Goal: Task Accomplishment & Management: Manage account settings

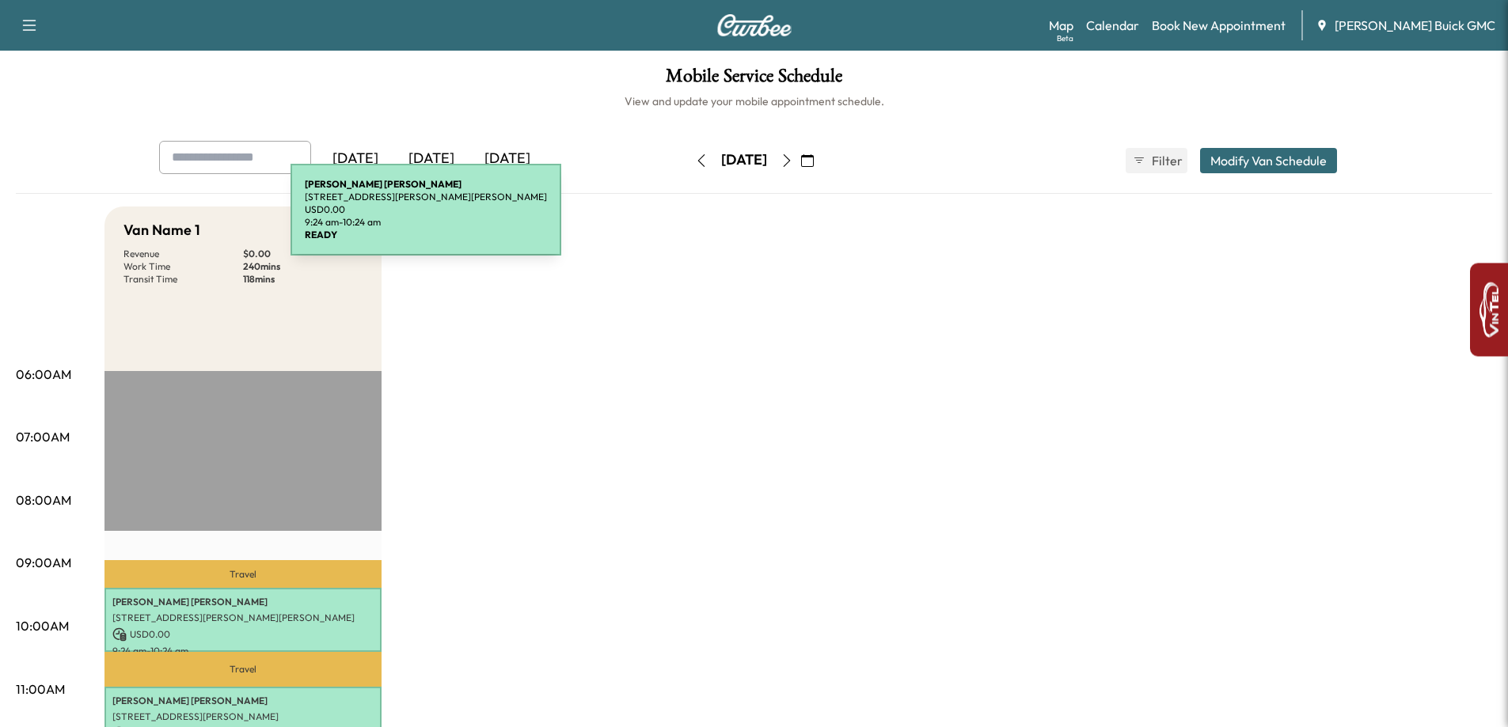
scroll to position [396, 0]
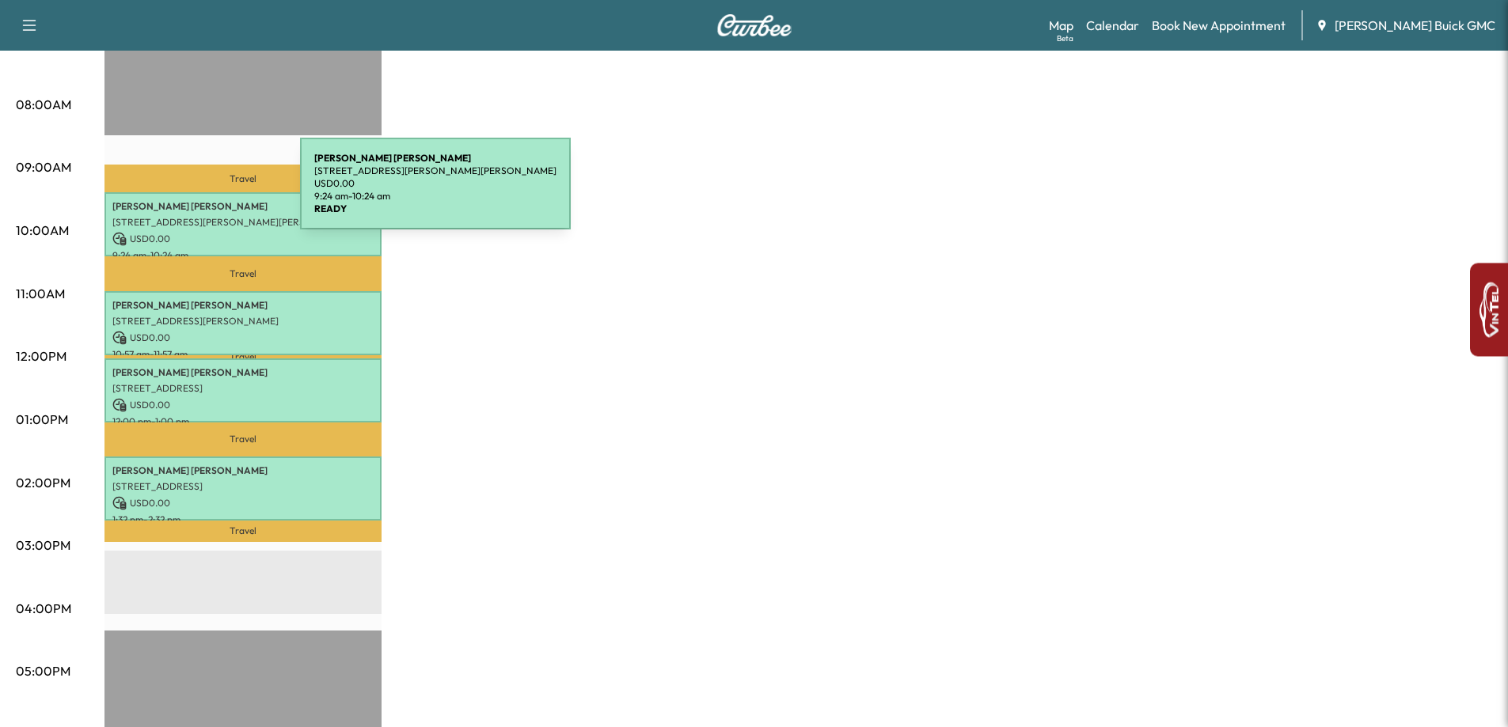
click at [181, 193] on div "[PERSON_NAME] [STREET_ADDRESS][PERSON_NAME][PERSON_NAME] USD 0.00 9:24 am - 10:…" at bounding box center [242, 224] width 277 height 64
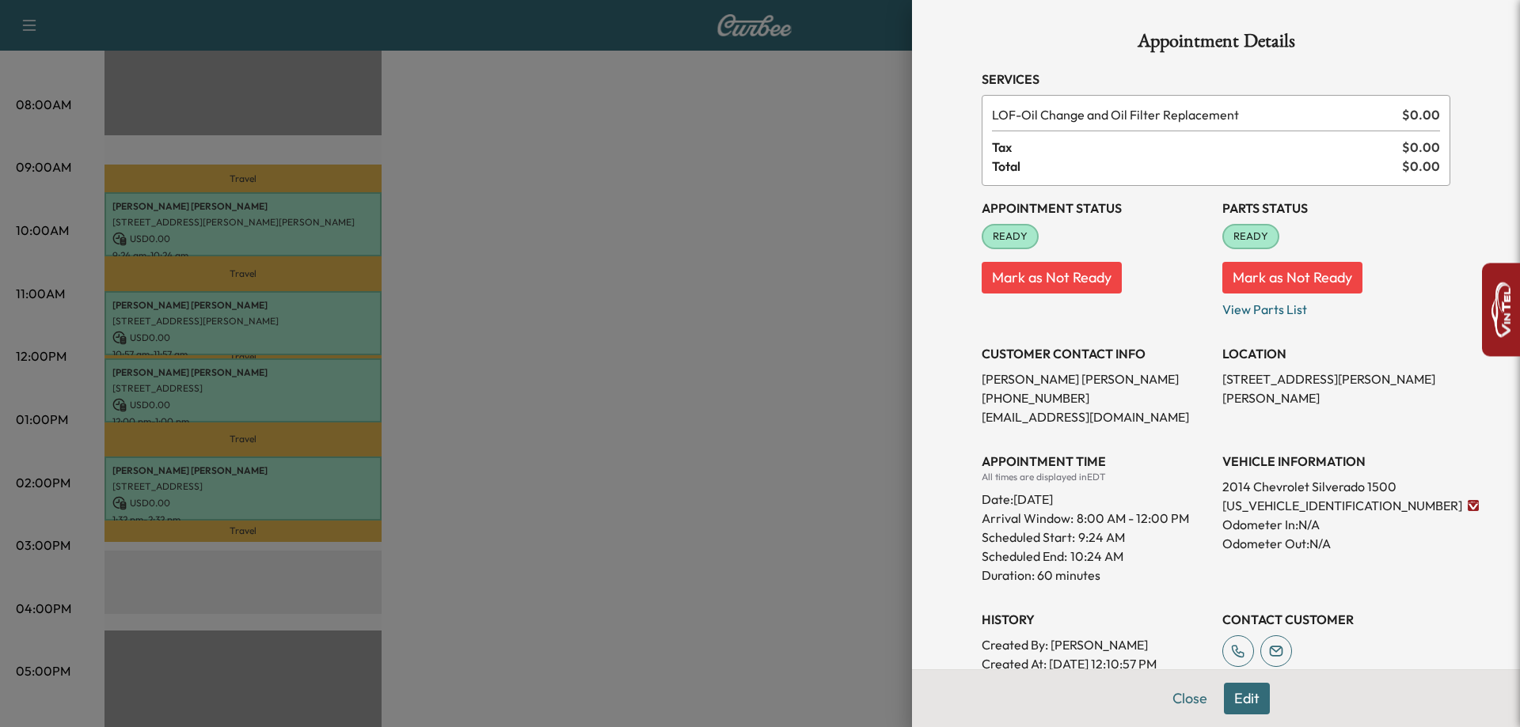
click at [451, 291] on div at bounding box center [760, 363] width 1520 height 727
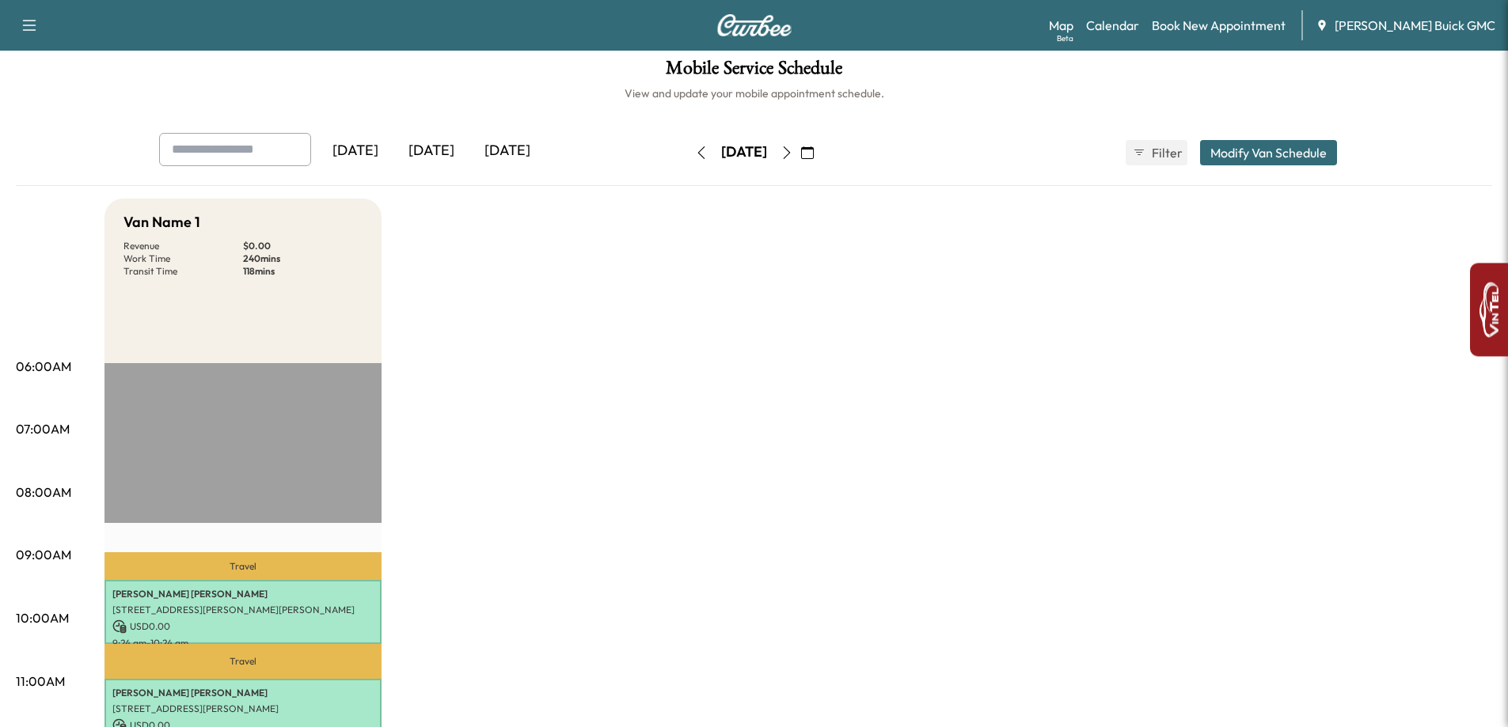
scroll to position [0, 0]
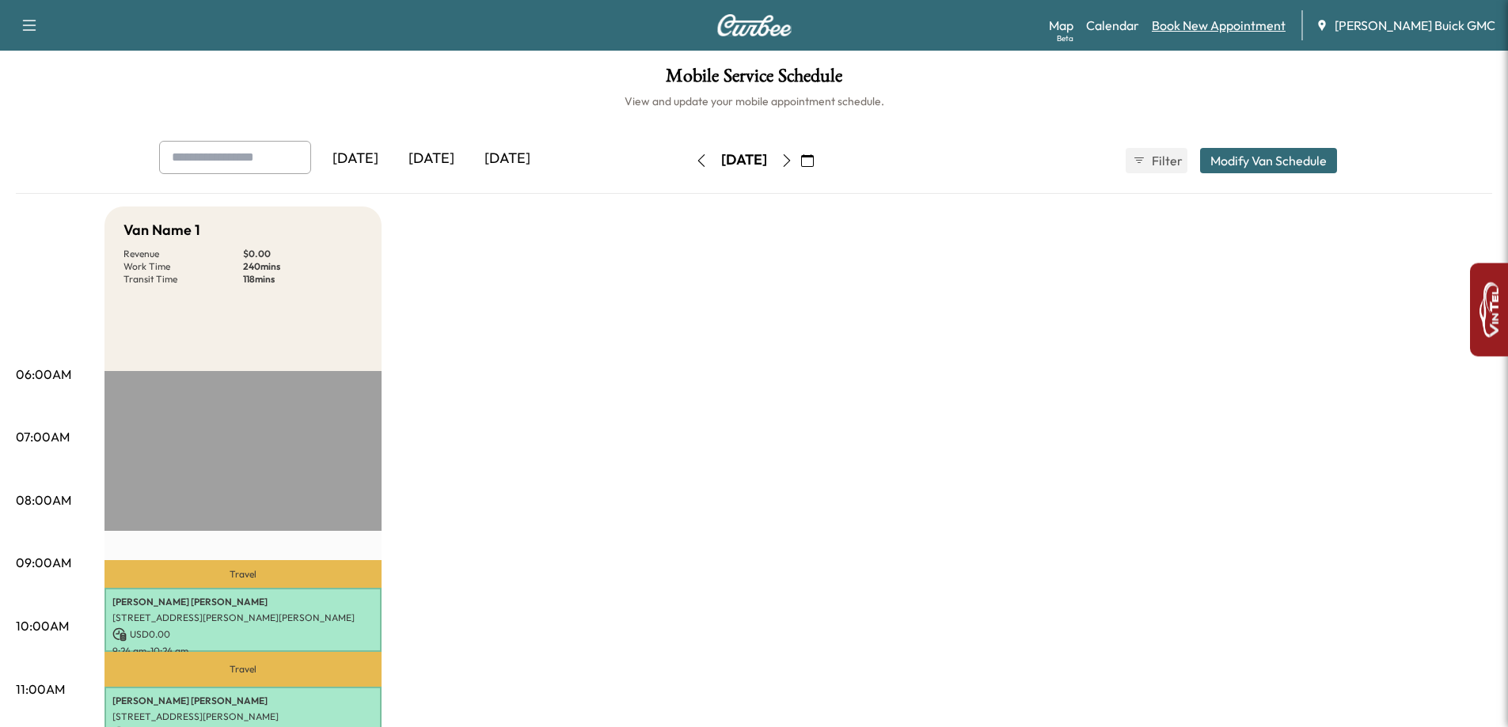
click at [1204, 23] on link "Book New Appointment" at bounding box center [1219, 25] width 134 height 19
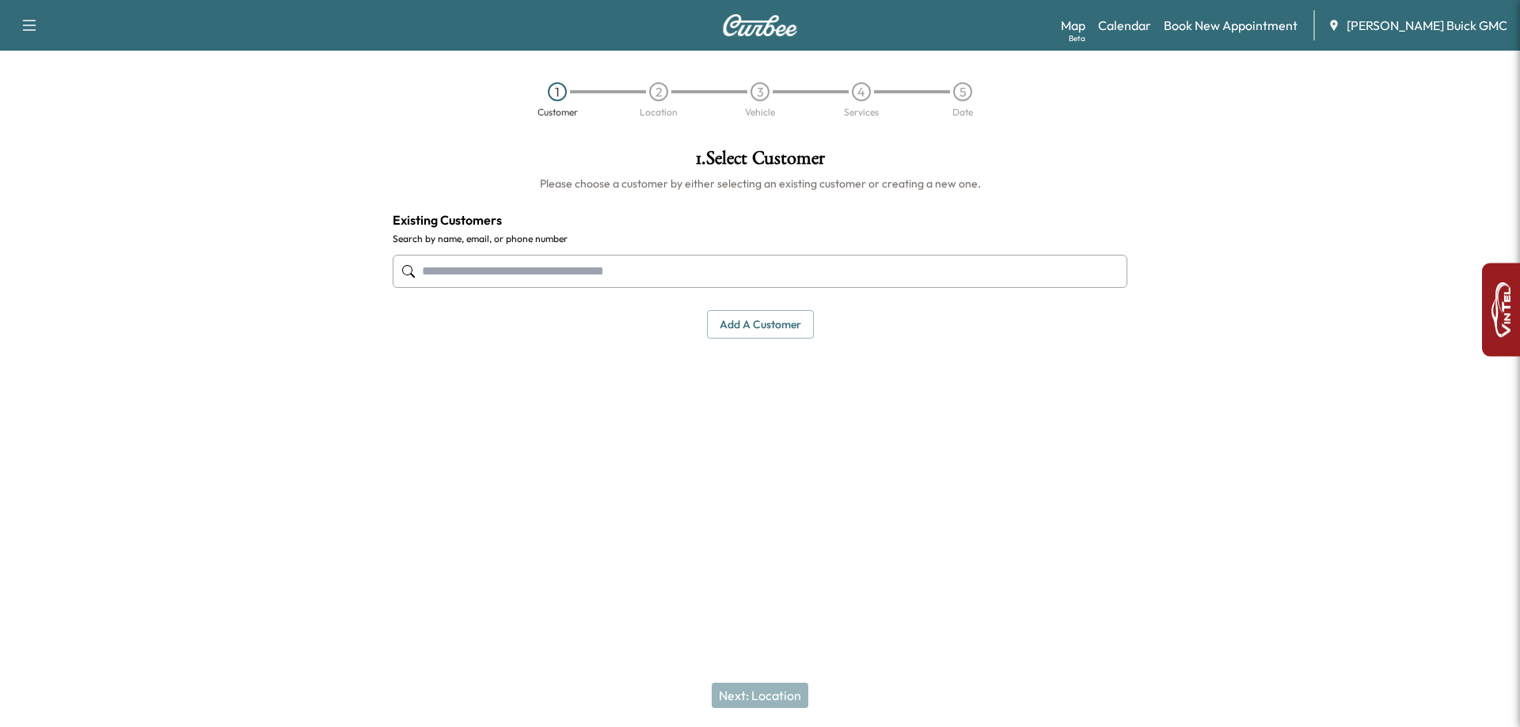
click at [545, 274] on input "text" at bounding box center [760, 271] width 735 height 33
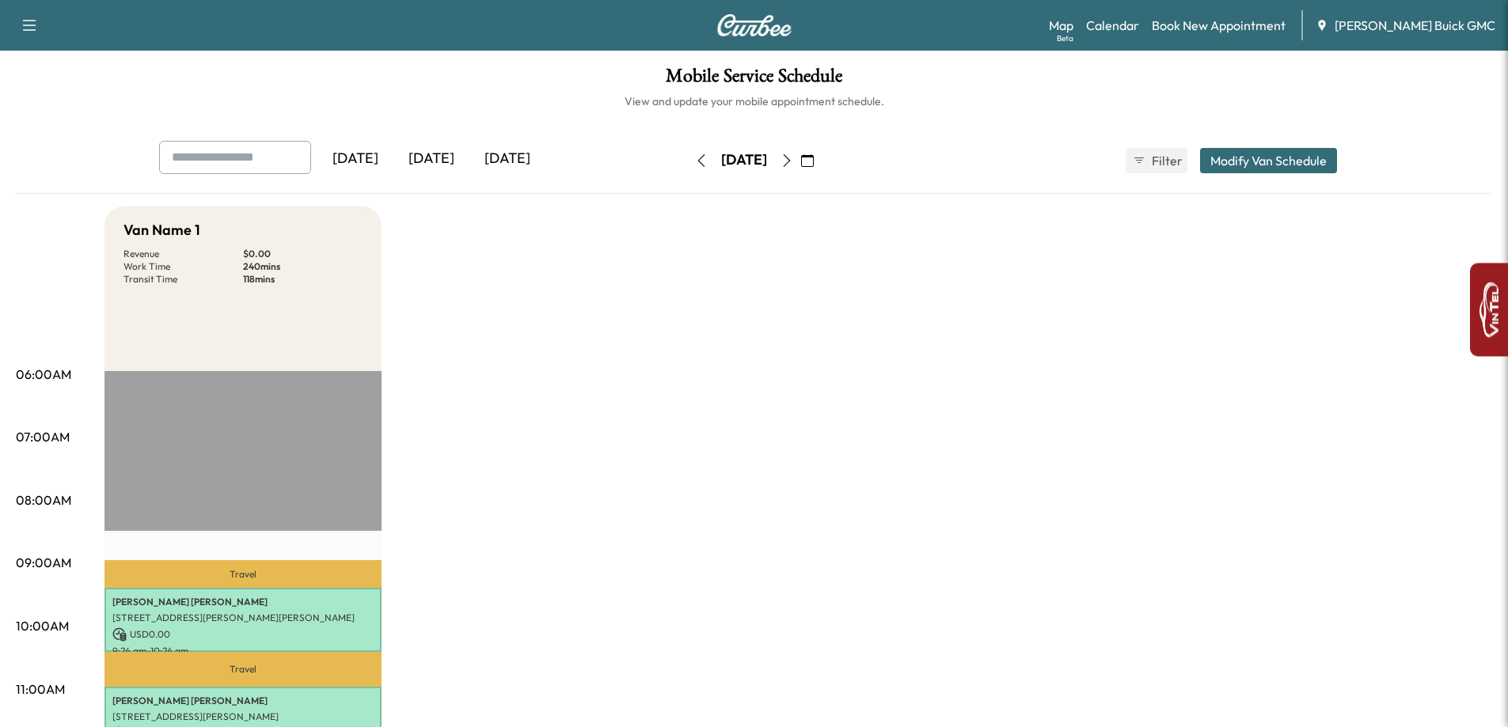
click at [821, 162] on button "button" at bounding box center [807, 160] width 27 height 25
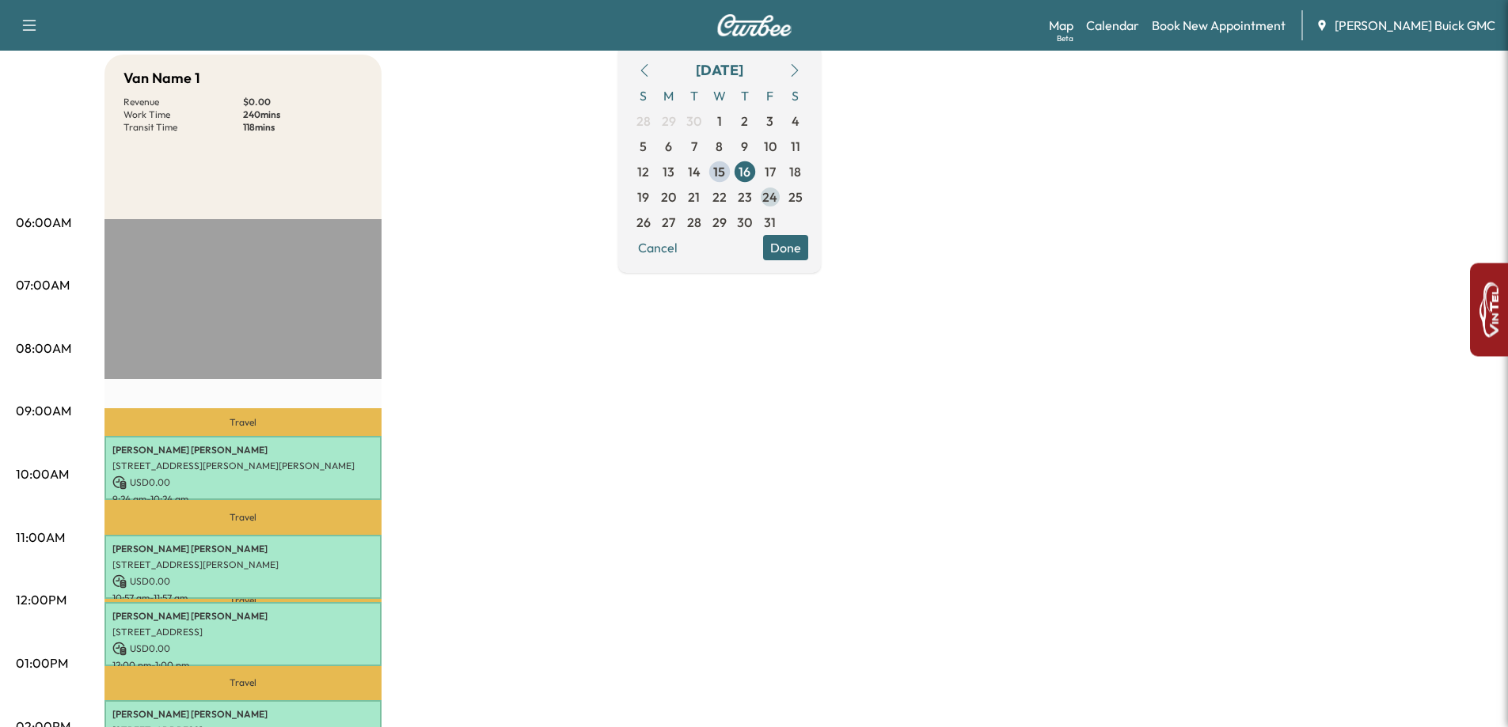
scroll to position [158, 0]
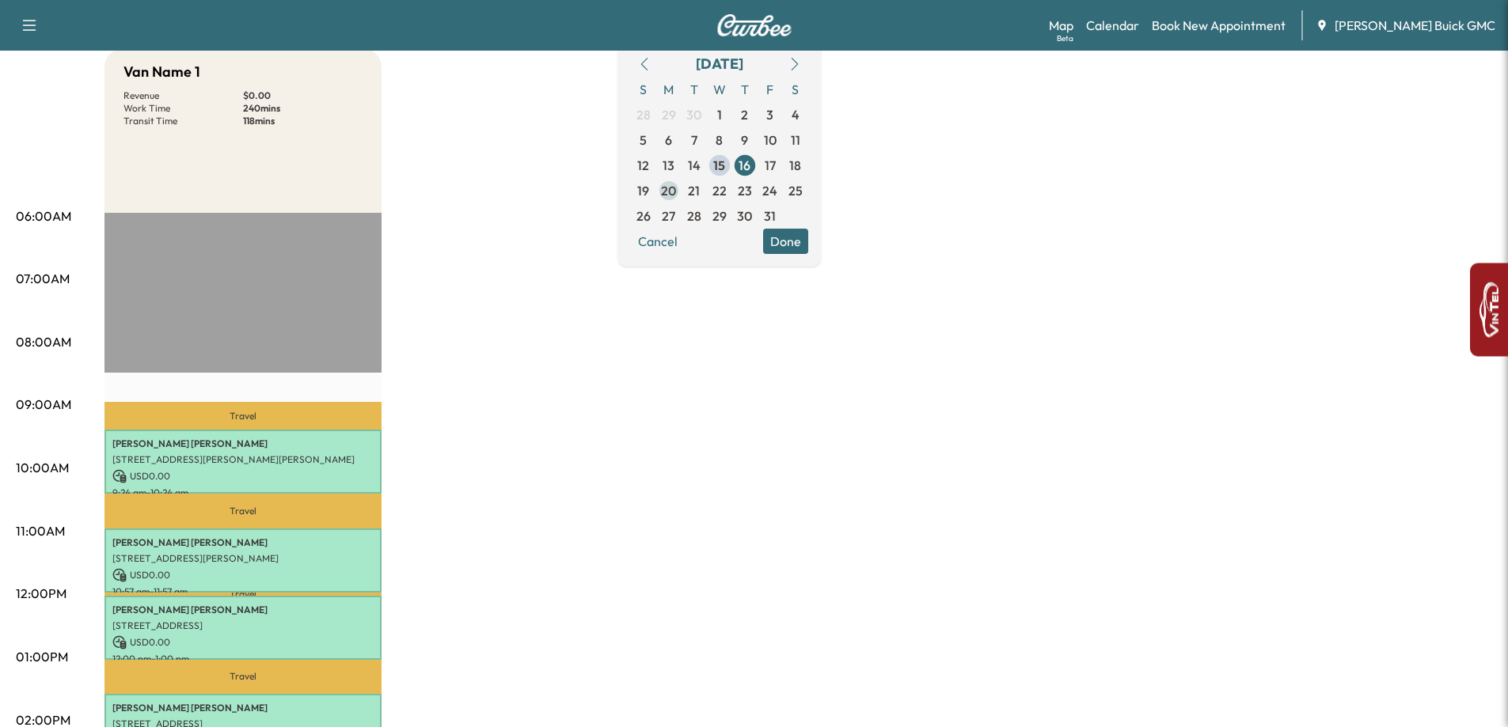
click at [676, 185] on span "20" at bounding box center [668, 190] width 15 height 19
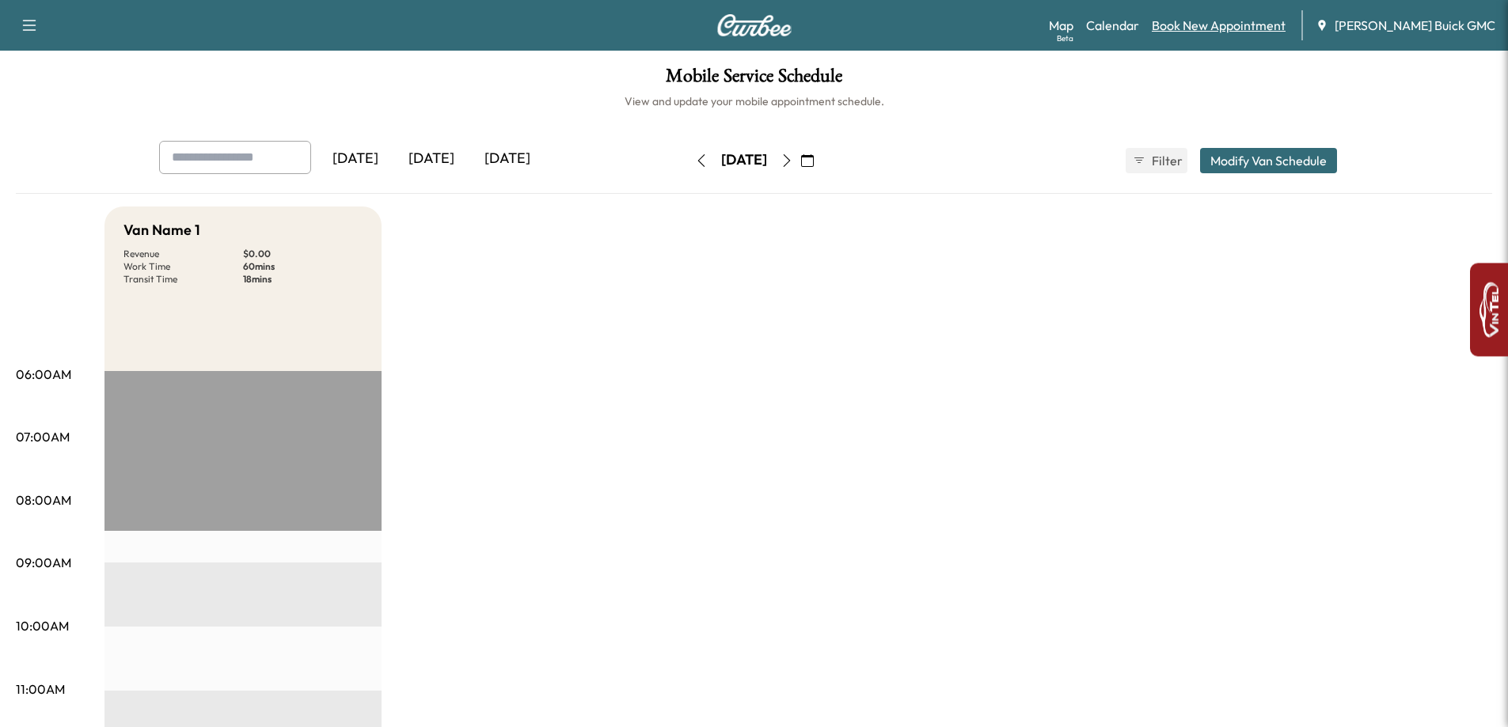
click at [1206, 25] on link "Book New Appointment" at bounding box center [1219, 25] width 134 height 19
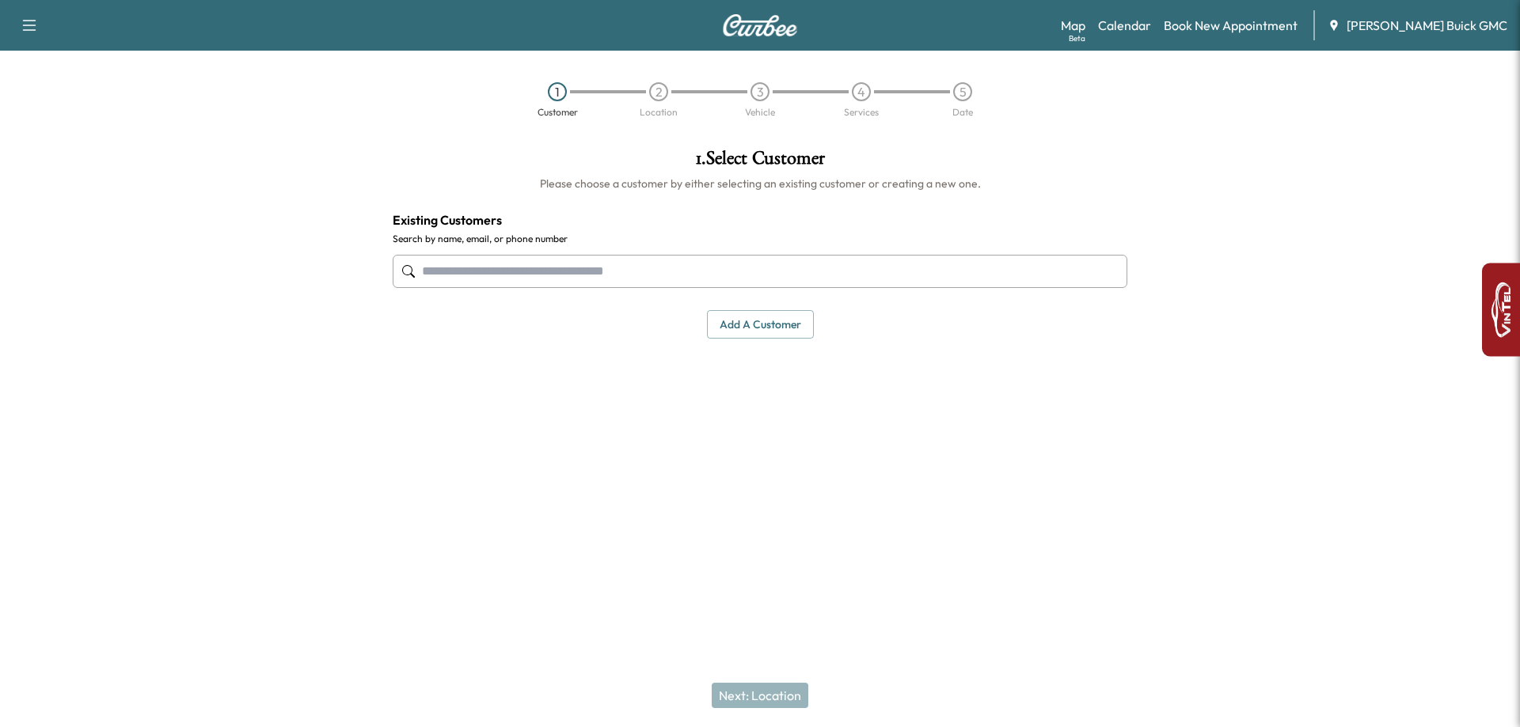
click at [766, 261] on input "text" at bounding box center [760, 271] width 735 height 33
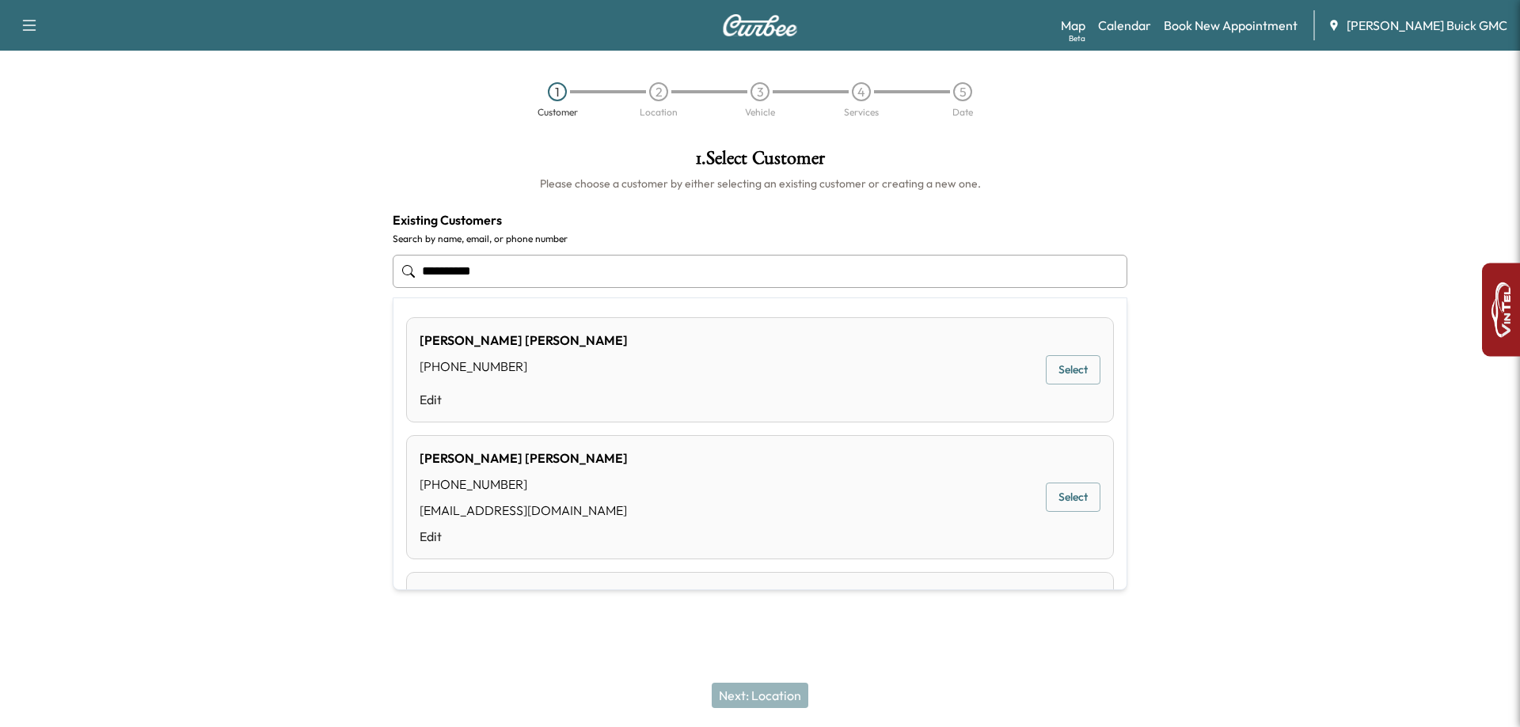
type input "**********"
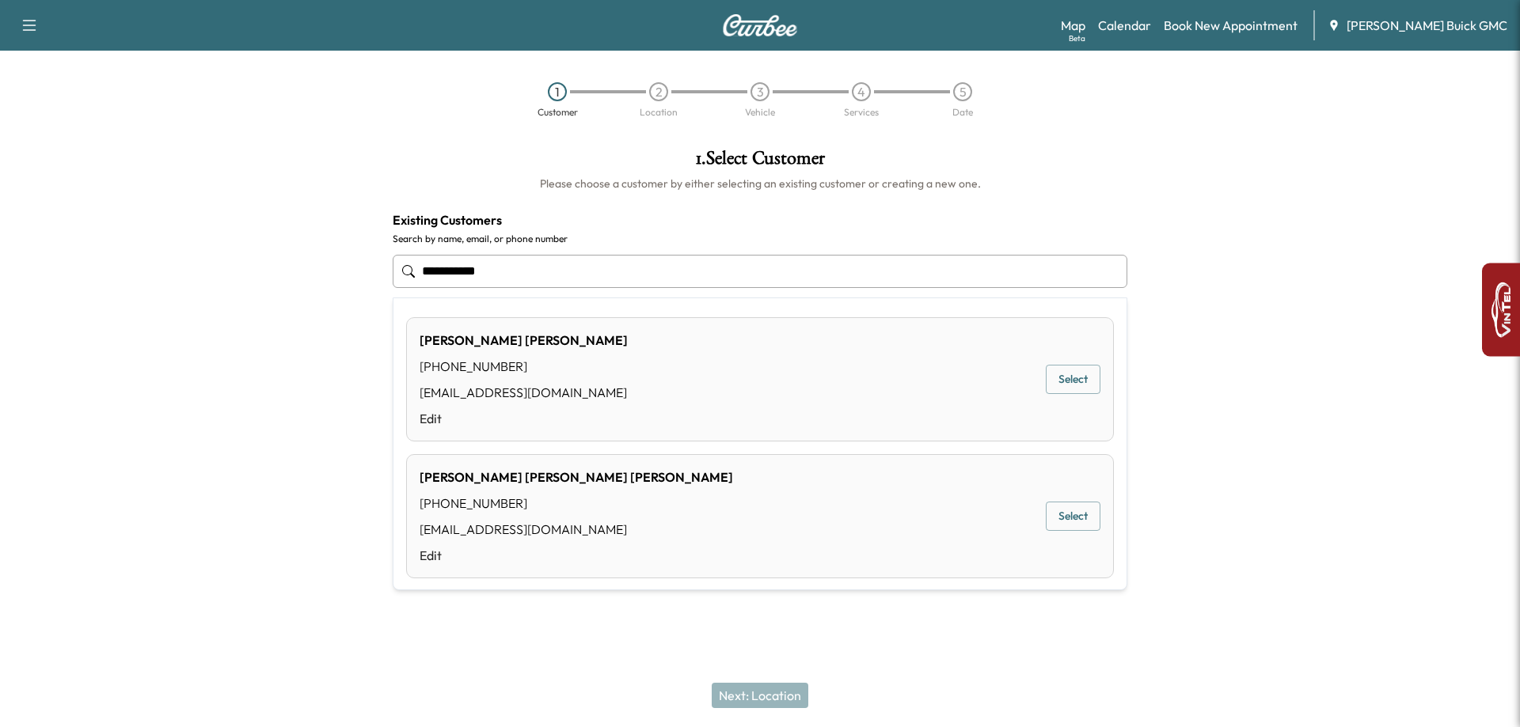
drag, startPoint x: 607, startPoint y: 266, endPoint x: 146, endPoint y: 236, distance: 461.7
click at [146, 236] on div "**********" at bounding box center [760, 318] width 1520 height 364
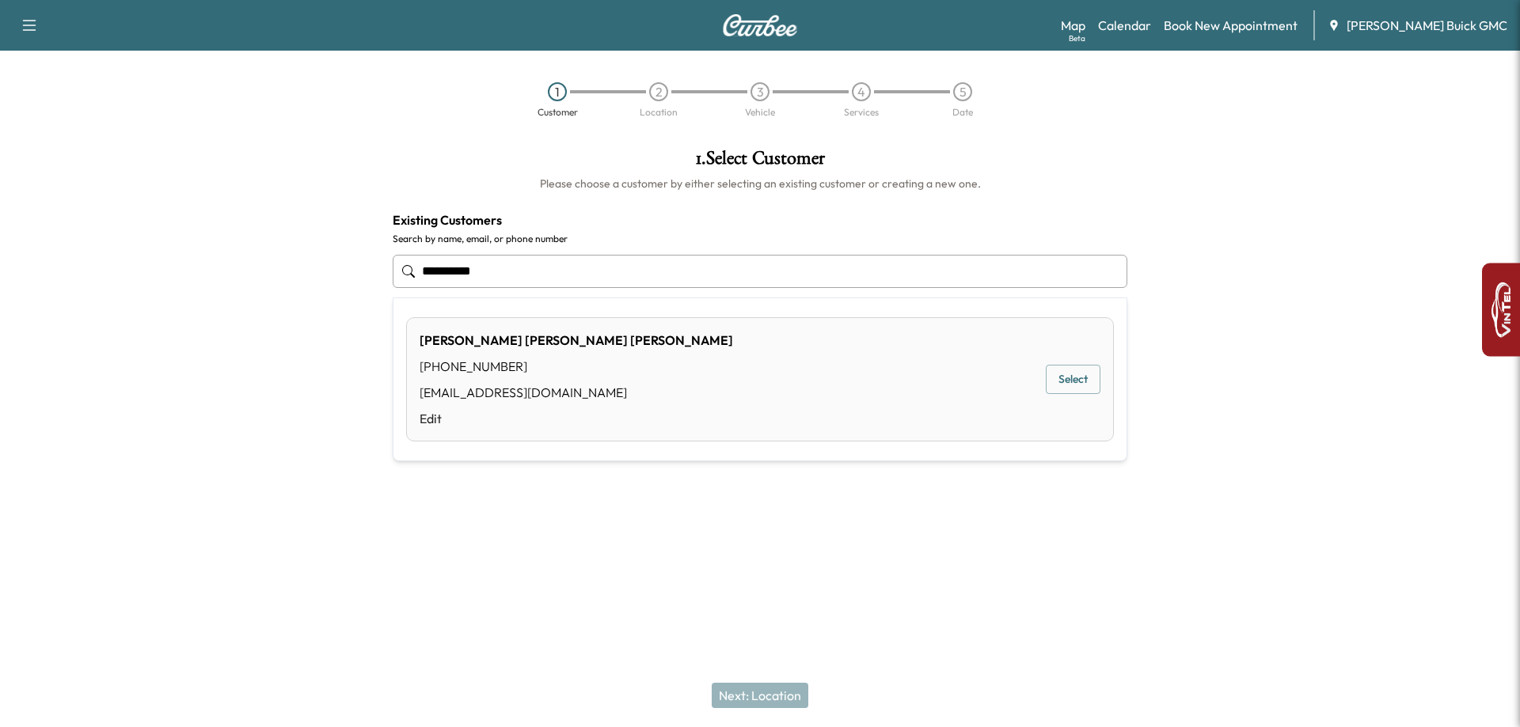
click at [1082, 382] on button "Select" at bounding box center [1073, 379] width 55 height 29
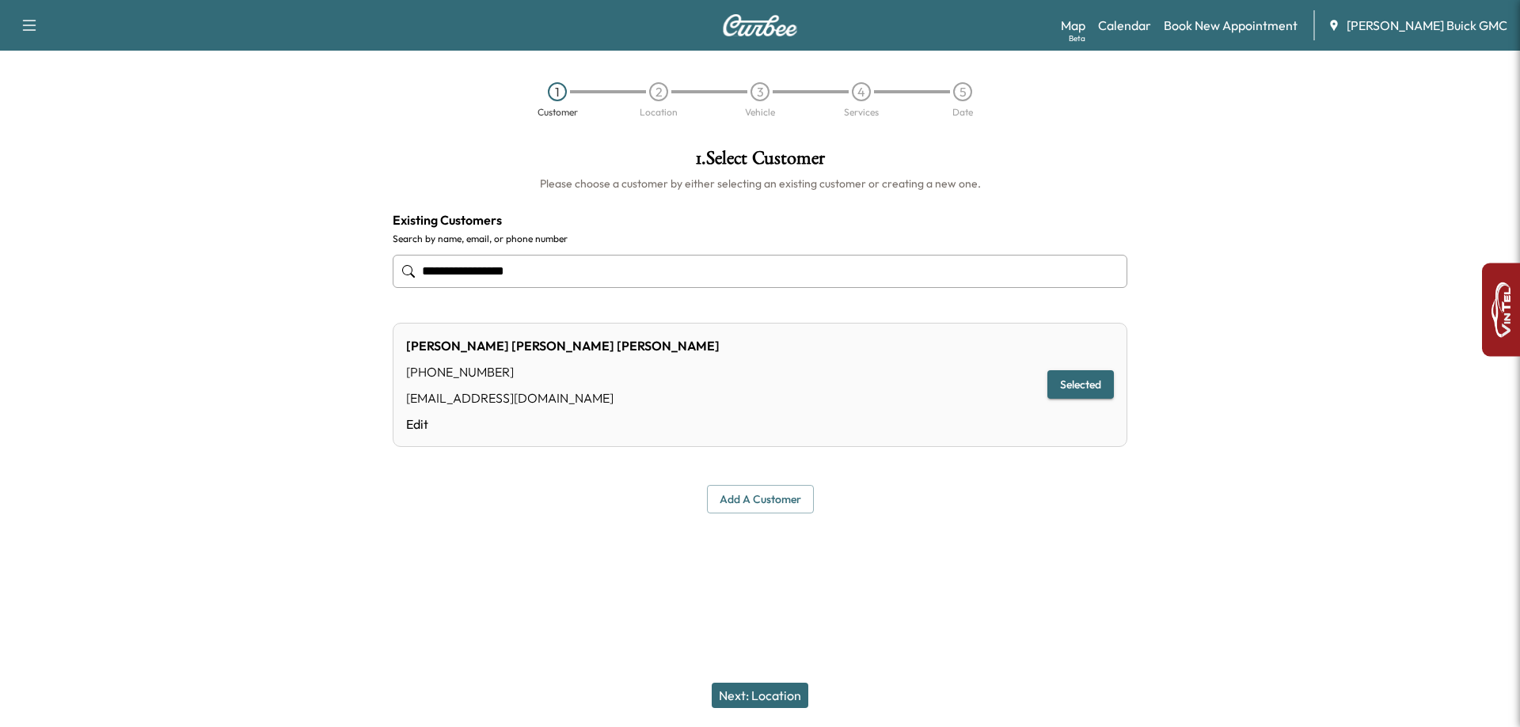
type input "**********"
click at [774, 693] on button "Next: Location" at bounding box center [760, 695] width 97 height 25
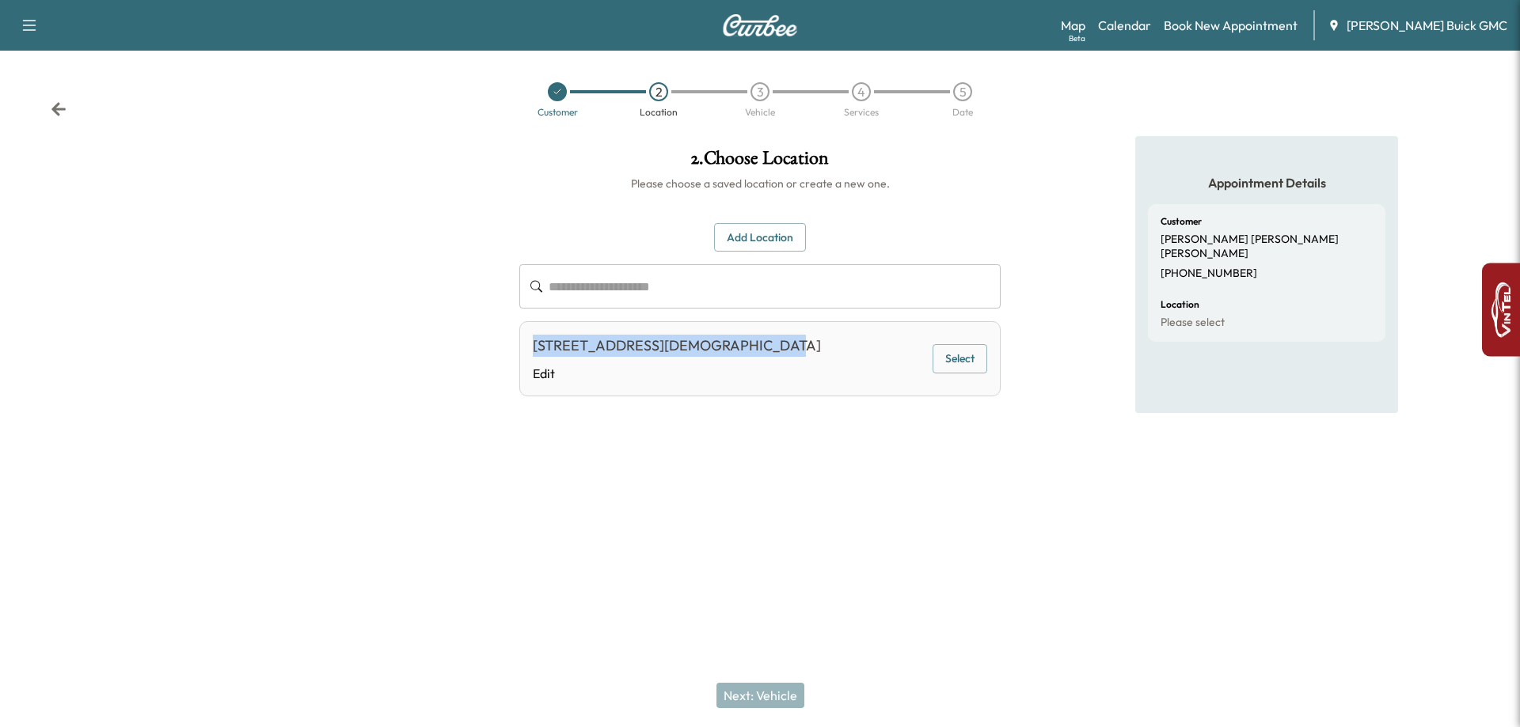
drag, startPoint x: 534, startPoint y: 348, endPoint x: 772, endPoint y: 359, distance: 238.6
click at [772, 359] on div "[STREET_ADDRESS] Edit Select" at bounding box center [759, 358] width 481 height 75
click at [1043, 556] on div "**********" at bounding box center [760, 363] width 1520 height 727
drag, startPoint x: 971, startPoint y: 370, endPoint x: 987, endPoint y: 462, distance: 93.2
click at [987, 462] on div "**********" at bounding box center [760, 318] width 507 height 364
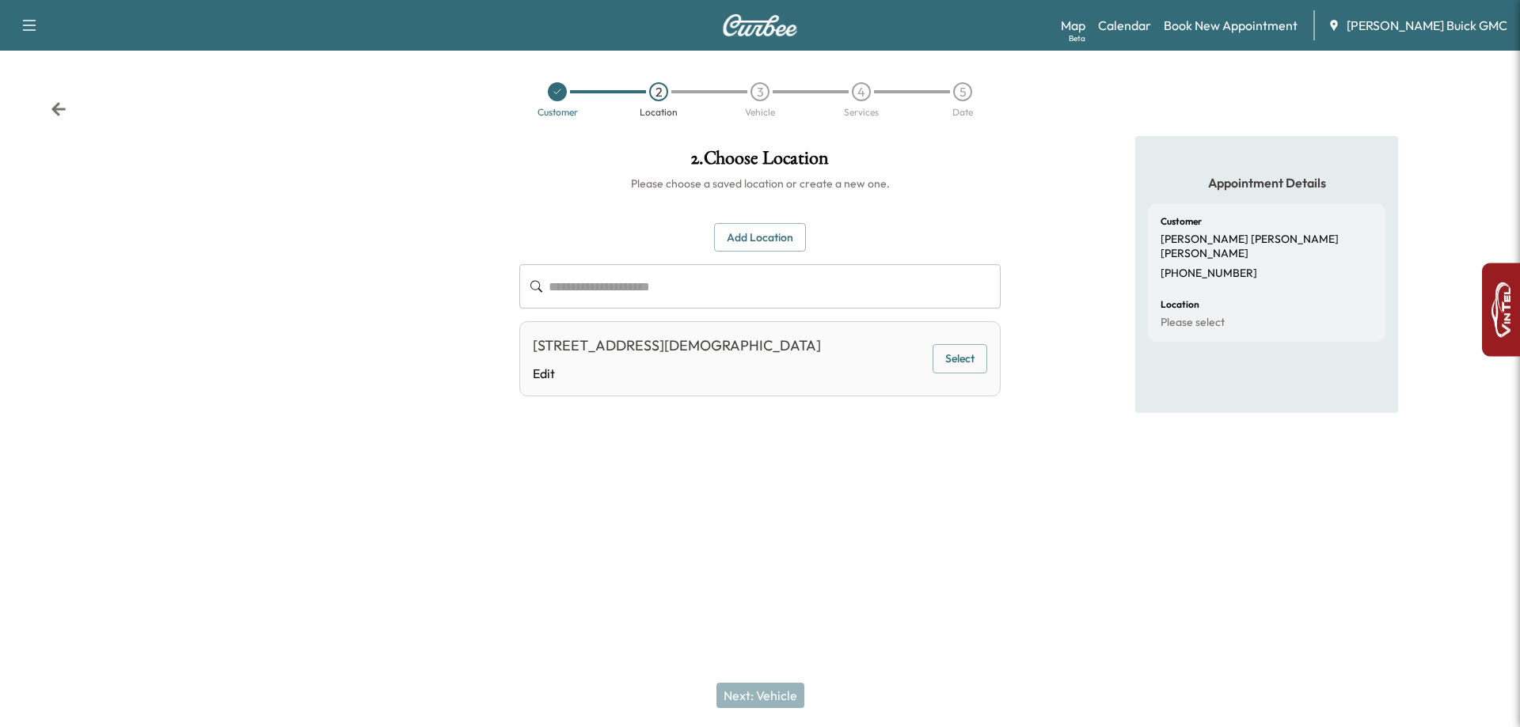
click at [967, 370] on button "Select" at bounding box center [960, 358] width 55 height 29
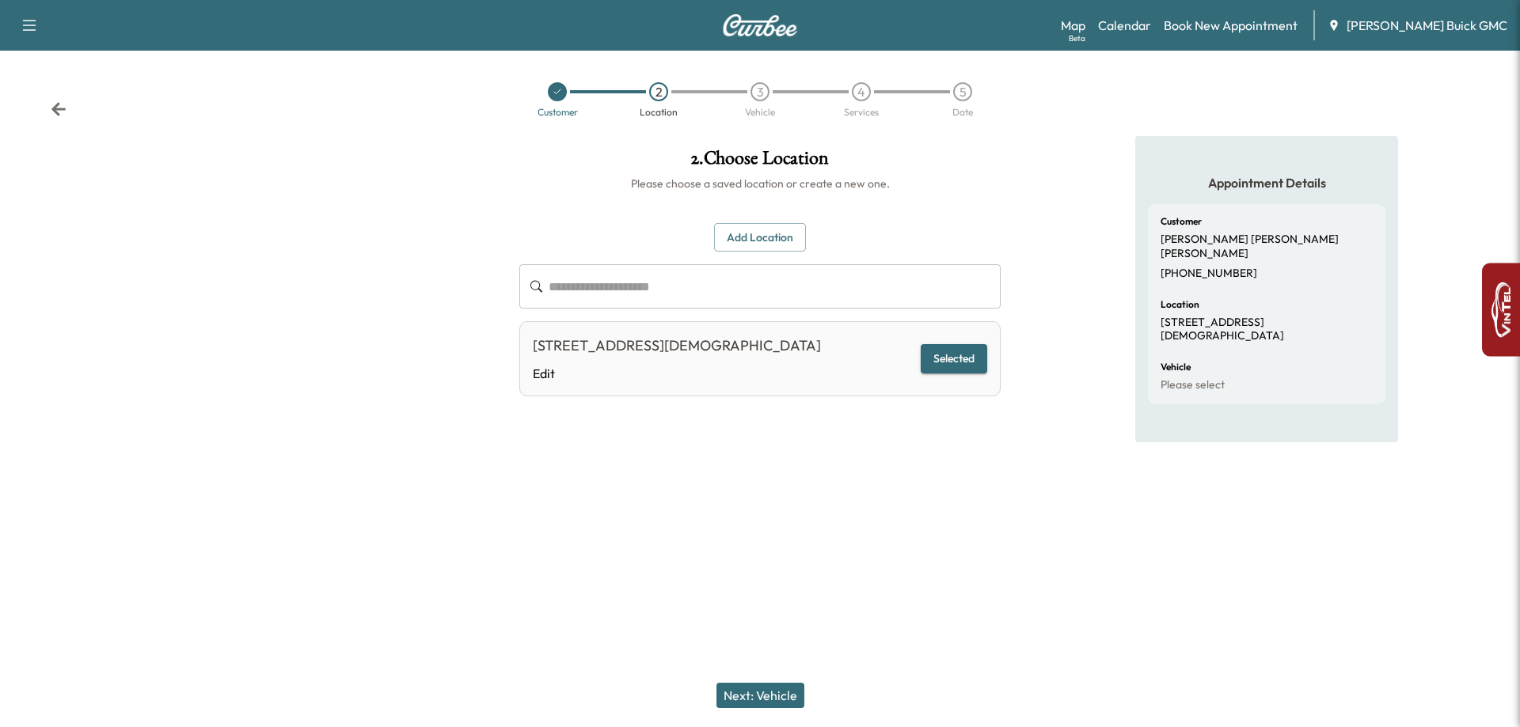
click at [779, 690] on button "Next: Vehicle" at bounding box center [760, 695] width 88 height 25
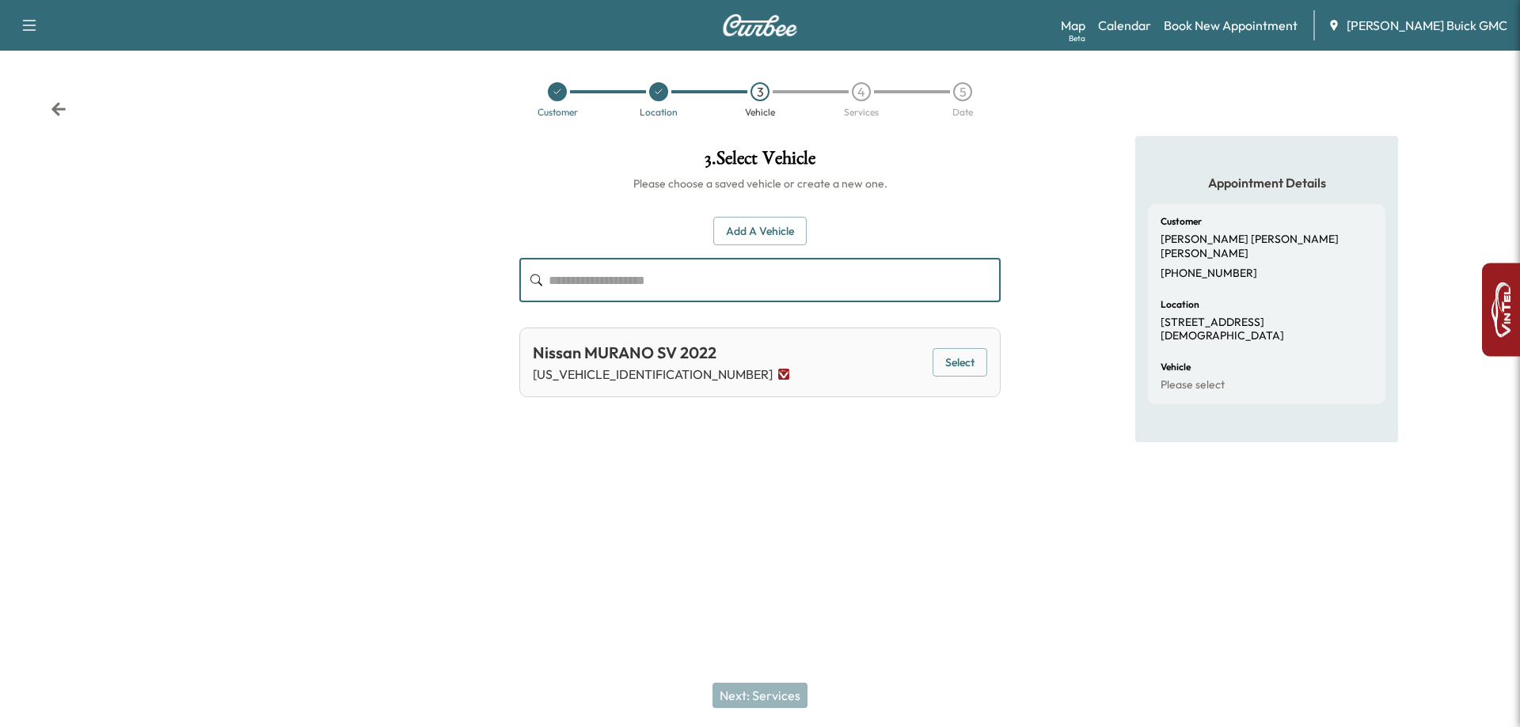
click at [604, 281] on input "text" at bounding box center [775, 280] width 452 height 44
paste input "**********"
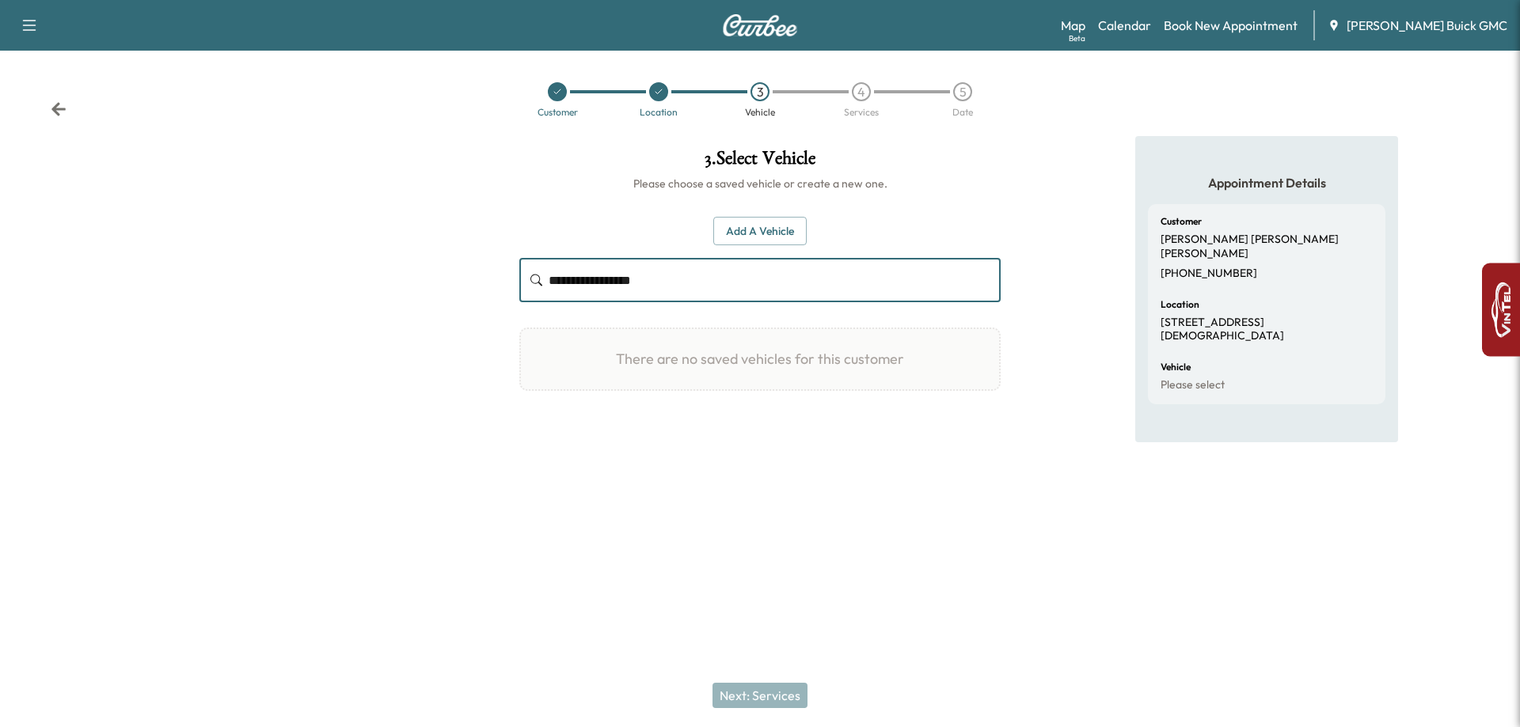
type input "**********"
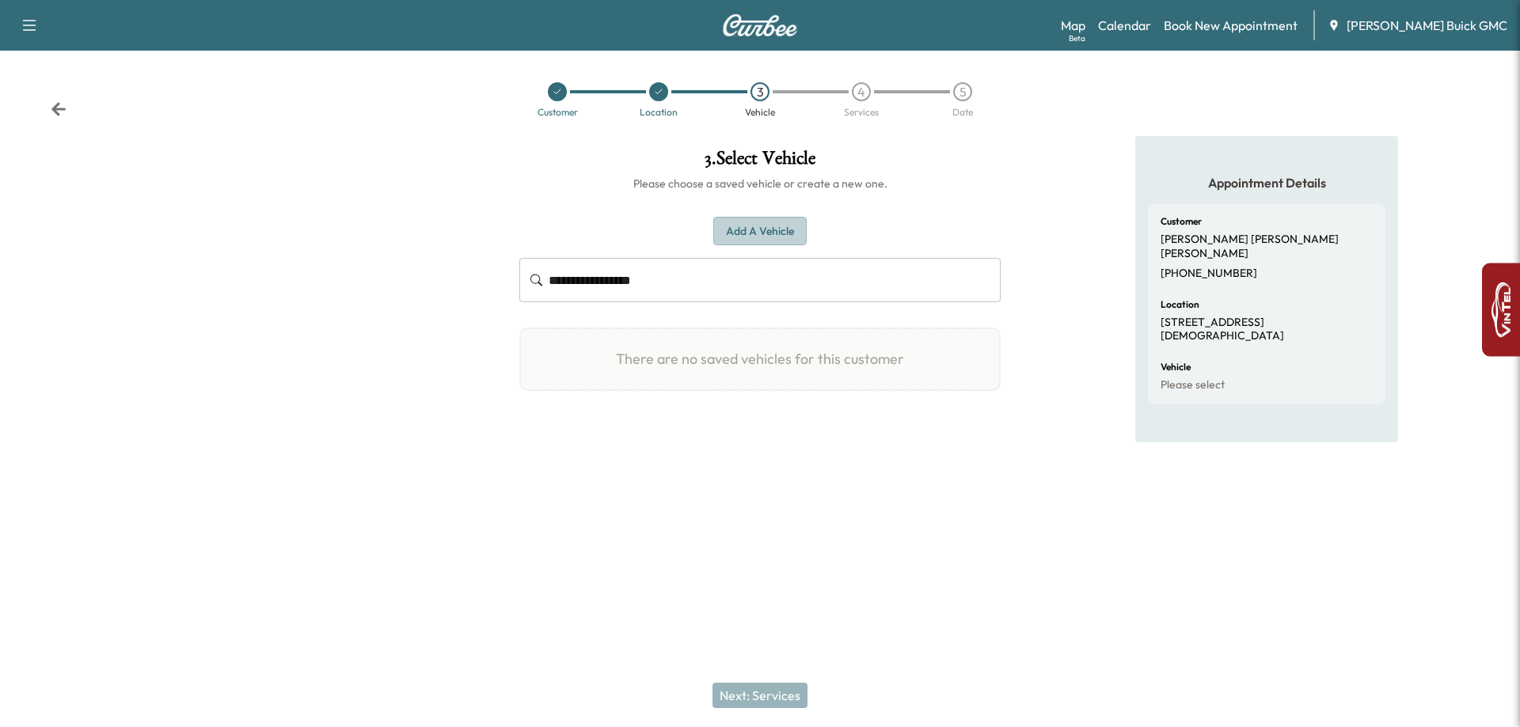
click at [750, 239] on button "Add a Vehicle" at bounding box center [759, 231] width 93 height 29
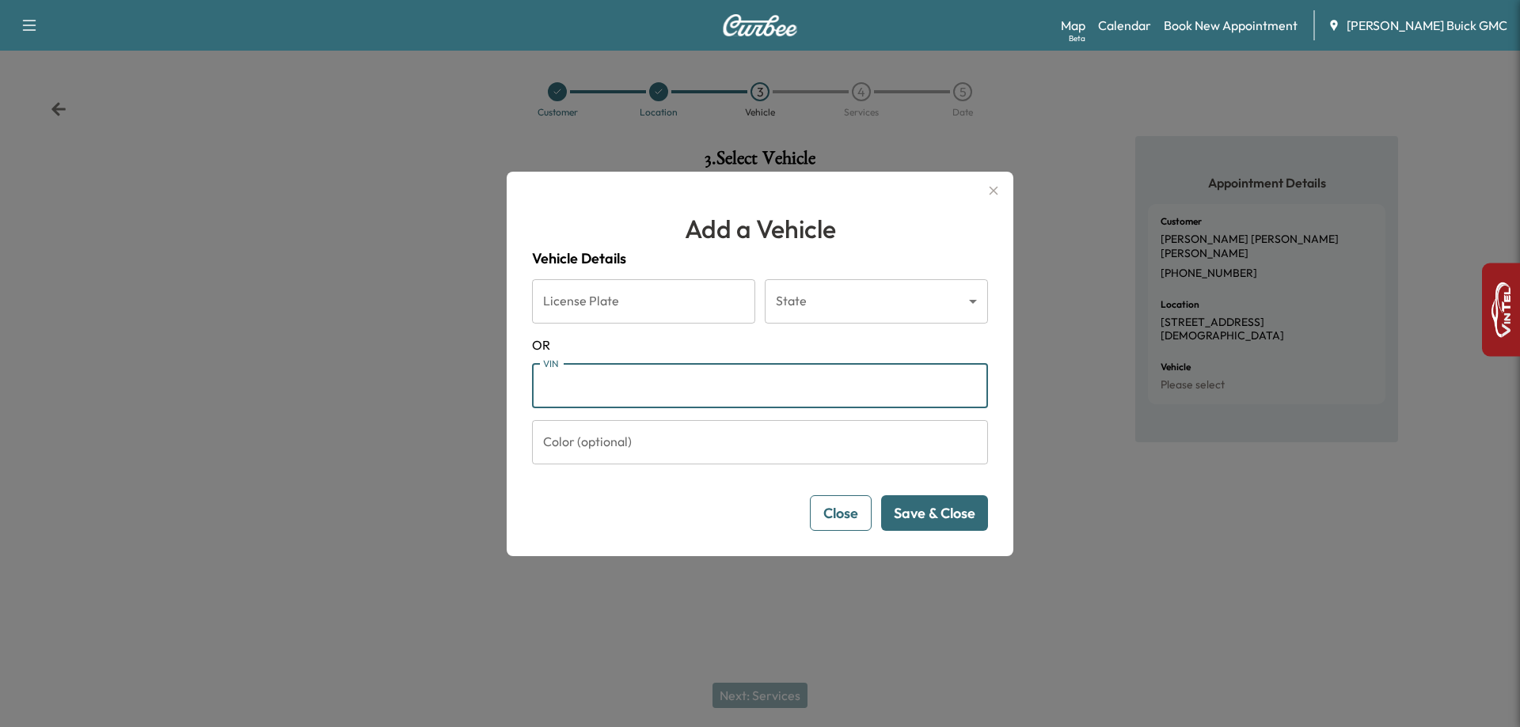
click at [625, 405] on input "VIN" at bounding box center [760, 386] width 456 height 44
paste input "**********"
type input "**********"
click at [921, 503] on button "Save & Close" at bounding box center [934, 514] width 107 height 36
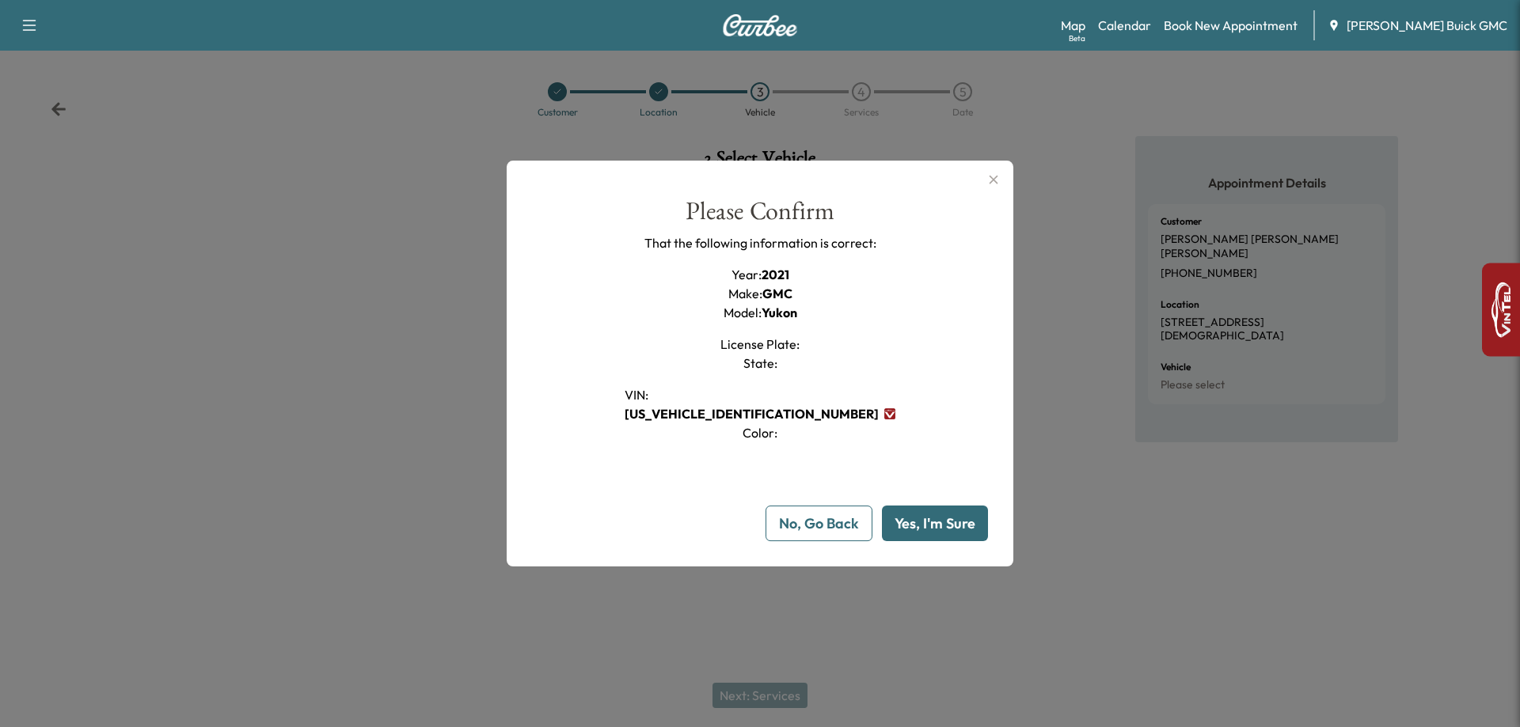
click at [991, 538] on div "**********" at bounding box center [760, 364] width 507 height 407
click at [985, 531] on button "Yes, I'm Sure" at bounding box center [935, 524] width 106 height 36
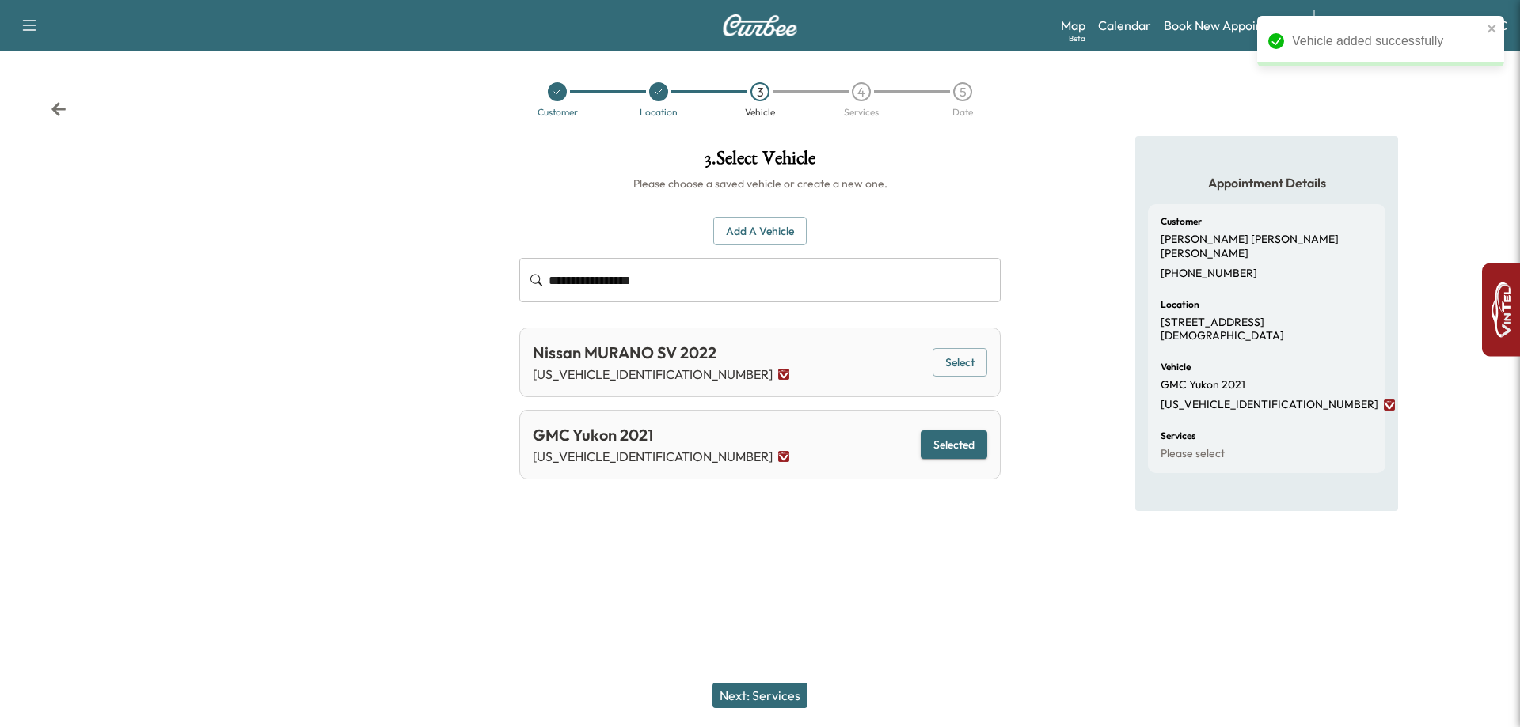
click at [756, 705] on button "Next: Services" at bounding box center [759, 695] width 95 height 25
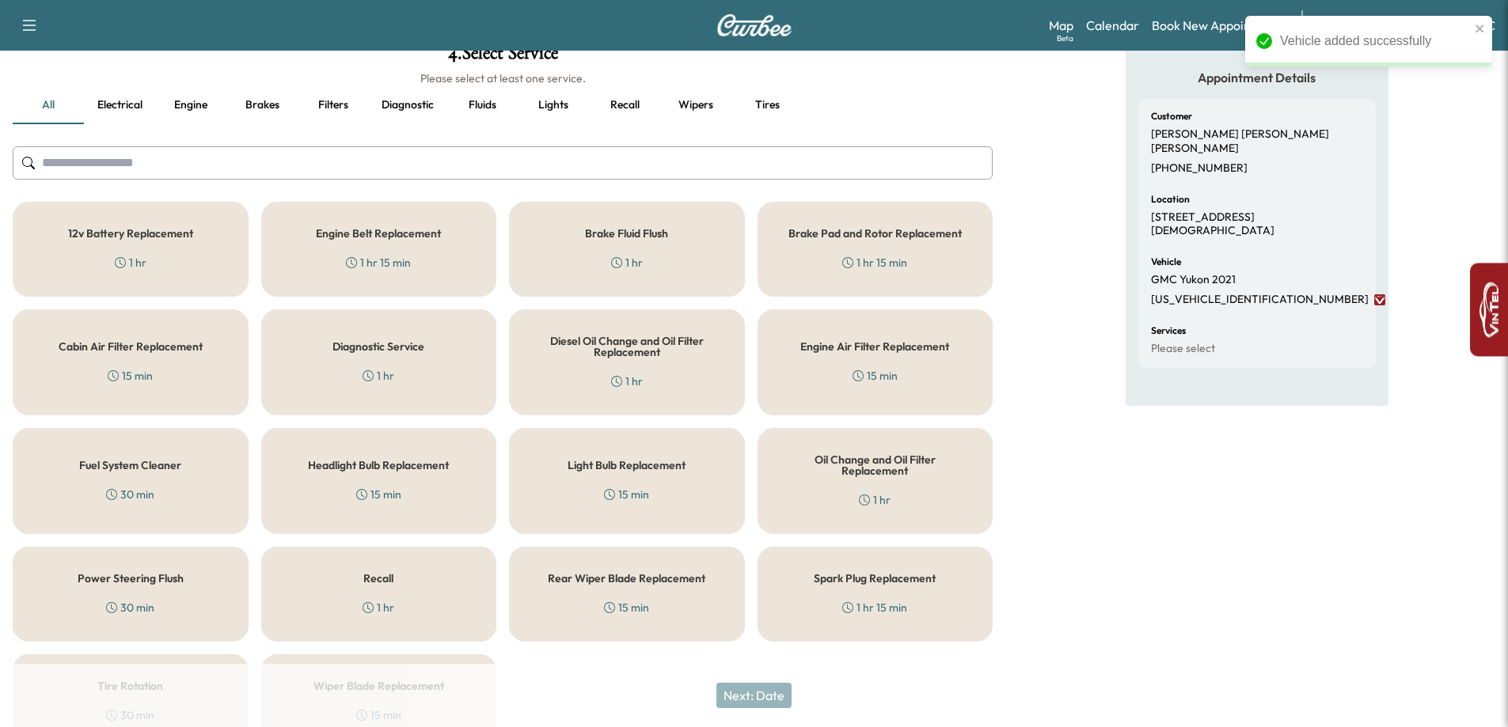
scroll to position [191, 0]
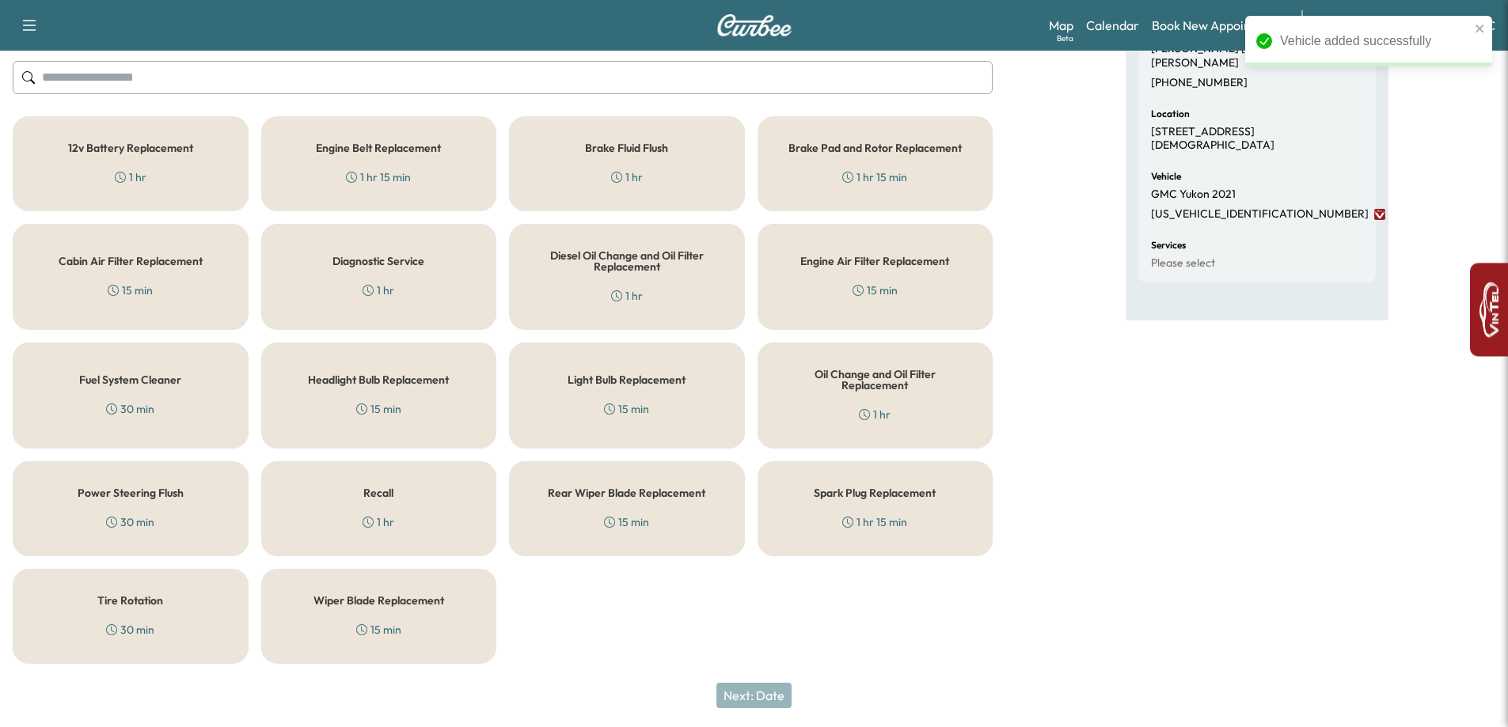
click at [438, 520] on div "Recall 1 hr" at bounding box center [379, 509] width 236 height 95
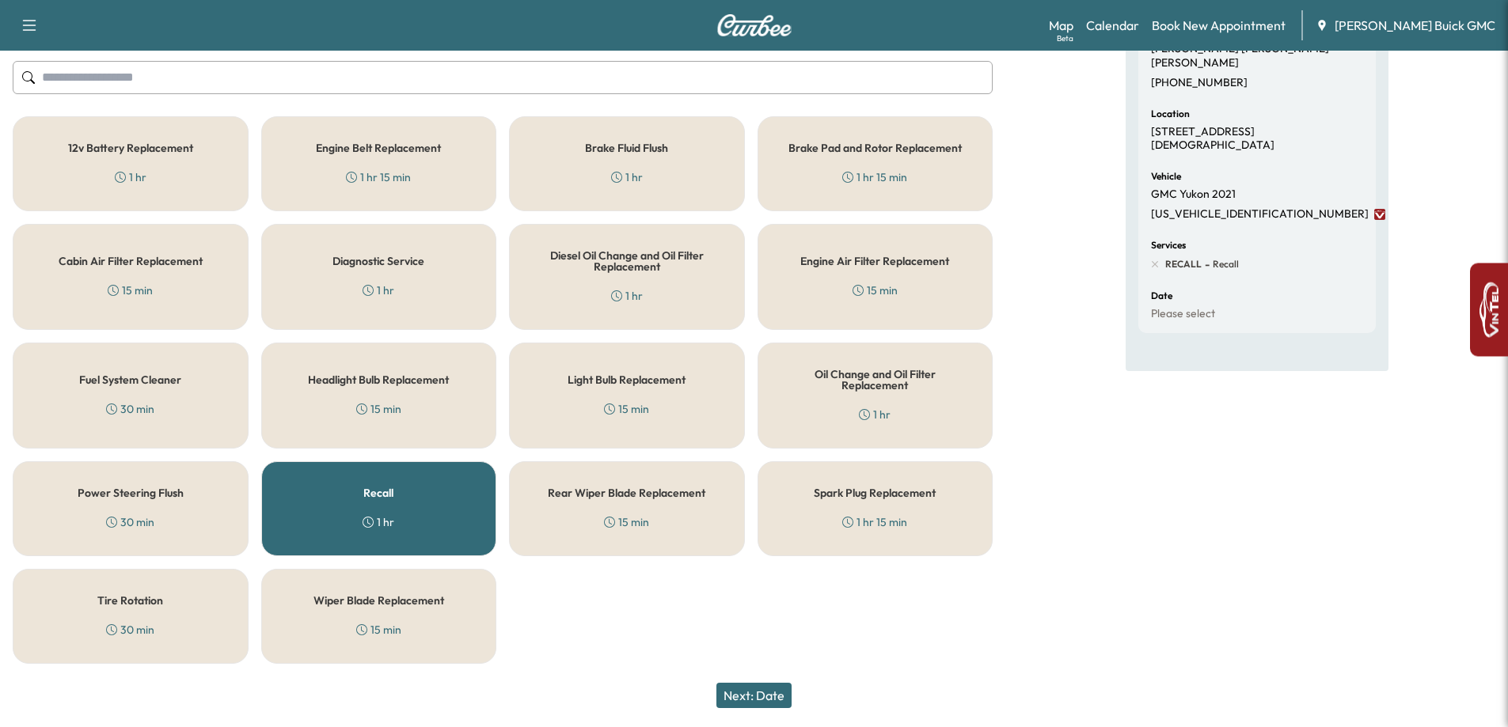
click at [773, 700] on button "Next: Date" at bounding box center [753, 695] width 75 height 25
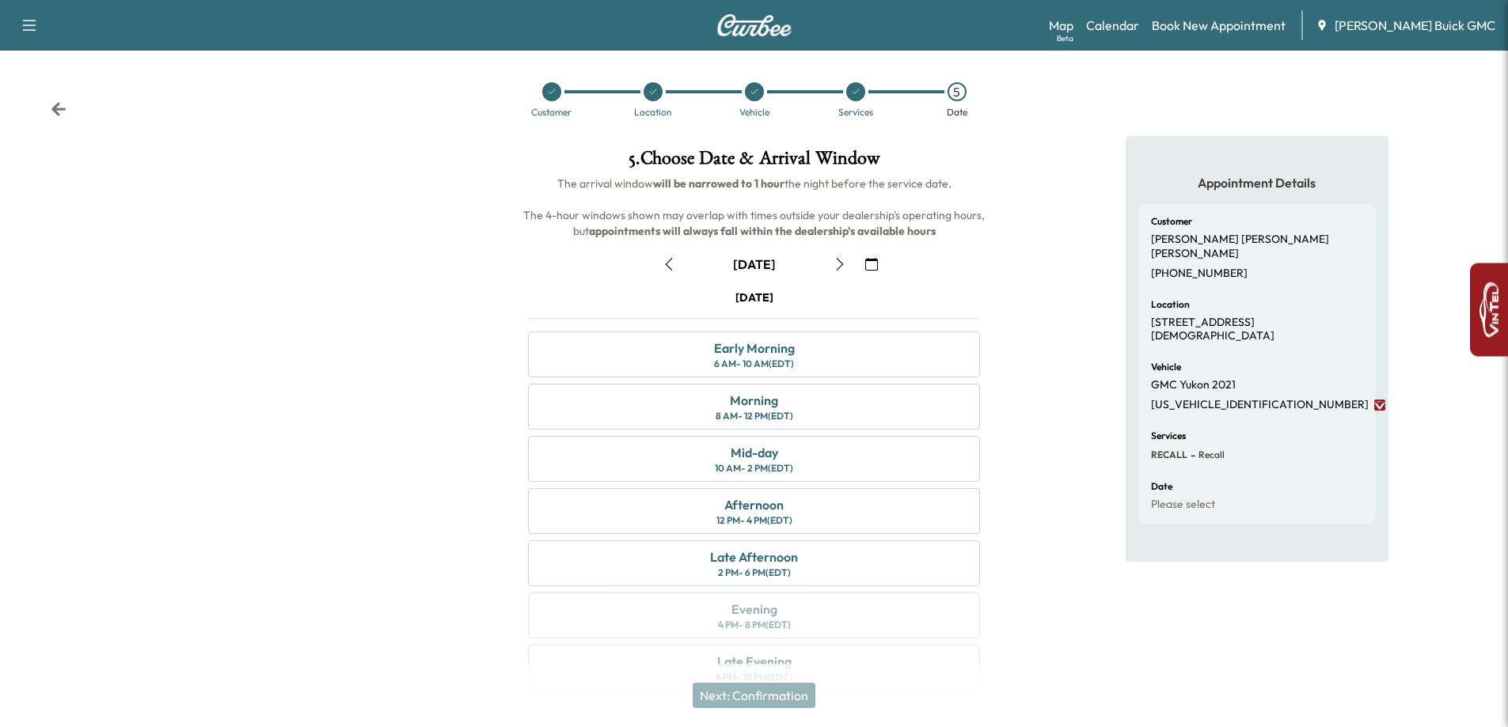
click at [864, 264] on button "button" at bounding box center [871, 264] width 27 height 25
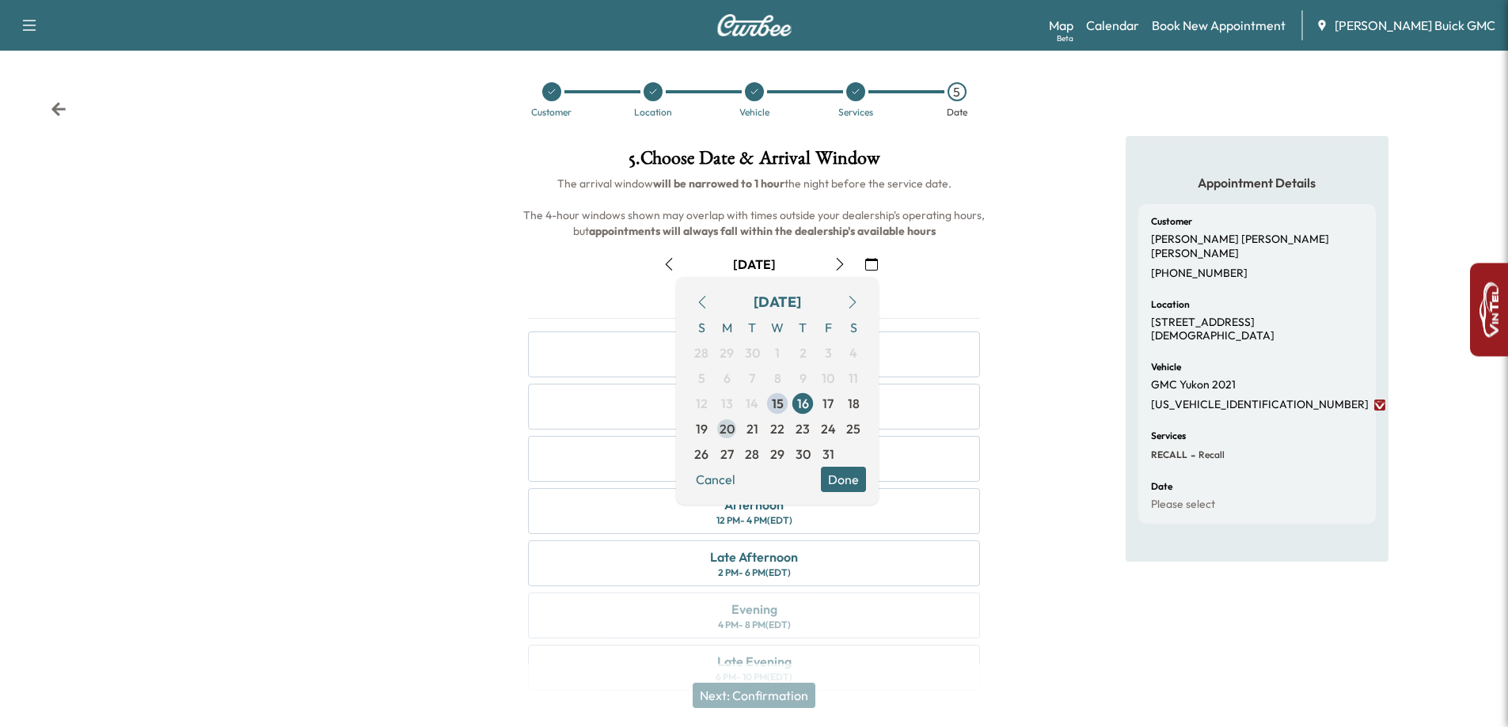
click at [724, 438] on span "20" at bounding box center [727, 429] width 15 height 19
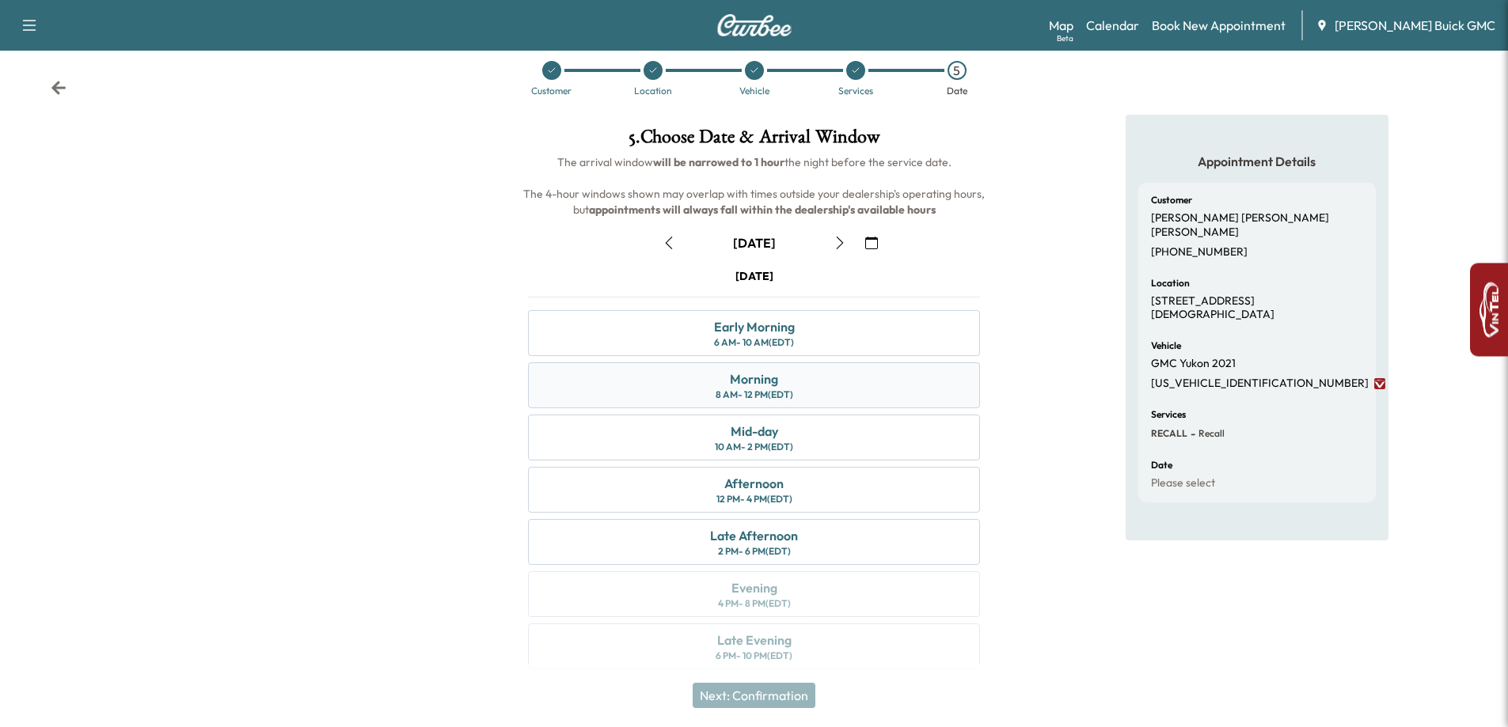
scroll to position [33, 0]
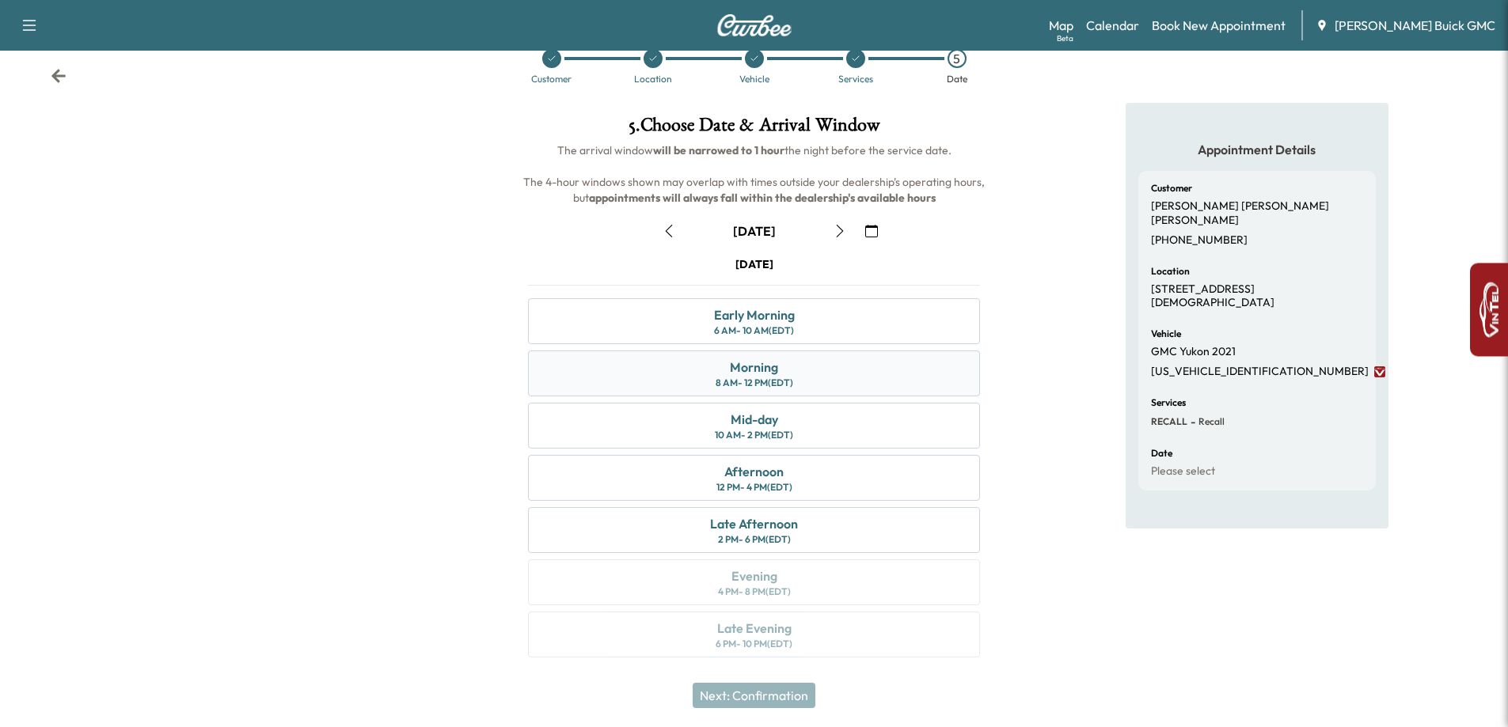
click at [752, 368] on div "Morning" at bounding box center [754, 367] width 48 height 19
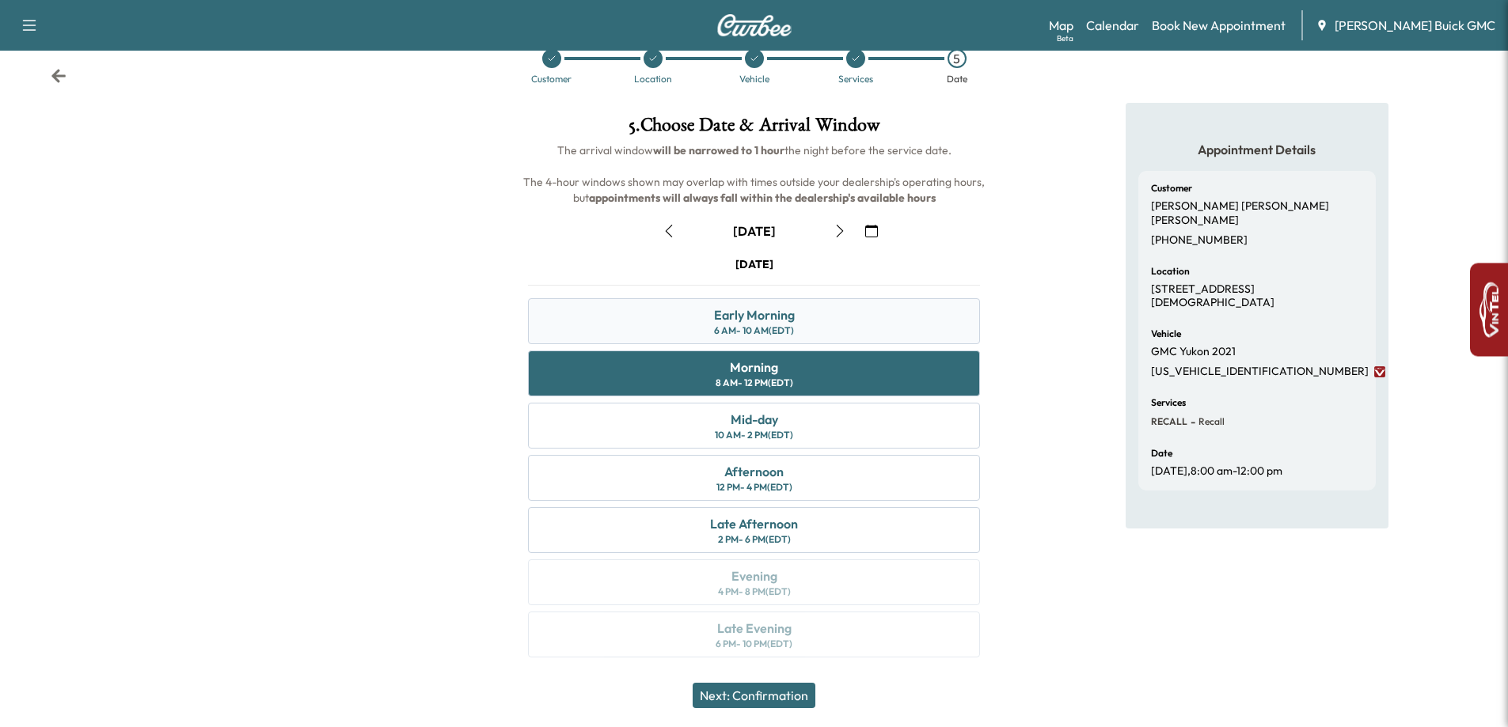
click at [754, 315] on div "Early Morning" at bounding box center [754, 315] width 81 height 19
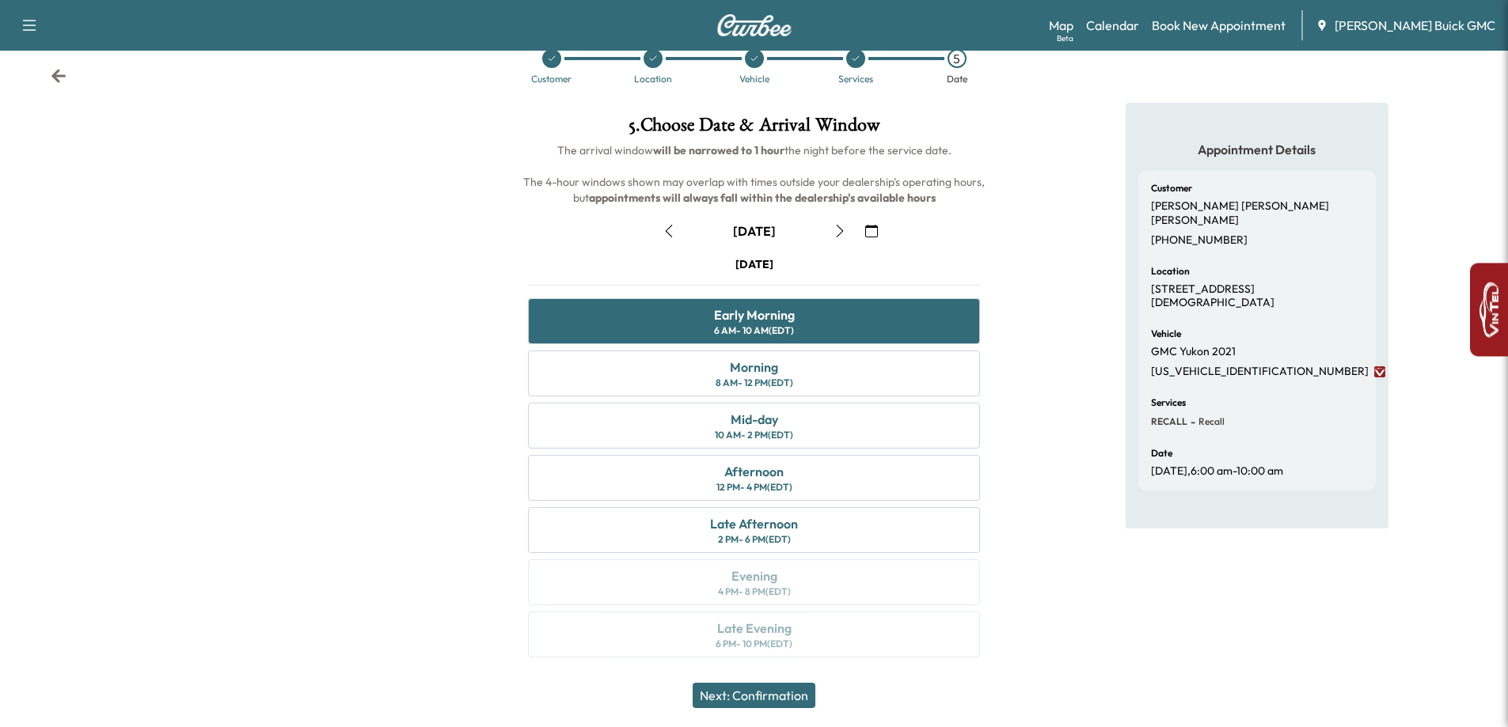
click at [748, 690] on button "Next: Confirmation" at bounding box center [754, 695] width 123 height 25
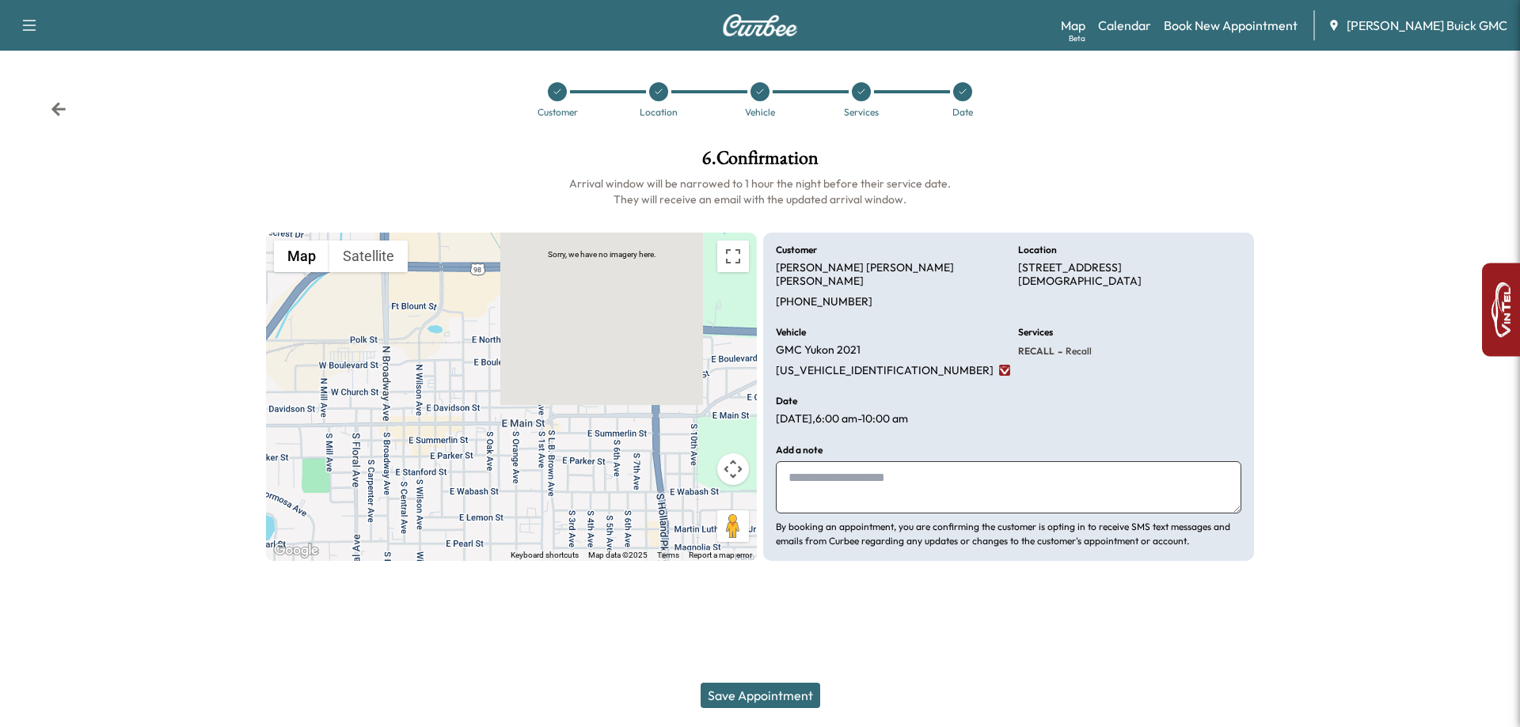
click at [835, 482] on textarea at bounding box center [1008, 488] width 465 height 52
type textarea "**********"
click at [724, 697] on button "Save Appointment" at bounding box center [761, 695] width 120 height 25
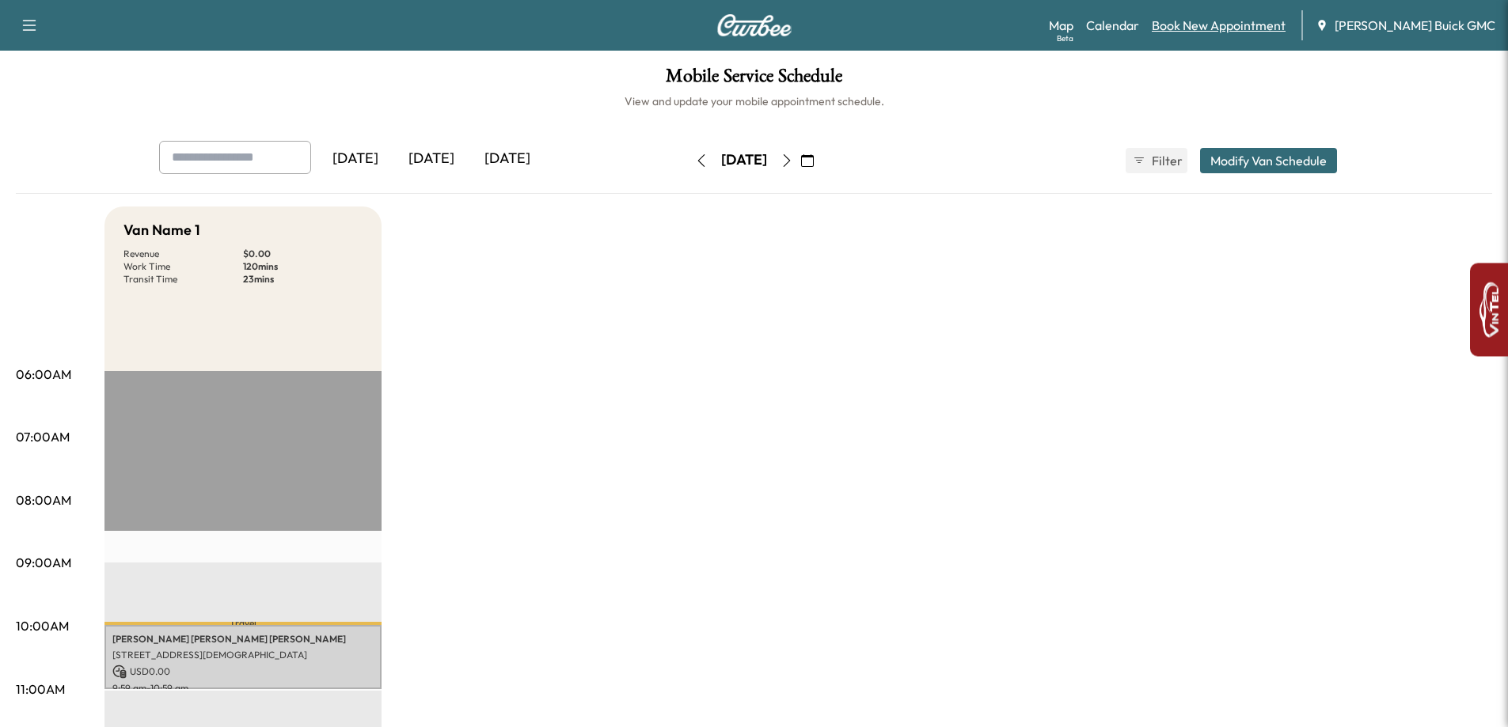
click at [1213, 26] on link "Book New Appointment" at bounding box center [1219, 25] width 134 height 19
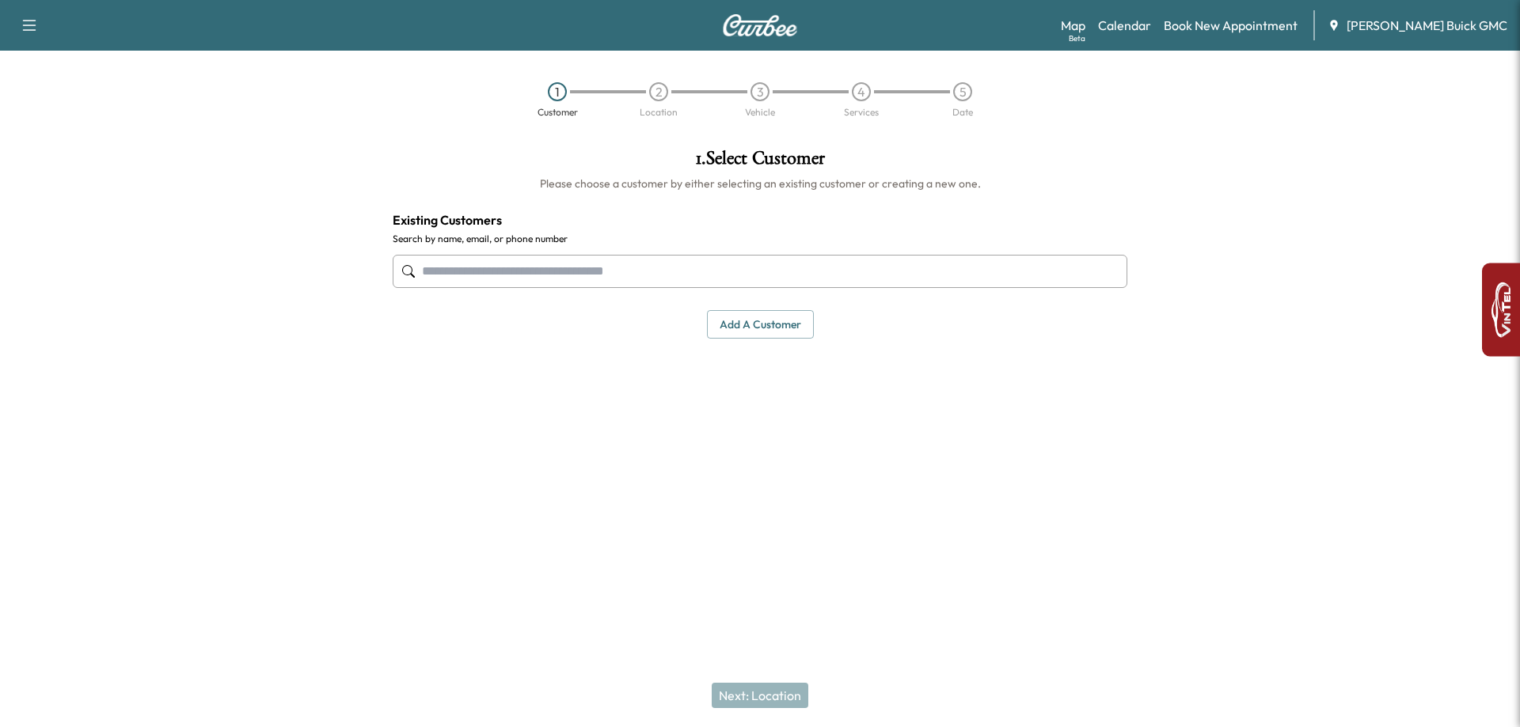
click at [551, 286] on input "text" at bounding box center [760, 271] width 735 height 33
type input "**********"
click at [484, 270] on input "text" at bounding box center [760, 271] width 735 height 33
paste input "**********"
type input "**********"
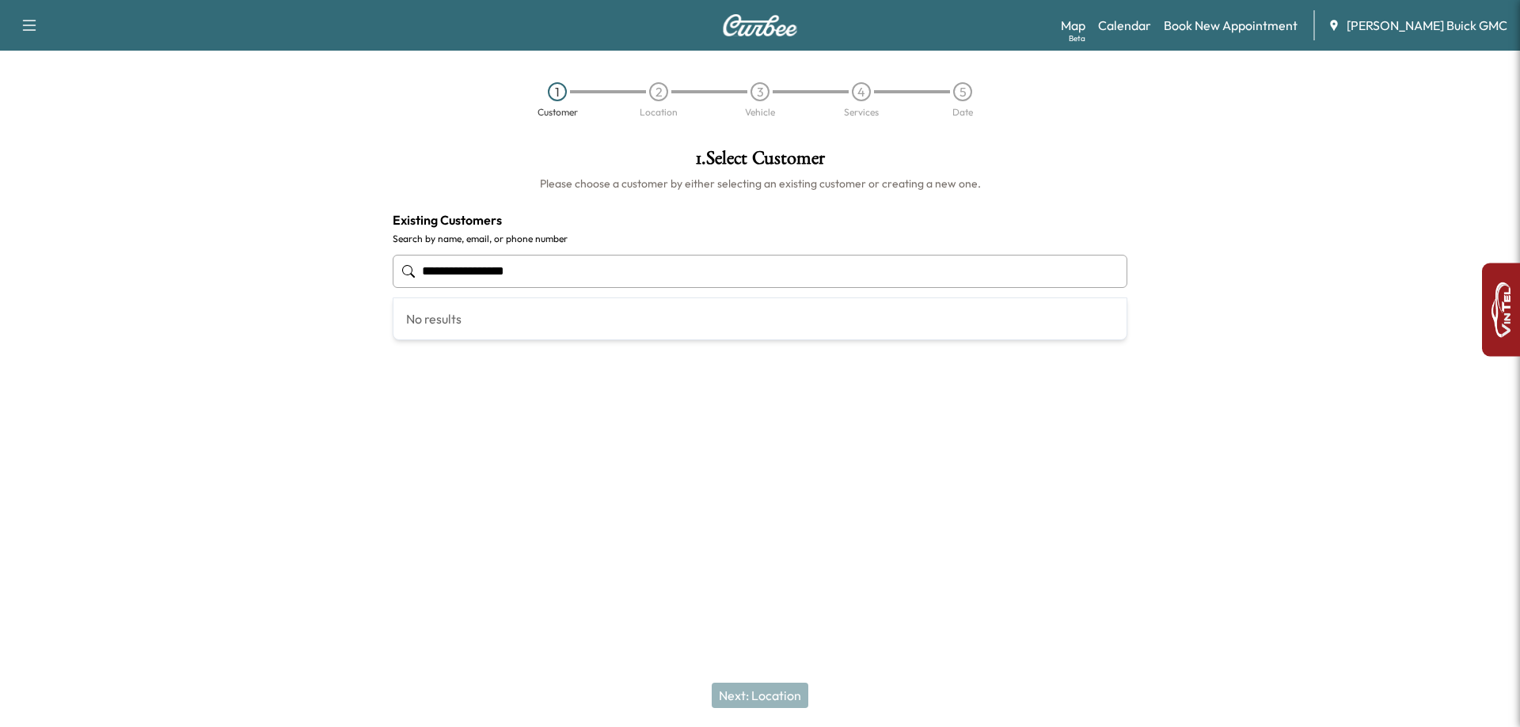
drag, startPoint x: 564, startPoint y: 267, endPoint x: 382, endPoint y: 273, distance: 182.2
click at [382, 273] on div "**********" at bounding box center [760, 243] width 760 height 215
click at [556, 268] on input "text" at bounding box center [760, 271] width 735 height 33
click at [1140, 19] on link "Calendar" at bounding box center [1124, 25] width 53 height 19
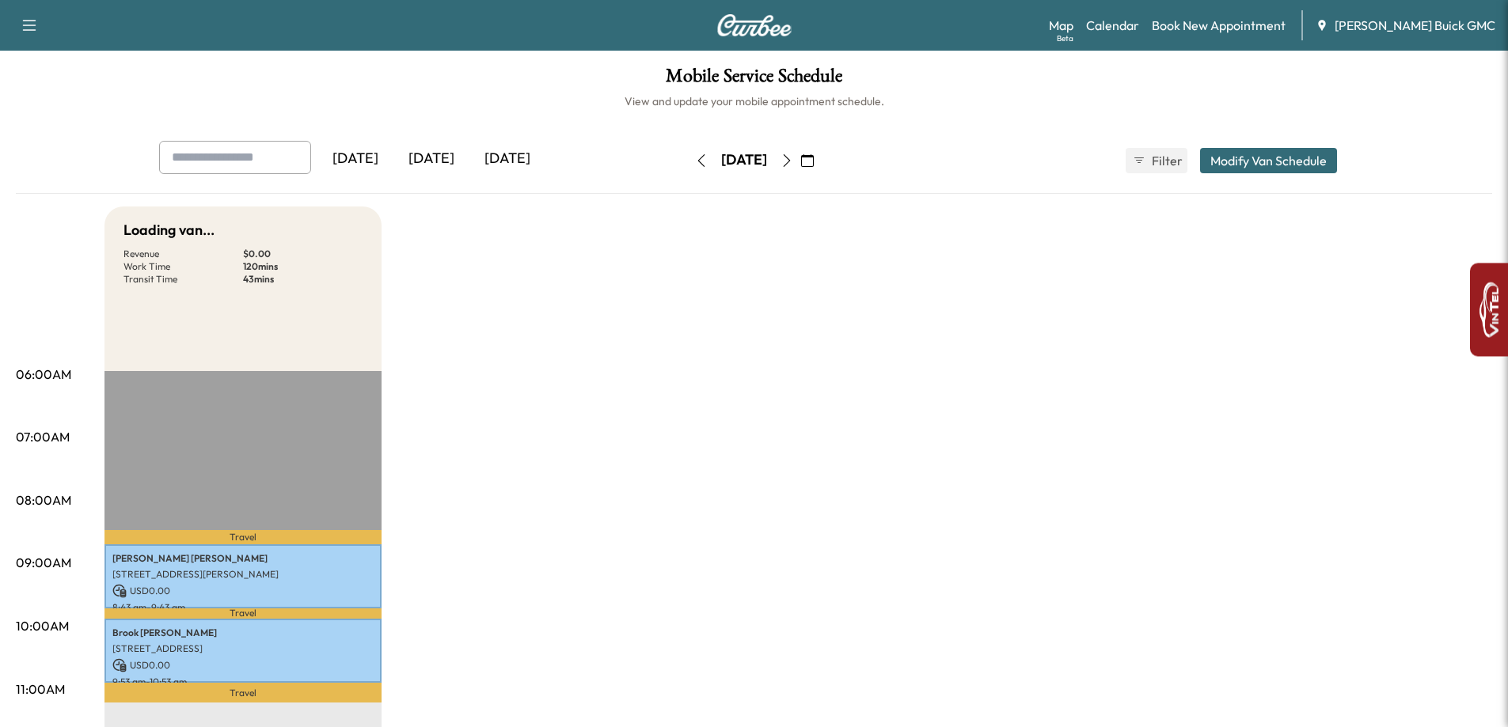
click at [793, 159] on icon "button" at bounding box center [787, 160] width 13 height 13
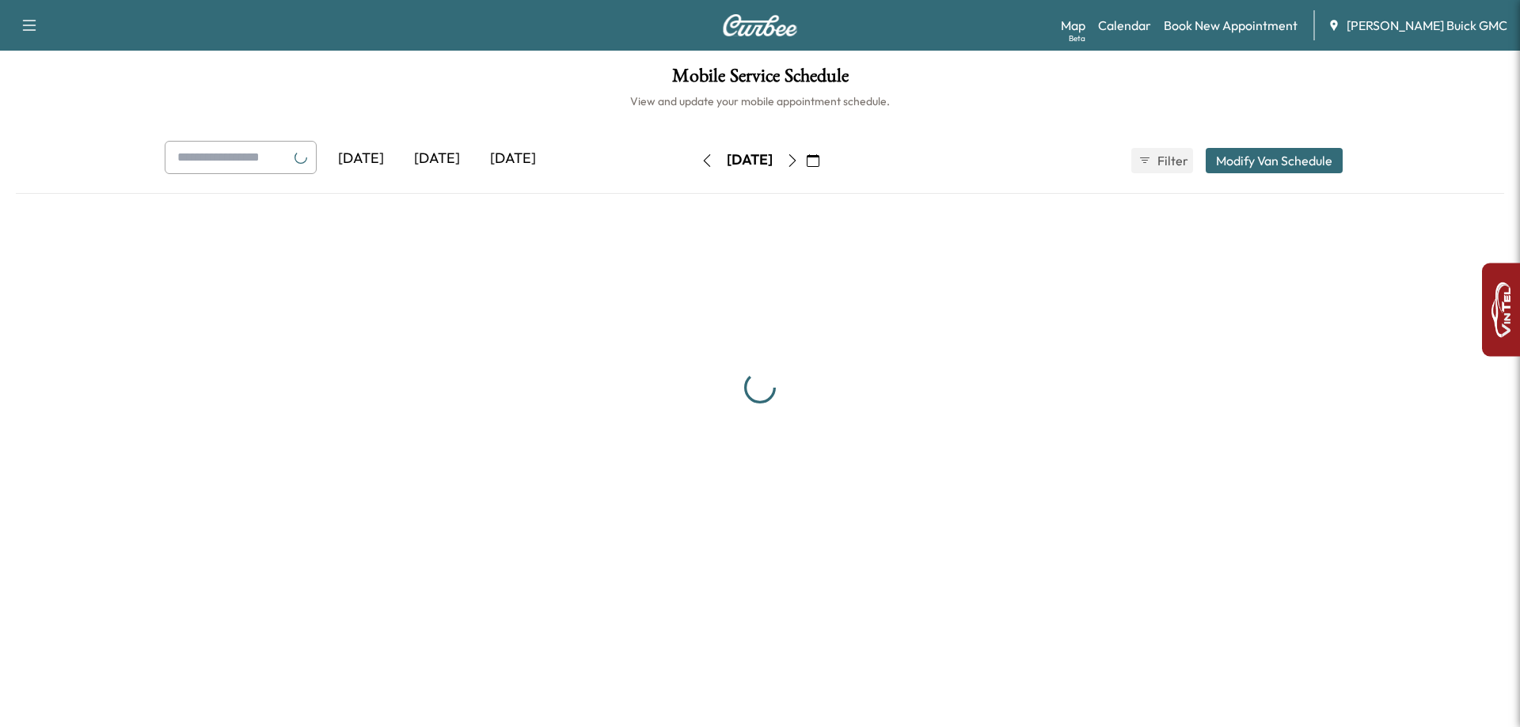
click at [799, 159] on icon "button" at bounding box center [792, 160] width 13 height 13
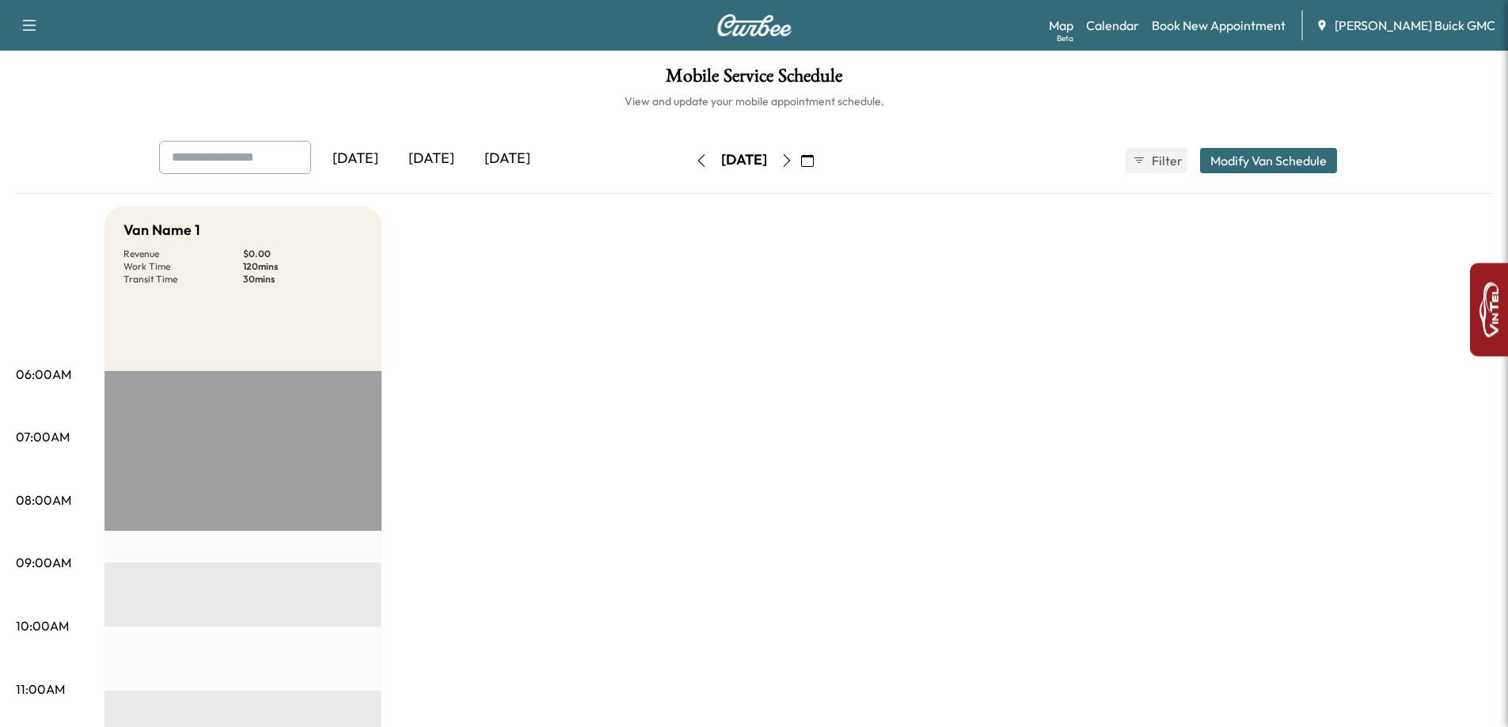
click at [428, 160] on div "[DATE]" at bounding box center [431, 159] width 76 height 36
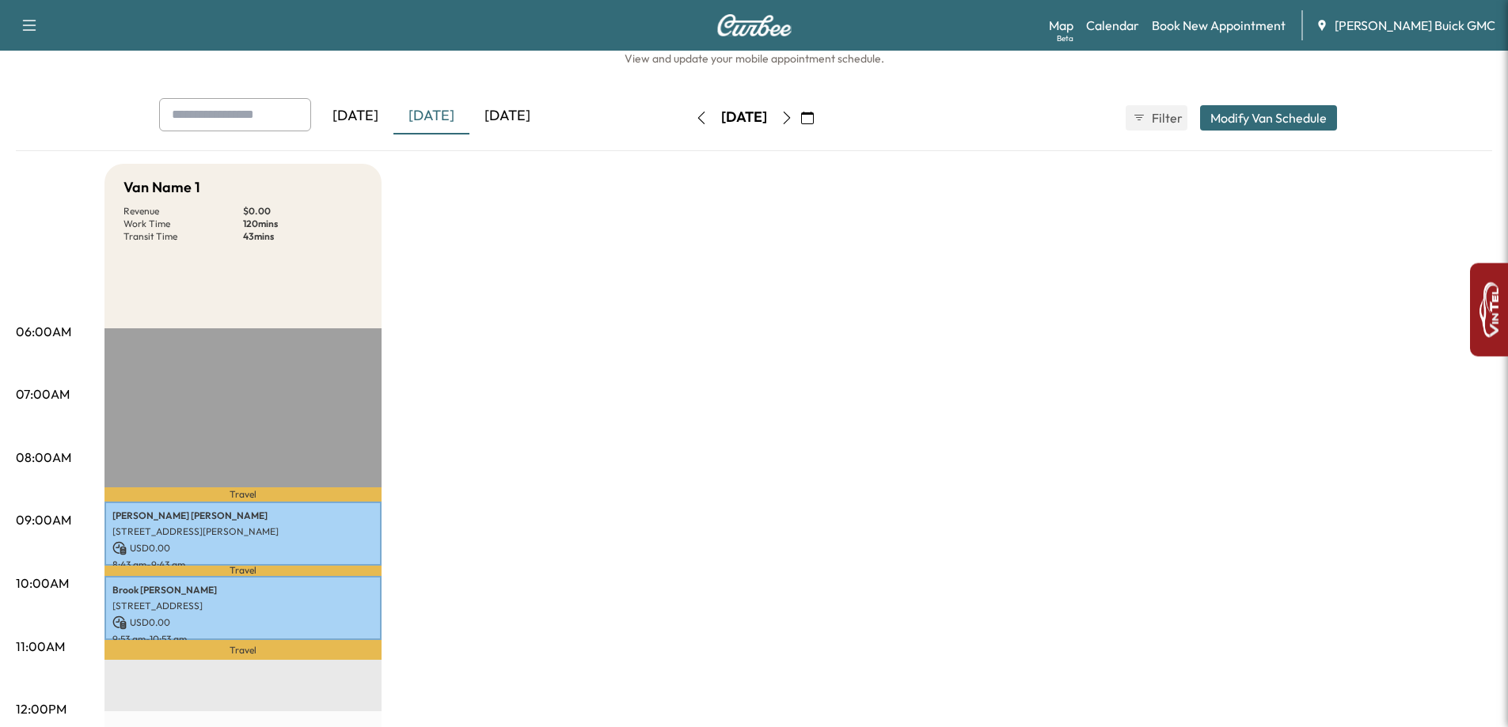
scroll to position [79, 0]
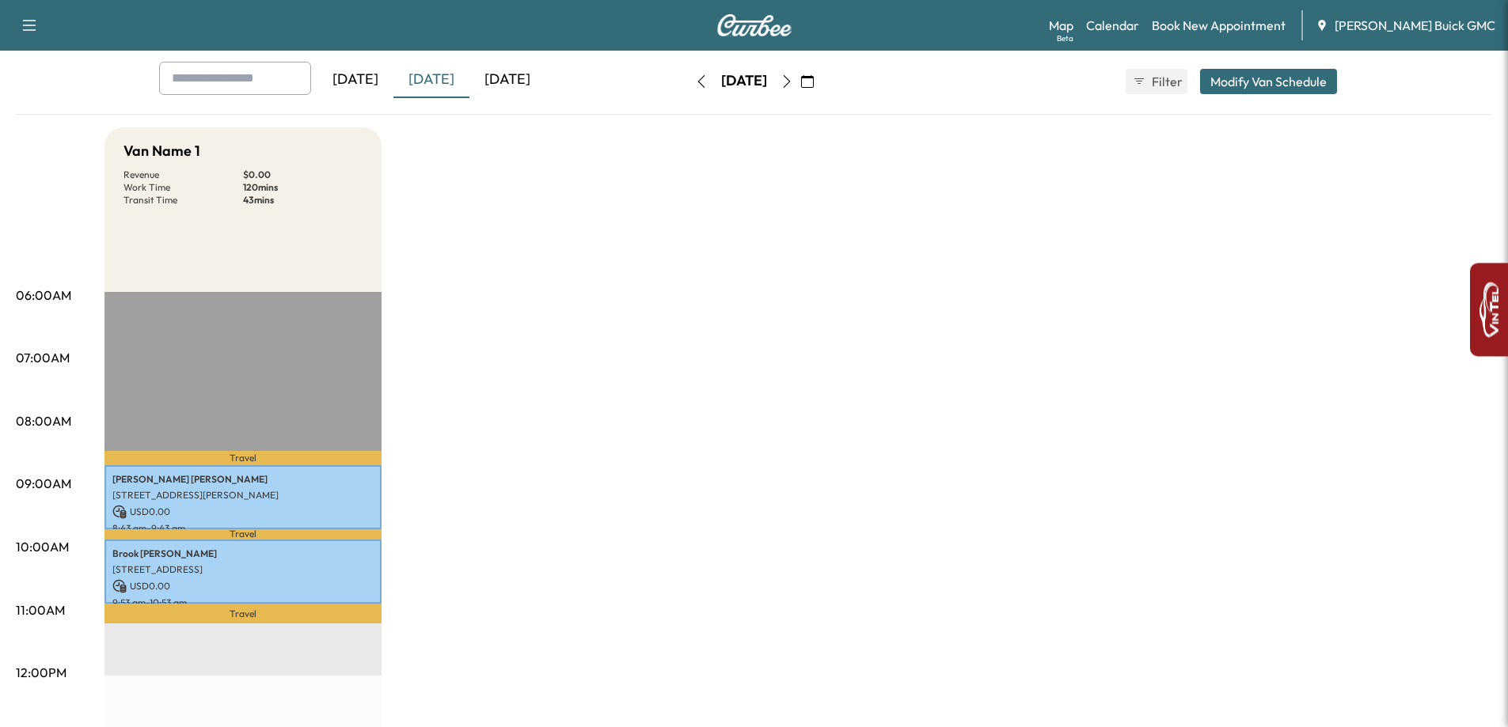
click at [793, 85] on icon "button" at bounding box center [787, 81] width 13 height 13
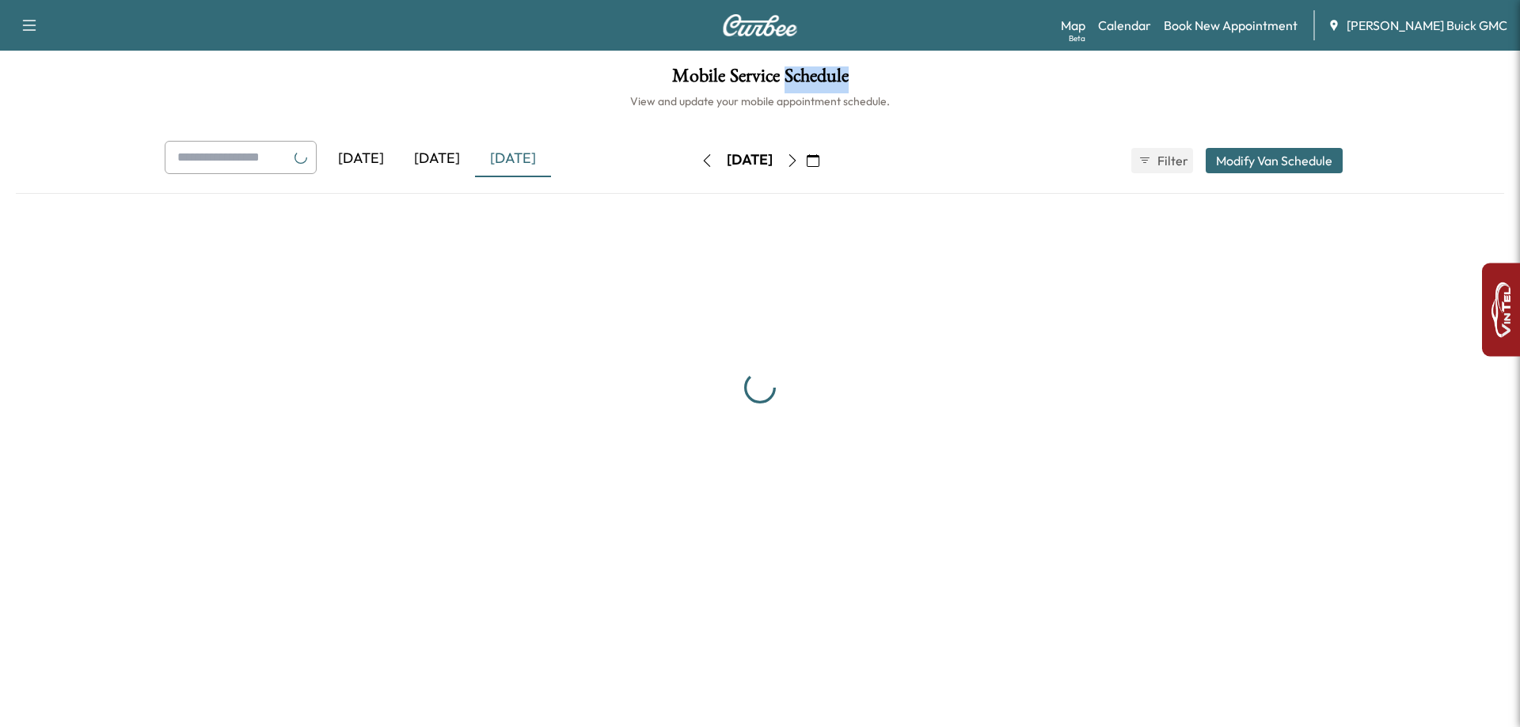
click at [840, 85] on h1 "Mobile Service Schedule" at bounding box center [760, 79] width 1488 height 27
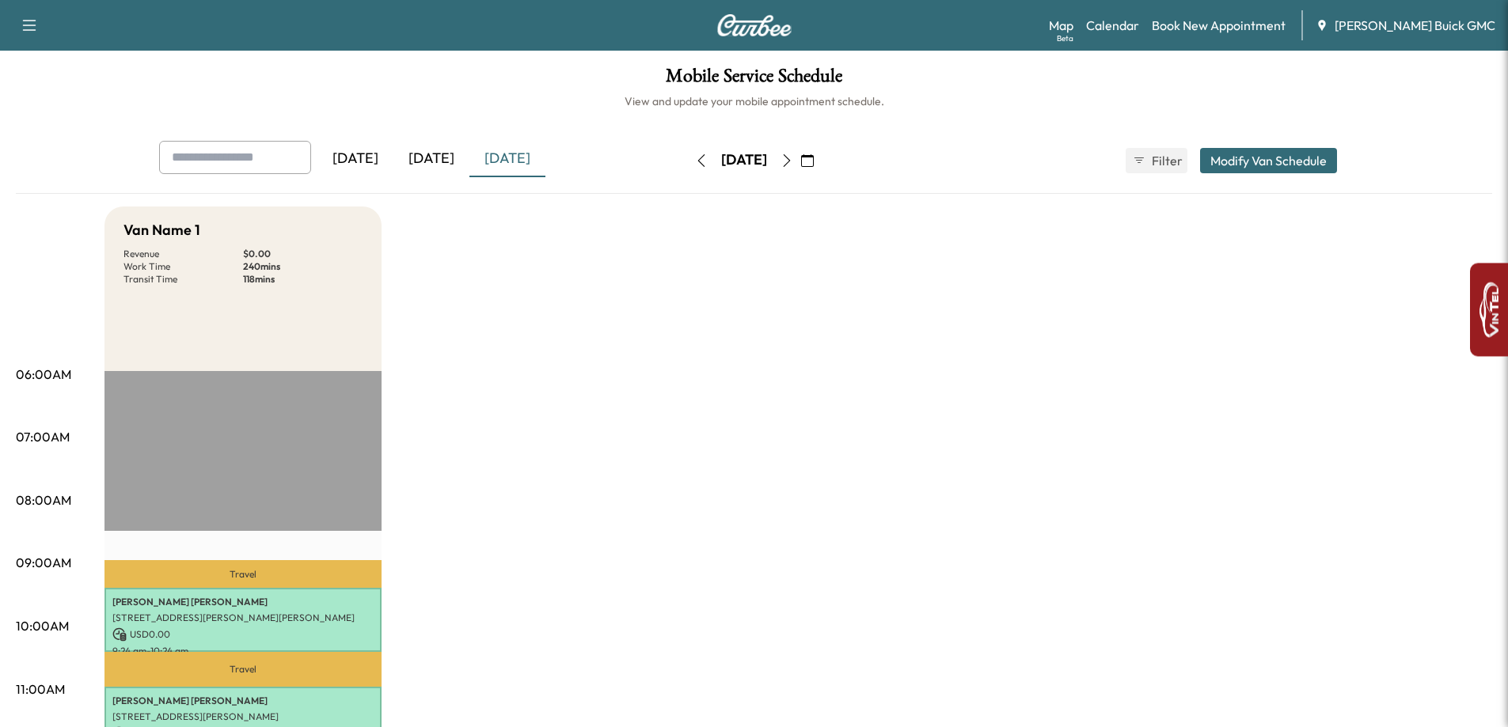
click at [786, 192] on div "[DATE] [DATE] [DATE] [DATE] October 2025 S M T W T F S 28 29 30 1 2 3 4 5 6 7 8…" at bounding box center [754, 167] width 1476 height 53
click at [793, 165] on icon "button" at bounding box center [787, 160] width 13 height 13
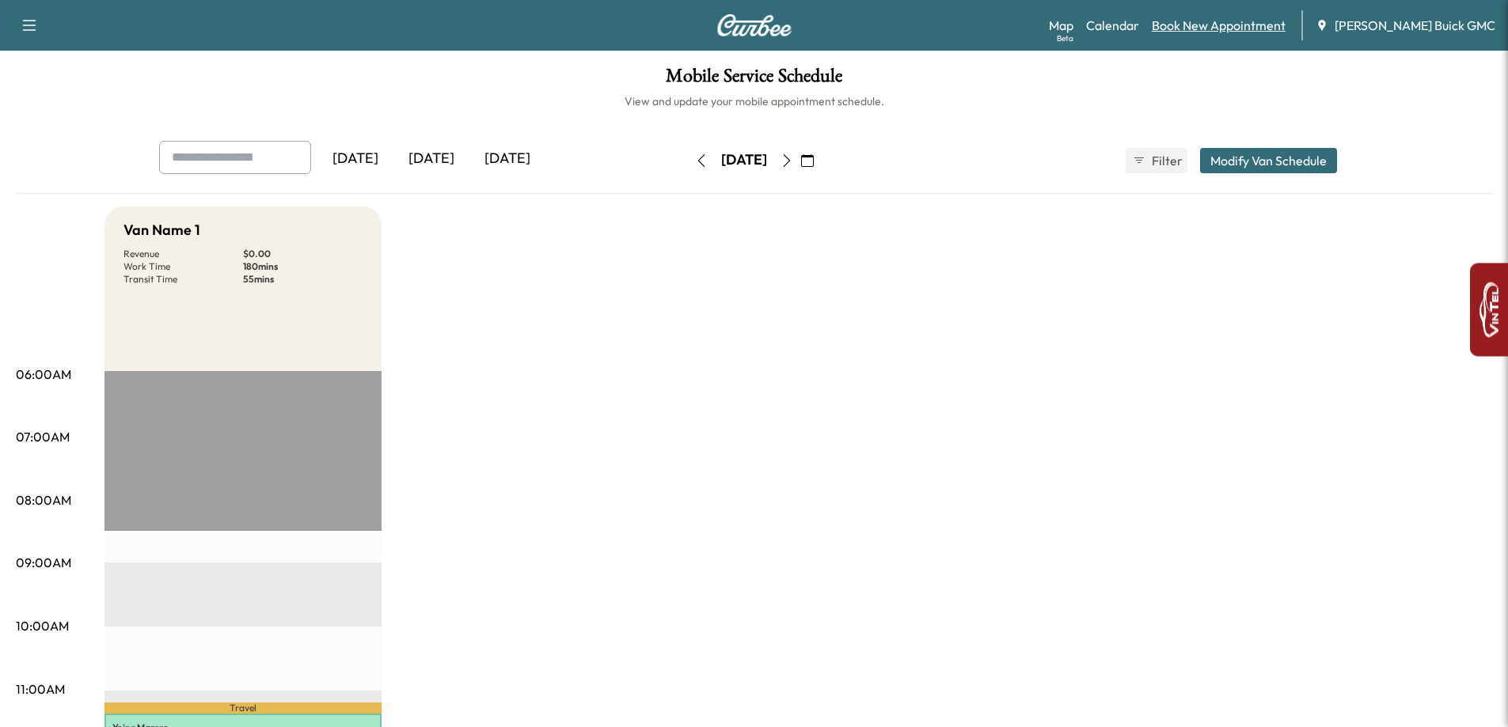
click at [1242, 21] on link "Book New Appointment" at bounding box center [1219, 25] width 134 height 19
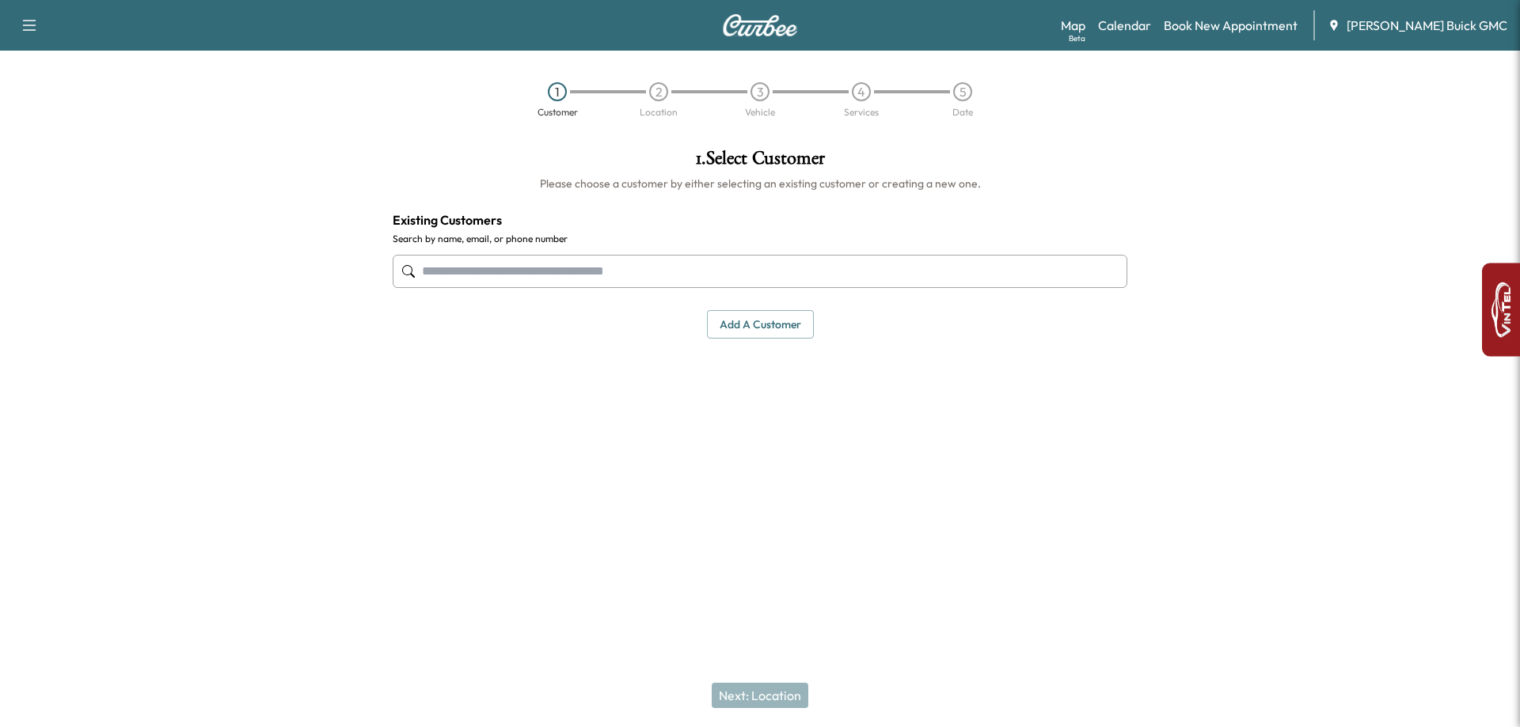
click at [465, 280] on input "text" at bounding box center [760, 271] width 735 height 33
paste input "**********"
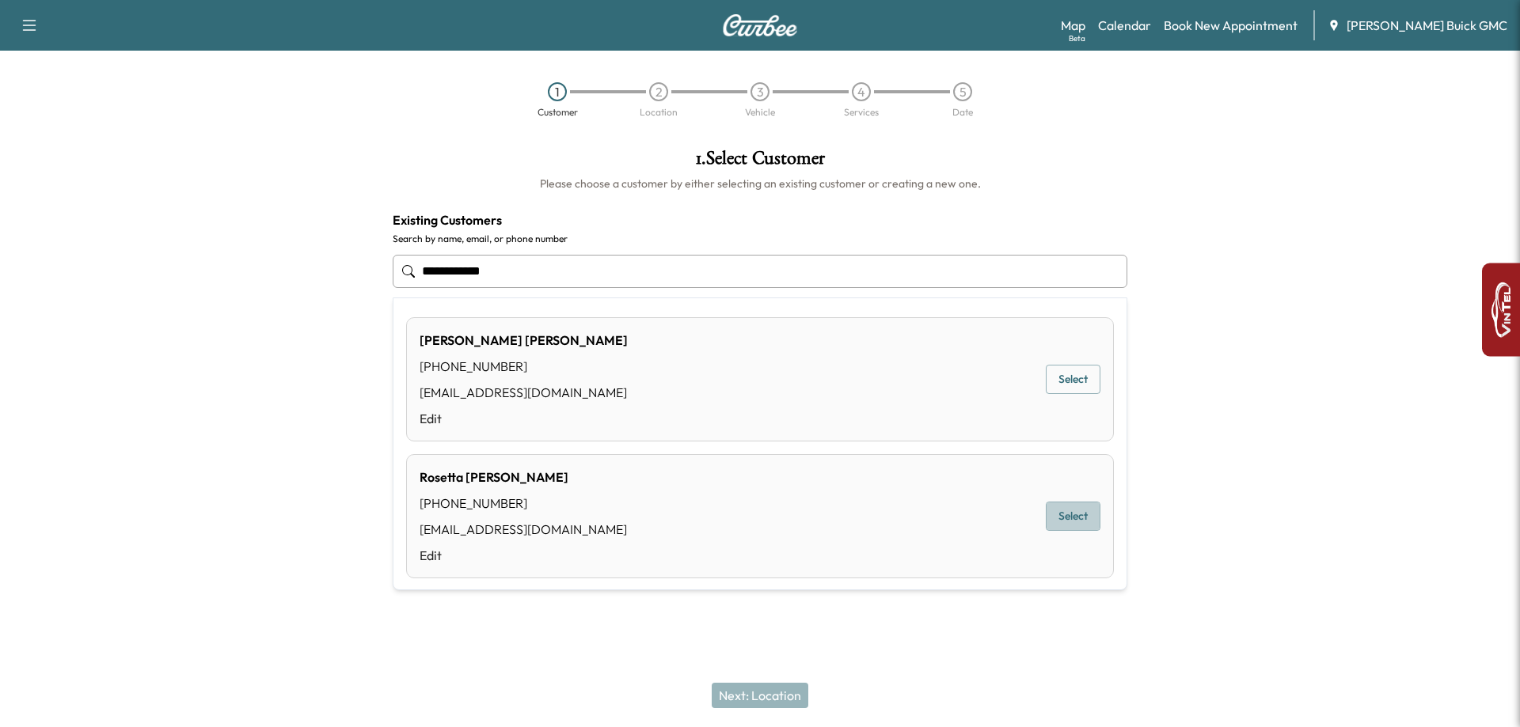
click at [1077, 506] on button "Select" at bounding box center [1073, 516] width 55 height 29
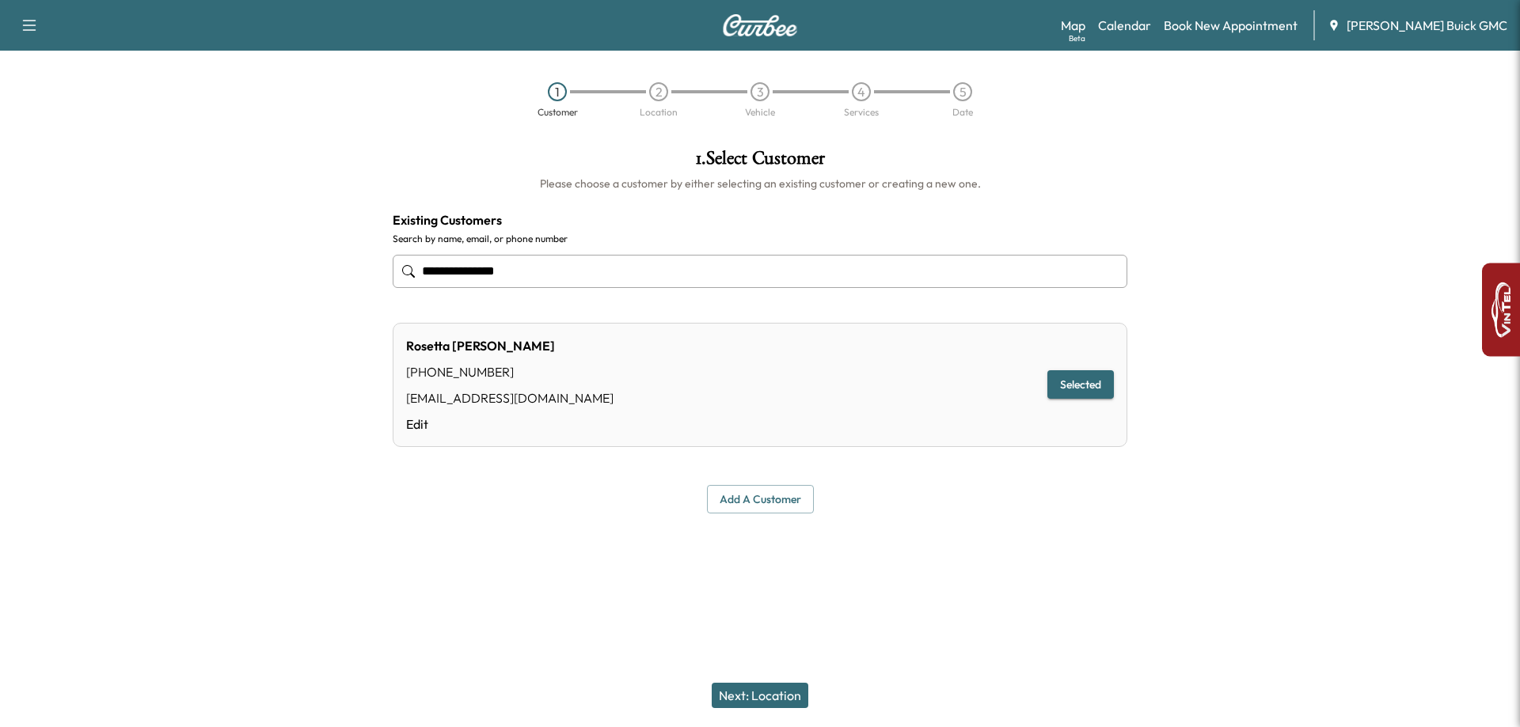
type input "**********"
click at [773, 693] on button "Next: Location" at bounding box center [760, 695] width 97 height 25
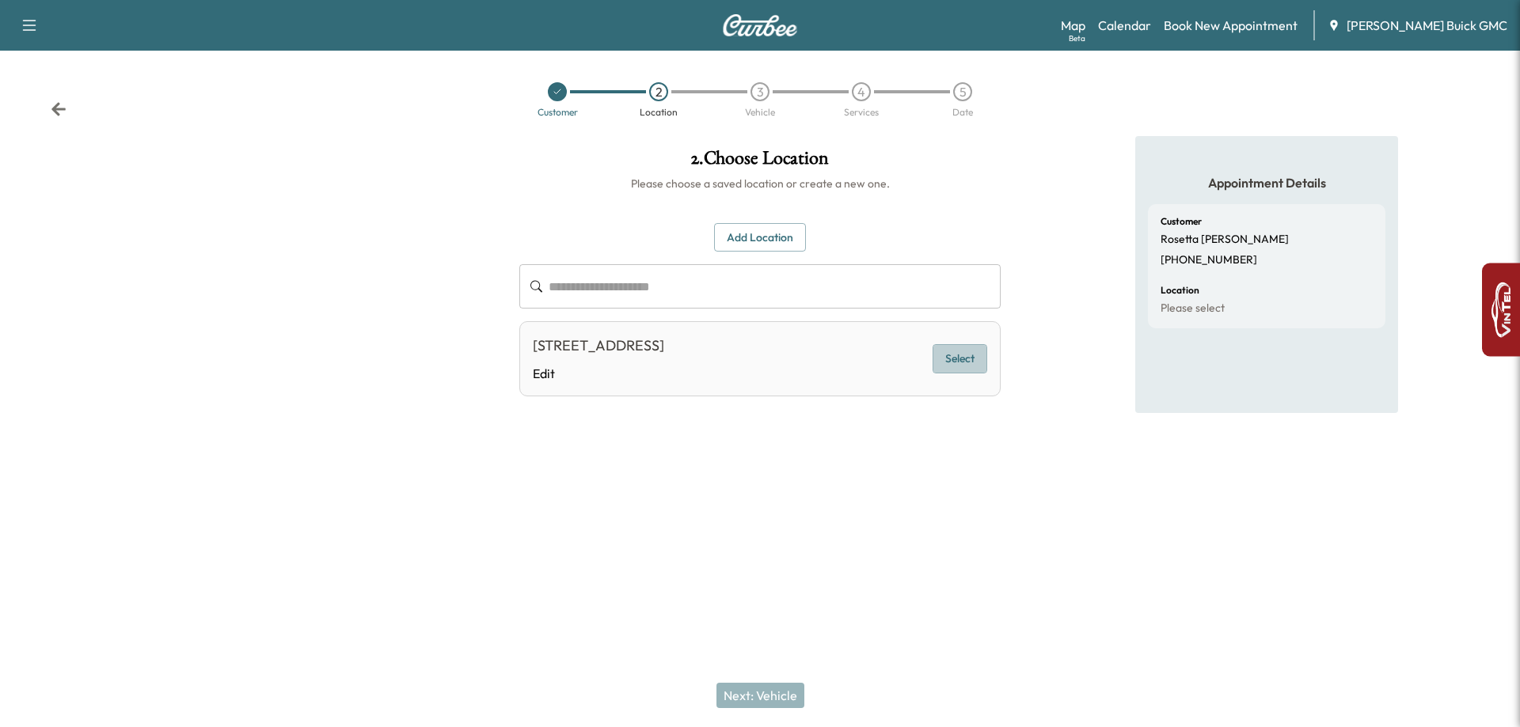
click at [968, 363] on button "Select" at bounding box center [960, 358] width 55 height 29
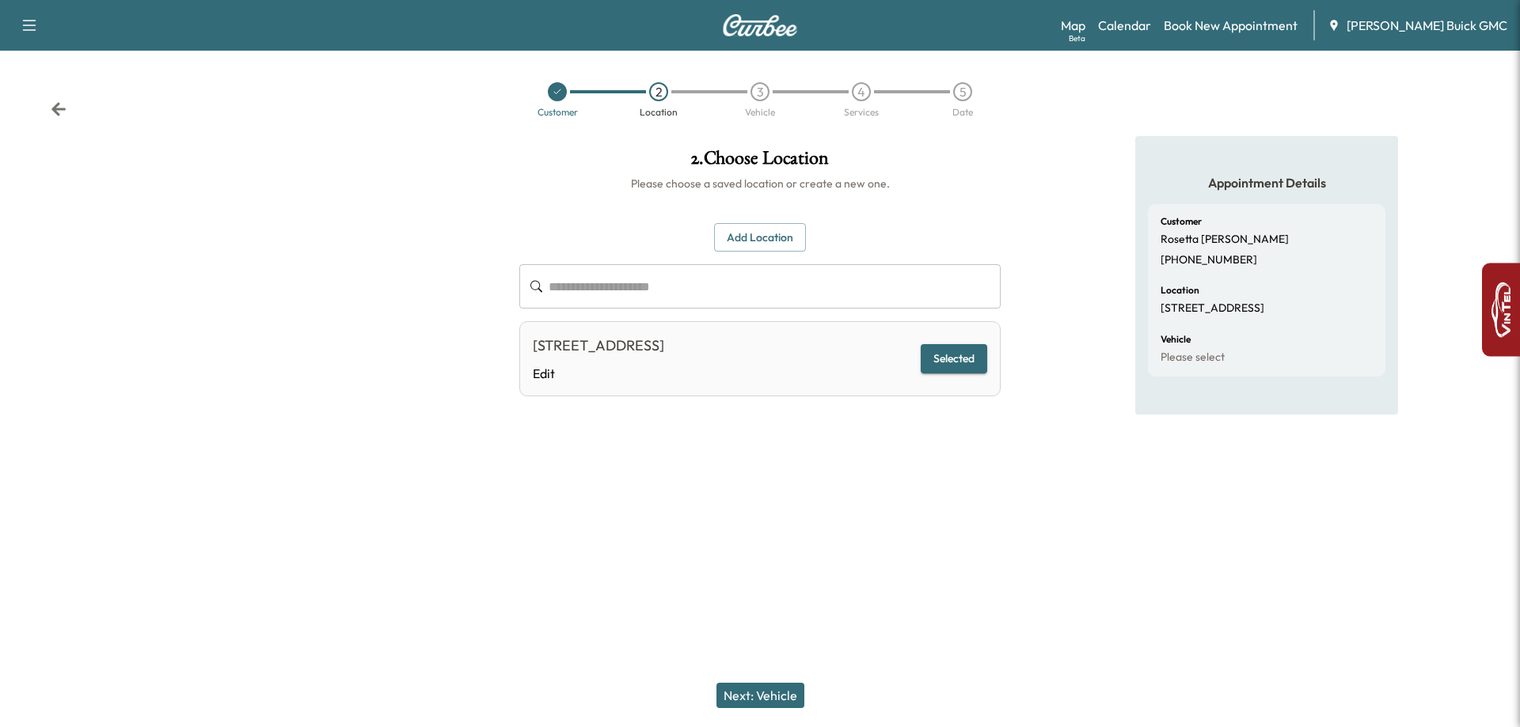
click at [746, 693] on button "Next: Vehicle" at bounding box center [760, 695] width 88 height 25
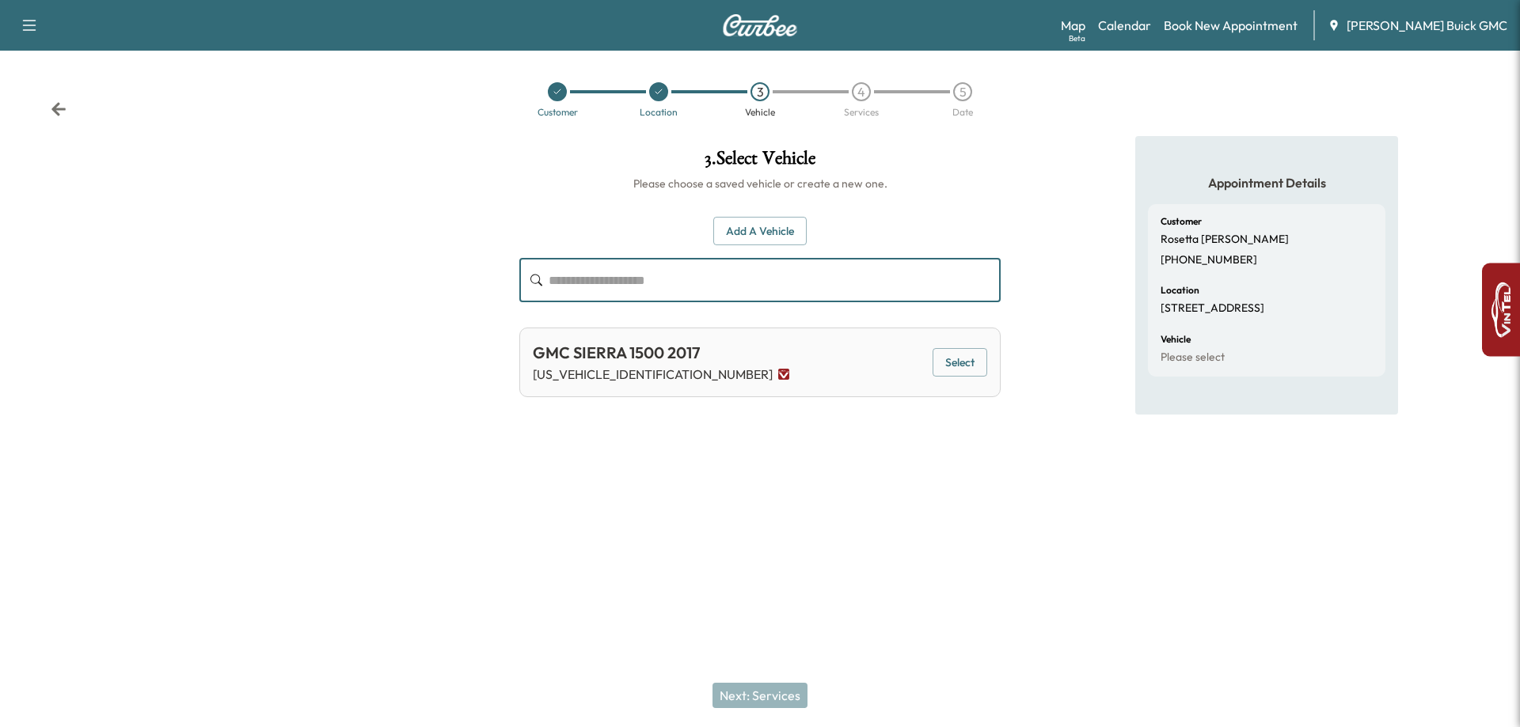
click at [560, 276] on input "text" at bounding box center [775, 280] width 452 height 44
paste input "**********"
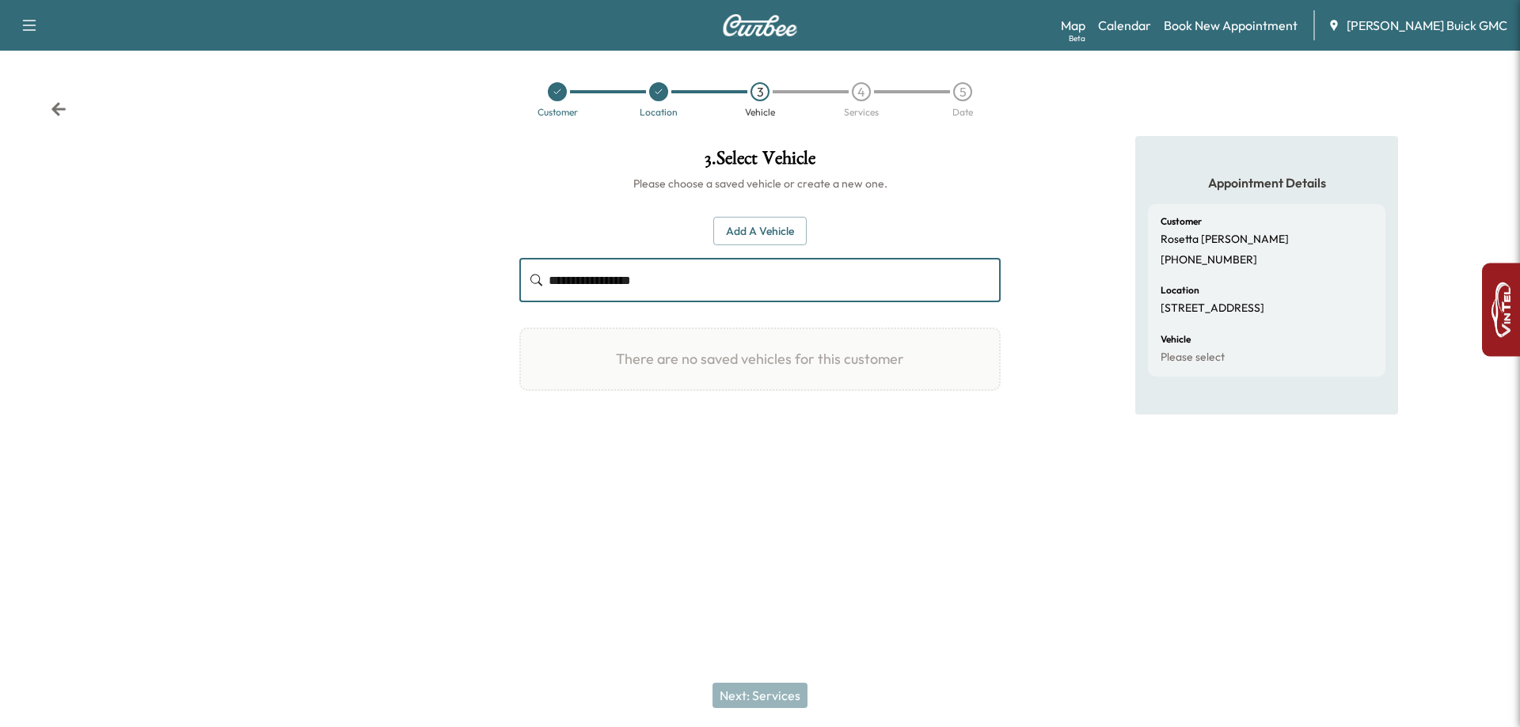
type input "**********"
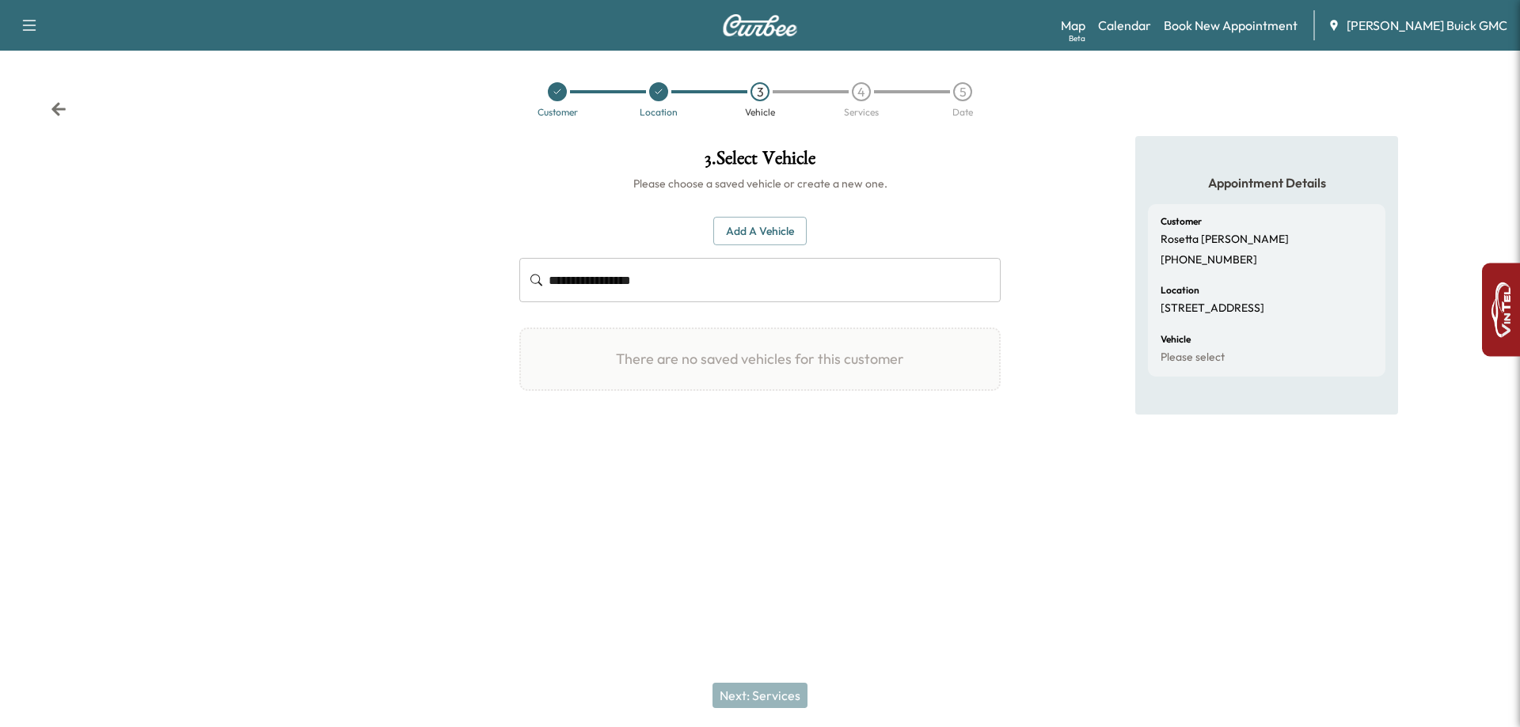
drag, startPoint x: 659, startPoint y: 215, endPoint x: 796, endPoint y: 214, distance: 136.2
click at [671, 215] on div "**********" at bounding box center [759, 305] width 481 height 226
drag, startPoint x: 794, startPoint y: 217, endPoint x: 783, endPoint y: 222, distance: 12.4
click at [793, 217] on button "Add a Vehicle" at bounding box center [759, 231] width 93 height 29
drag, startPoint x: 783, startPoint y: 222, endPoint x: 771, endPoint y: 223, distance: 11.9
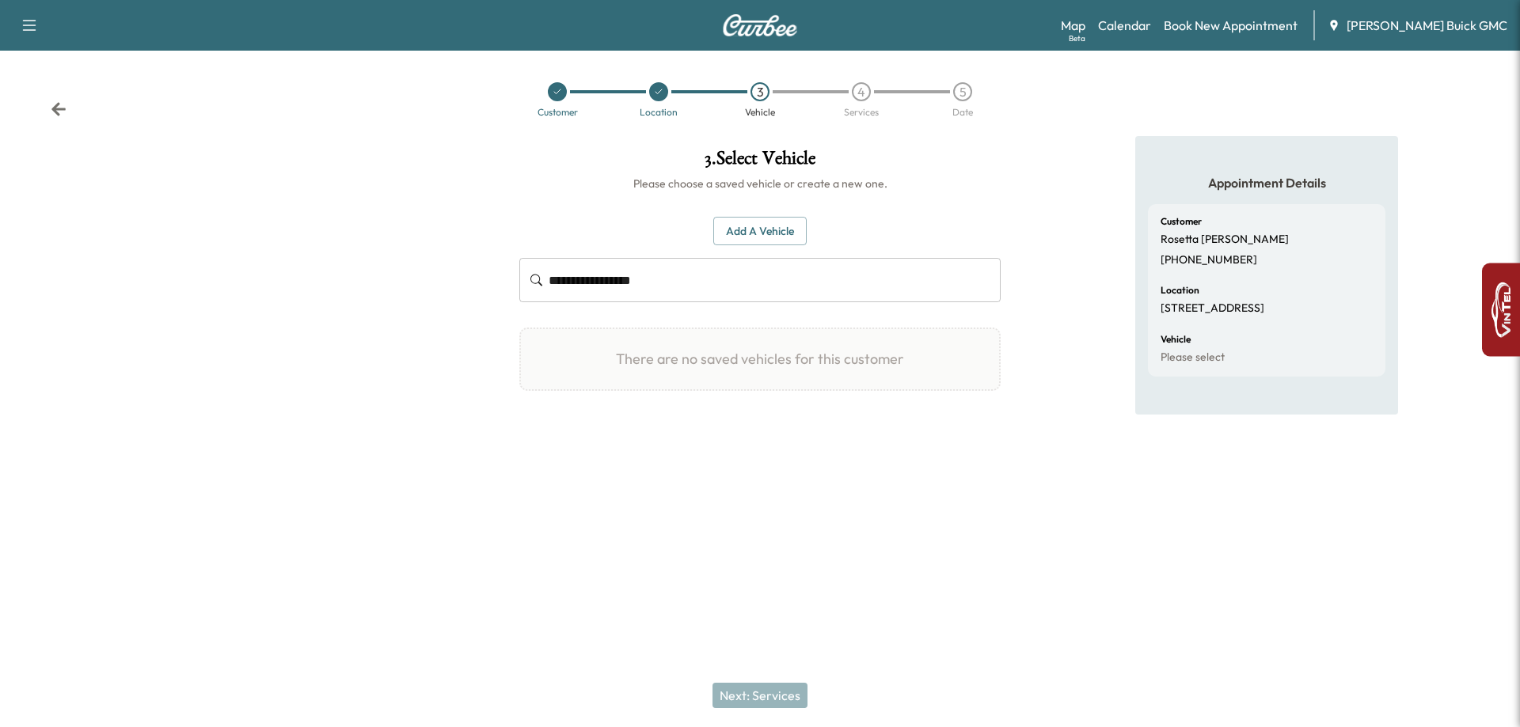
click at [784, 222] on h1 "Add a Vehicle" at bounding box center [760, 229] width 456 height 38
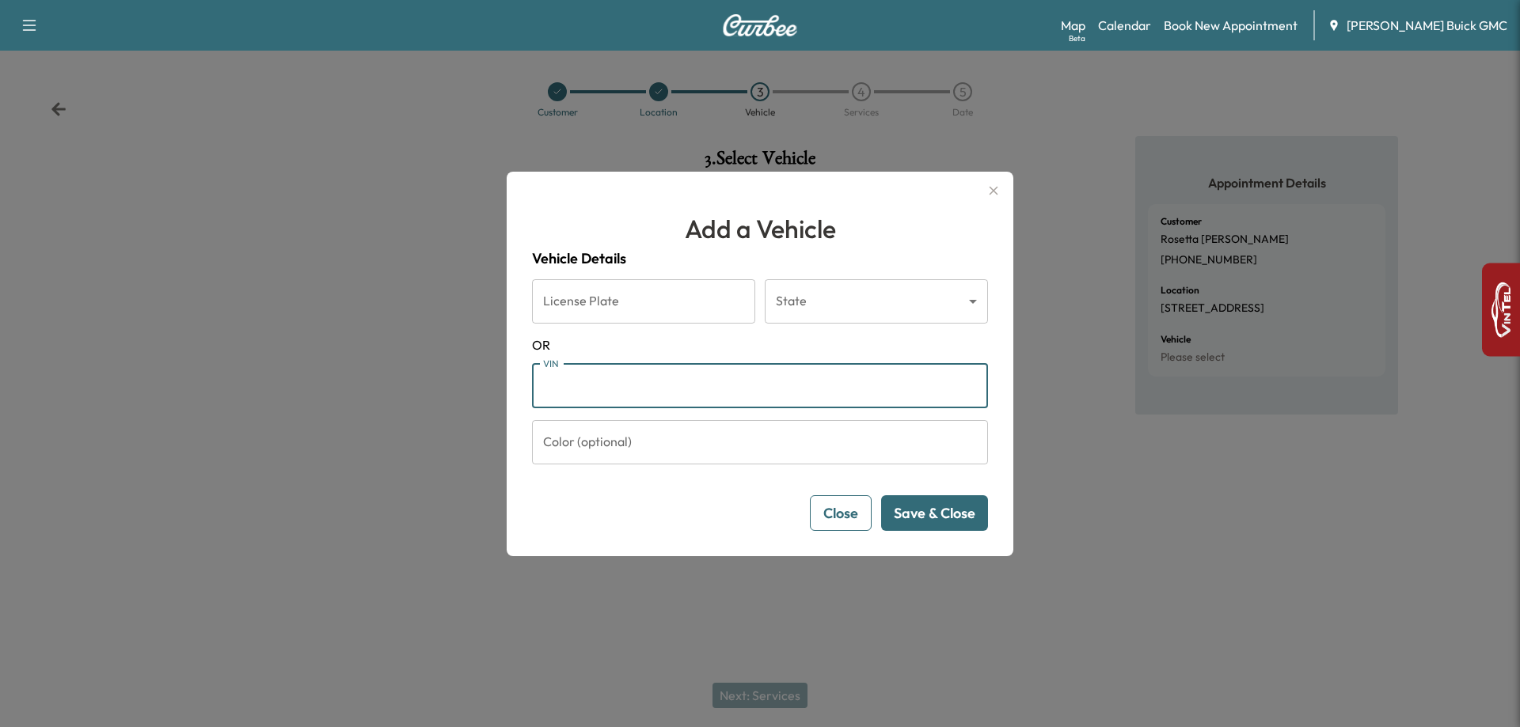
click at [659, 403] on input "VIN" at bounding box center [760, 386] width 456 height 44
paste input "**********"
type input "**********"
click at [918, 521] on button "Save & Close" at bounding box center [934, 514] width 107 height 36
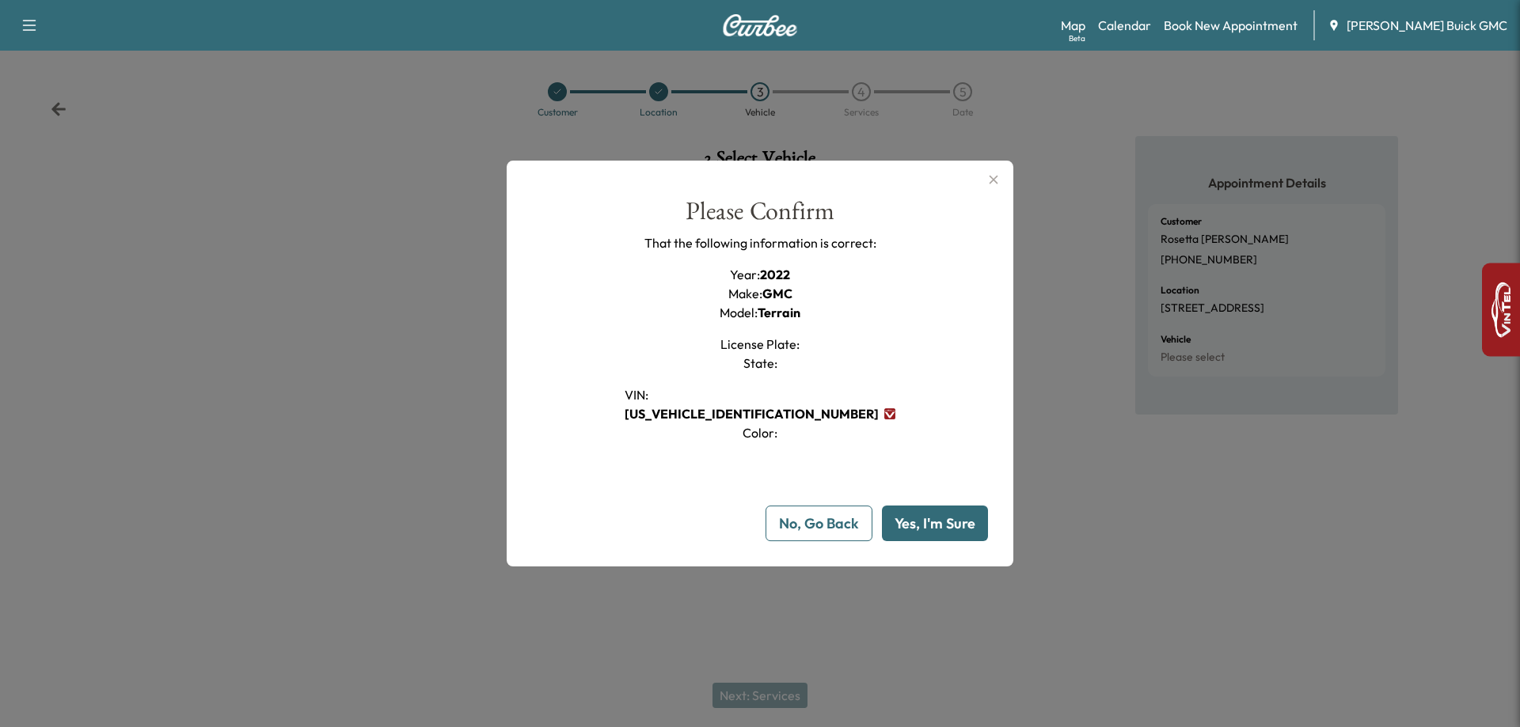
click at [944, 502] on div "Please Confirm That the following information is correct: Year : 2022 Make : GM…" at bounding box center [760, 371] width 456 height 344
click at [958, 517] on button "Yes, I'm Sure" at bounding box center [935, 524] width 106 height 36
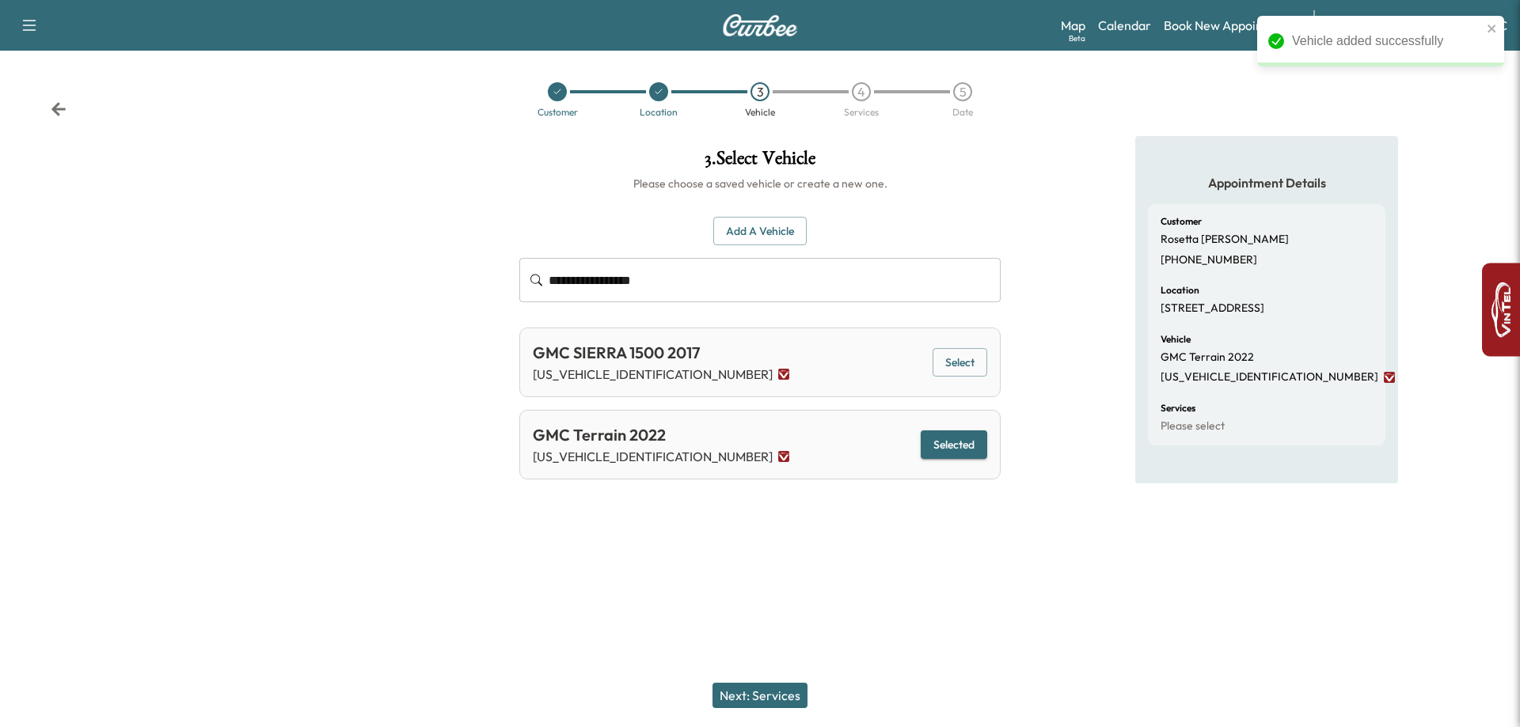
click at [752, 707] on button "Next: Services" at bounding box center [759, 695] width 95 height 25
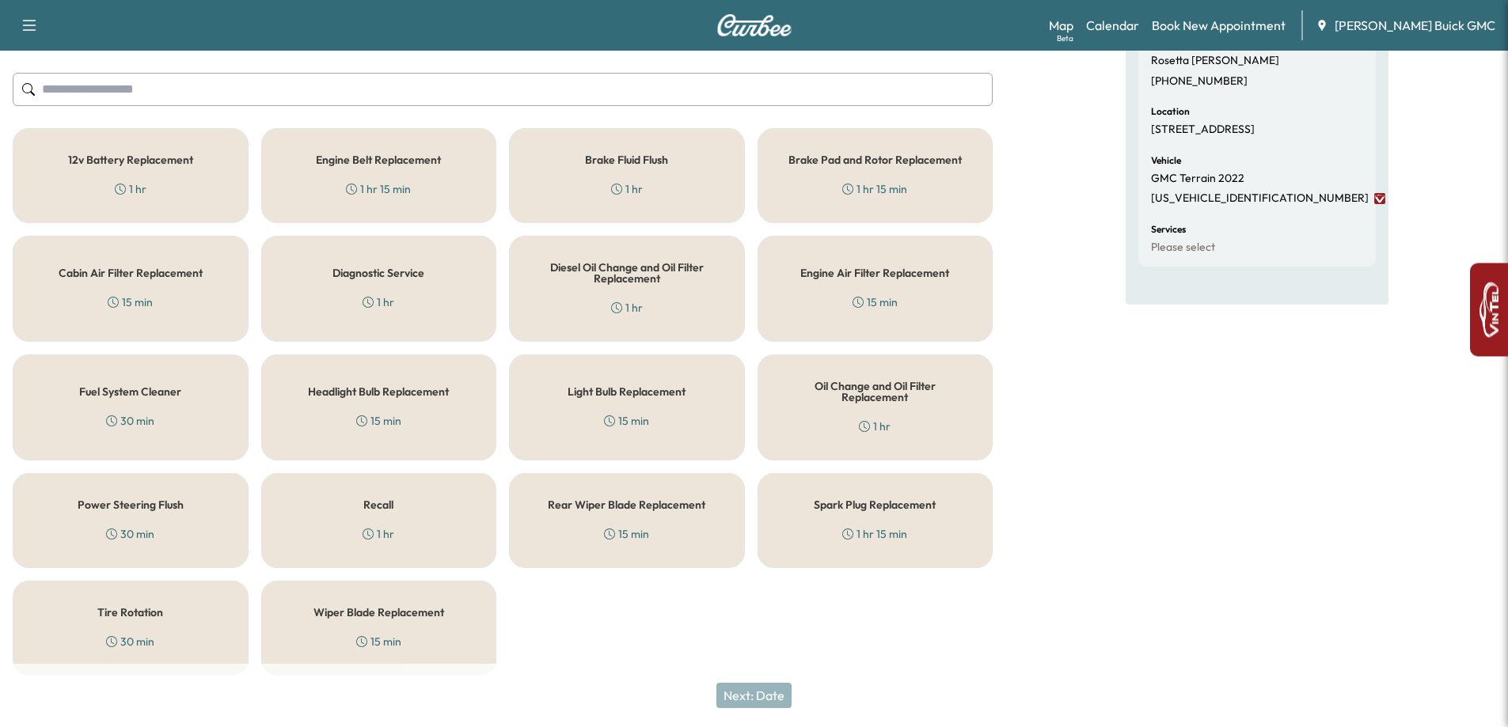
scroll to position [191, 0]
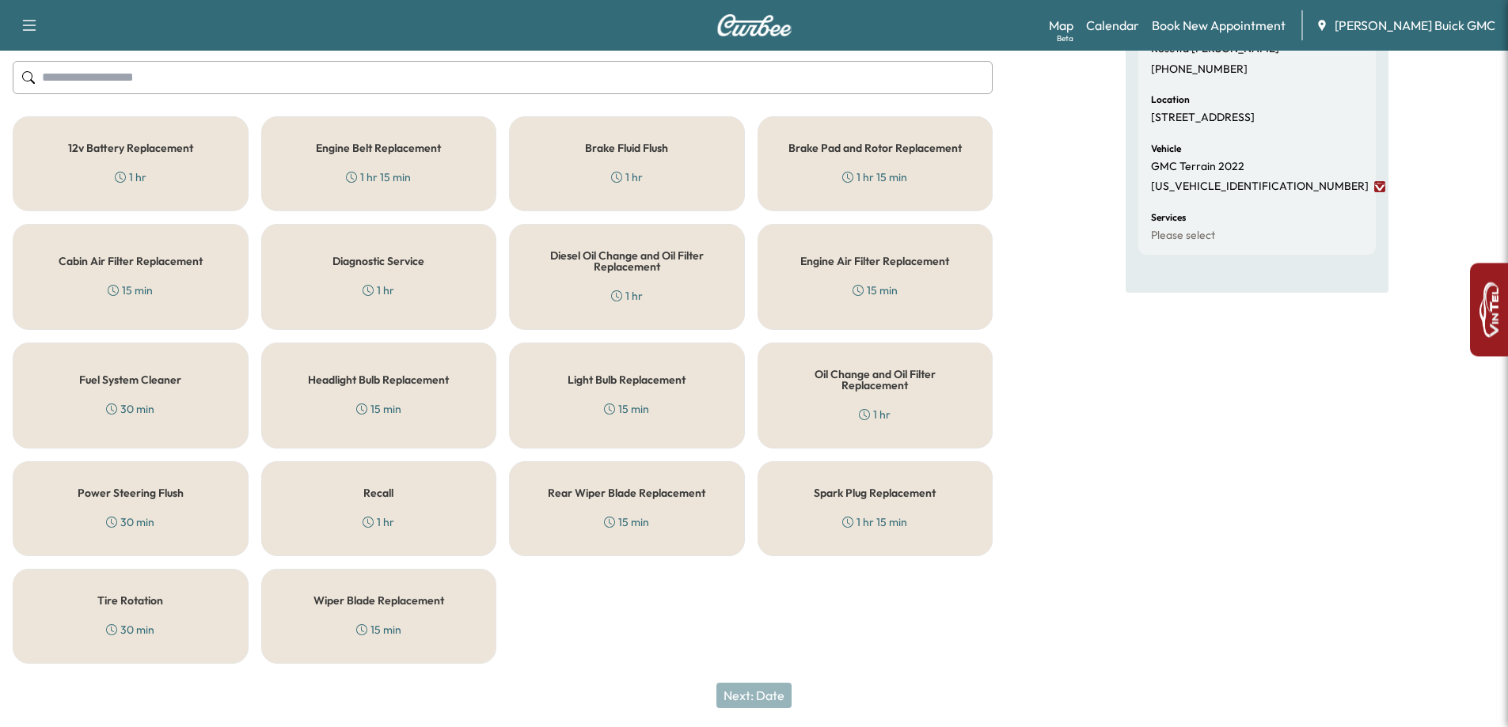
click at [408, 530] on div "Recall 1 hr" at bounding box center [379, 509] width 236 height 95
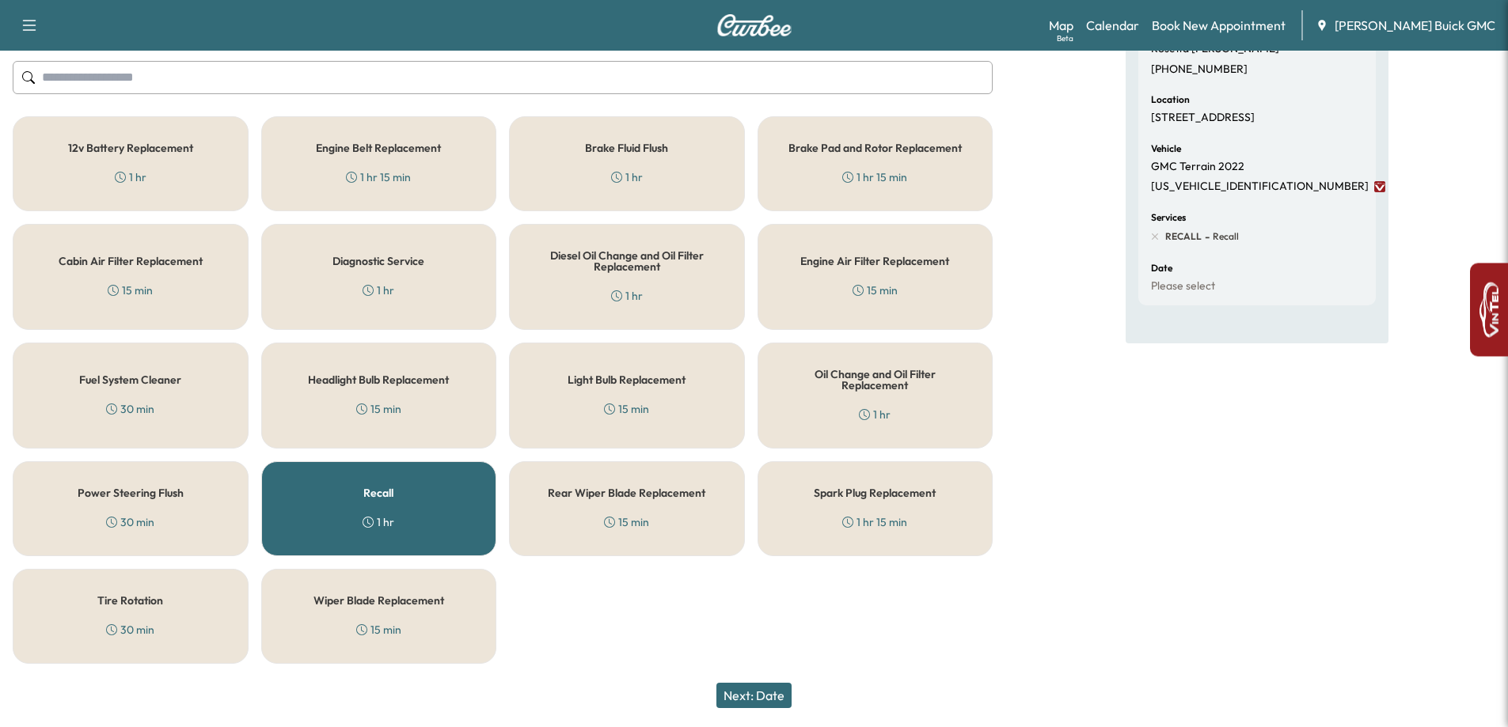
click at [770, 686] on button "Next: Date" at bounding box center [753, 695] width 75 height 25
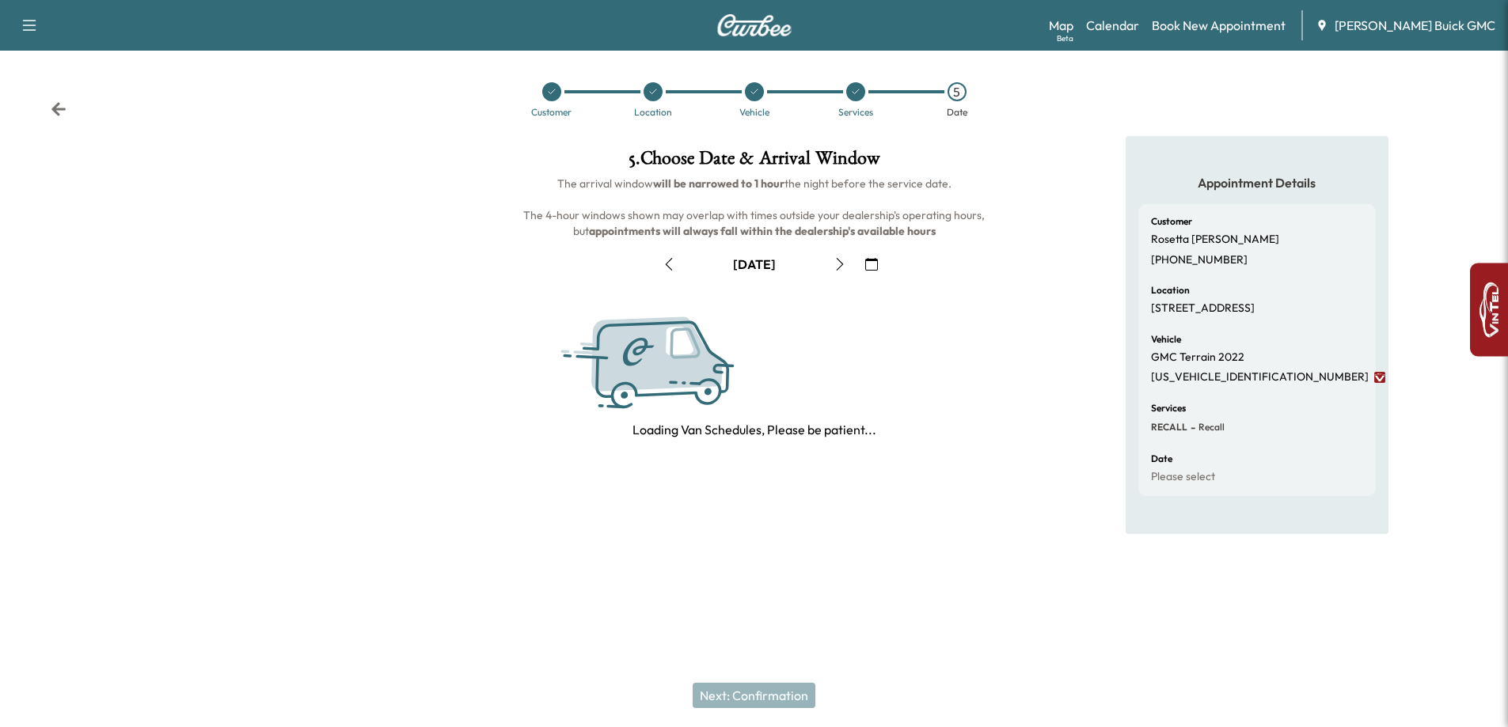
scroll to position [0, 0]
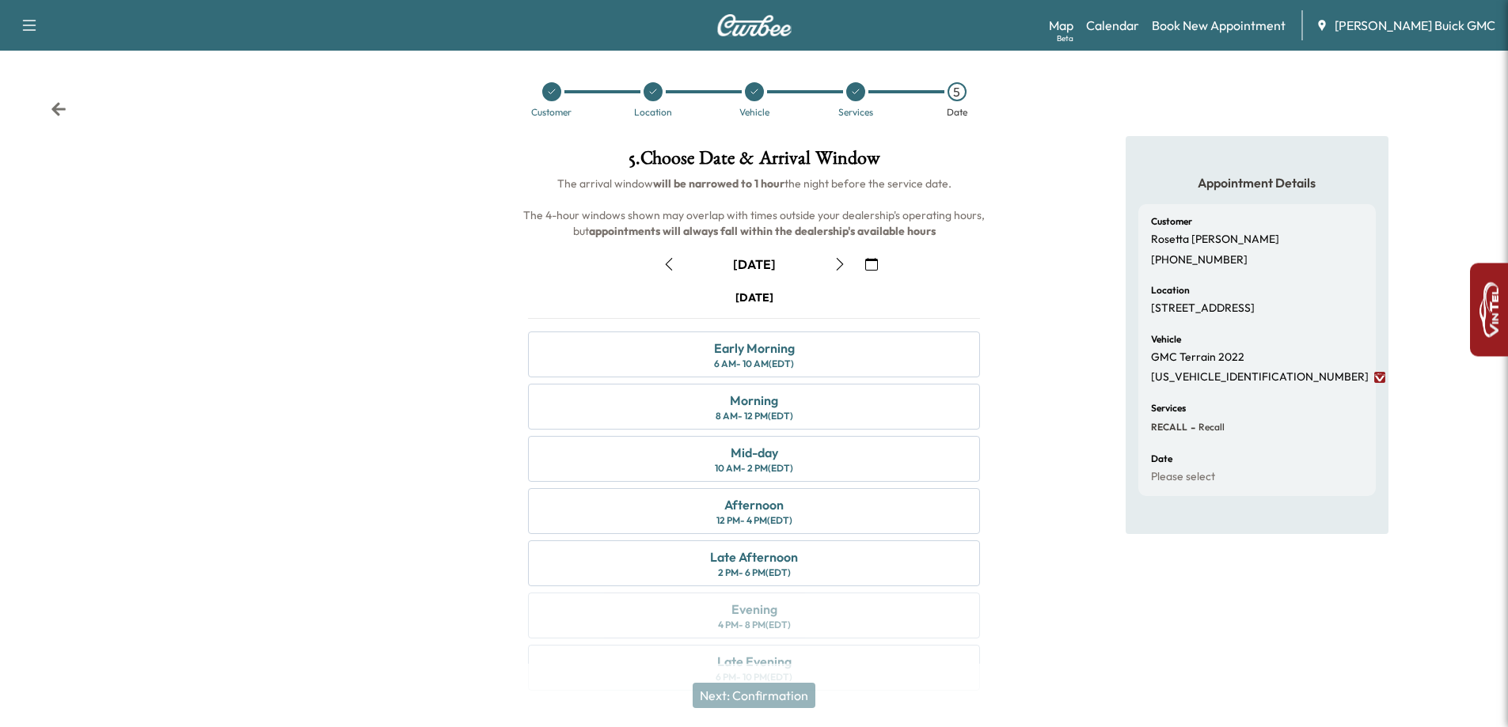
click at [835, 262] on icon "button" at bounding box center [840, 264] width 13 height 13
click at [747, 402] on div "Morning" at bounding box center [754, 400] width 48 height 19
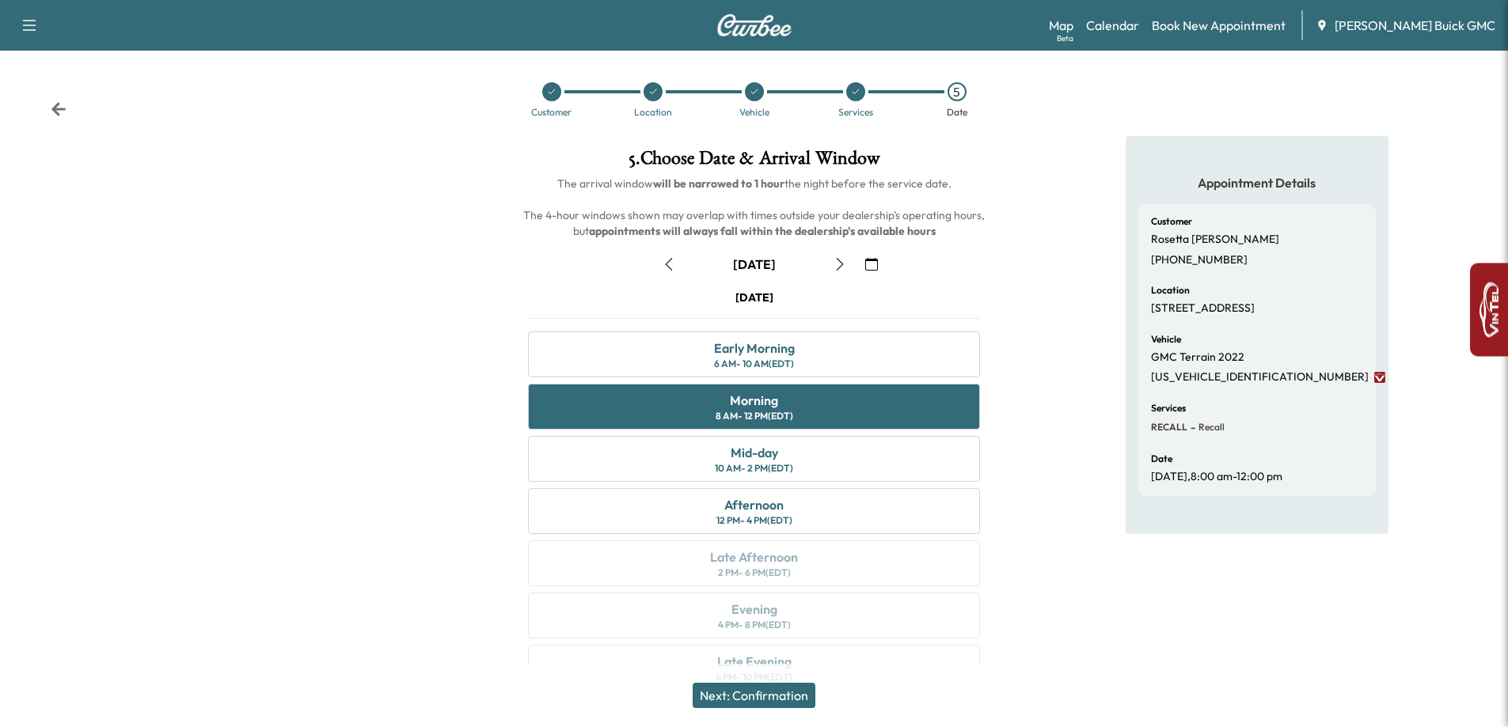
click at [741, 691] on button "Next: Confirmation" at bounding box center [754, 695] width 123 height 25
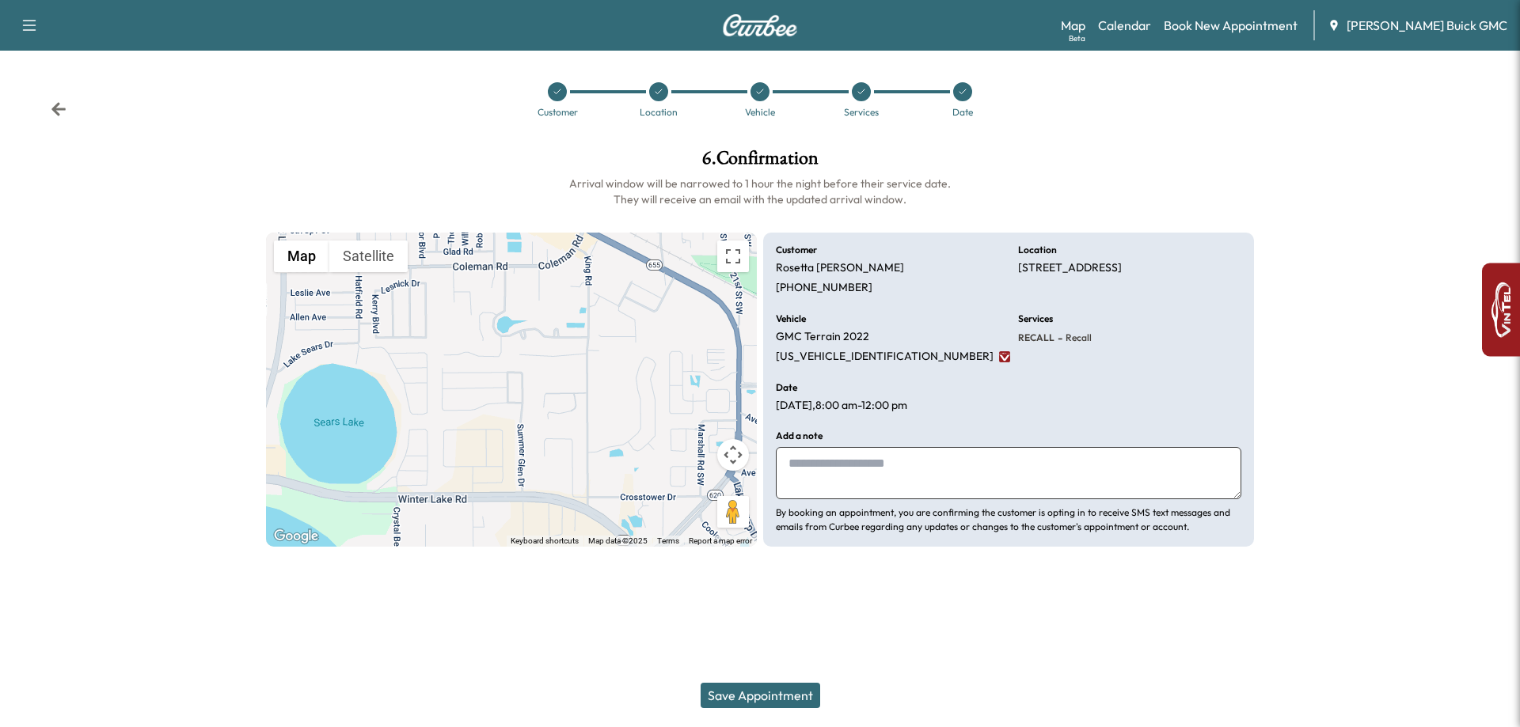
click at [781, 462] on textarea at bounding box center [1008, 473] width 465 height 52
type textarea "****"
click at [729, 682] on div "Save Appointment" at bounding box center [760, 695] width 1520 height 63
click at [730, 689] on button "Save Appointment" at bounding box center [761, 695] width 120 height 25
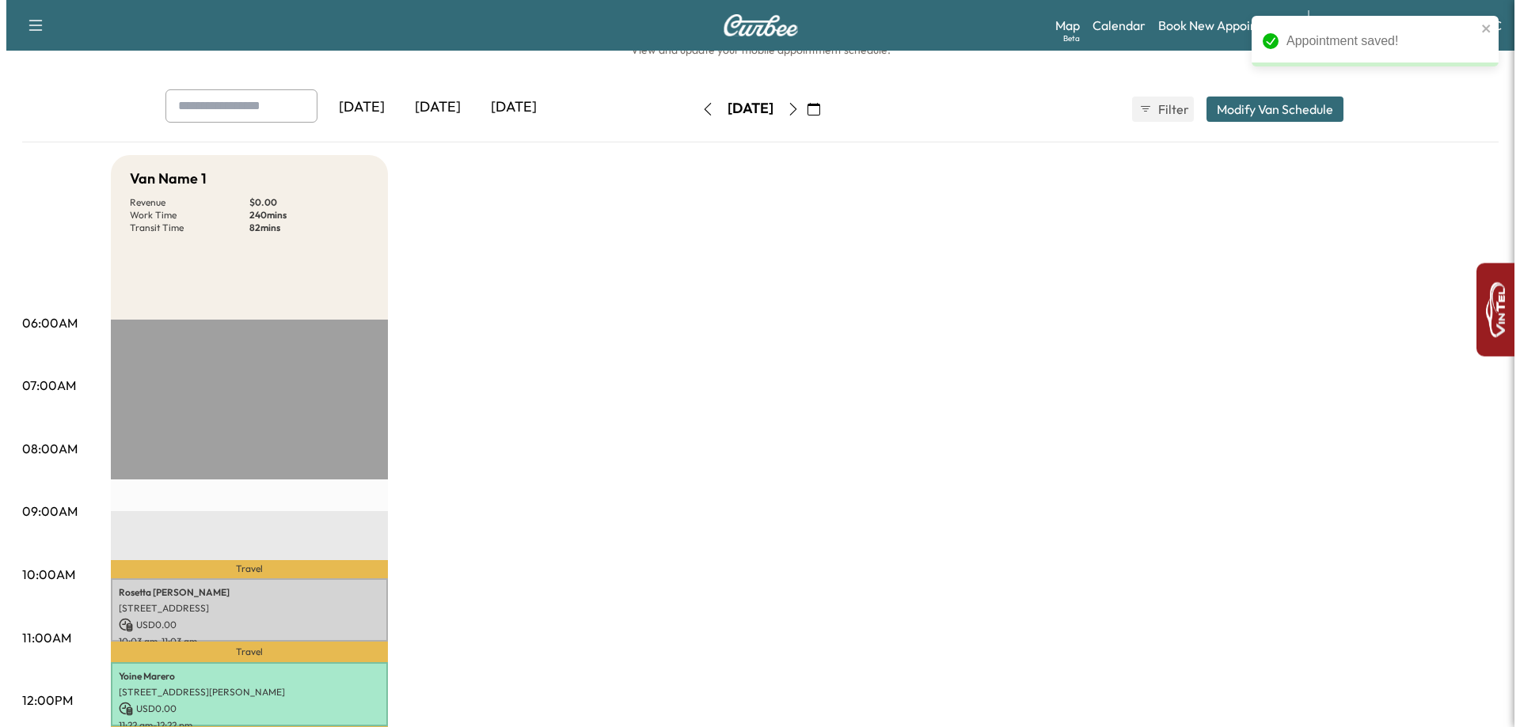
scroll to position [79, 0]
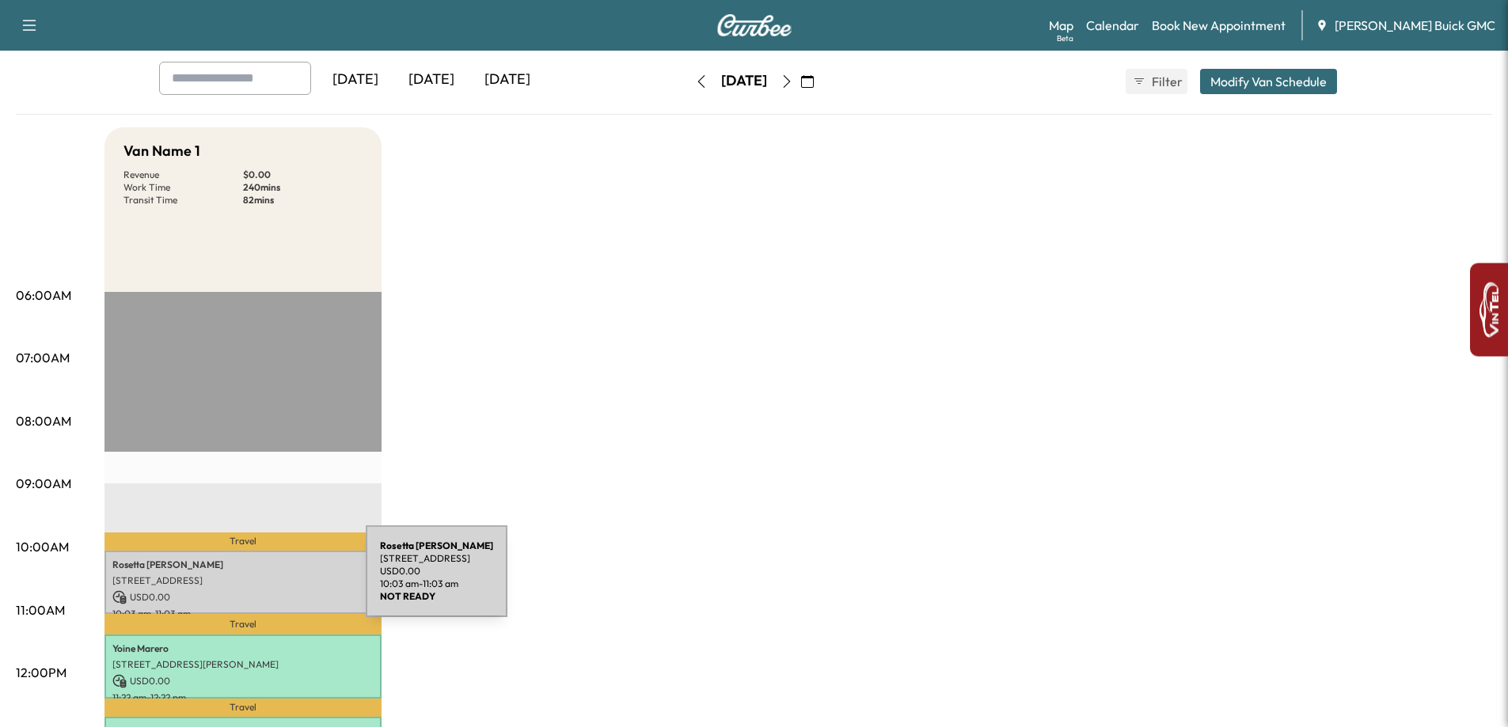
click at [247, 583] on p "[STREET_ADDRESS]" at bounding box center [242, 581] width 261 height 13
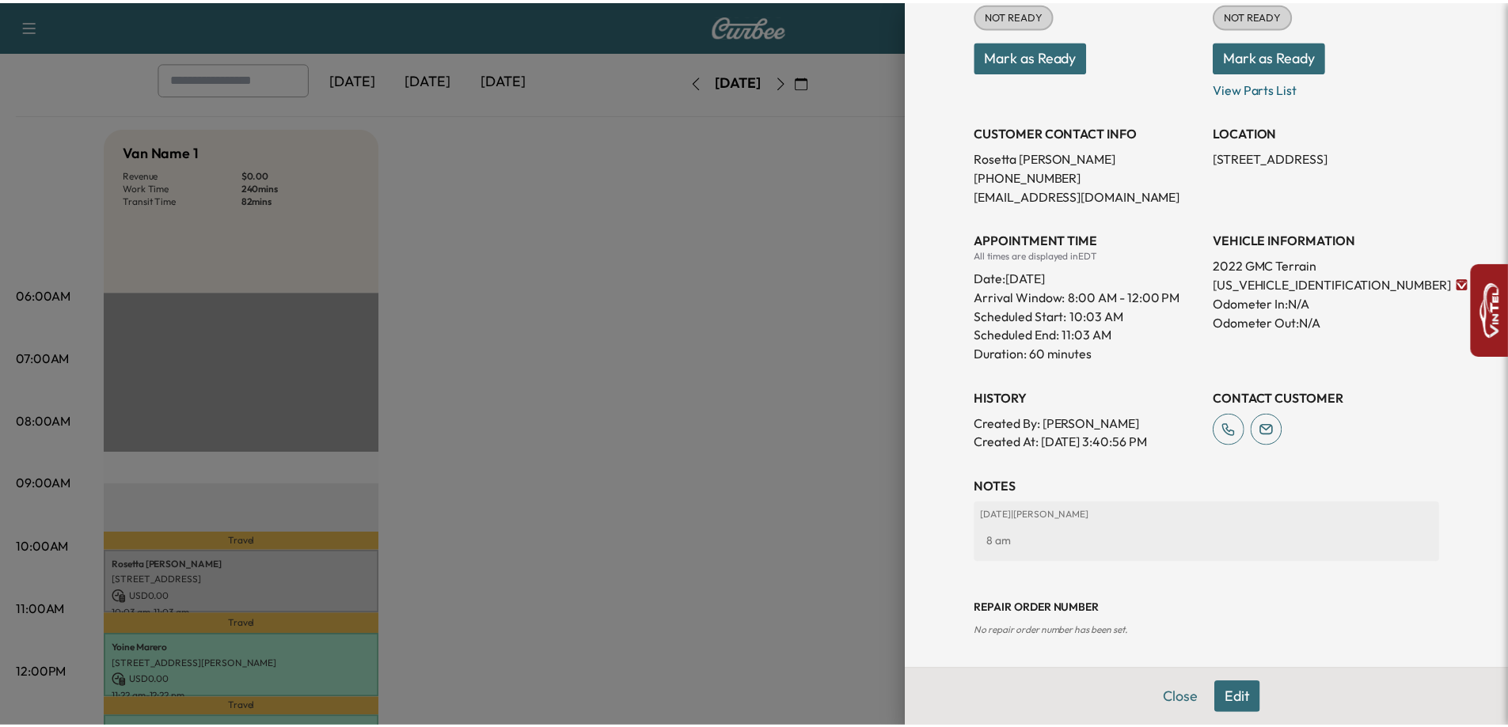
scroll to position [222, 0]
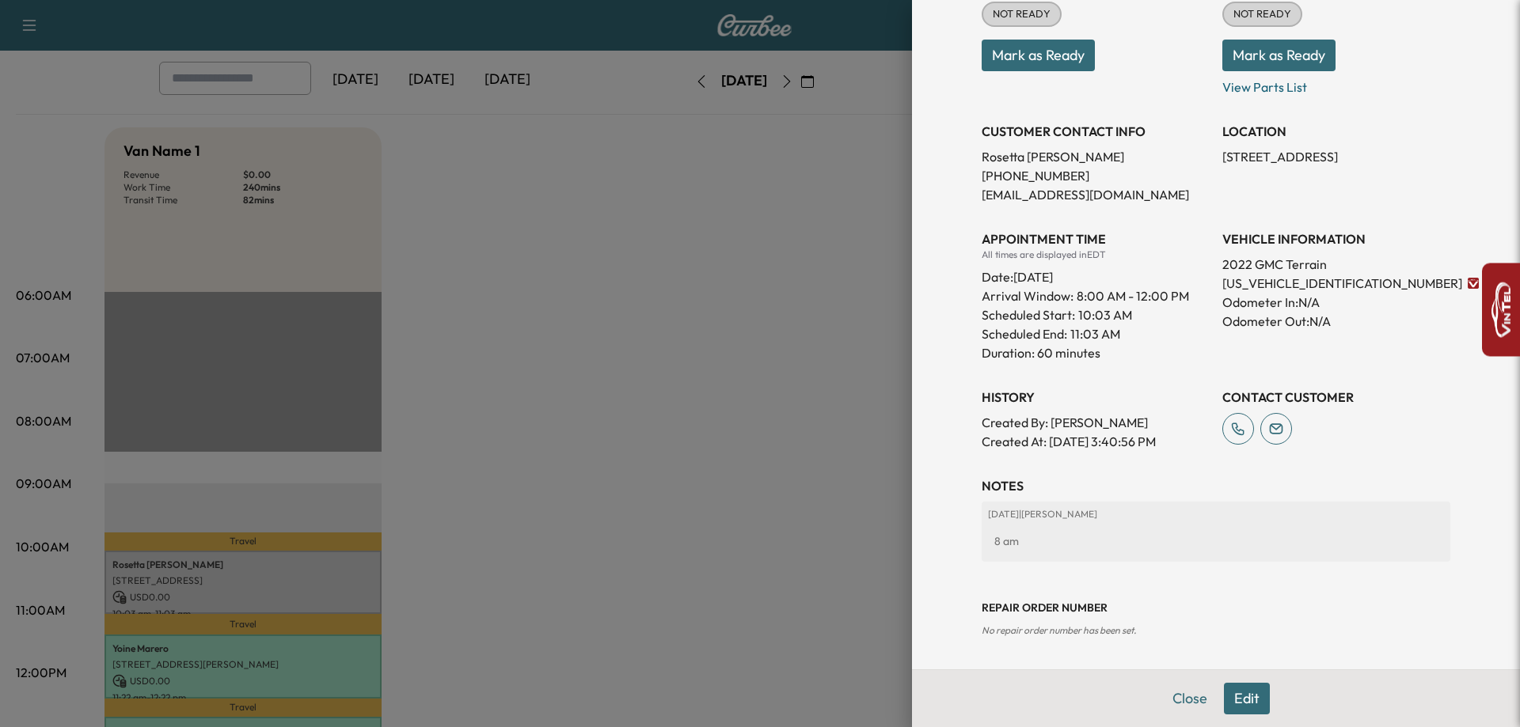
click at [1042, 60] on button "Mark as Ready" at bounding box center [1038, 56] width 113 height 32
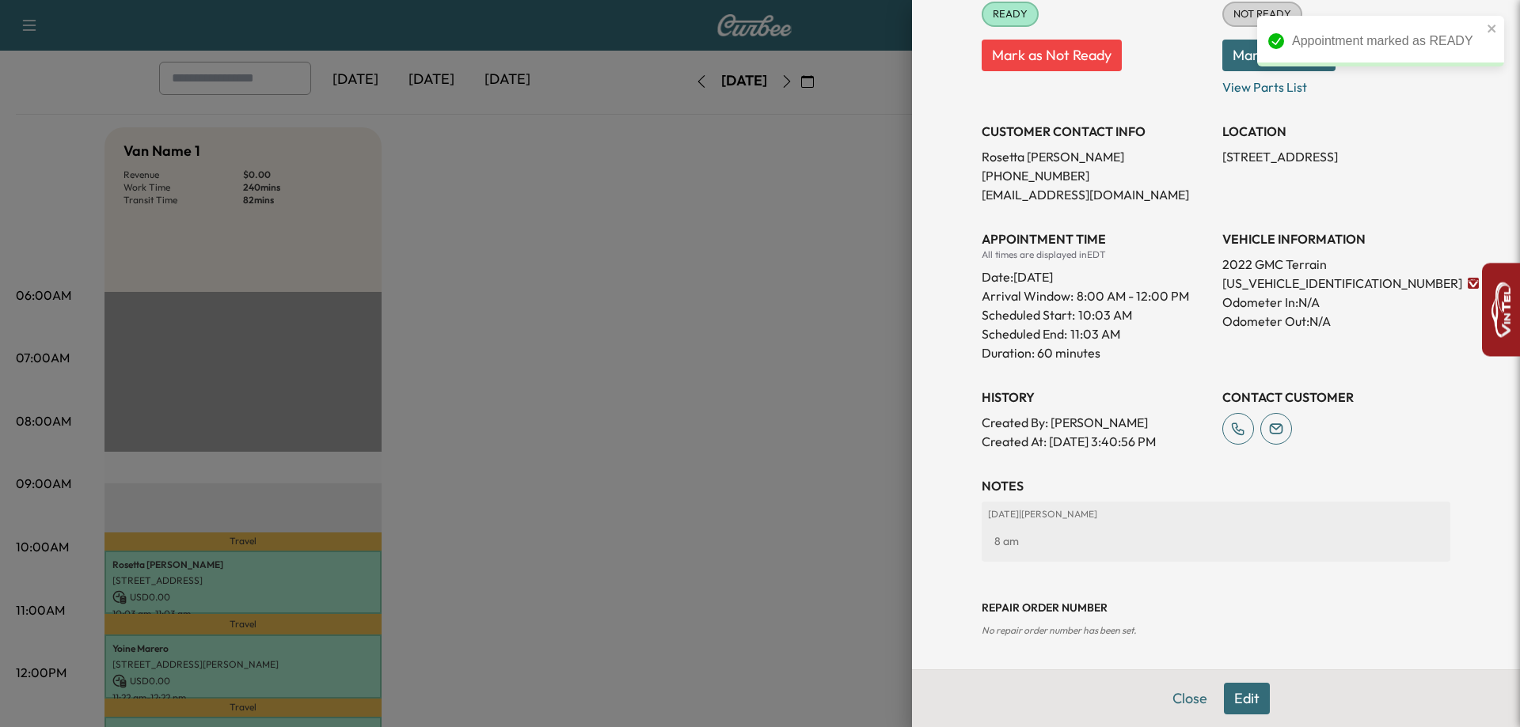
click at [1281, 55] on div "Appointment marked as READY" at bounding box center [1380, 48] width 253 height 70
click at [1227, 47] on button "Mark as Ready" at bounding box center [1278, 56] width 113 height 32
click at [621, 421] on div at bounding box center [760, 363] width 1520 height 727
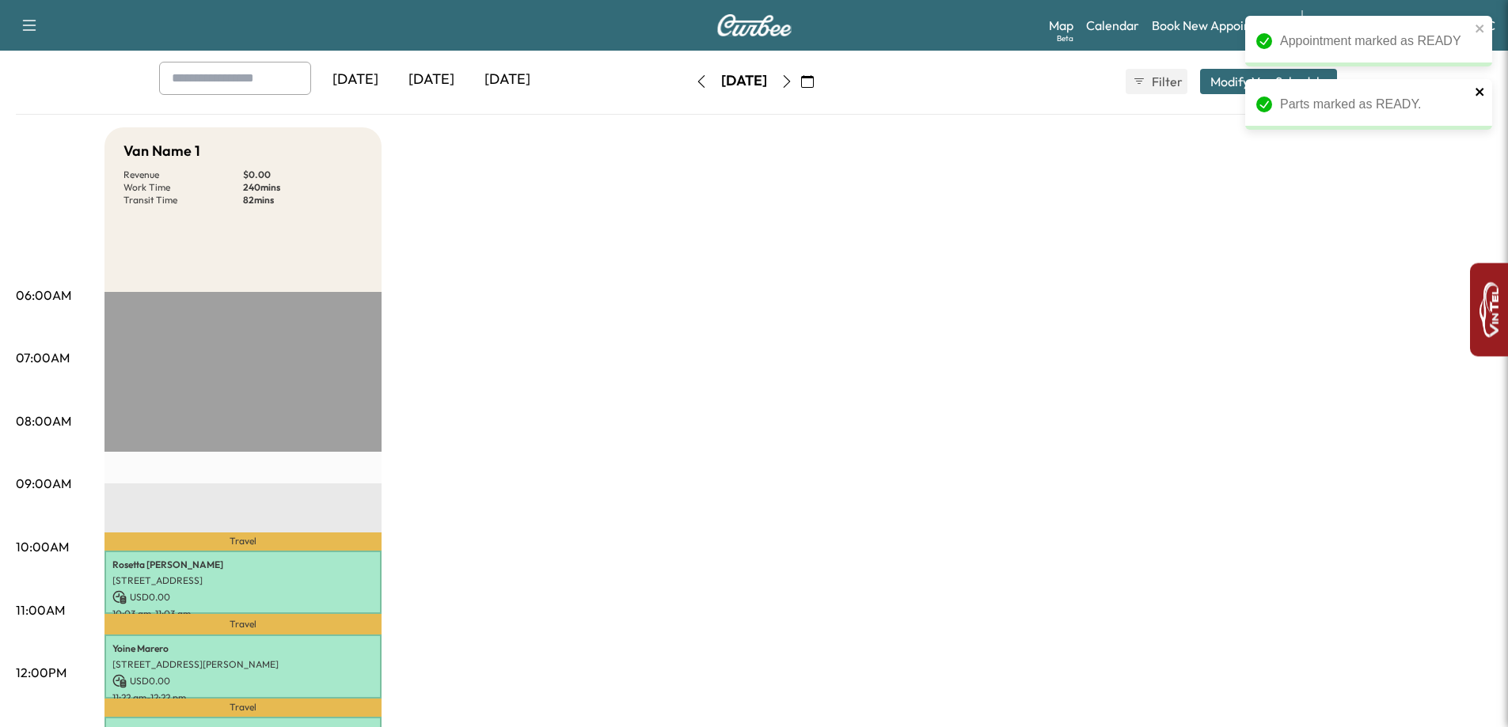
click at [1483, 91] on icon "close" at bounding box center [1480, 91] width 11 height 13
click at [1476, 33] on icon "close" at bounding box center [1480, 28] width 11 height 13
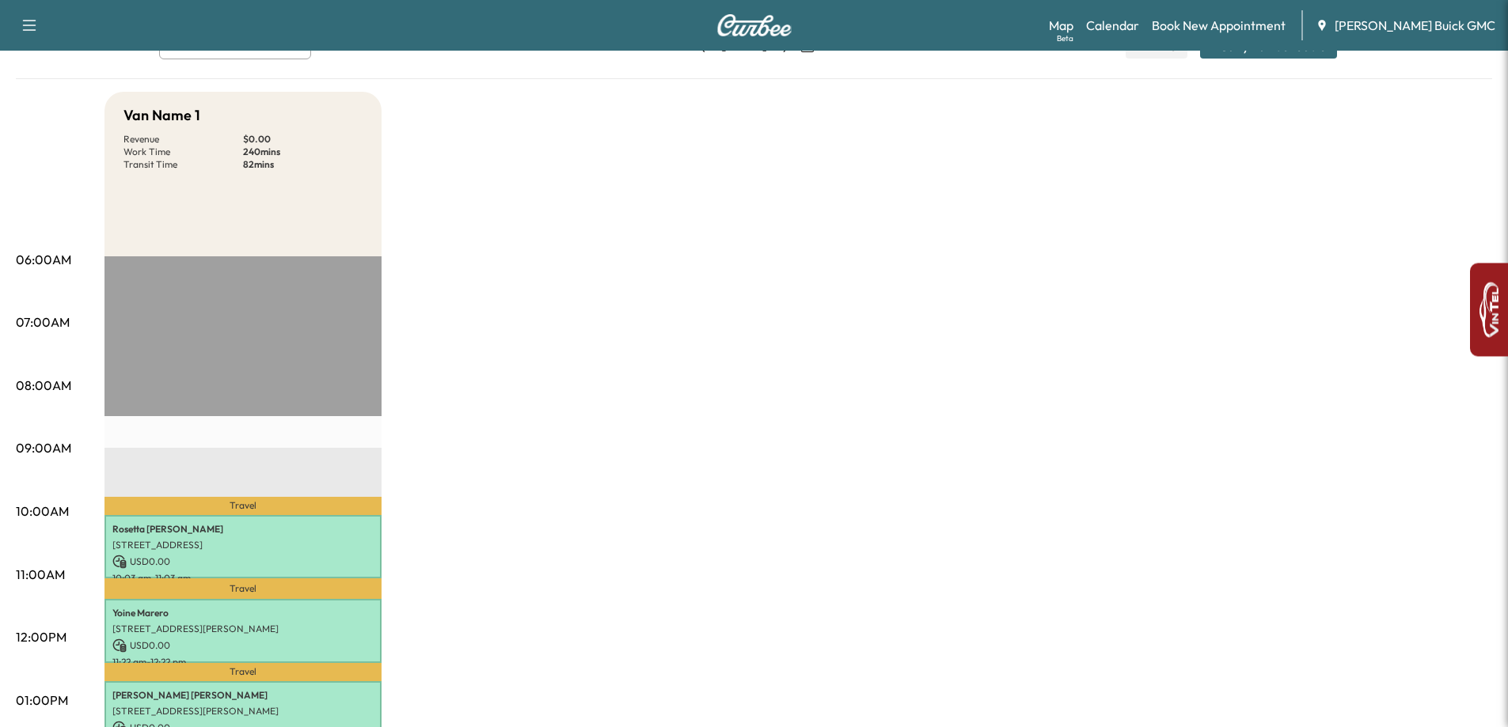
scroll to position [79, 0]
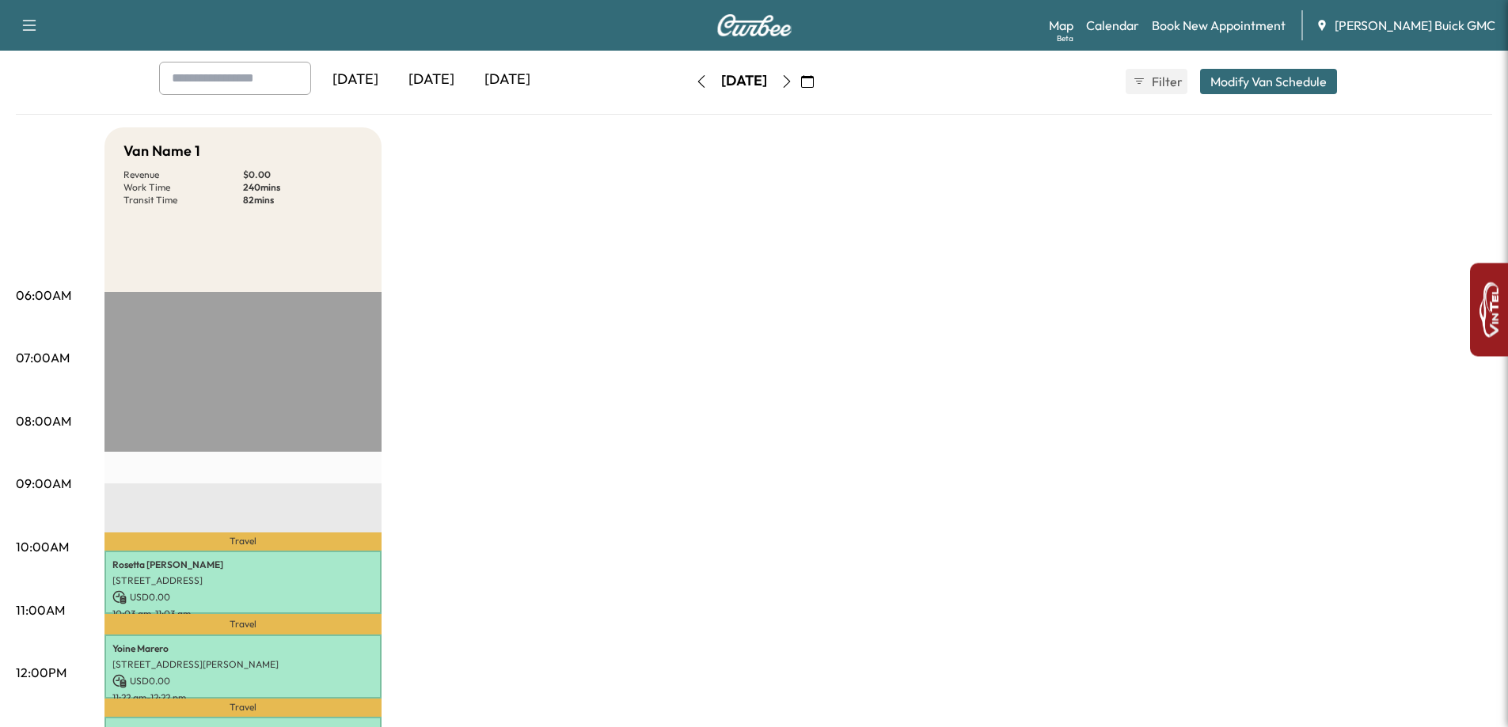
click at [441, 85] on div "[DATE]" at bounding box center [431, 80] width 76 height 36
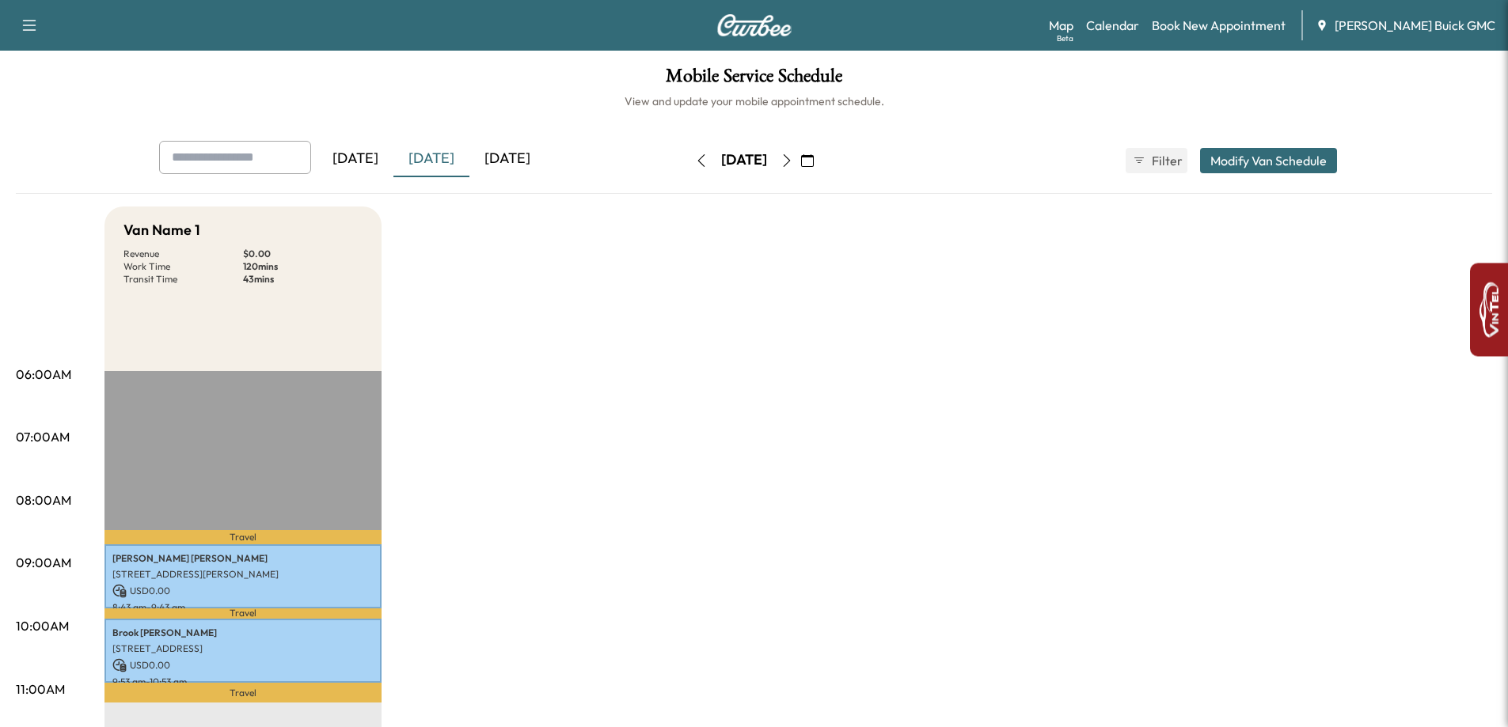
drag, startPoint x: 834, startPoint y: 164, endPoint x: 813, endPoint y: 308, distance: 145.7
click at [800, 163] on button "button" at bounding box center [786, 160] width 27 height 25
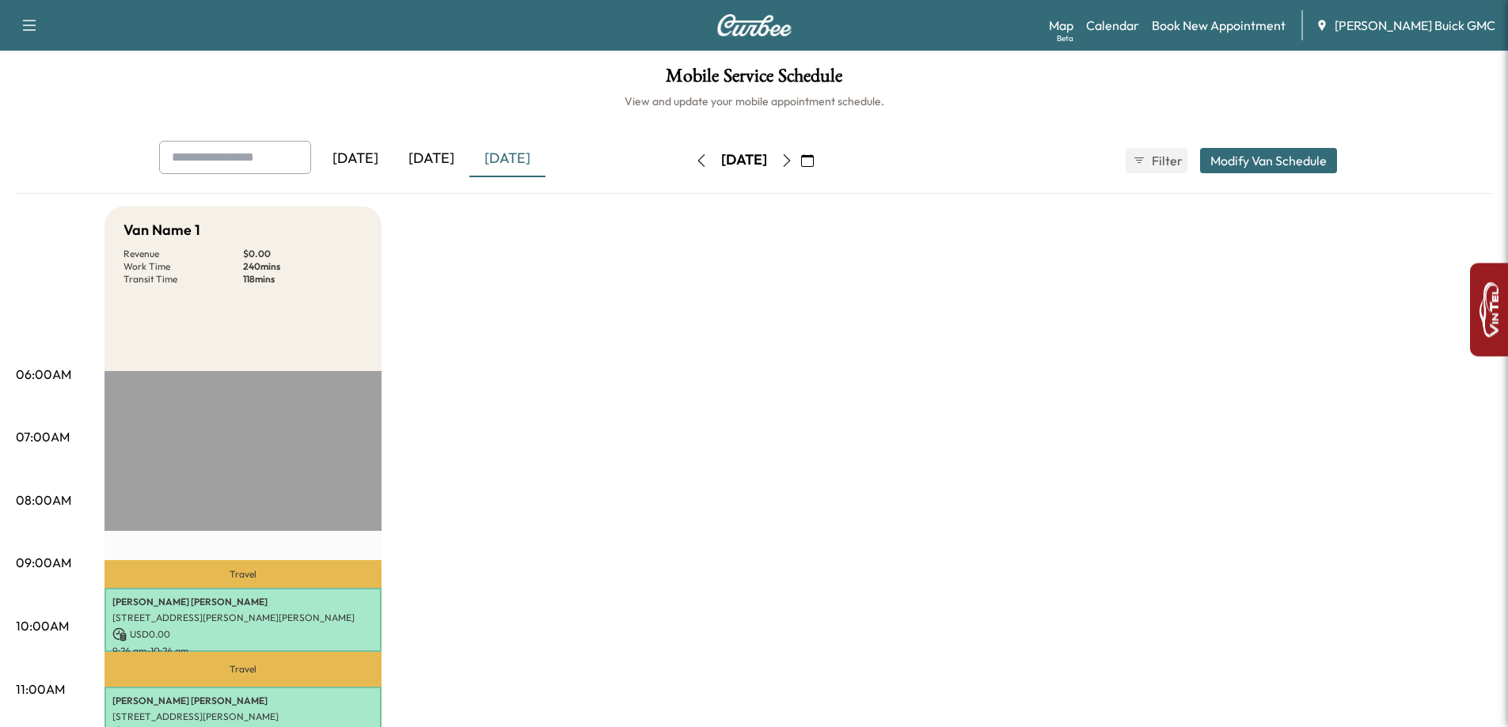
click at [800, 169] on button "button" at bounding box center [786, 160] width 27 height 25
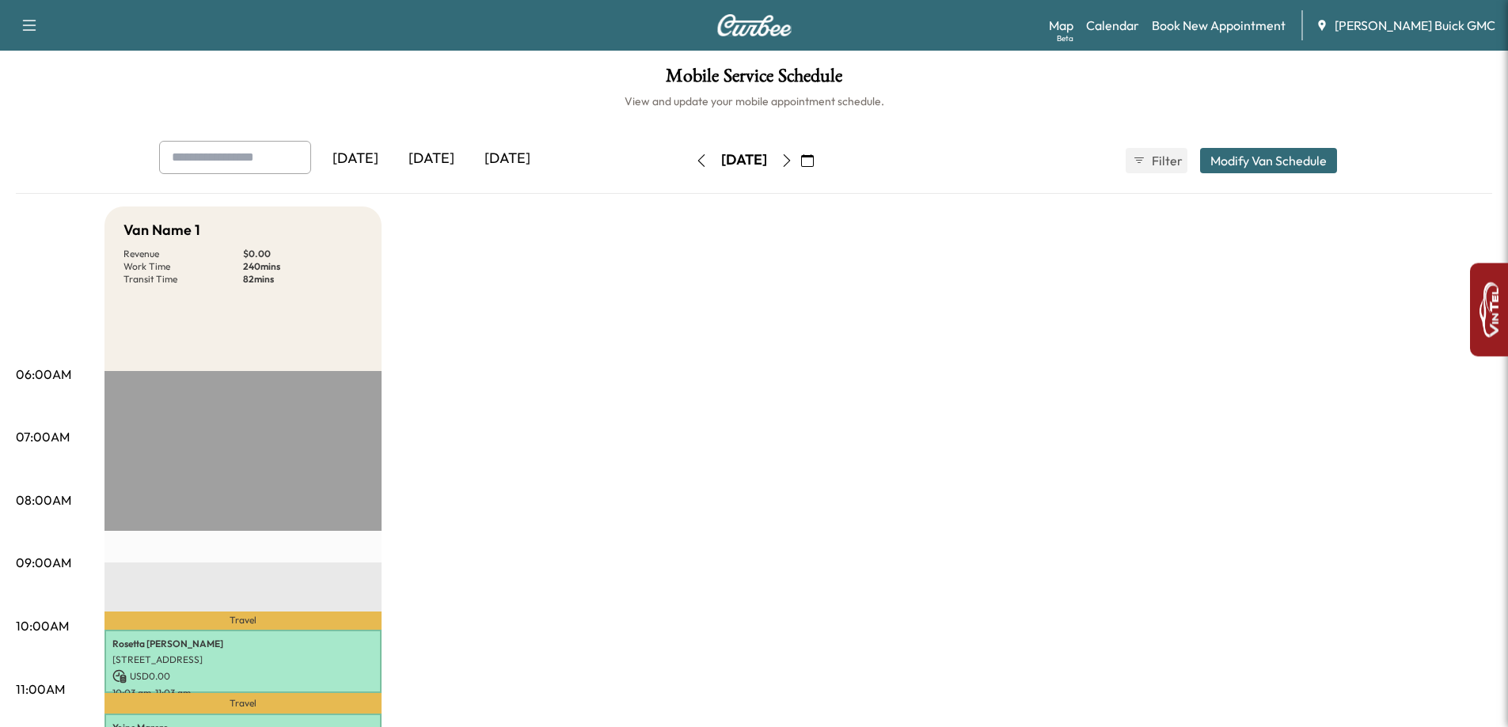
click at [688, 154] on button "button" at bounding box center [701, 160] width 27 height 25
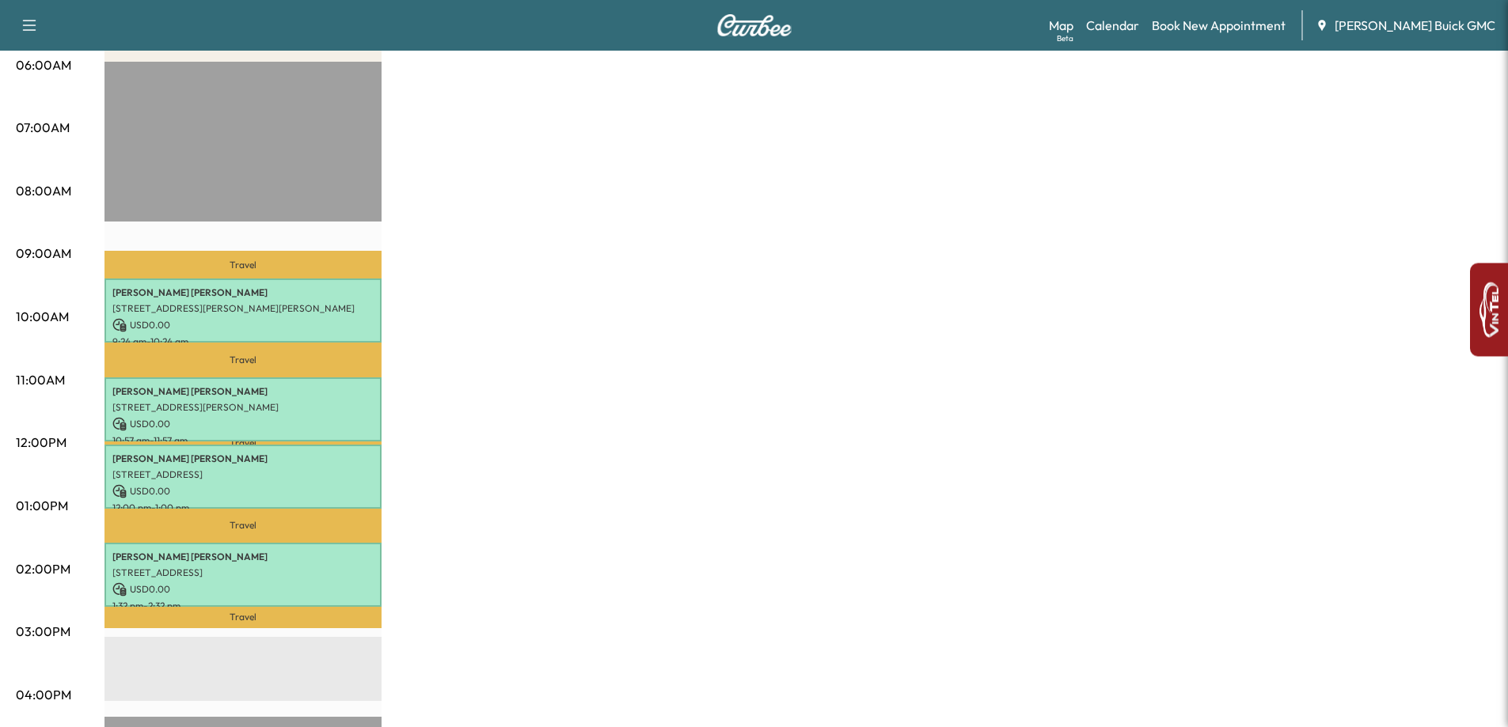
scroll to position [317, 0]
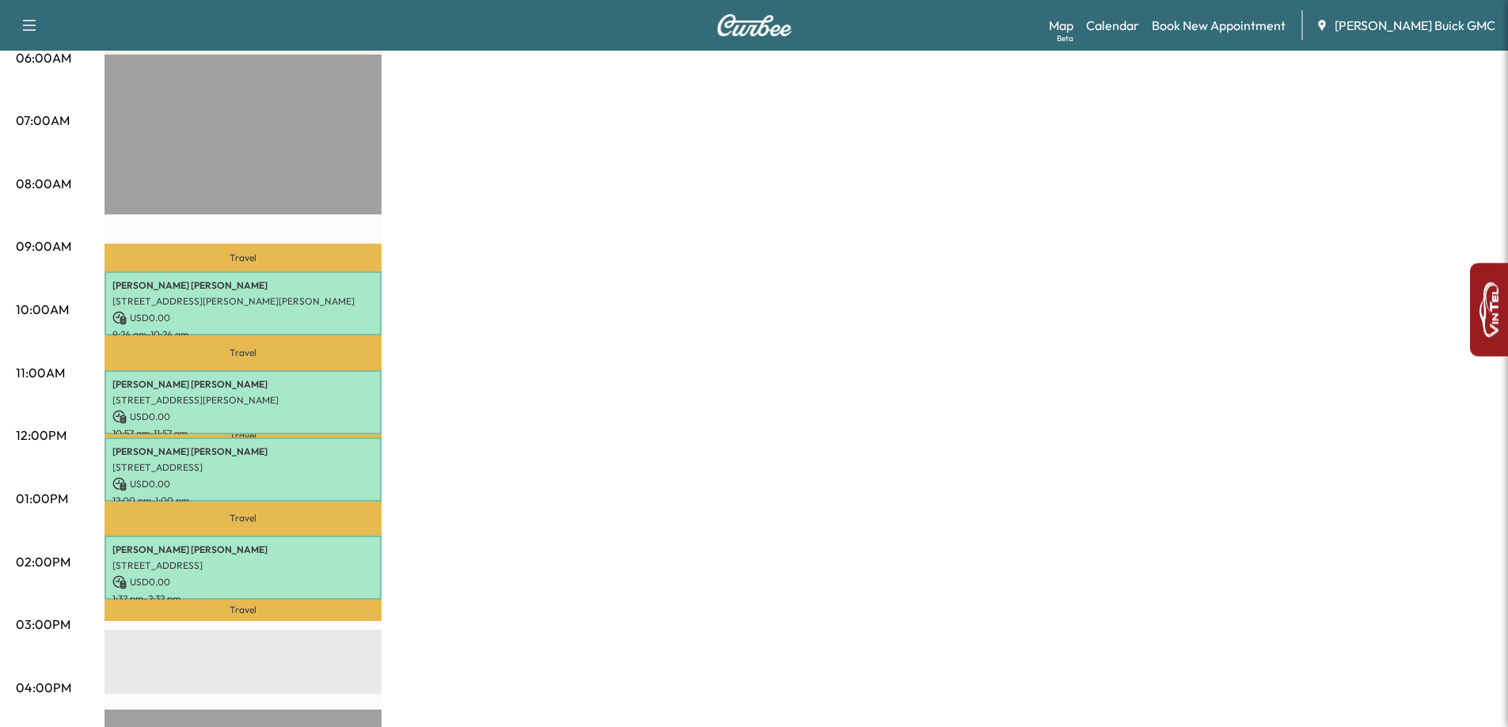
click at [247, 211] on div "Travel [PERSON_NAME] [STREET_ADDRESS][PERSON_NAME] USD 0.00 9:24 am - 10:24 am …" at bounding box center [242, 566] width 277 height 1023
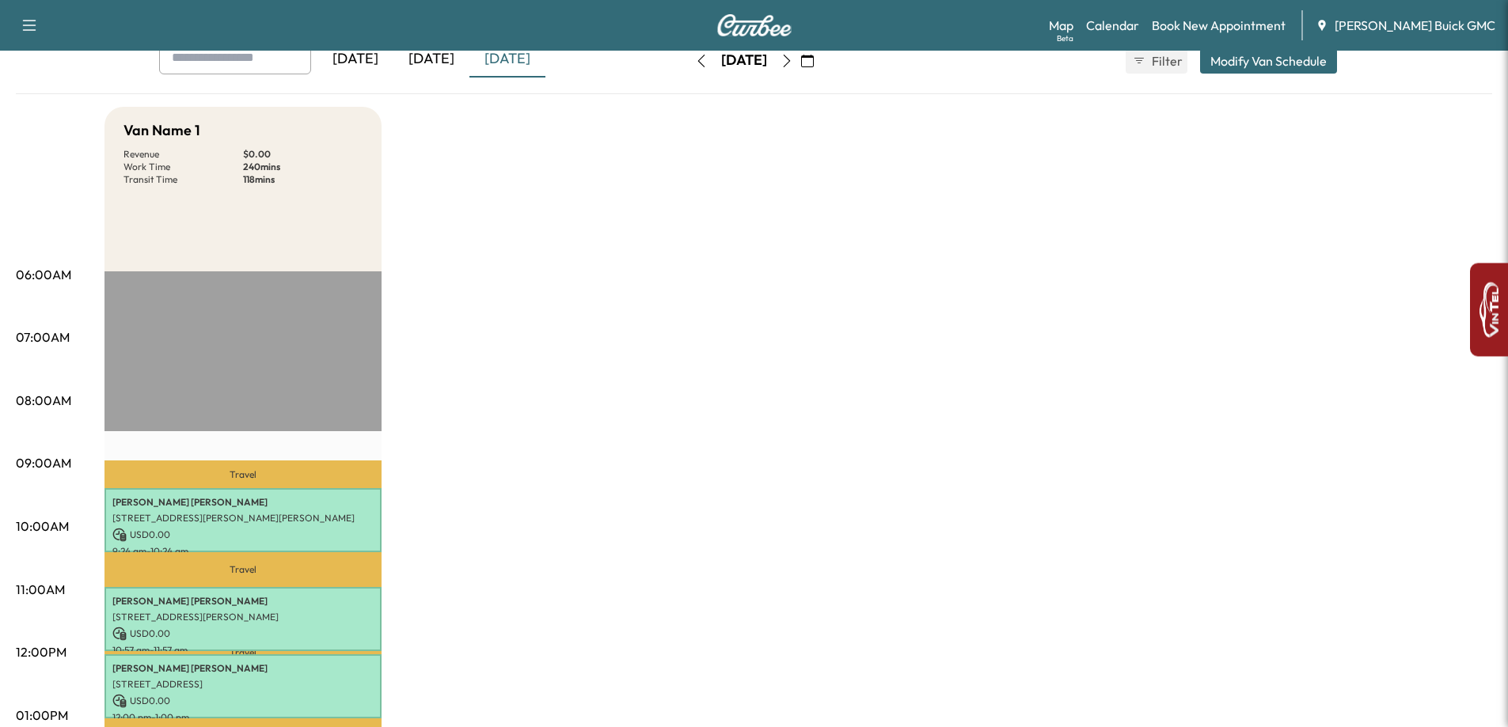
scroll to position [79, 0]
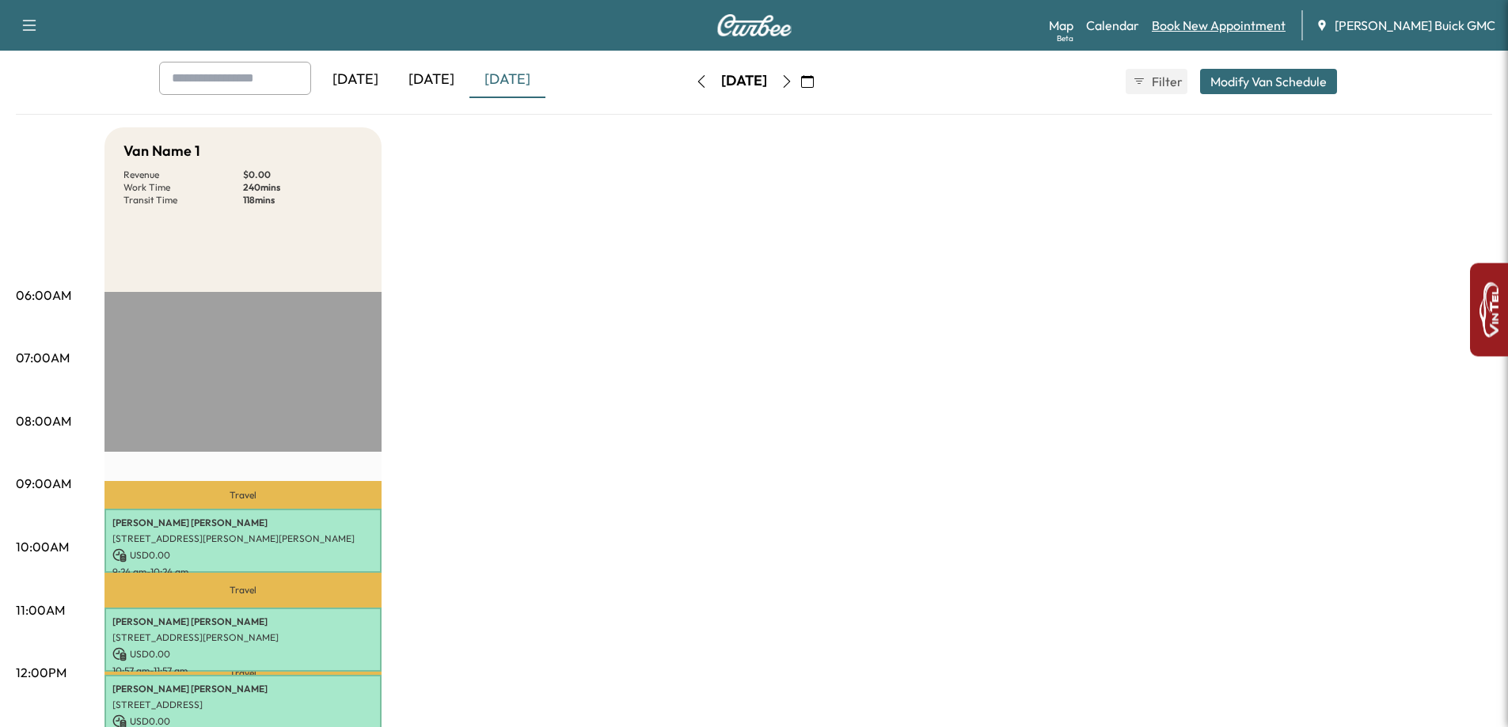
click at [1263, 28] on link "Book New Appointment" at bounding box center [1219, 25] width 134 height 19
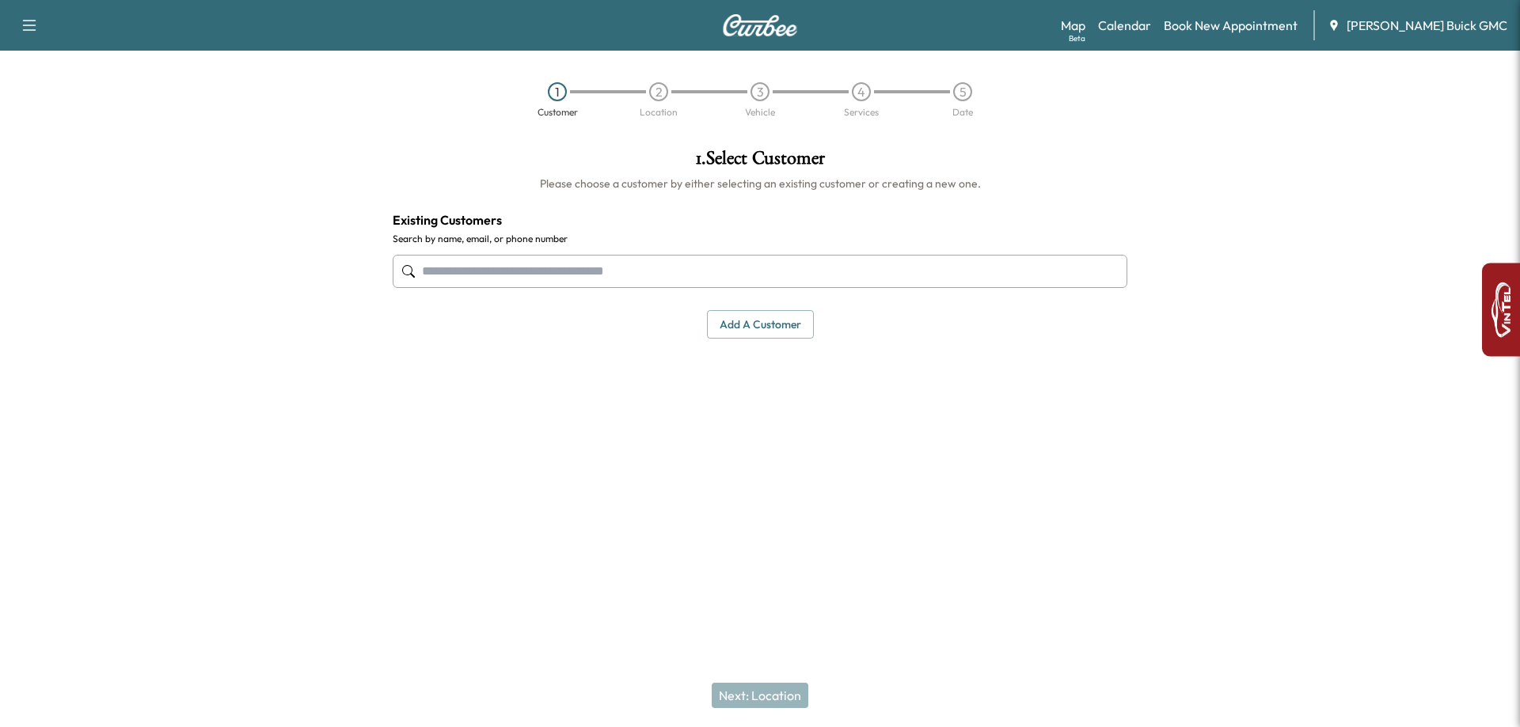
click at [657, 275] on input "text" at bounding box center [760, 271] width 735 height 33
click at [503, 279] on input "text" at bounding box center [760, 271] width 735 height 33
paste input "**********"
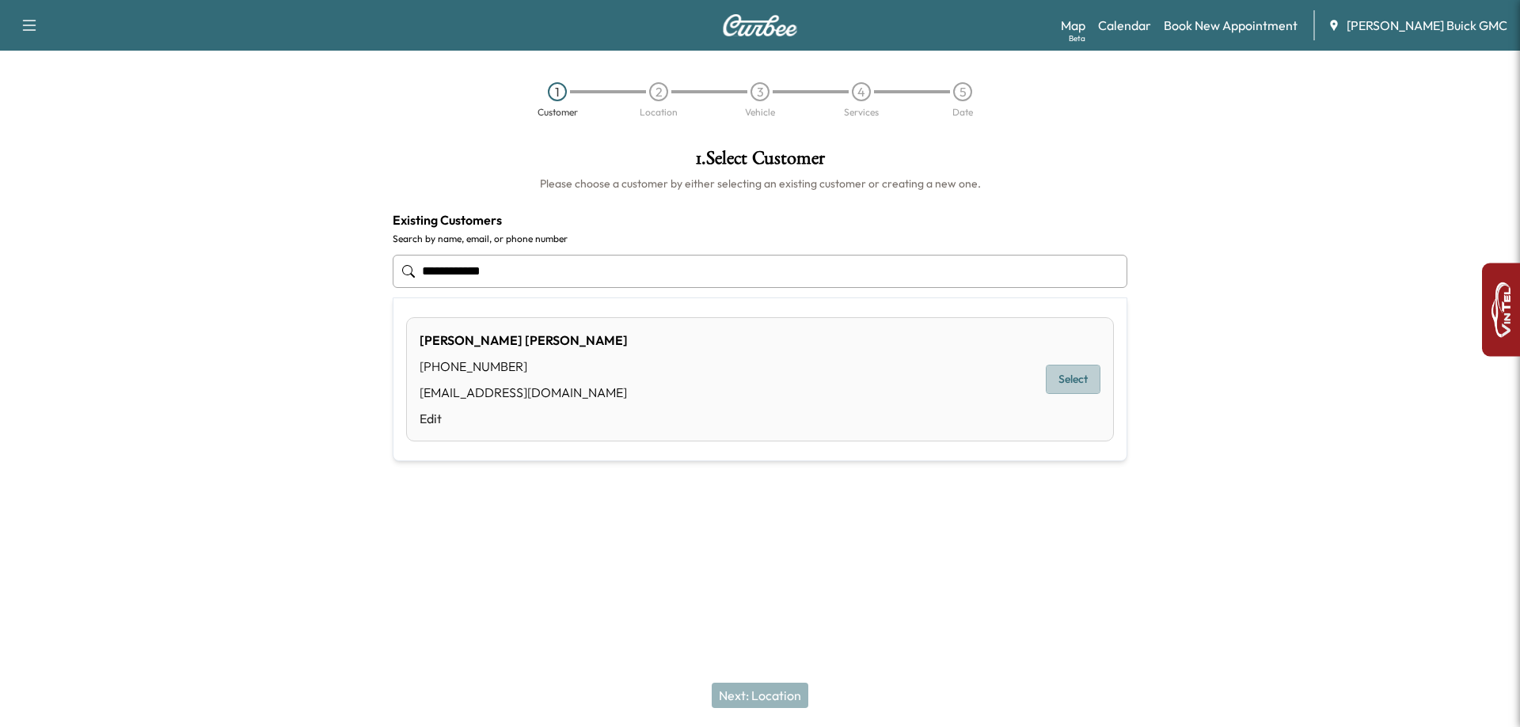
click at [1070, 384] on button "Select" at bounding box center [1073, 379] width 55 height 29
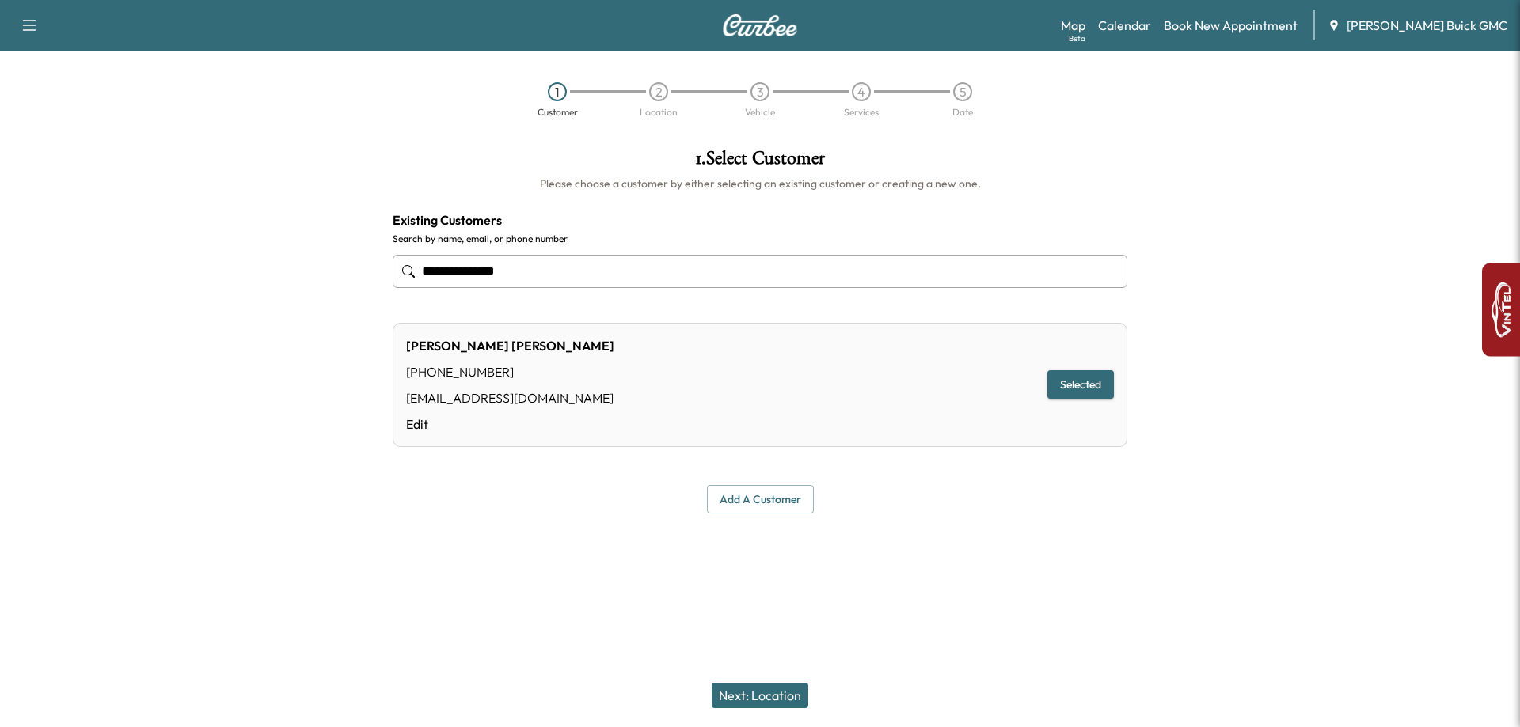
type input "**********"
click at [762, 697] on button "Next: Location" at bounding box center [760, 695] width 97 height 25
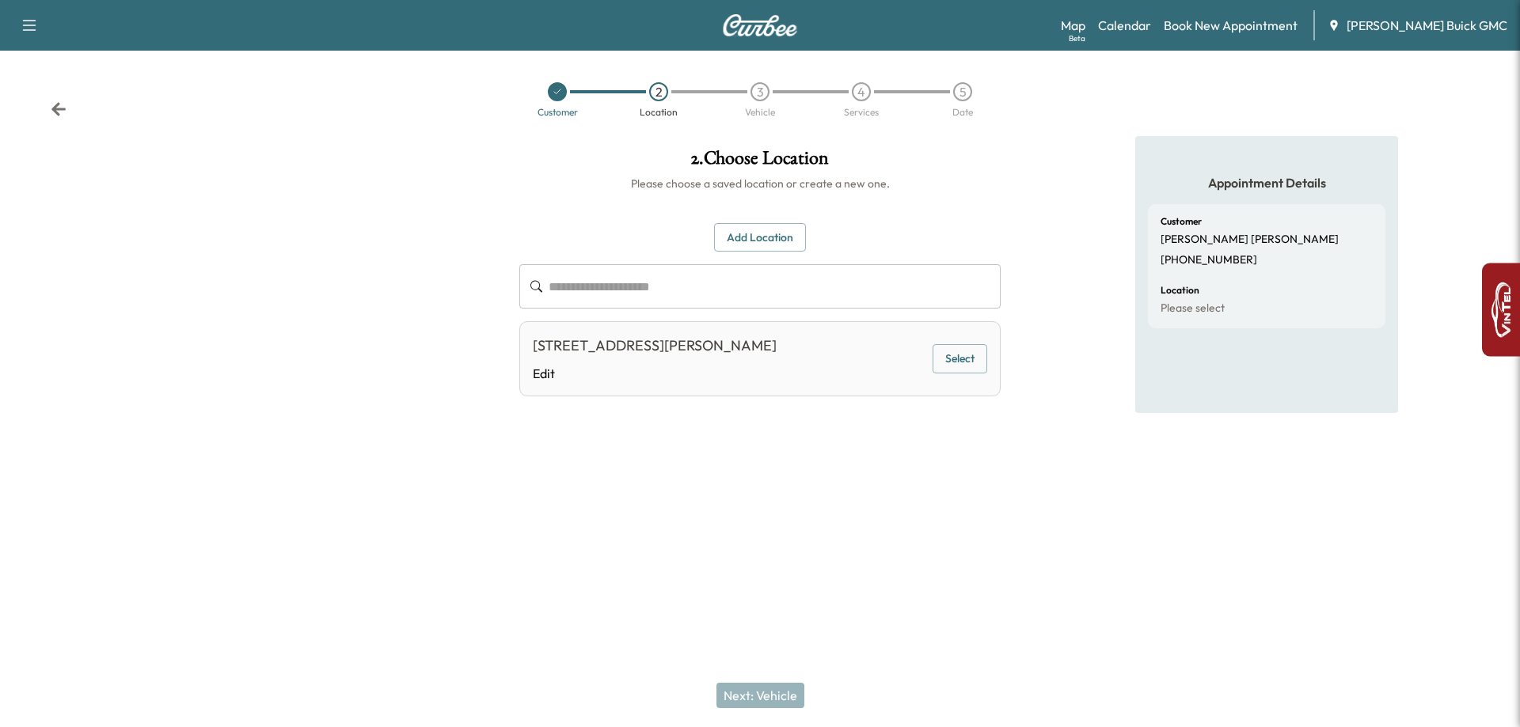
click at [599, 282] on input "text" at bounding box center [775, 286] width 452 height 44
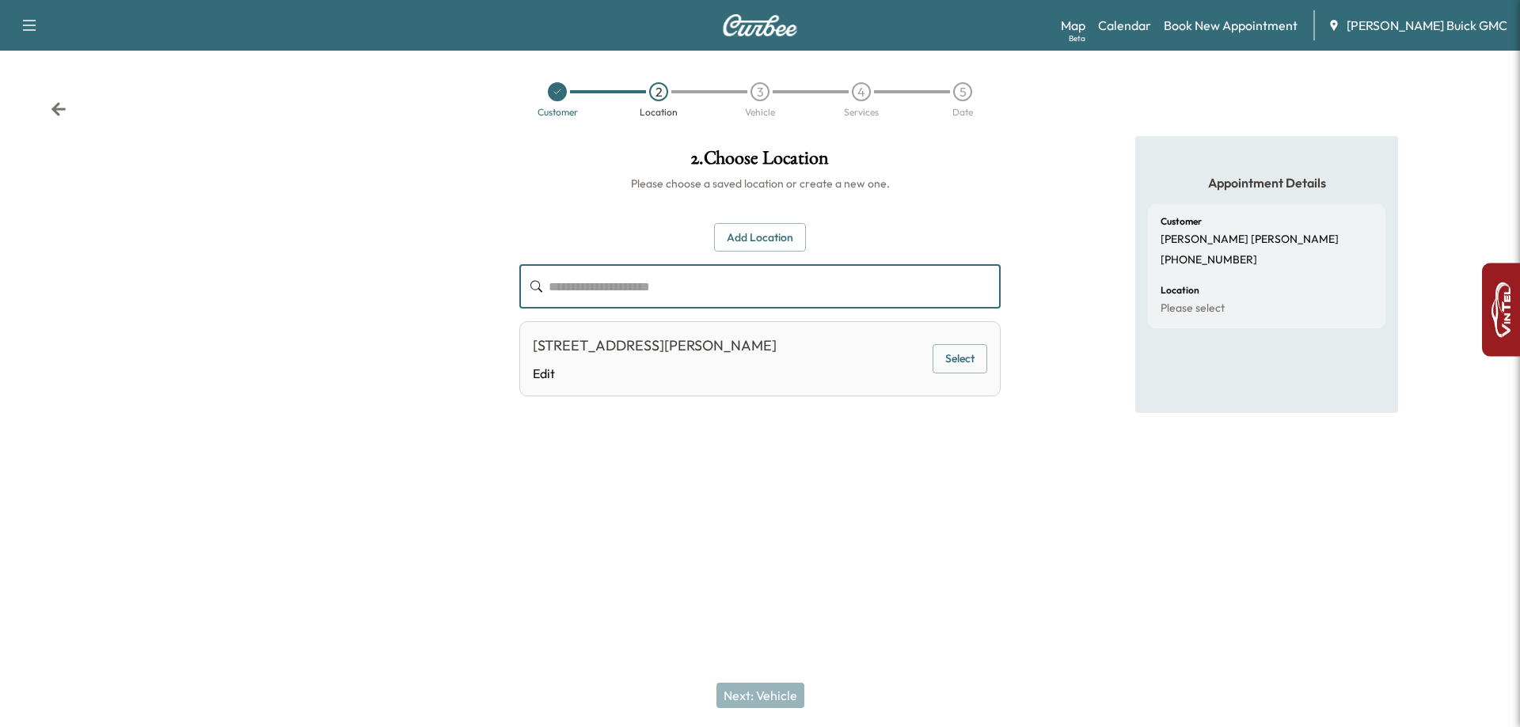
click at [602, 286] on input "text" at bounding box center [775, 286] width 452 height 44
click at [796, 293] on input "text" at bounding box center [775, 286] width 452 height 44
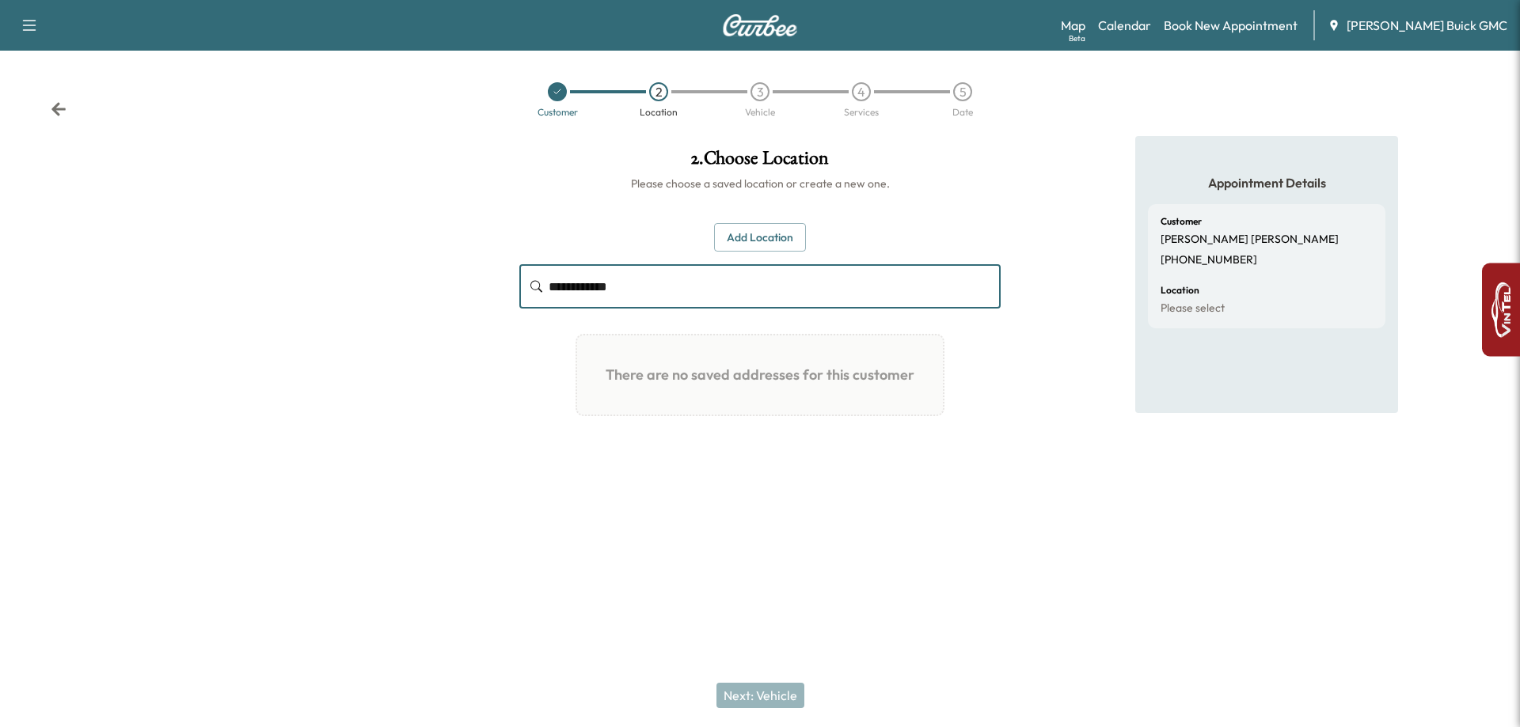
type input "**********"
click at [755, 249] on button "Add Location" at bounding box center [760, 237] width 92 height 29
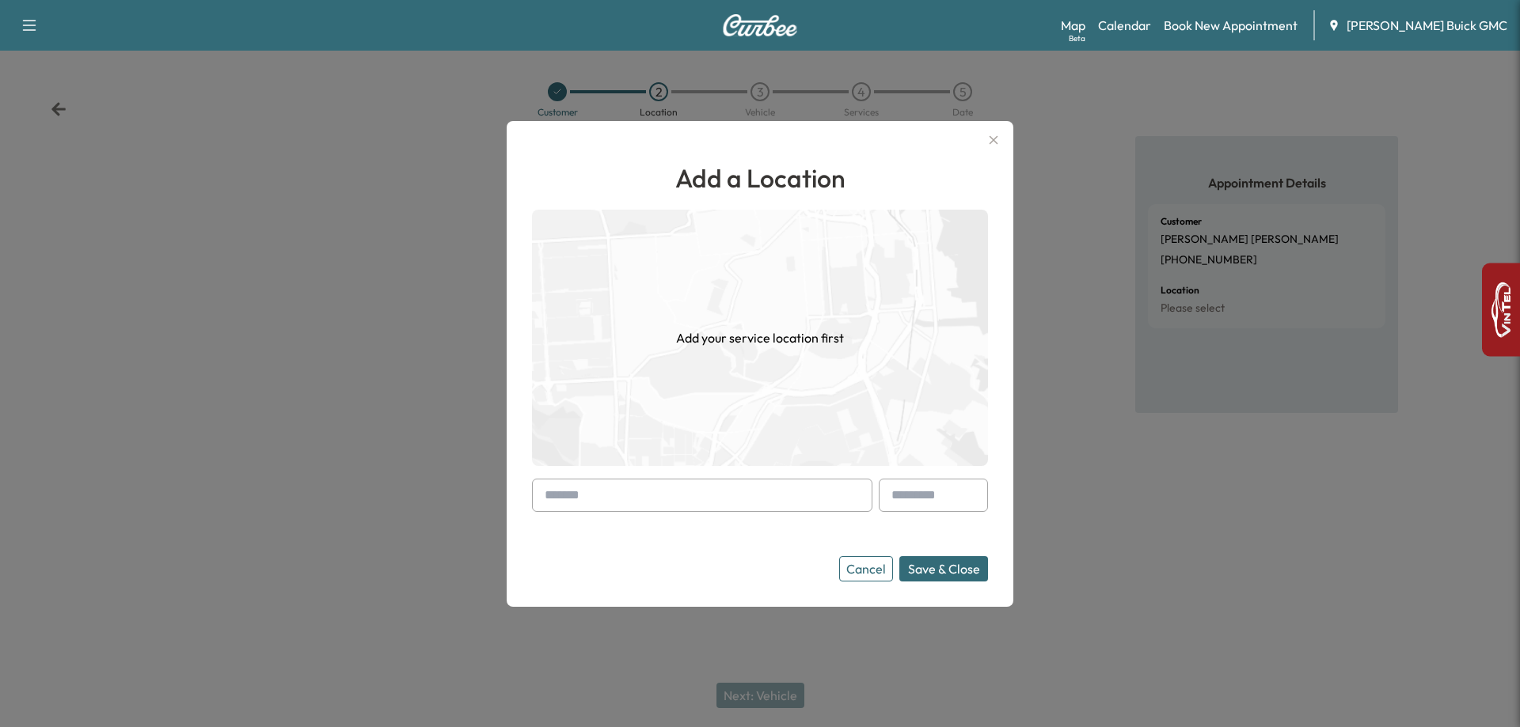
click at [715, 490] on input "text" at bounding box center [702, 495] width 340 height 33
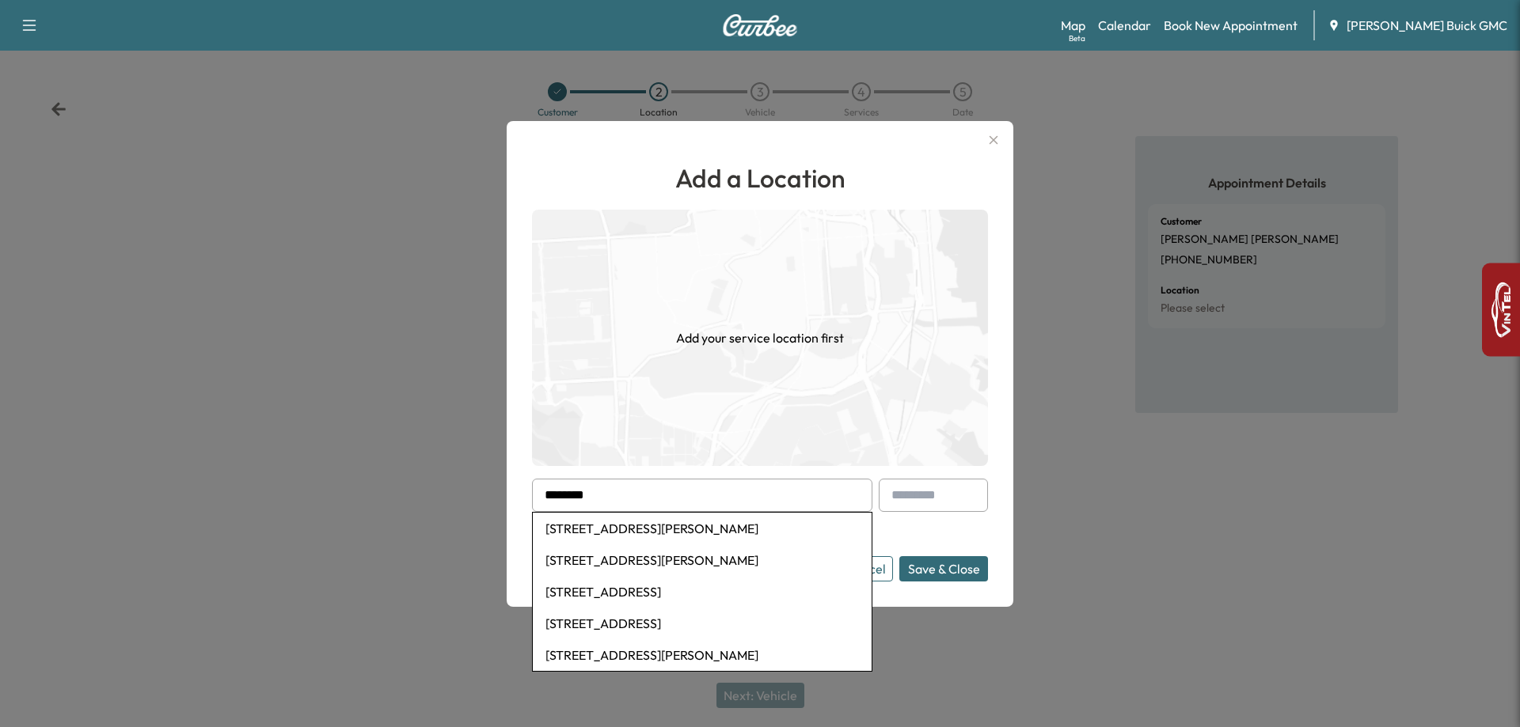
click at [706, 531] on li "[STREET_ADDRESS][PERSON_NAME]" at bounding box center [702, 529] width 339 height 32
type input "**********"
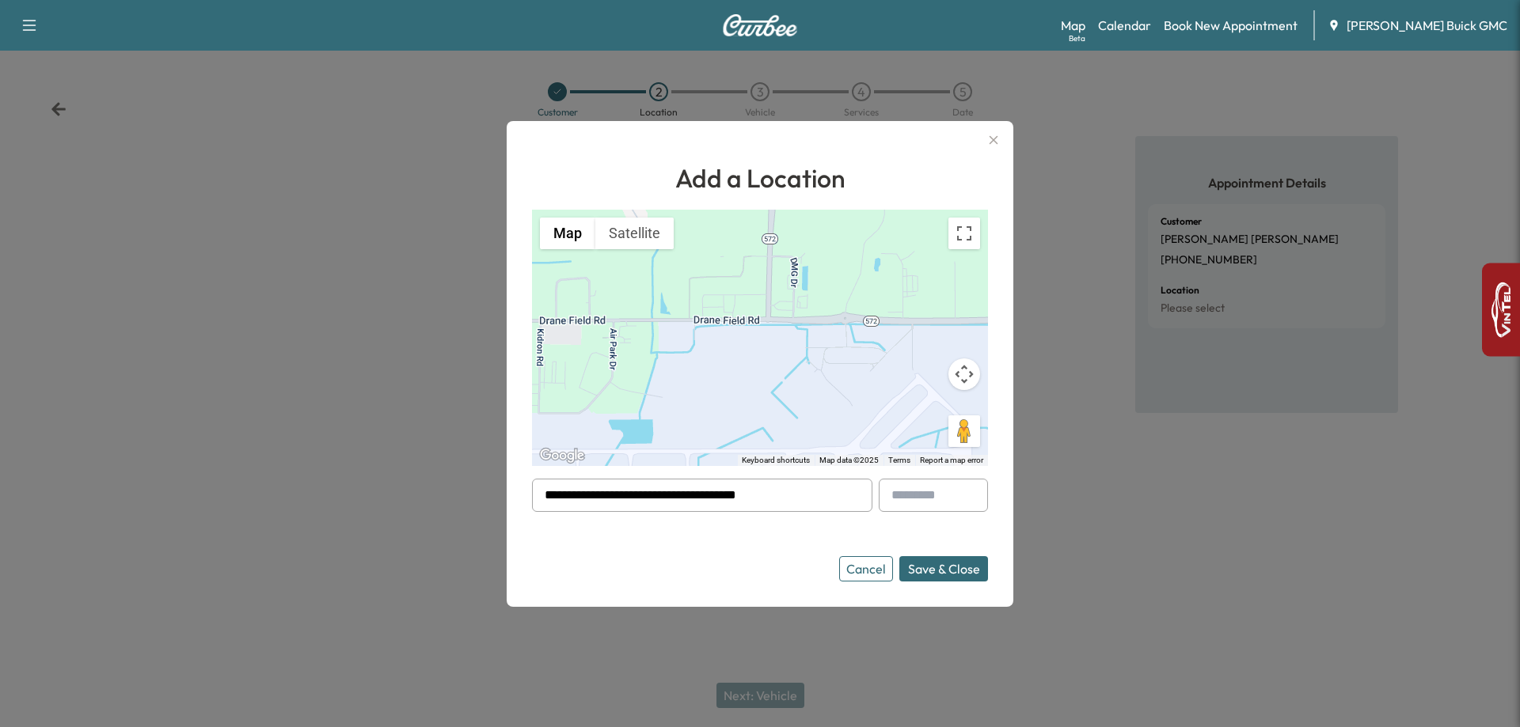
click at [933, 567] on button "Save & Close" at bounding box center [943, 569] width 89 height 25
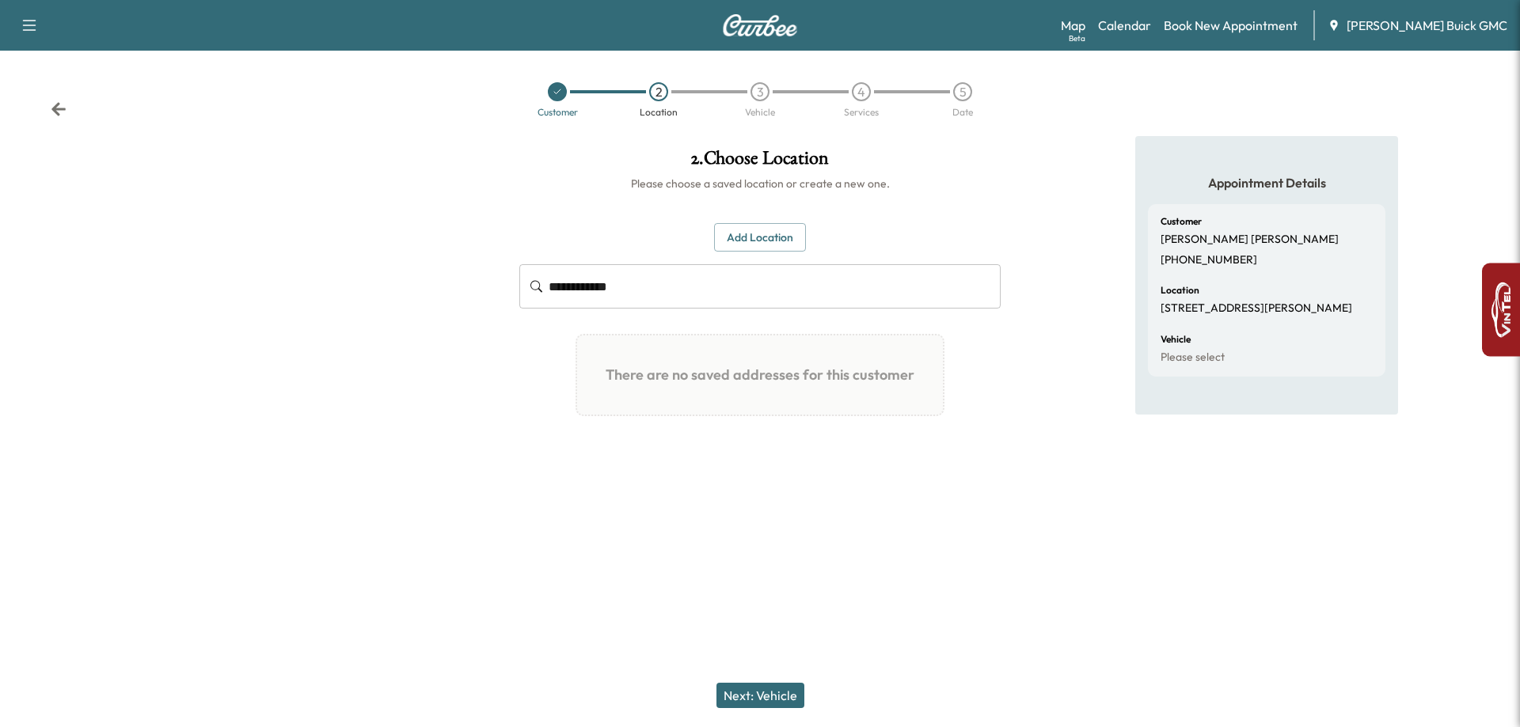
click at [782, 692] on button "Next: Vehicle" at bounding box center [760, 695] width 88 height 25
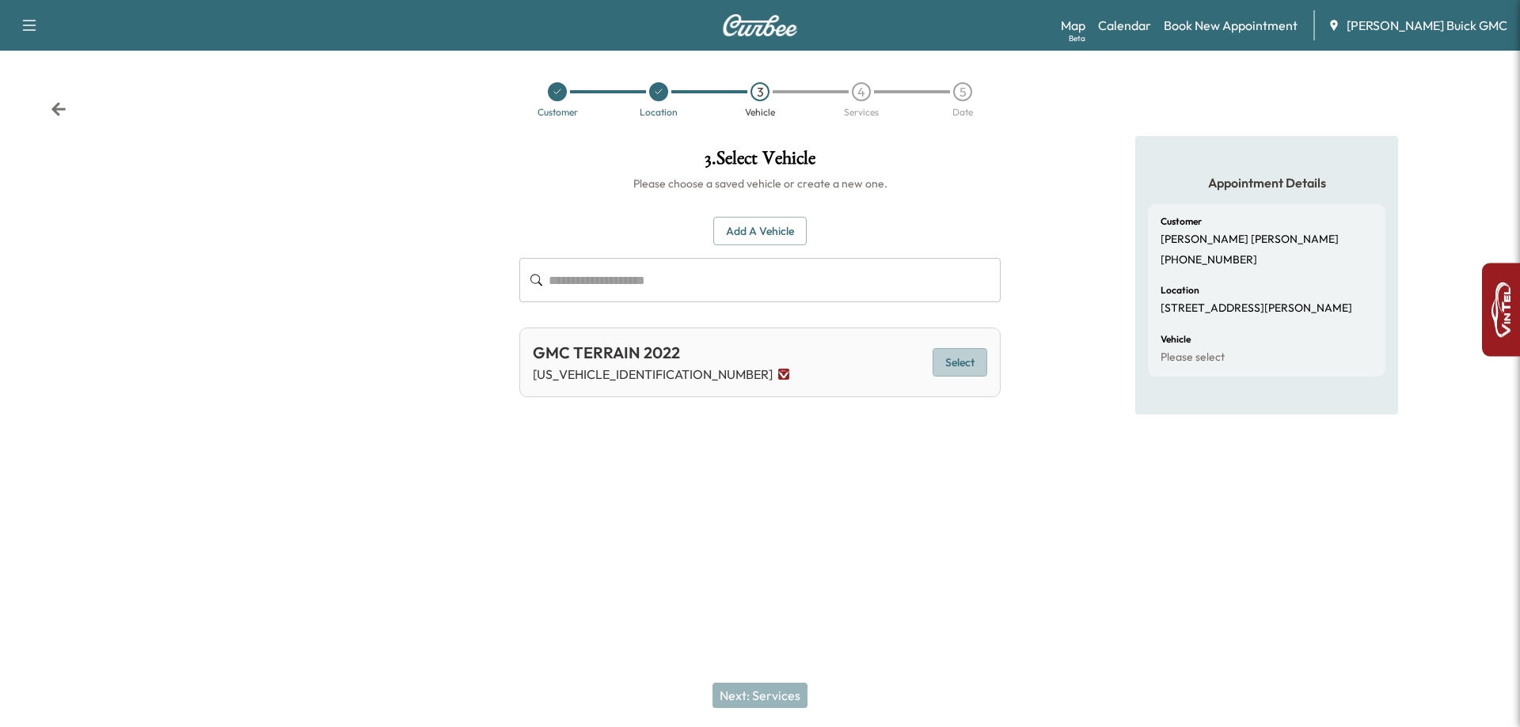
click at [954, 375] on button "Select" at bounding box center [960, 362] width 55 height 29
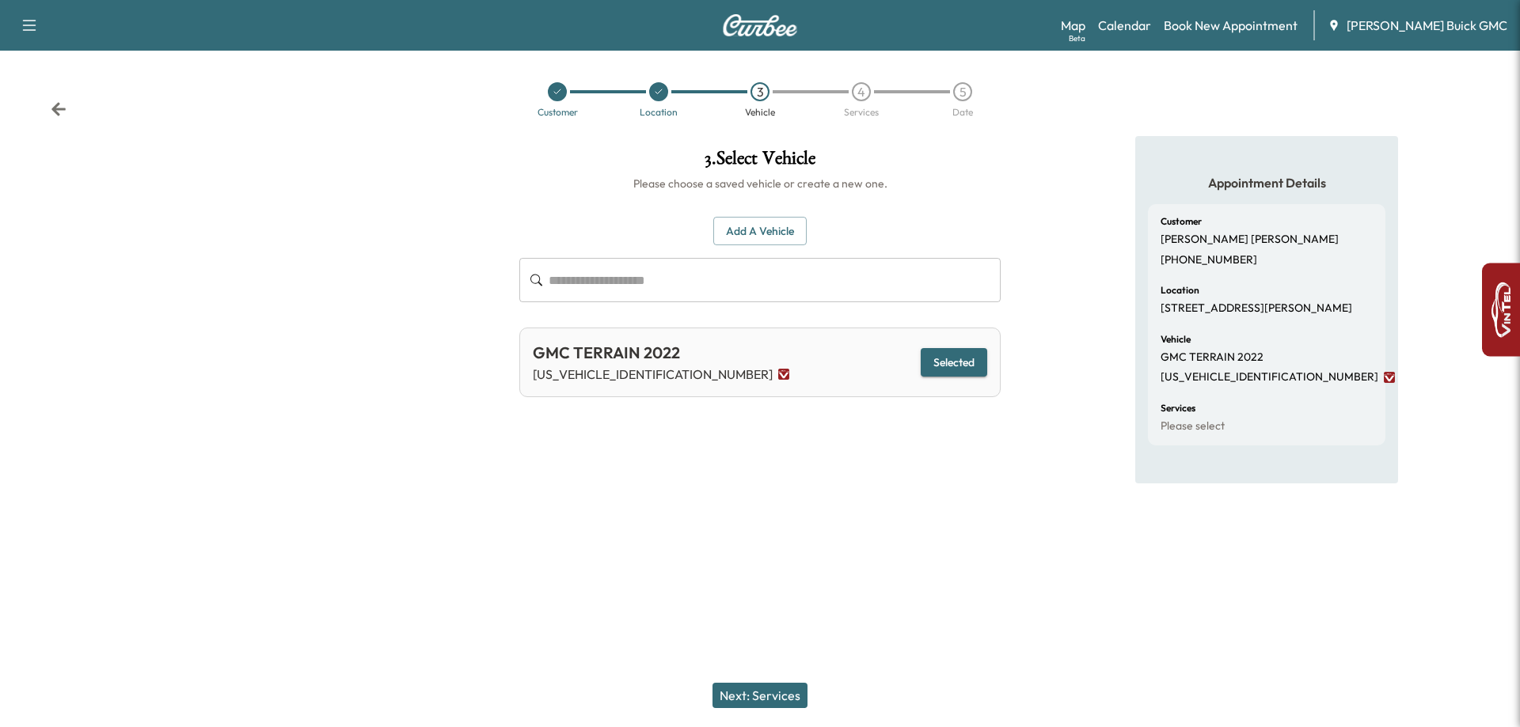
click at [803, 705] on button "Next: Services" at bounding box center [759, 695] width 95 height 25
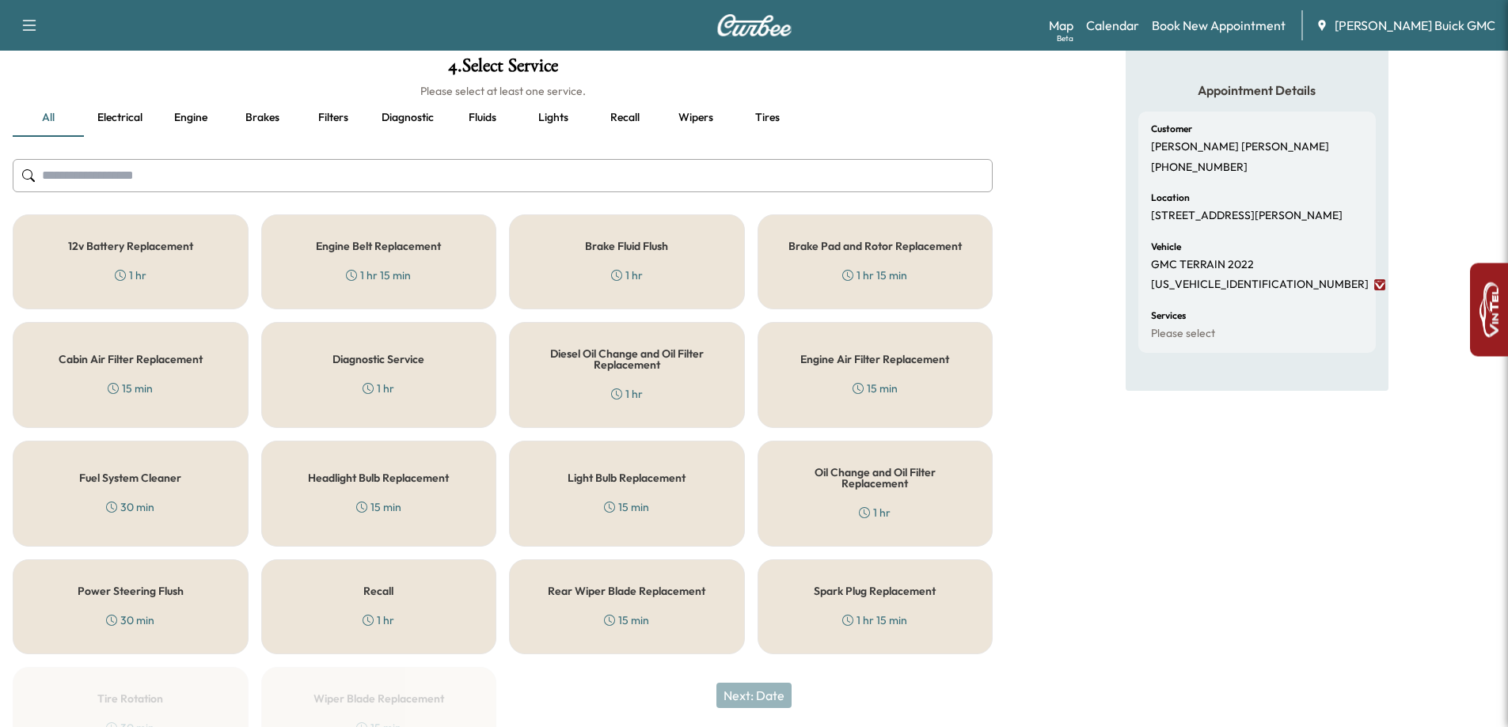
scroll to position [191, 0]
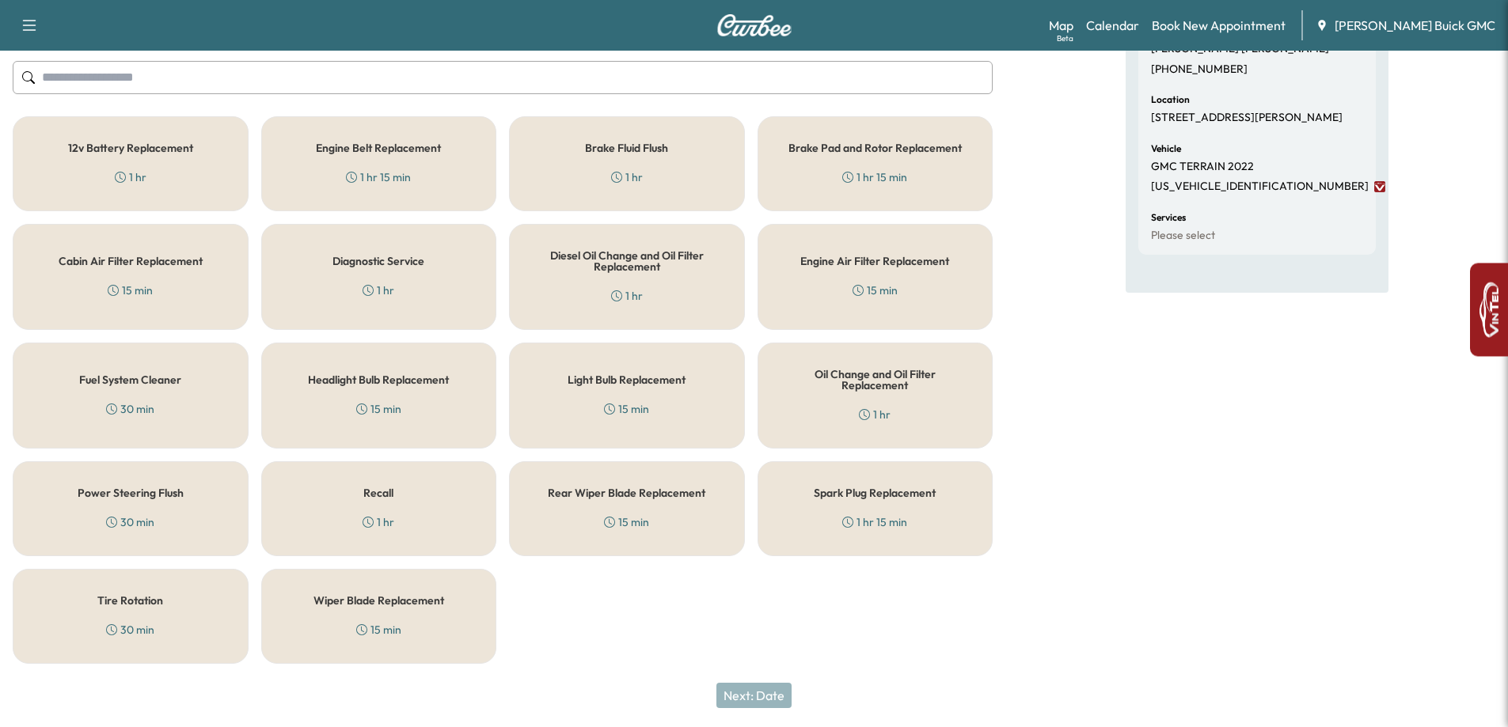
click at [375, 527] on div "1 hr" at bounding box center [379, 523] width 32 height 16
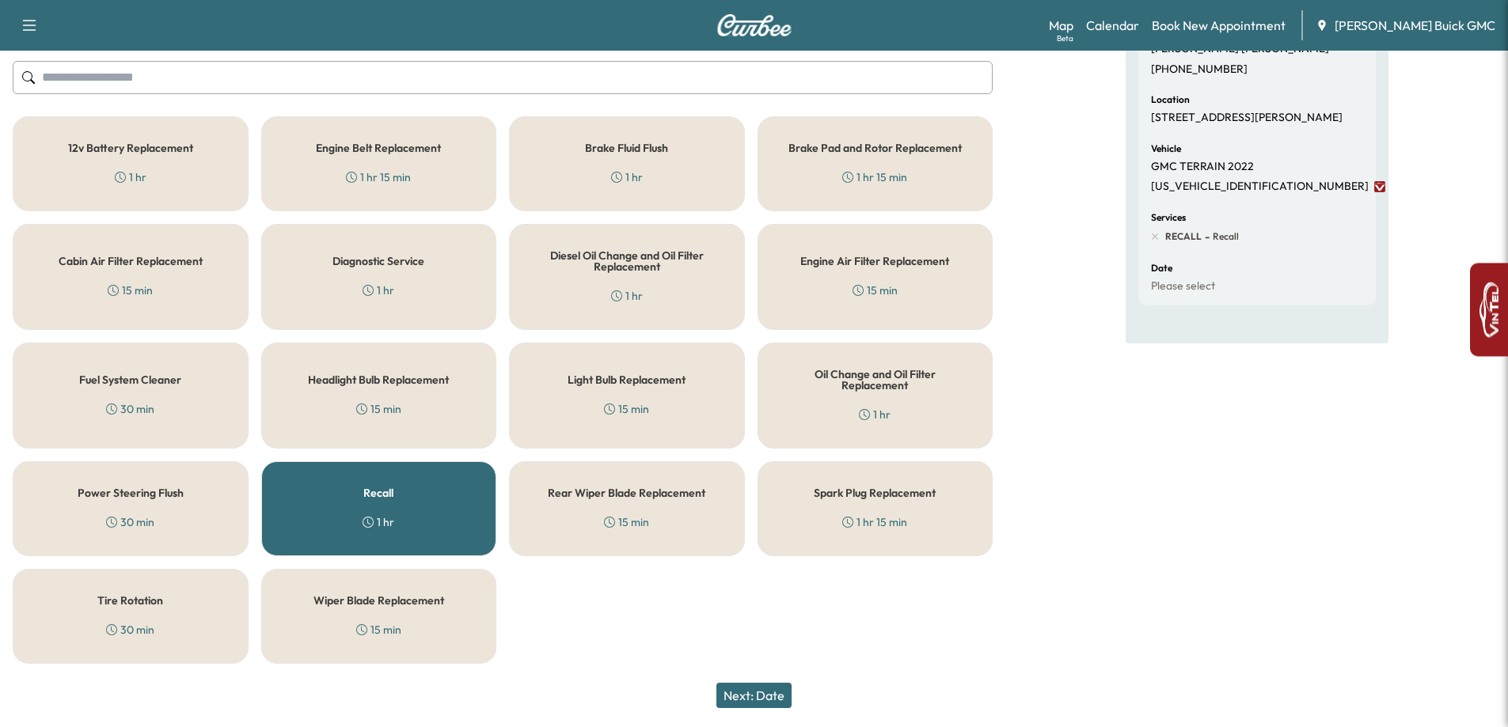
click at [866, 404] on div "Oil Change and Oil Filter Replacement 1 hr" at bounding box center [876, 396] width 236 height 106
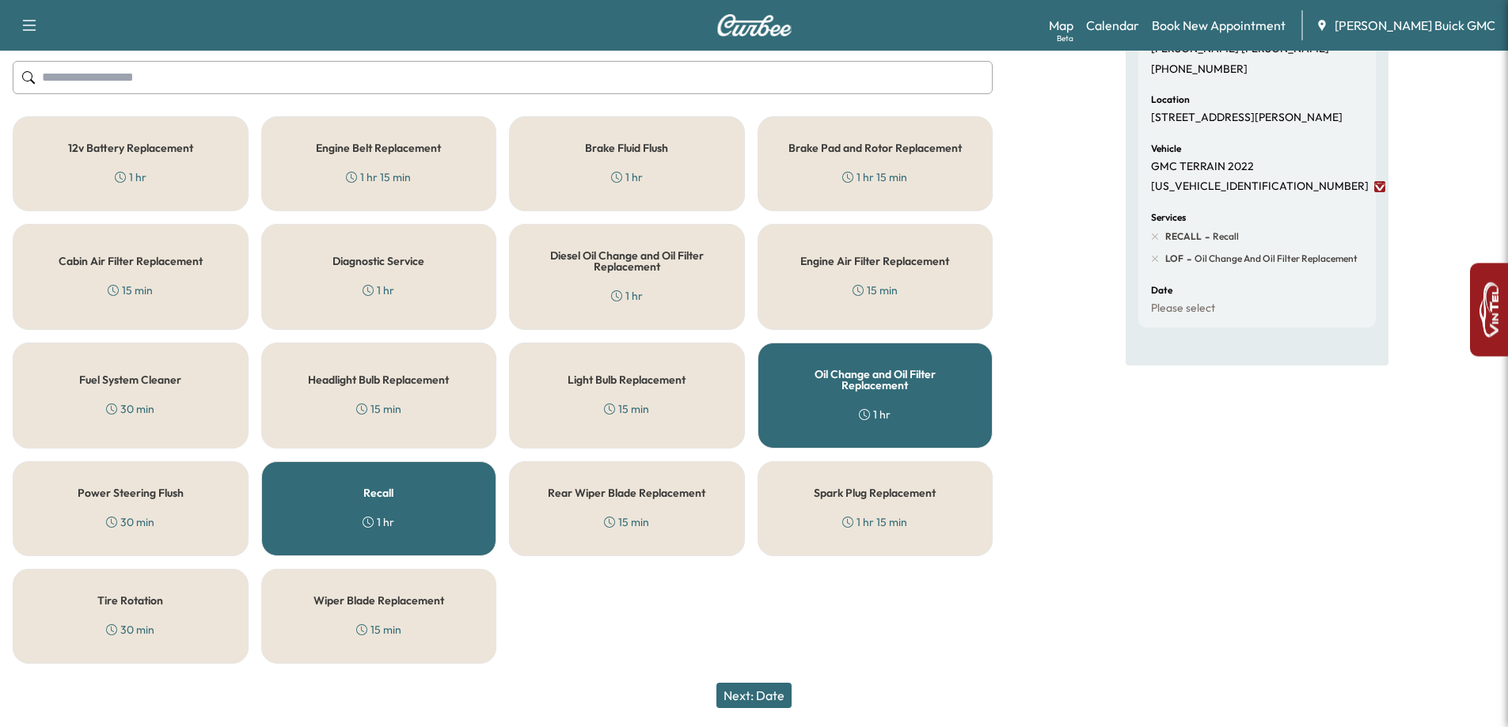
click at [752, 698] on button "Next: Date" at bounding box center [753, 695] width 75 height 25
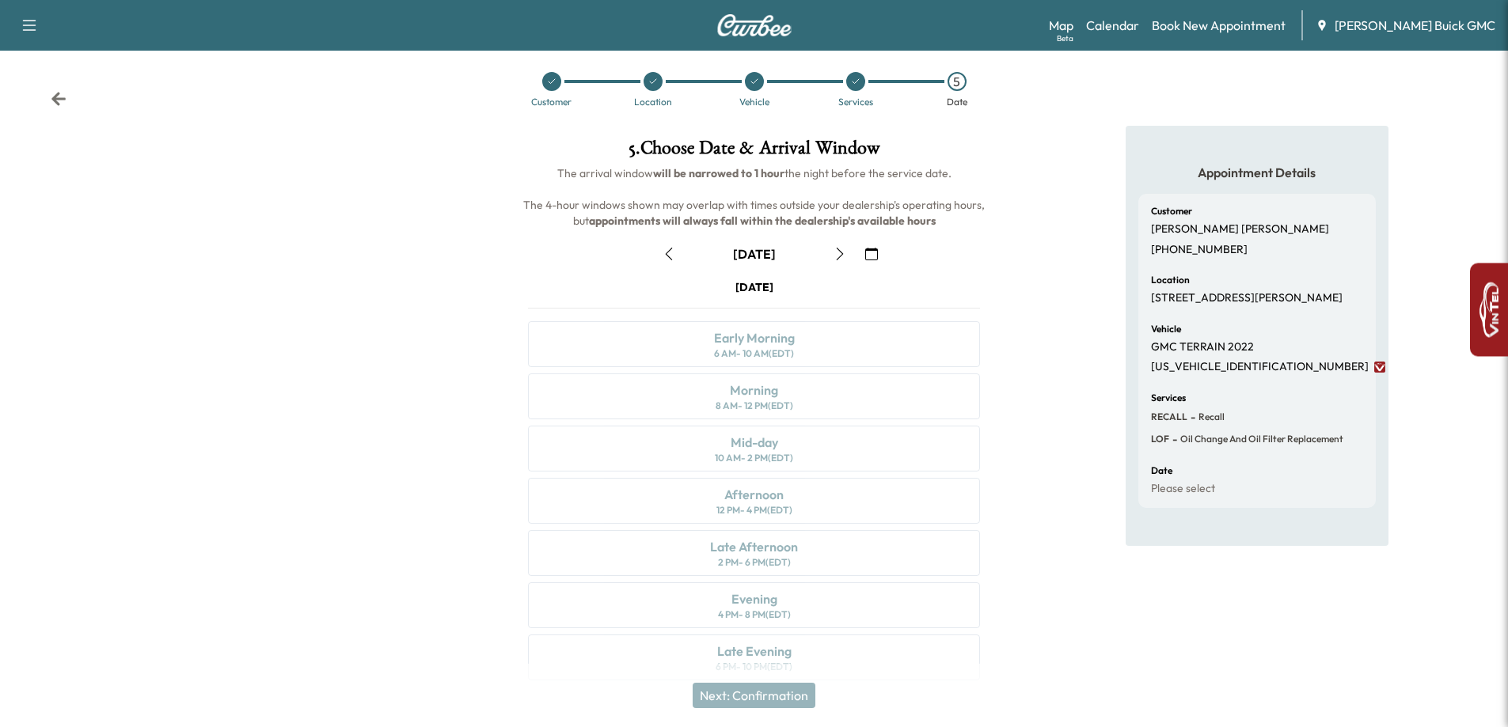
scroll to position [0, 0]
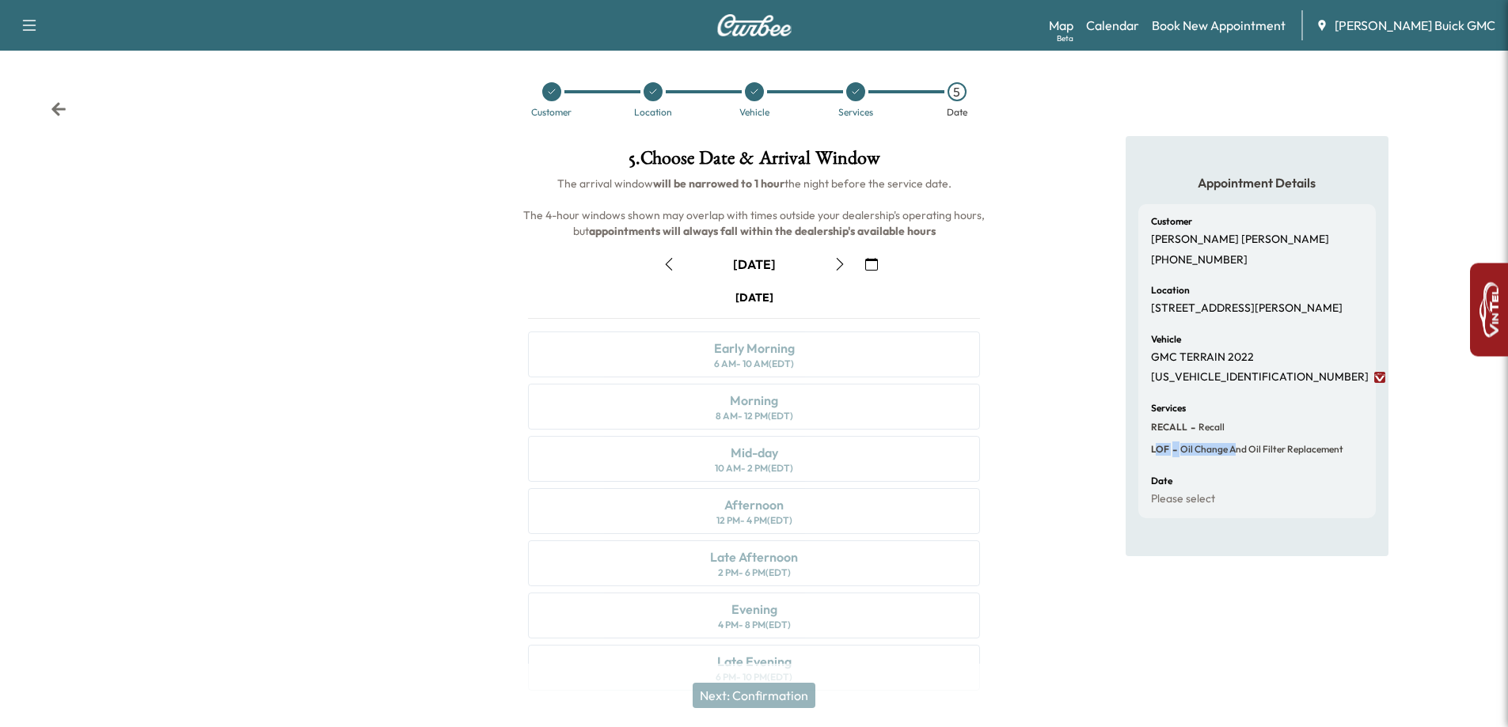
drag, startPoint x: 1156, startPoint y: 461, endPoint x: 1237, endPoint y: 466, distance: 80.9
click at [1237, 458] on div "LOF - Oil Change and Oil Filter Replacement" at bounding box center [1247, 450] width 192 height 16
drag, startPoint x: 1165, startPoint y: 438, endPoint x: 1216, endPoint y: 432, distance: 51.0
click at [1216, 432] on div "Services RECALL - Recall LOF - Oil Change and Oil Filter Replacement" at bounding box center [1257, 431] width 212 height 54
click at [1319, 428] on div "Services RECALL - Recall LOF - Oil Change and Oil Filter Replacement" at bounding box center [1257, 431] width 212 height 54
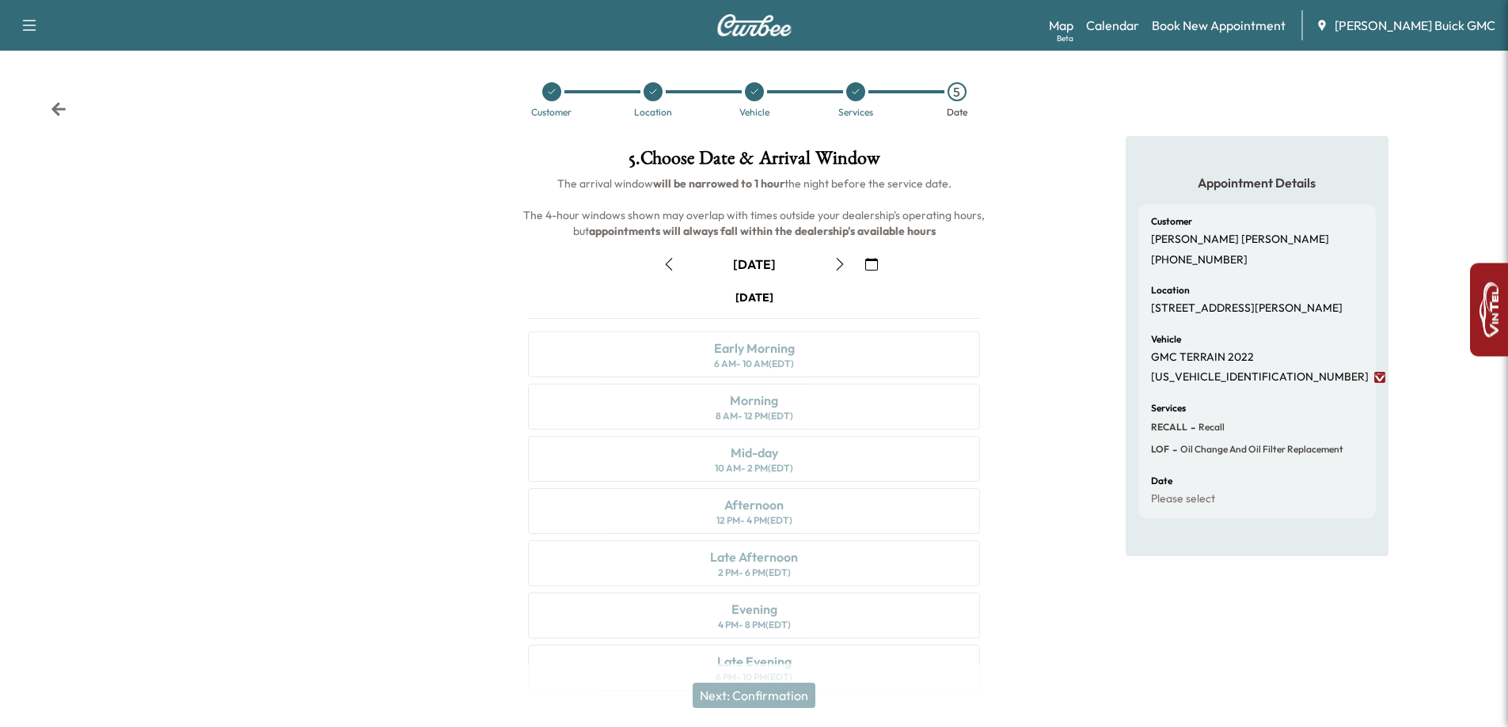
click at [793, 344] on div "[DATE] Early Morning 6 AM - 10 AM (EDT) Morning 8 AM - 12 PM (EDT) Mid-day 10 A…" at bounding box center [753, 494] width 477 height 408
click at [791, 347] on div "[DATE] Early Morning 6 AM - 10 AM (EDT) Morning 8 AM - 12 PM (EDT) Mid-day 10 A…" at bounding box center [753, 494] width 477 height 408
click at [793, 344] on div "[DATE] Early Morning 6 AM - 10 AM (EDT) Morning 8 AM - 12 PM (EDT) Mid-day 10 A…" at bounding box center [753, 494] width 477 height 408
drag, startPoint x: 791, startPoint y: 359, endPoint x: 789, endPoint y: 368, distance: 8.9
click at [791, 366] on div "[DATE] Early Morning 6 AM - 10 AM (EDT) Morning 8 AM - 12 PM (EDT) Mid-day 10 A…" at bounding box center [753, 494] width 477 height 408
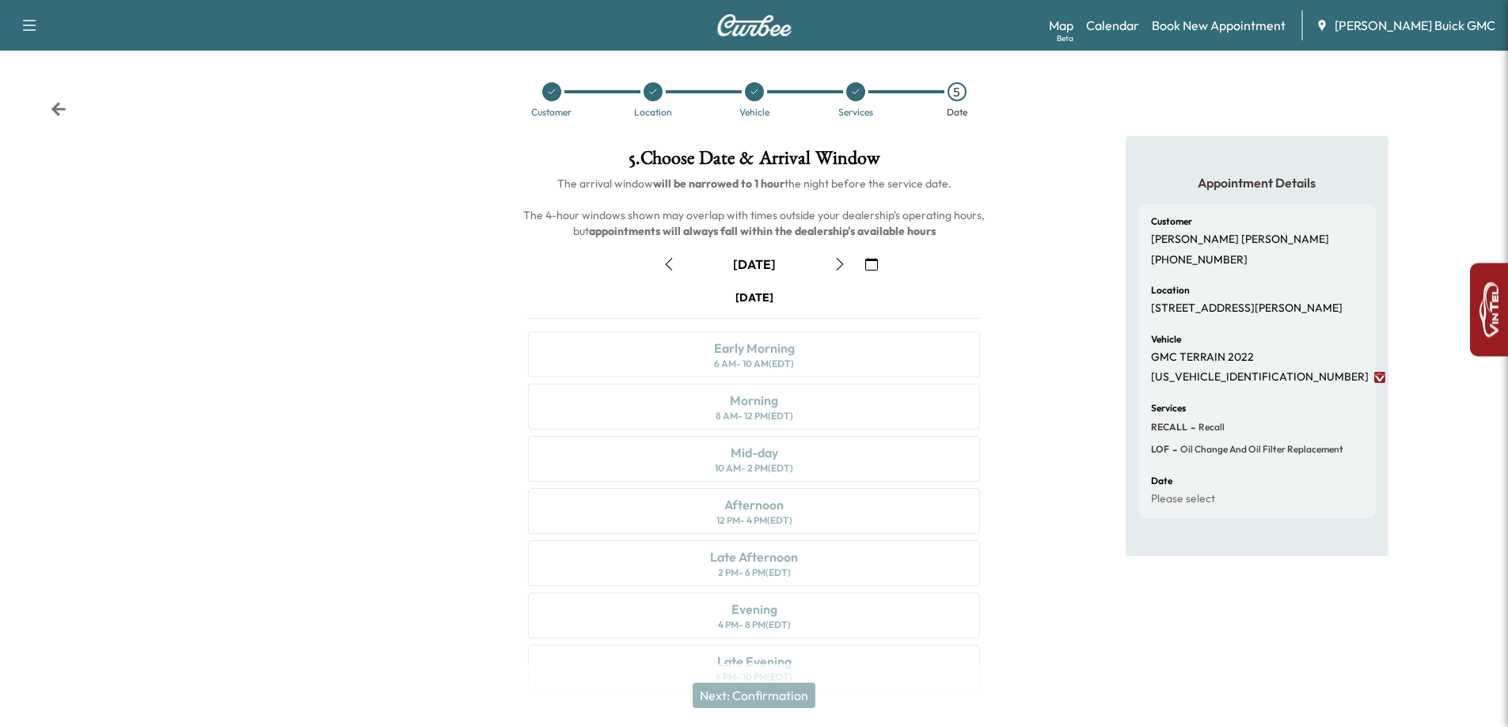
click at [792, 371] on div "[DATE] Early Morning 6 AM - 10 AM (EDT) Morning 8 AM - 12 PM (EDT) Mid-day 10 A…" at bounding box center [753, 494] width 477 height 408
click at [841, 258] on icon "button" at bounding box center [840, 264] width 13 height 13
click at [837, 260] on icon "button" at bounding box center [840, 264] width 13 height 13
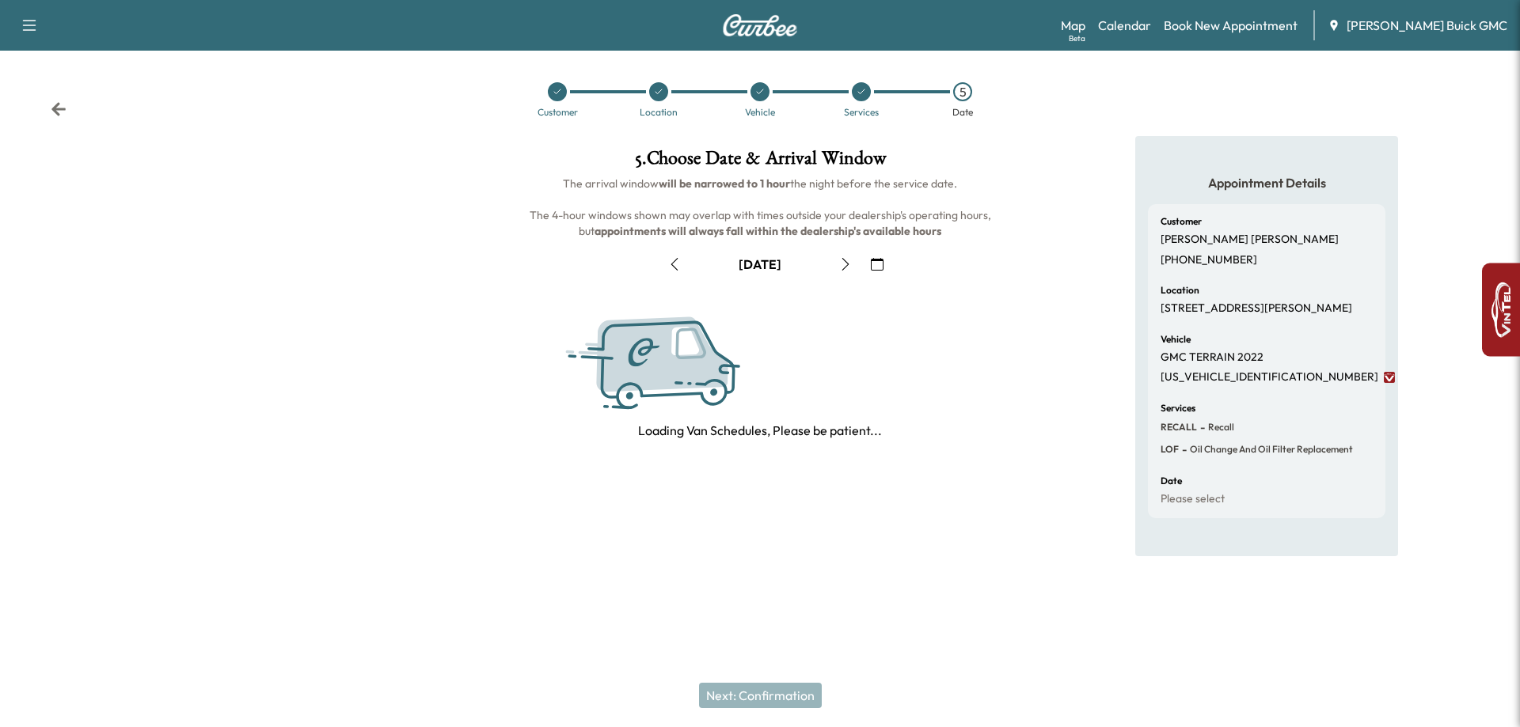
click at [837, 260] on button "button" at bounding box center [845, 264] width 27 height 25
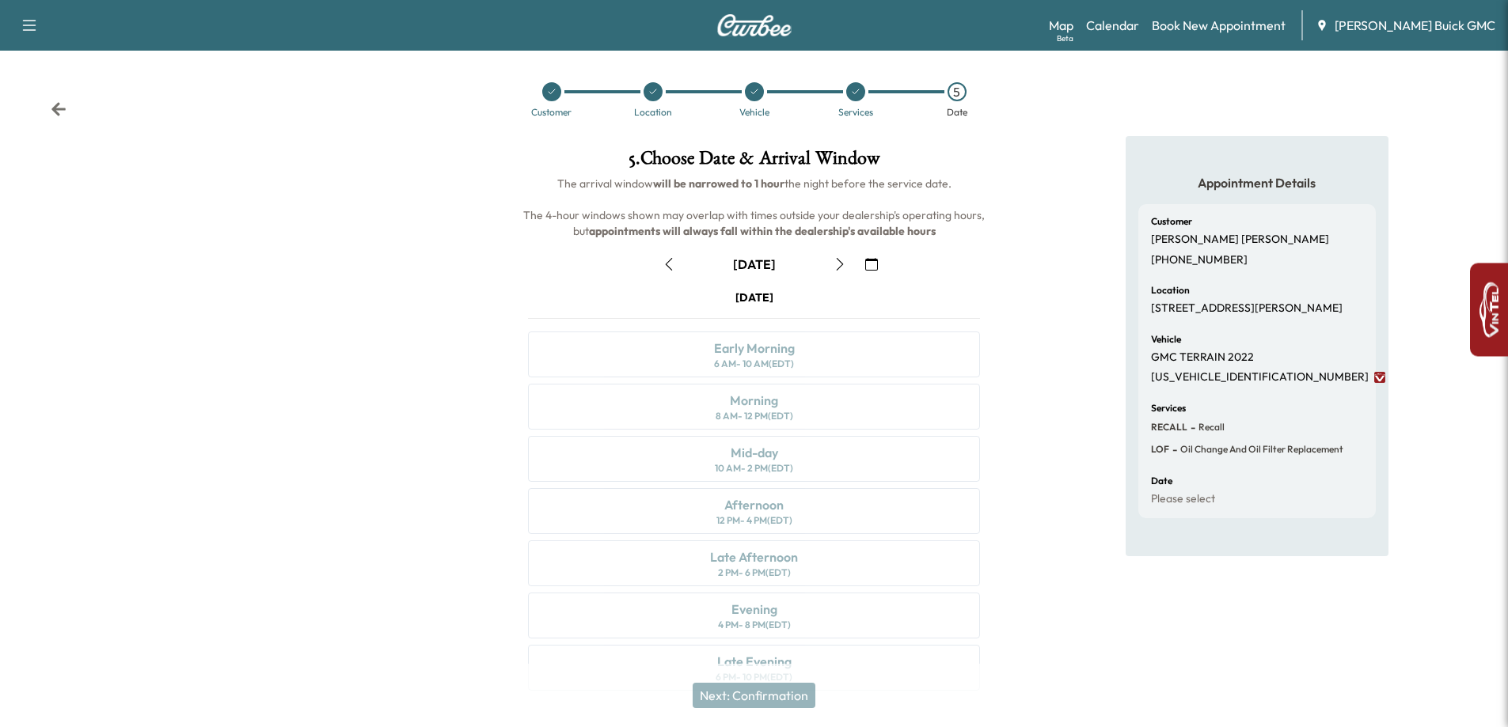
click at [837, 260] on icon "button" at bounding box center [840, 264] width 13 height 13
click at [674, 269] on icon "button" at bounding box center [669, 264] width 13 height 13
click at [671, 269] on icon "button" at bounding box center [669, 264] width 13 height 13
click at [869, 415] on div "Morning 8 AM - 12 PM (EDT)" at bounding box center [754, 407] width 452 height 46
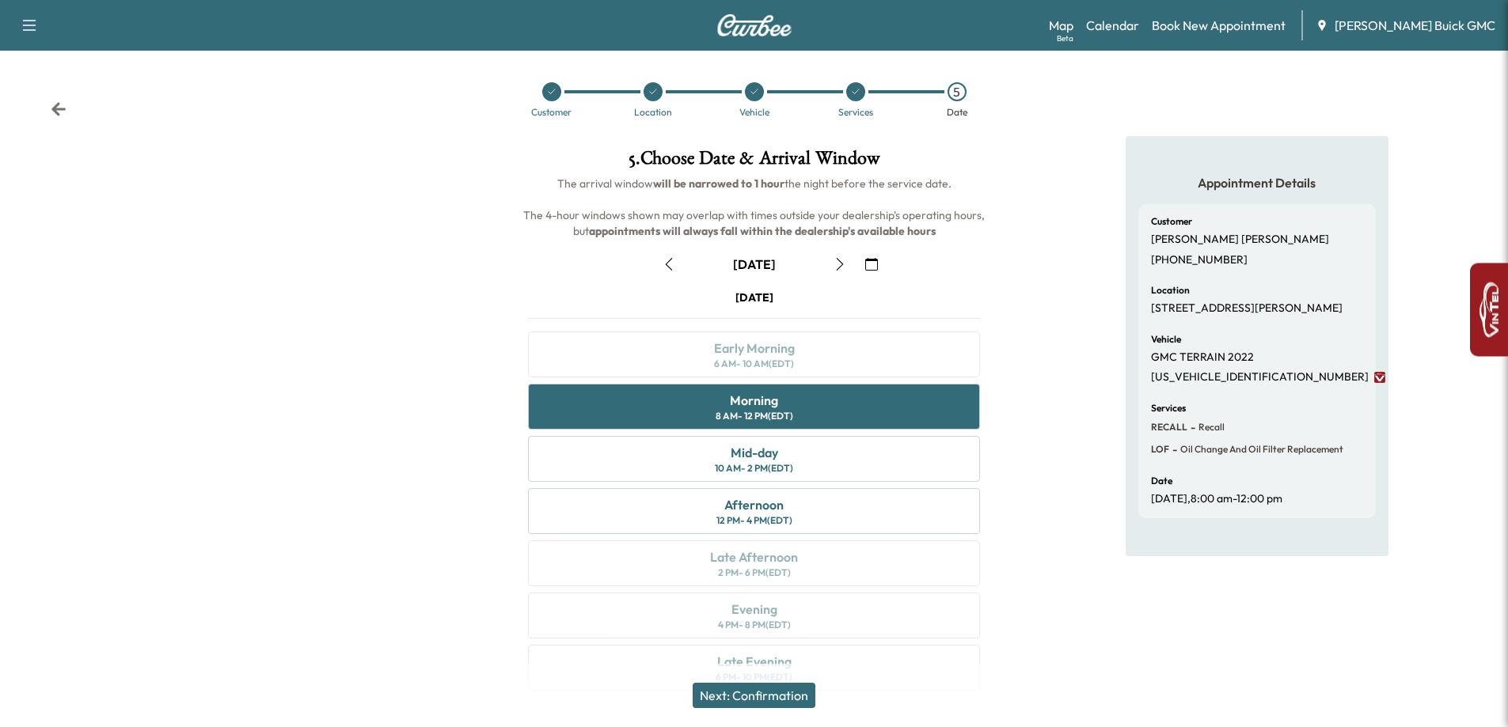
click at [763, 695] on button "Next: Confirmation" at bounding box center [754, 695] width 123 height 25
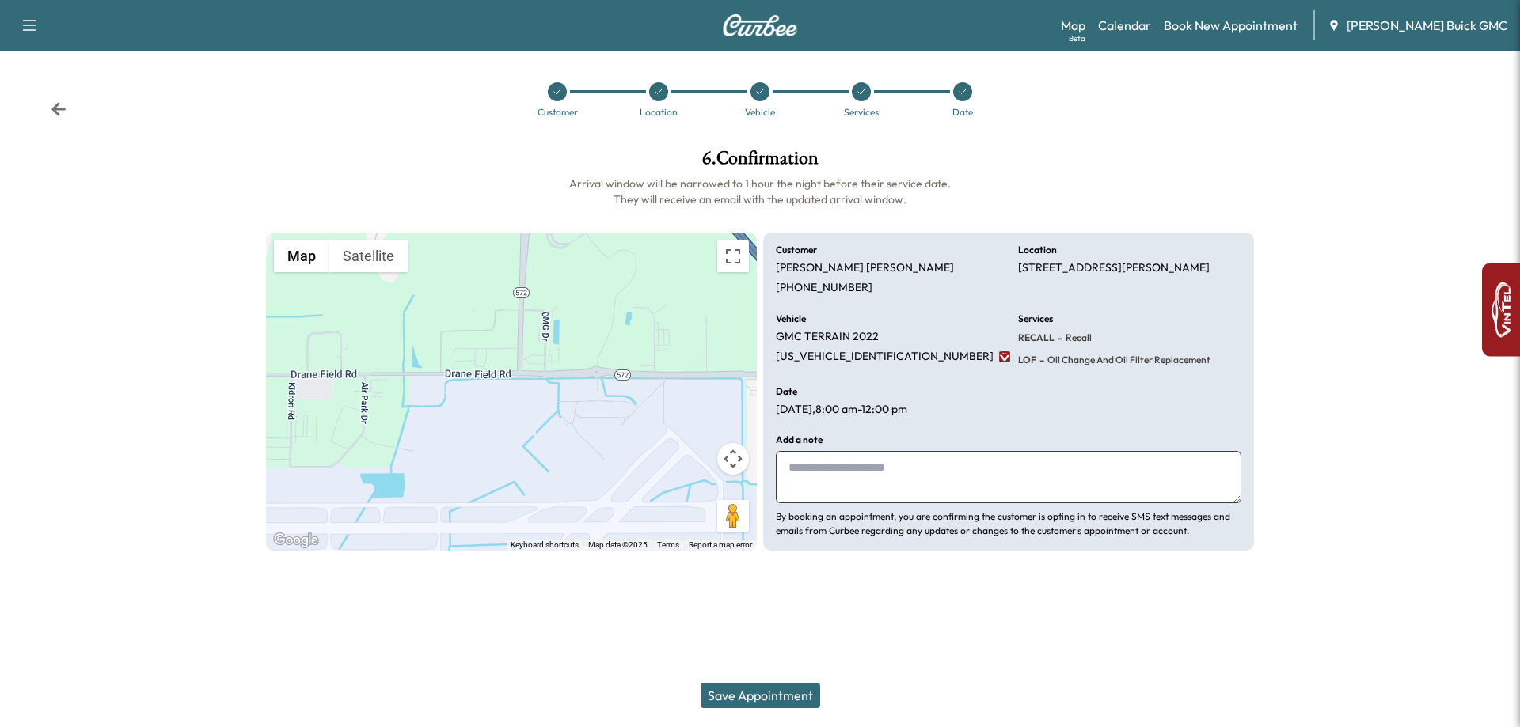
click at [837, 500] on textarea at bounding box center [1008, 477] width 465 height 52
click at [891, 471] on textarea "**********" at bounding box center [1008, 477] width 465 height 52
click at [888, 473] on textarea "**********" at bounding box center [1008, 477] width 465 height 52
type textarea "**********"
click at [784, 687] on button "Save Appointment" at bounding box center [761, 695] width 120 height 25
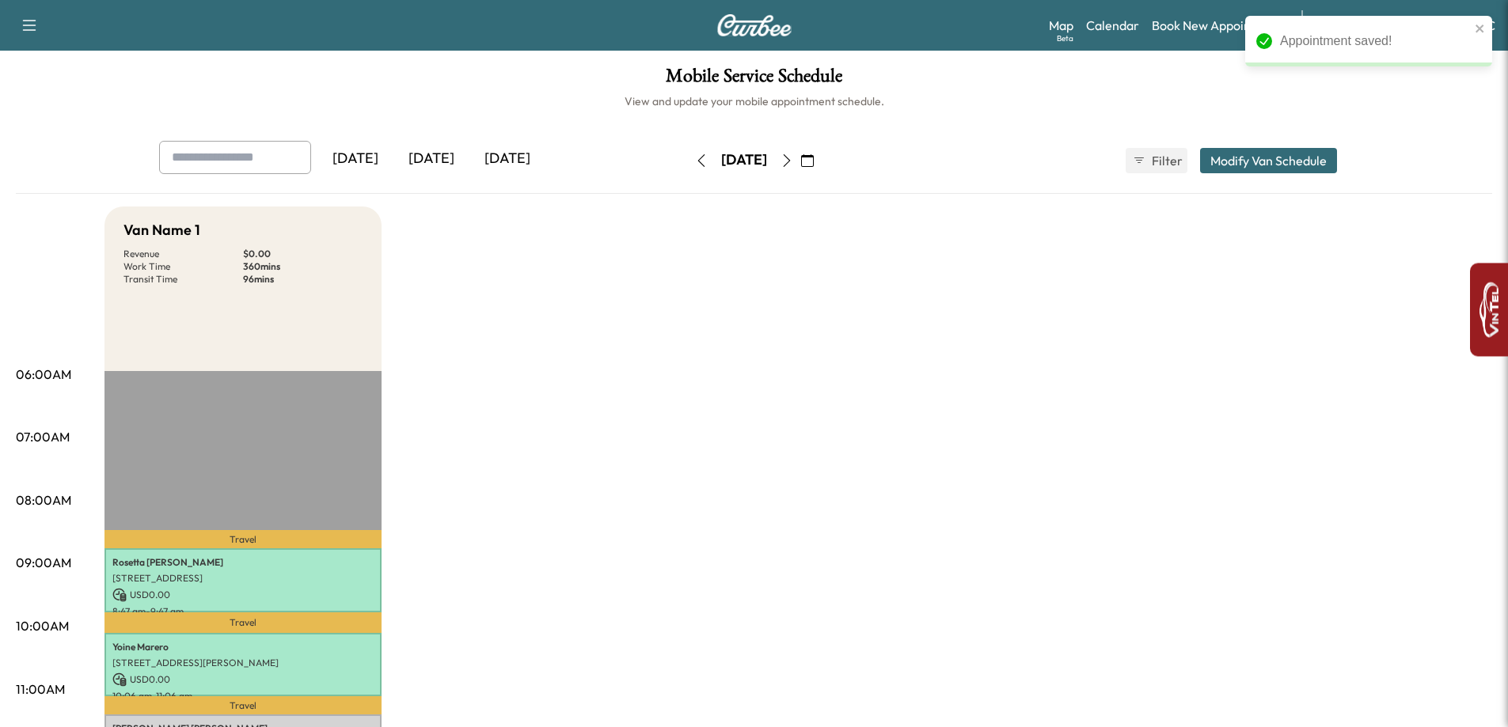
click at [695, 163] on icon "button" at bounding box center [701, 160] width 13 height 13
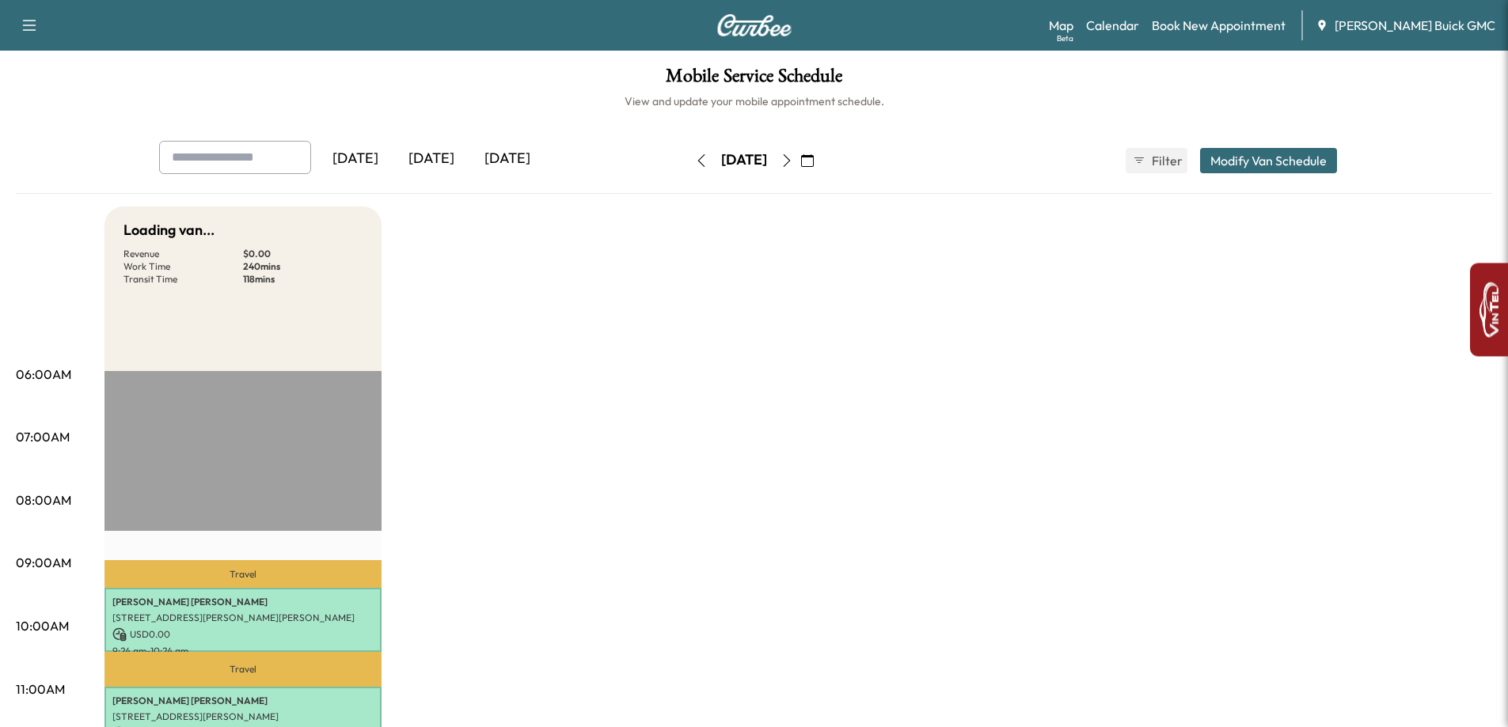
click at [793, 163] on icon "button" at bounding box center [787, 160] width 13 height 13
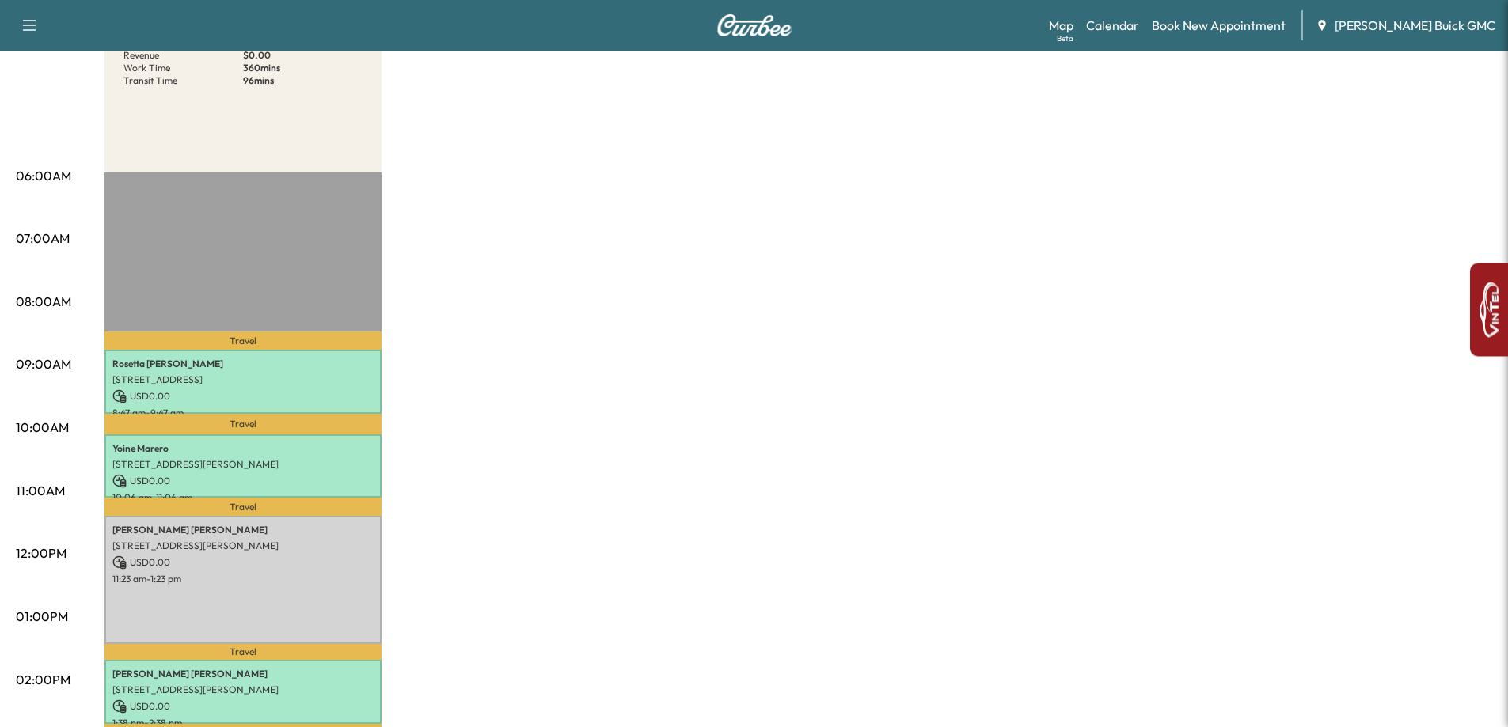
scroll to position [237, 0]
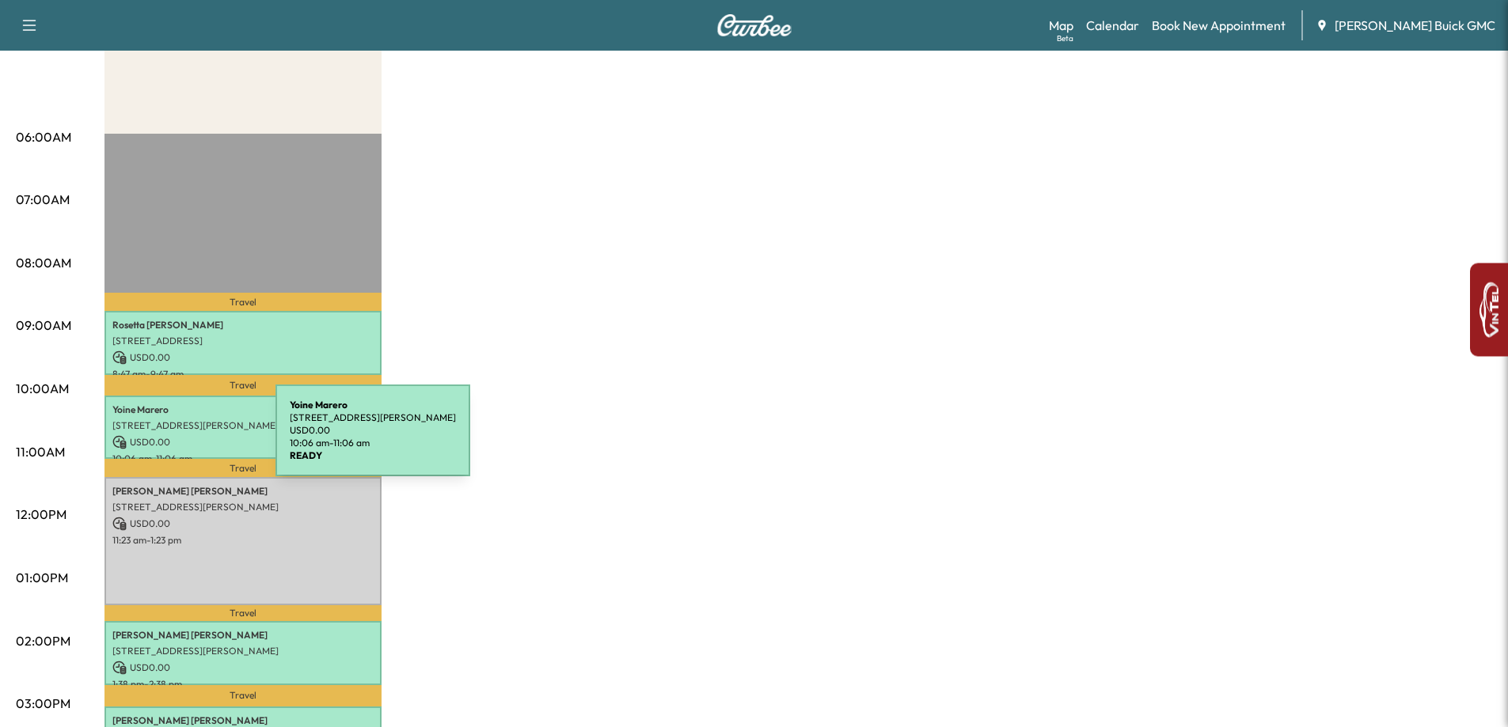
click at [157, 440] on p "USD 0.00" at bounding box center [242, 442] width 261 height 14
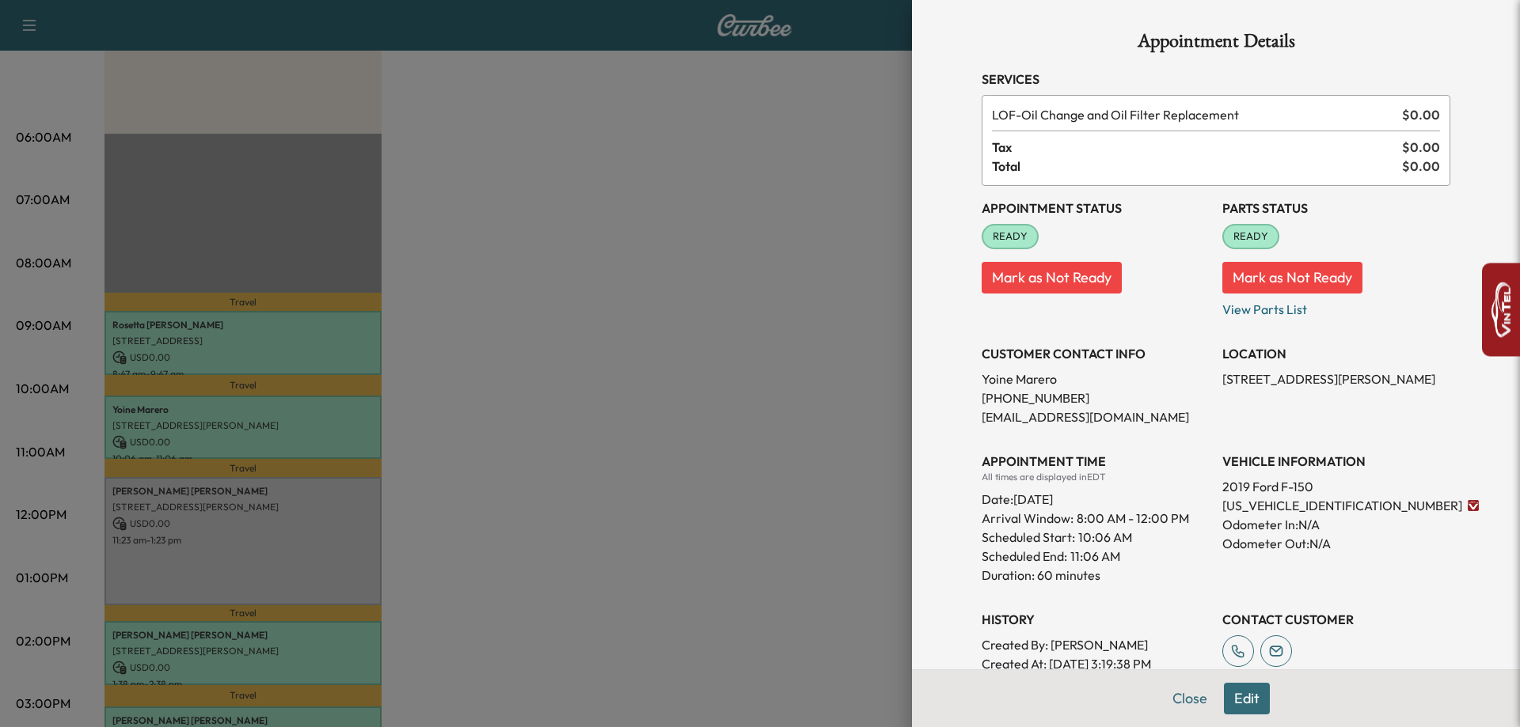
click at [359, 327] on div at bounding box center [760, 363] width 1520 height 727
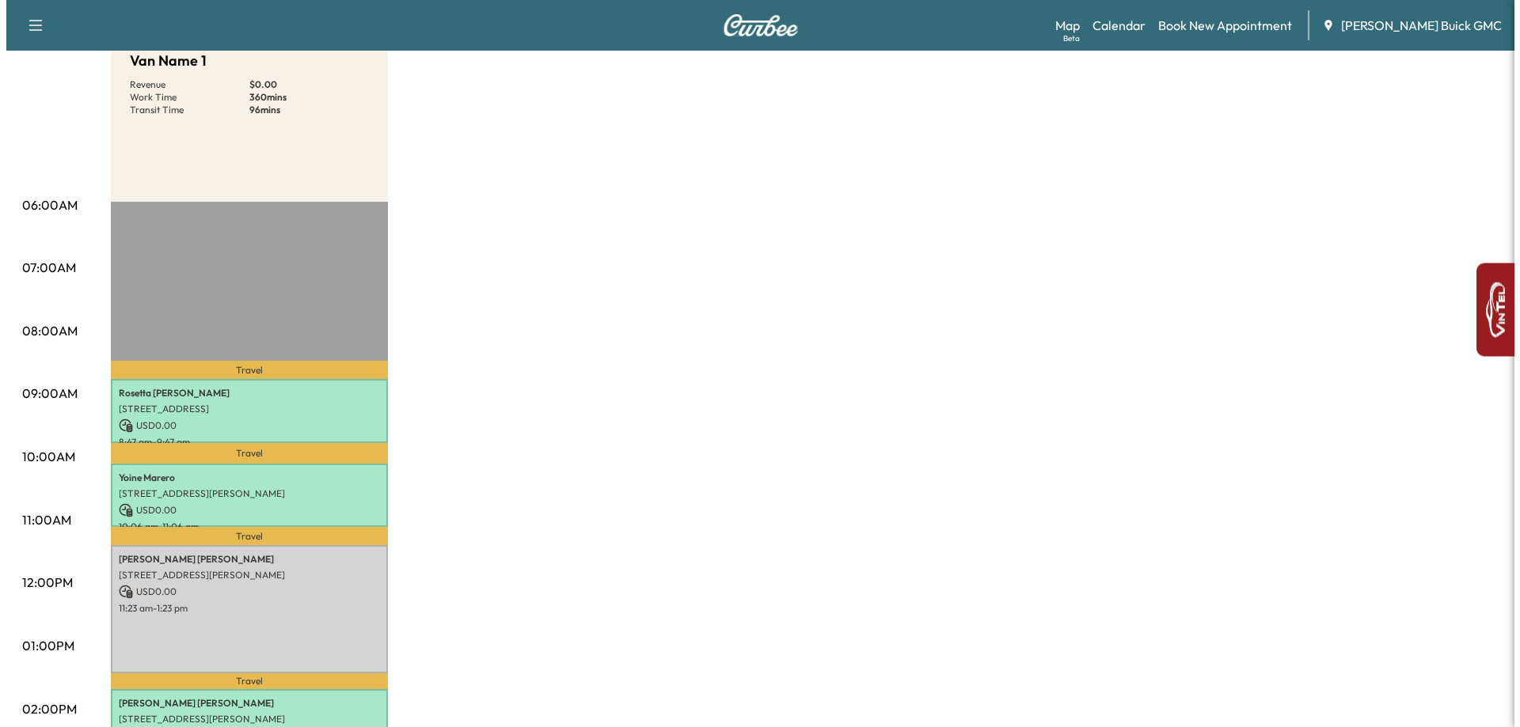
scroll to position [0, 0]
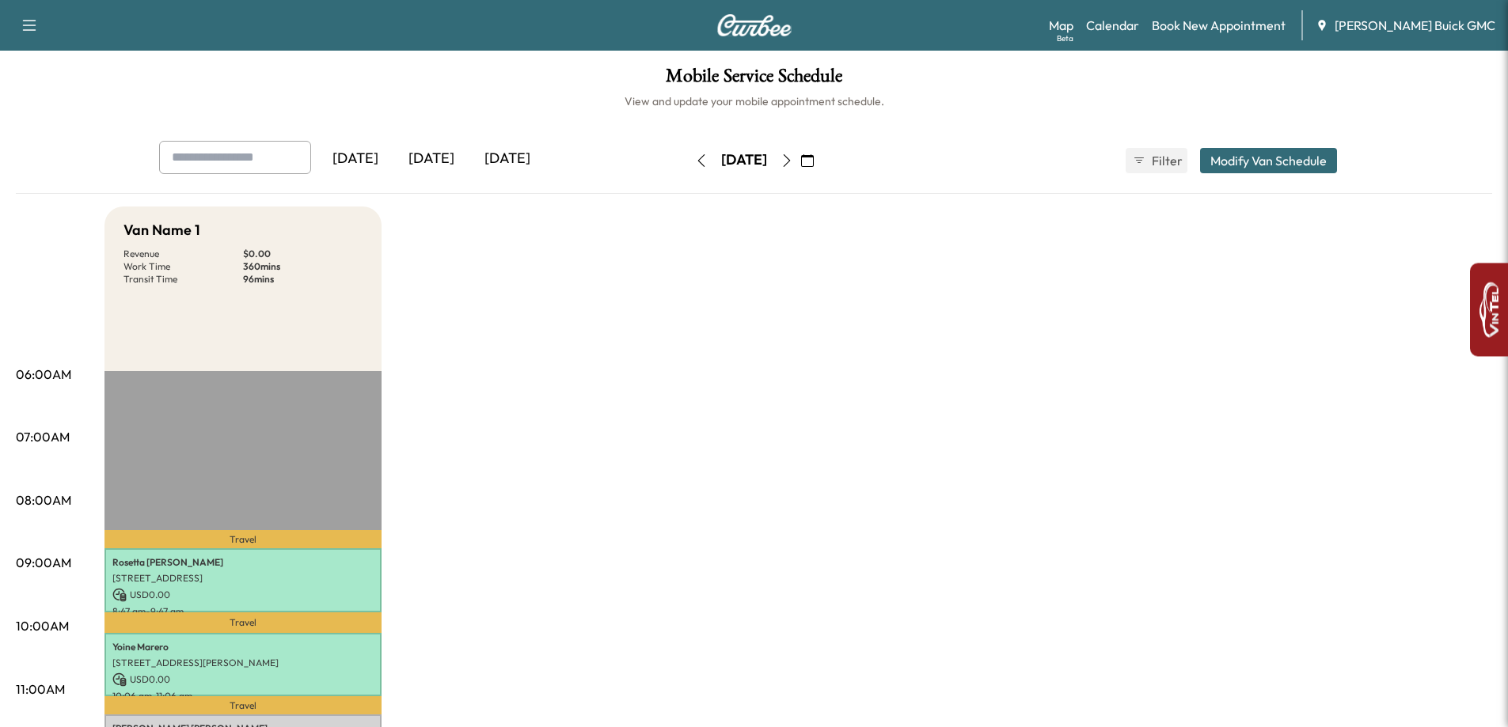
click at [688, 168] on button "button" at bounding box center [701, 160] width 27 height 25
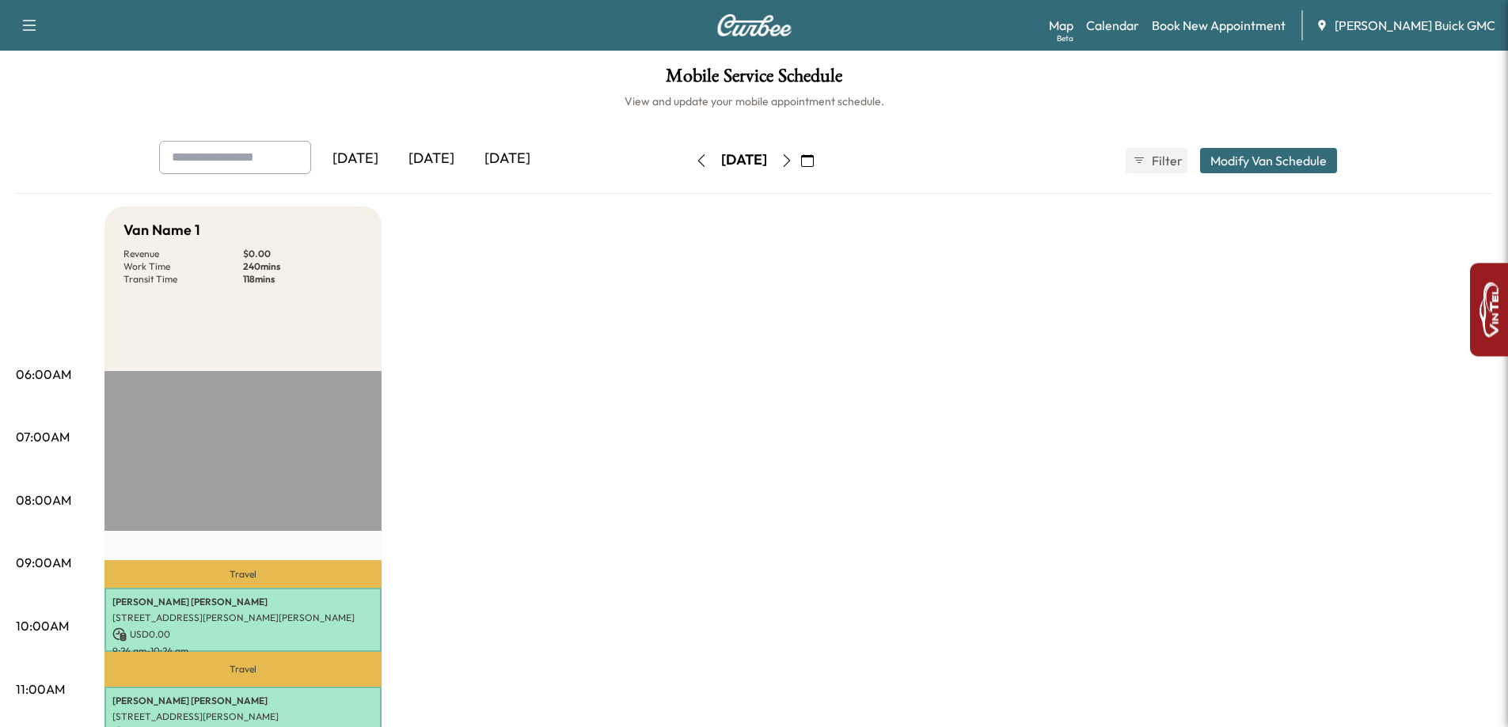
click at [793, 162] on icon "button" at bounding box center [787, 160] width 13 height 13
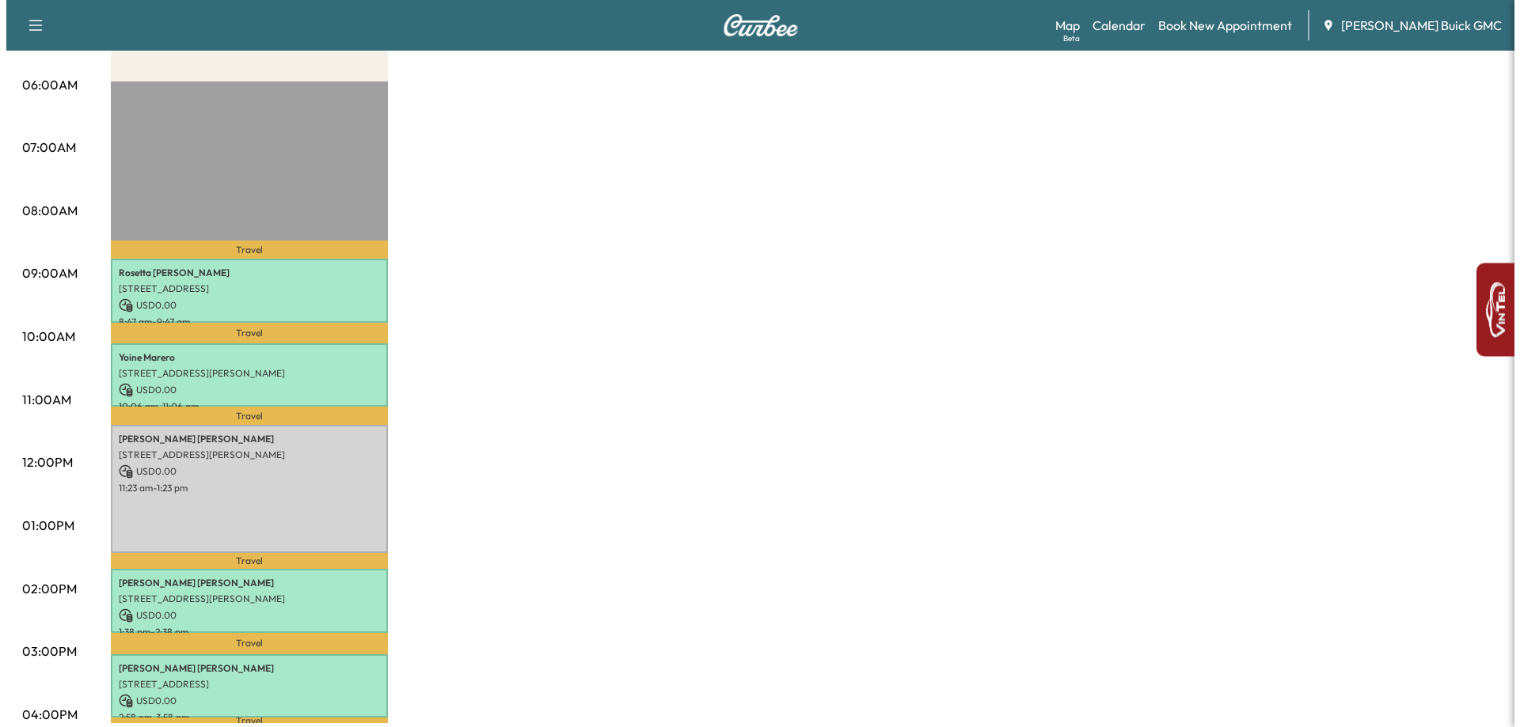
scroll to position [396, 0]
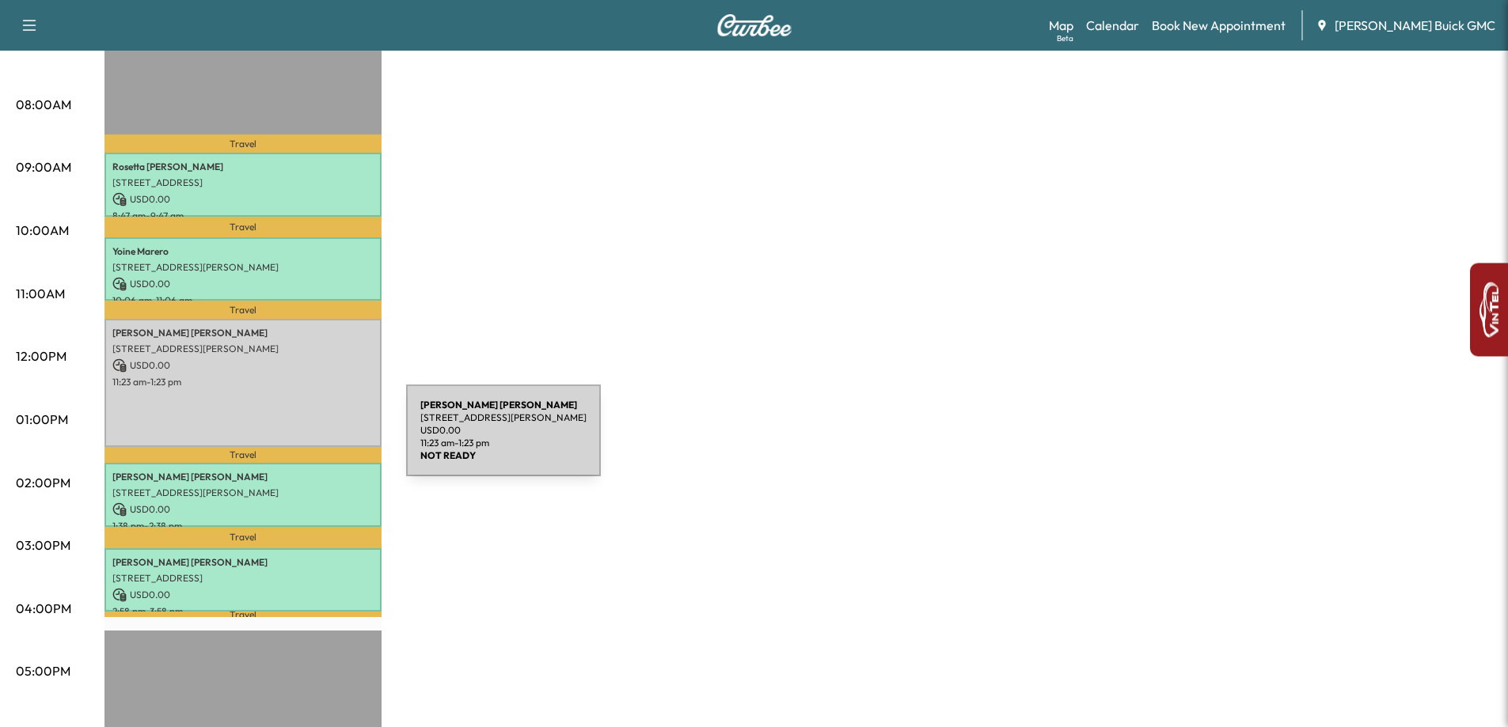
click at [287, 440] on div "[PERSON_NAME] [STREET_ADDRESS][PERSON_NAME] USD 0.00 11:23 am - 1:23 pm" at bounding box center [242, 383] width 277 height 128
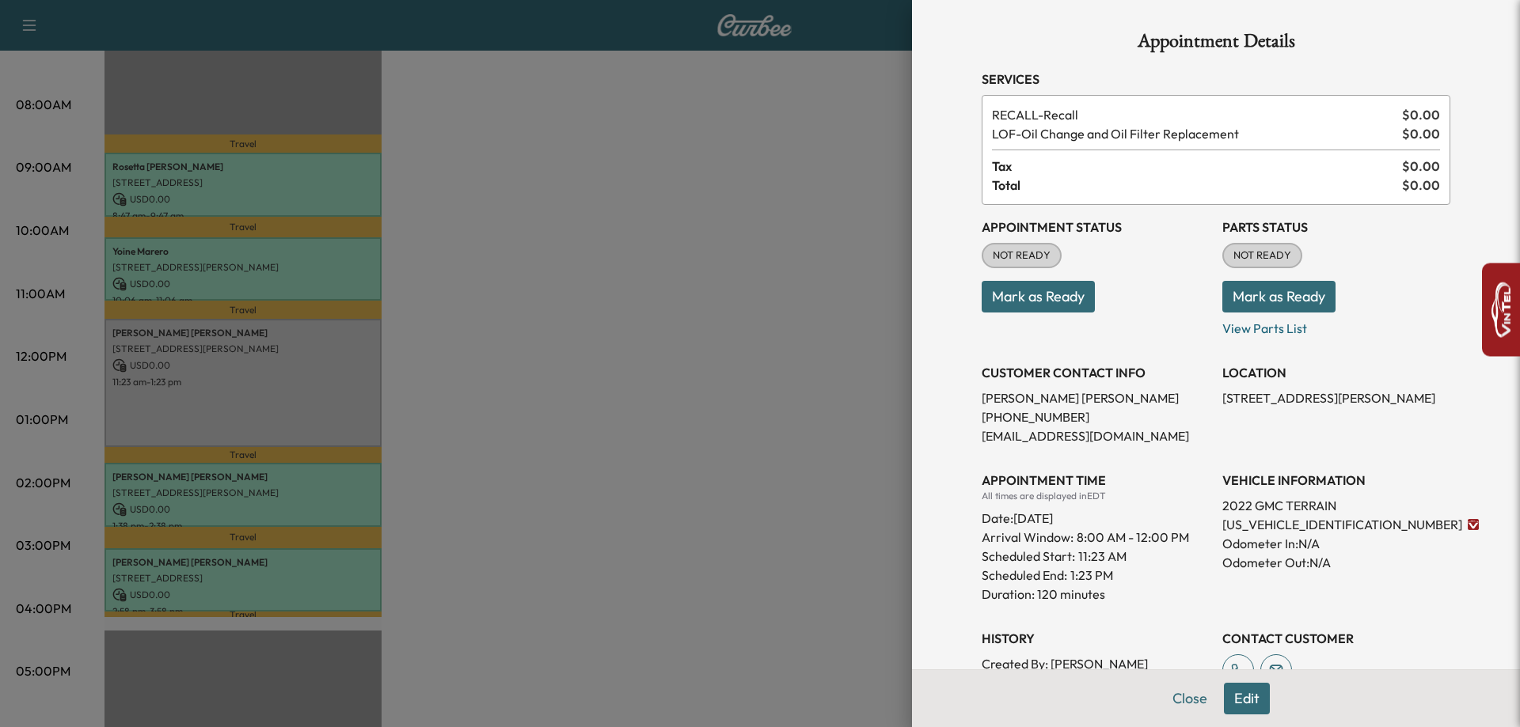
click at [1002, 302] on button "Mark as Ready" at bounding box center [1038, 297] width 113 height 32
click at [1306, 294] on button "Mark as Ready" at bounding box center [1278, 297] width 113 height 32
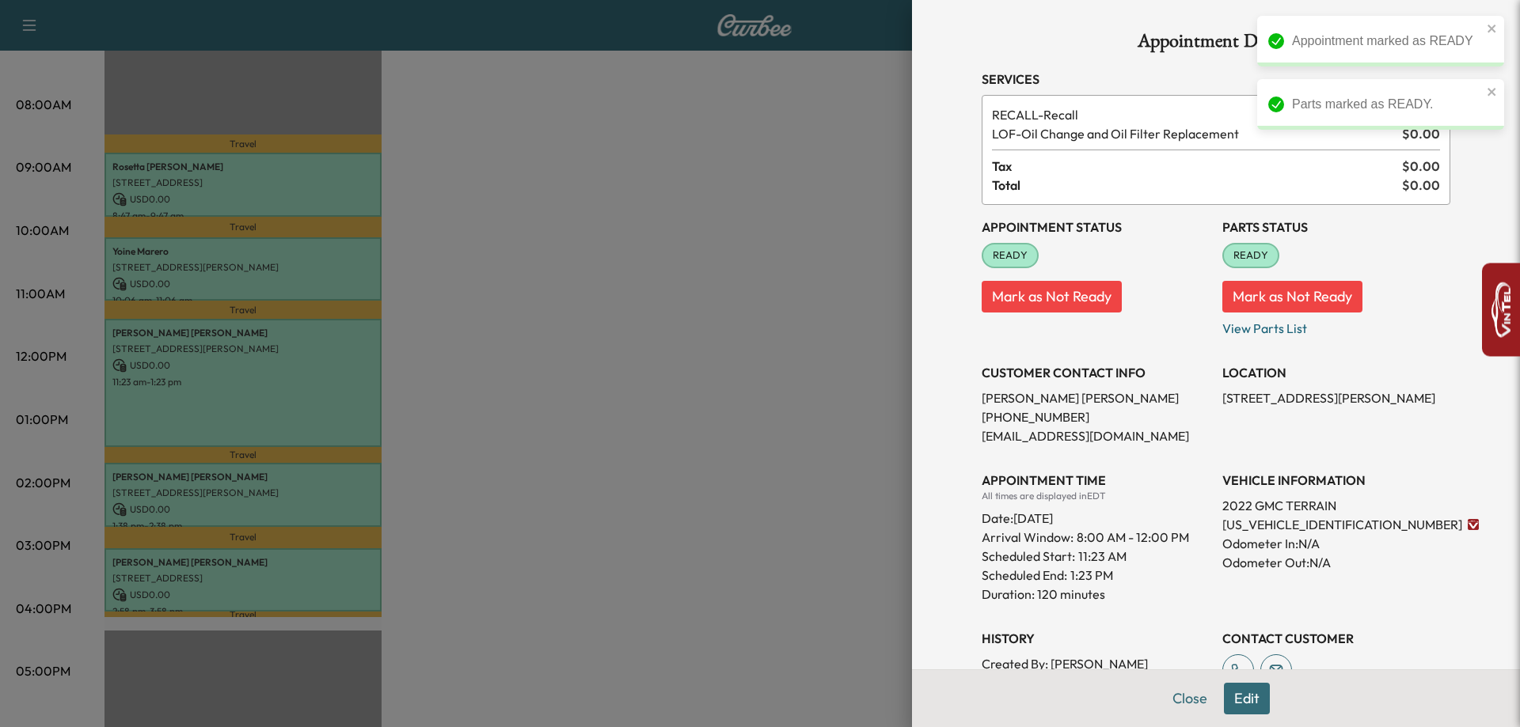
click at [660, 376] on div at bounding box center [760, 363] width 1520 height 727
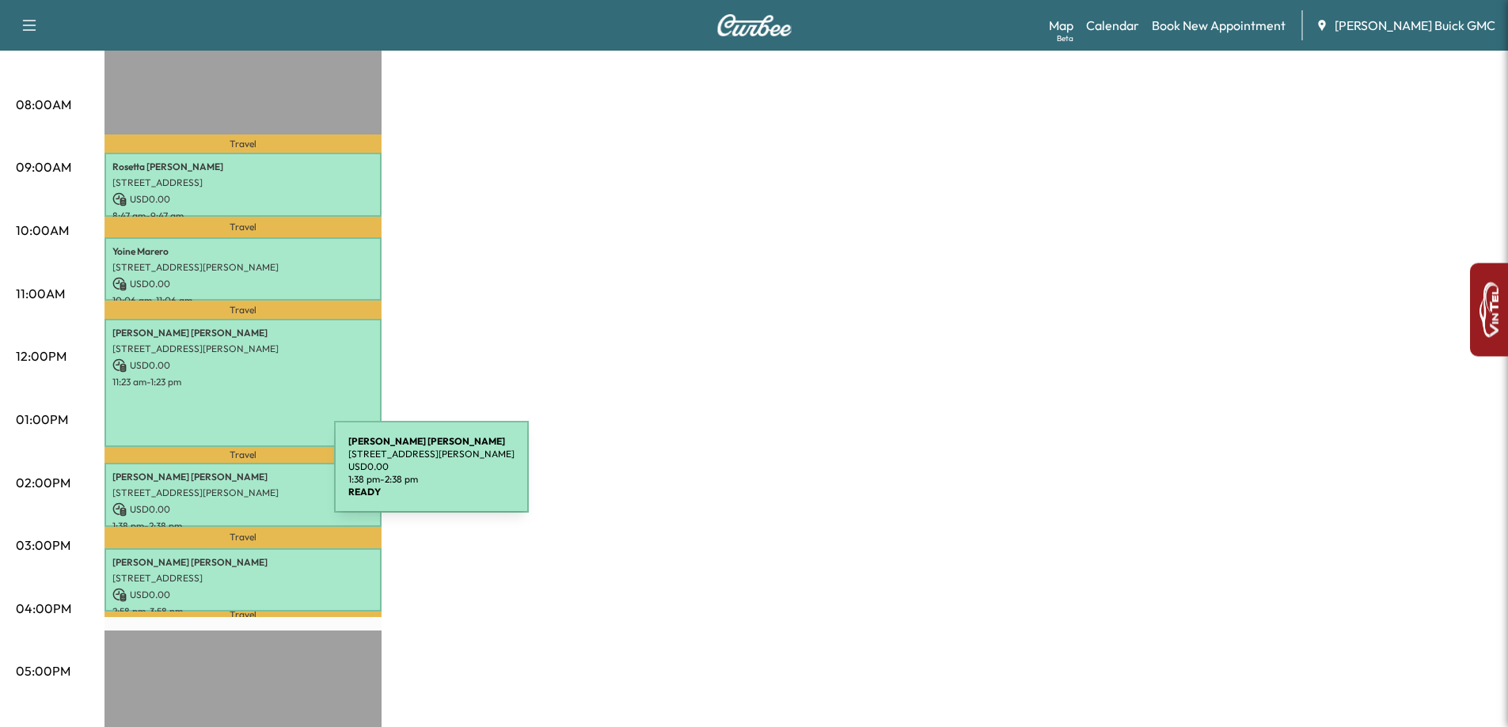
click at [215, 477] on p "[PERSON_NAME] [PERSON_NAME]" at bounding box center [242, 477] width 261 height 13
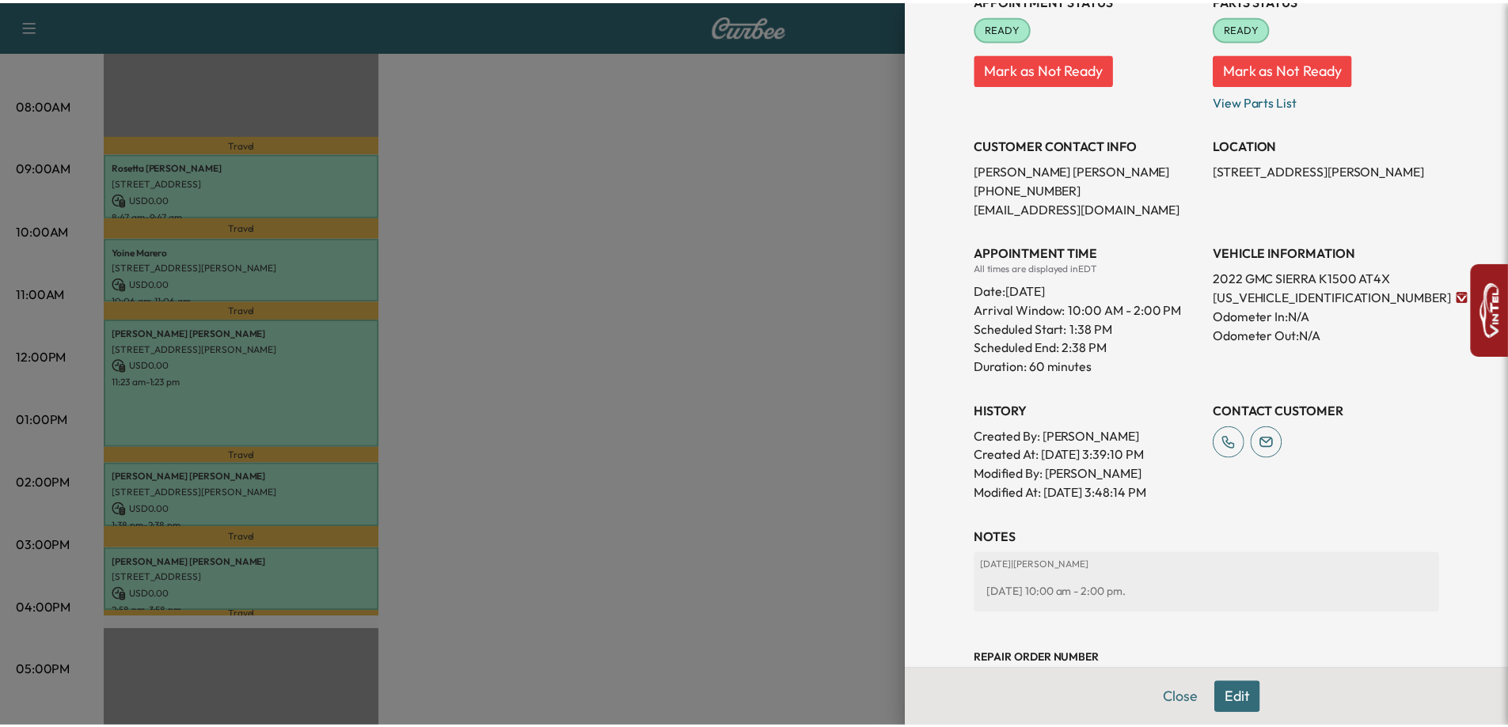
scroll to position [260, 0]
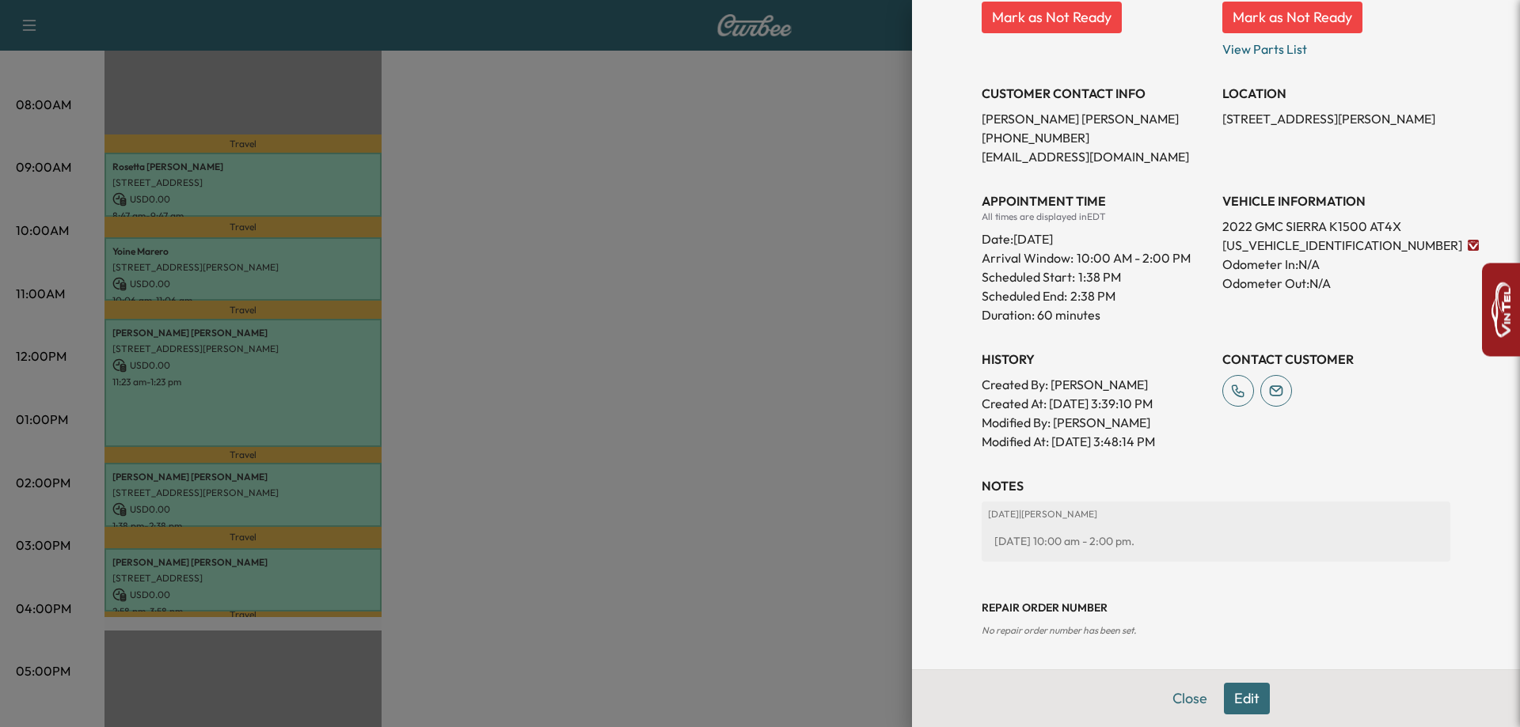
click at [792, 427] on div at bounding box center [760, 363] width 1520 height 727
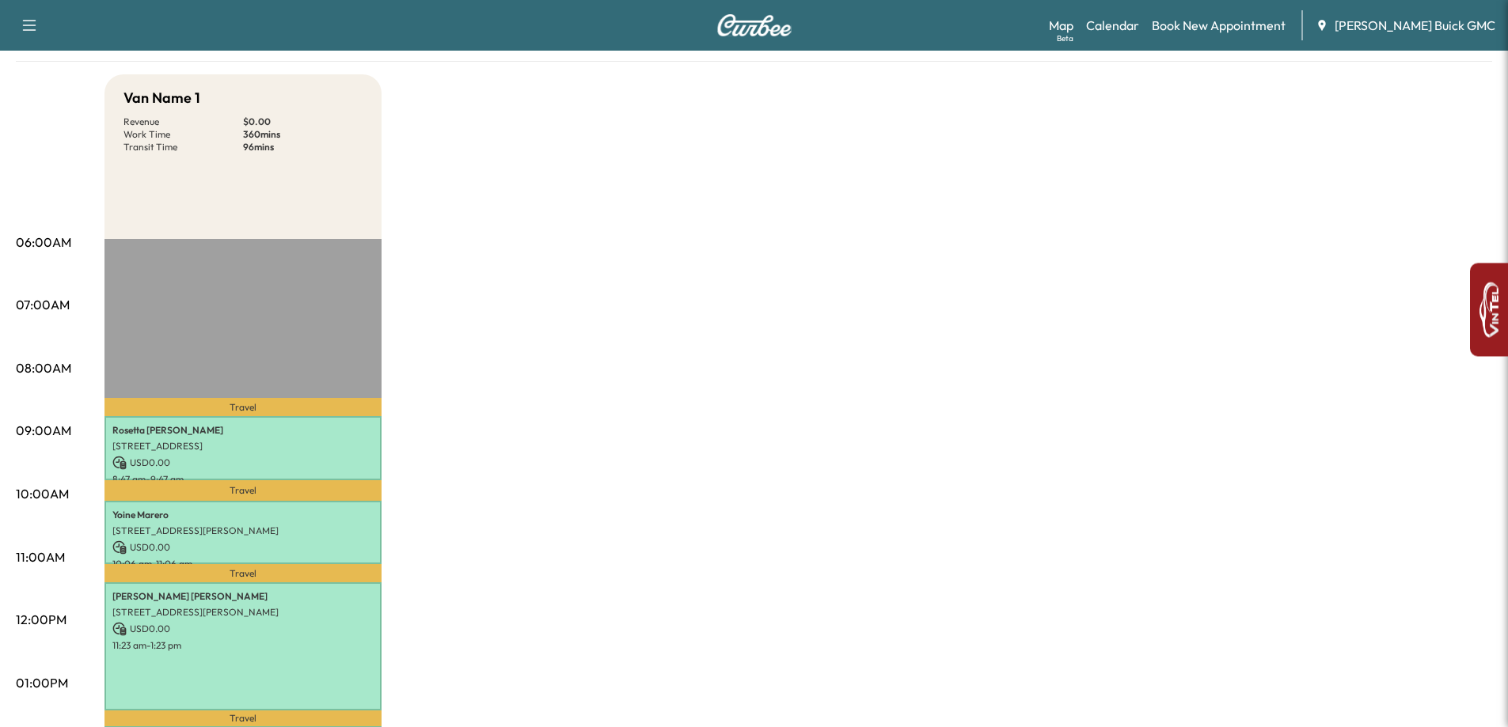
scroll to position [0, 0]
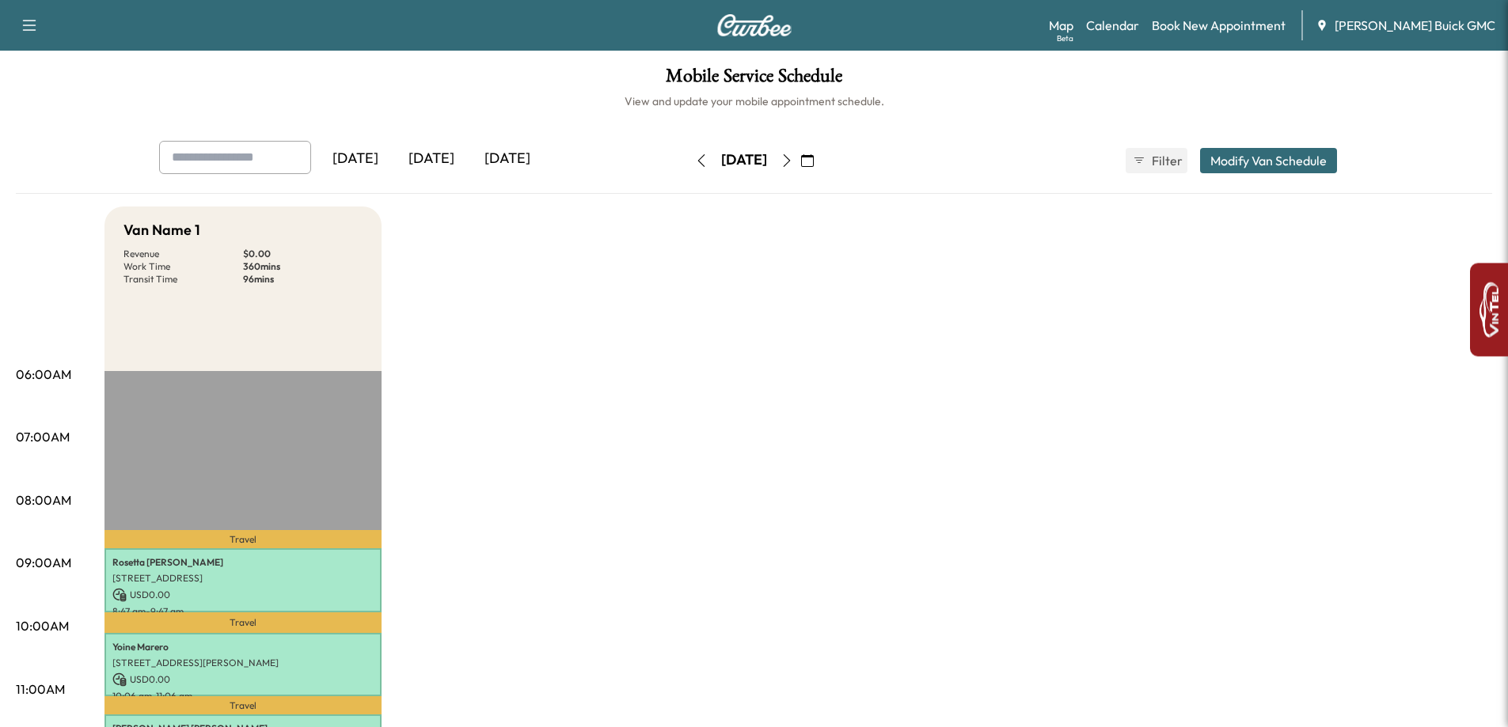
click at [793, 155] on icon "button" at bounding box center [787, 160] width 13 height 13
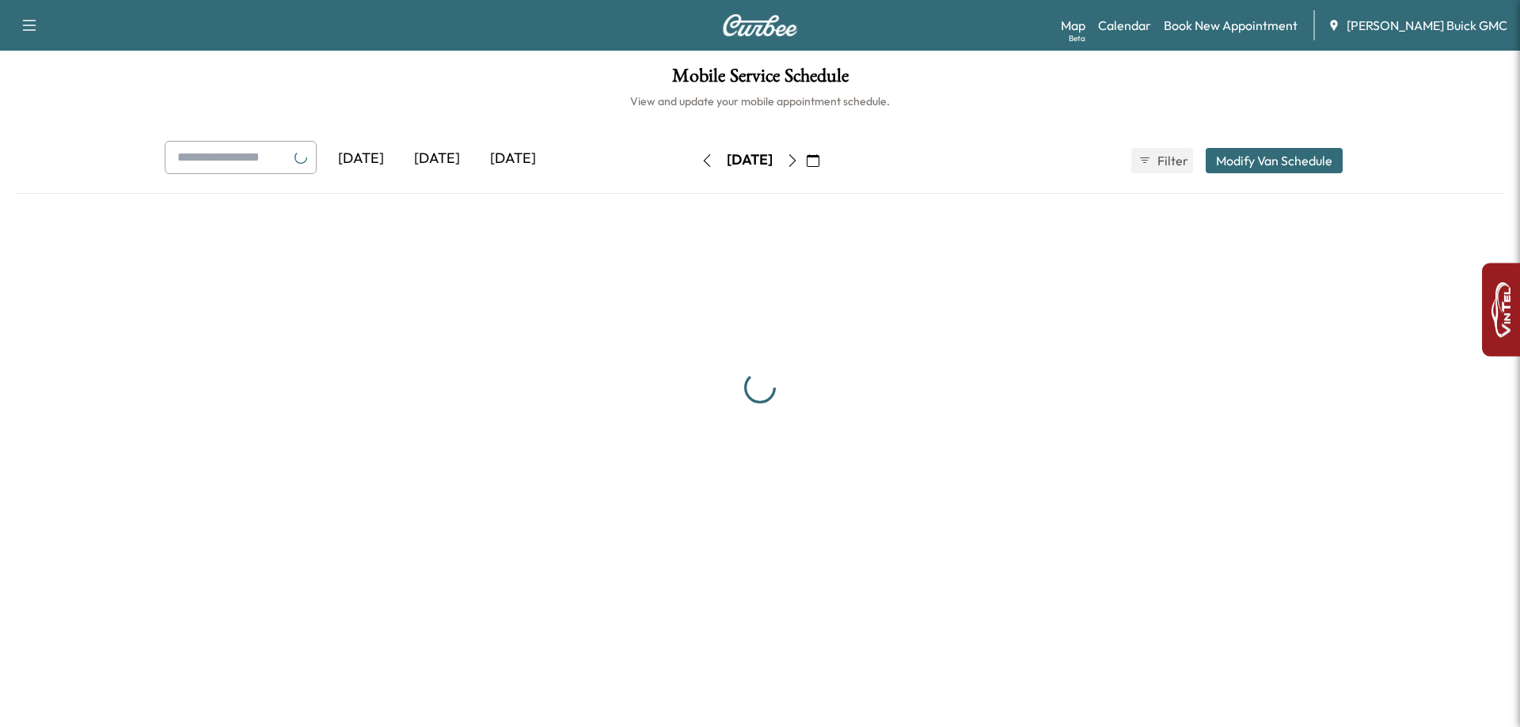
click at [796, 166] on icon "button" at bounding box center [792, 160] width 7 height 13
click at [799, 166] on icon "button" at bounding box center [792, 160] width 13 height 13
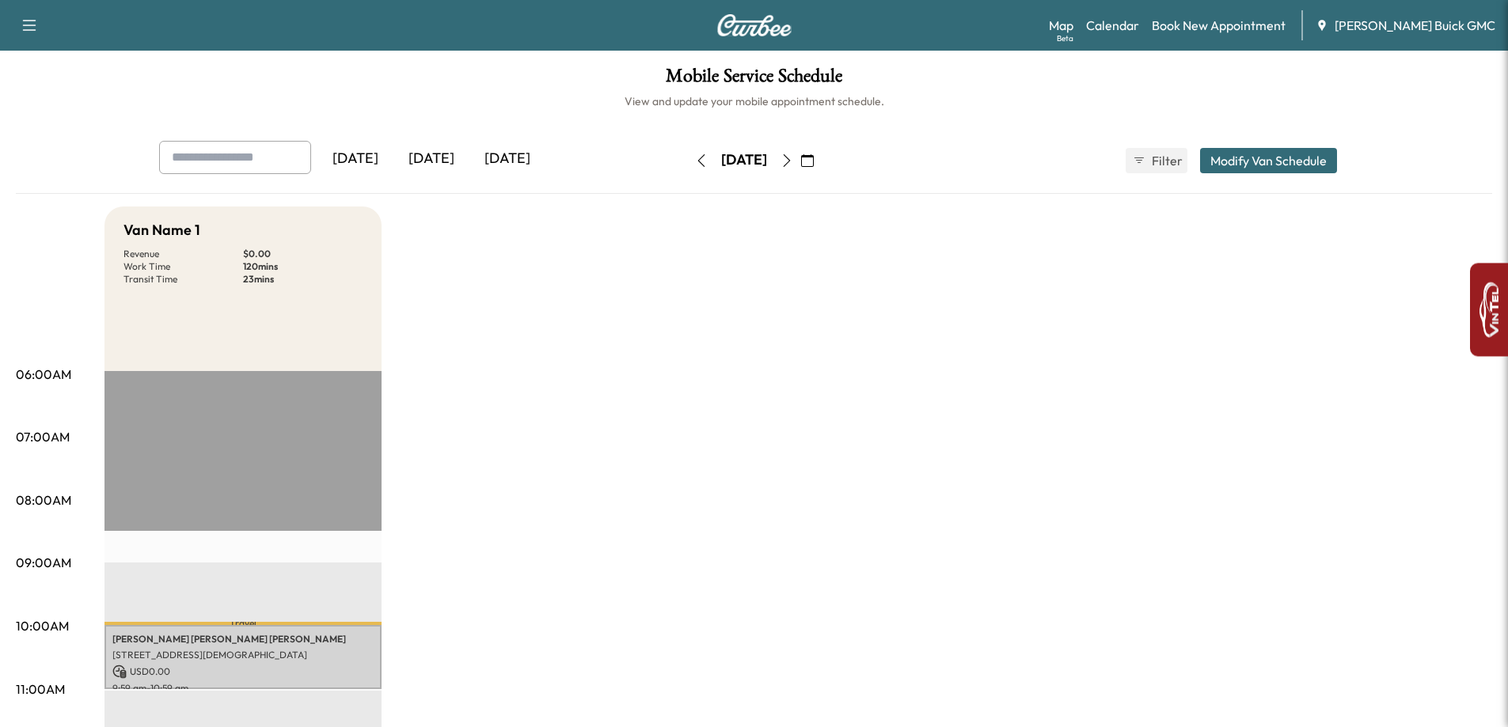
drag, startPoint x: -334, startPoint y: 207, endPoint x: -477, endPoint y: 210, distance: 142.5
drag, startPoint x: -477, startPoint y: 210, endPoint x: 560, endPoint y: 370, distance: 1048.5
click at [695, 164] on icon "button" at bounding box center [701, 160] width 13 height 13
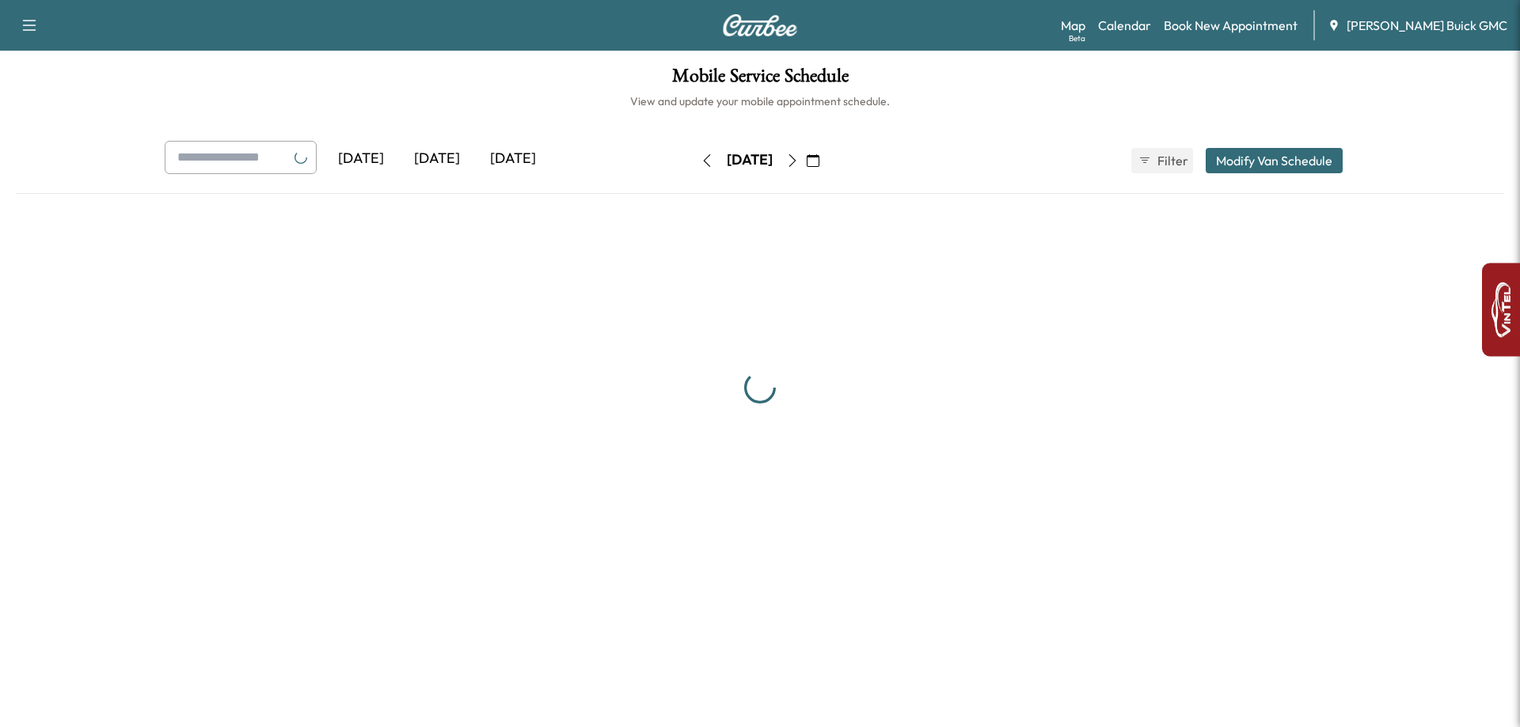
click at [693, 164] on button "button" at bounding box center [706, 160] width 27 height 25
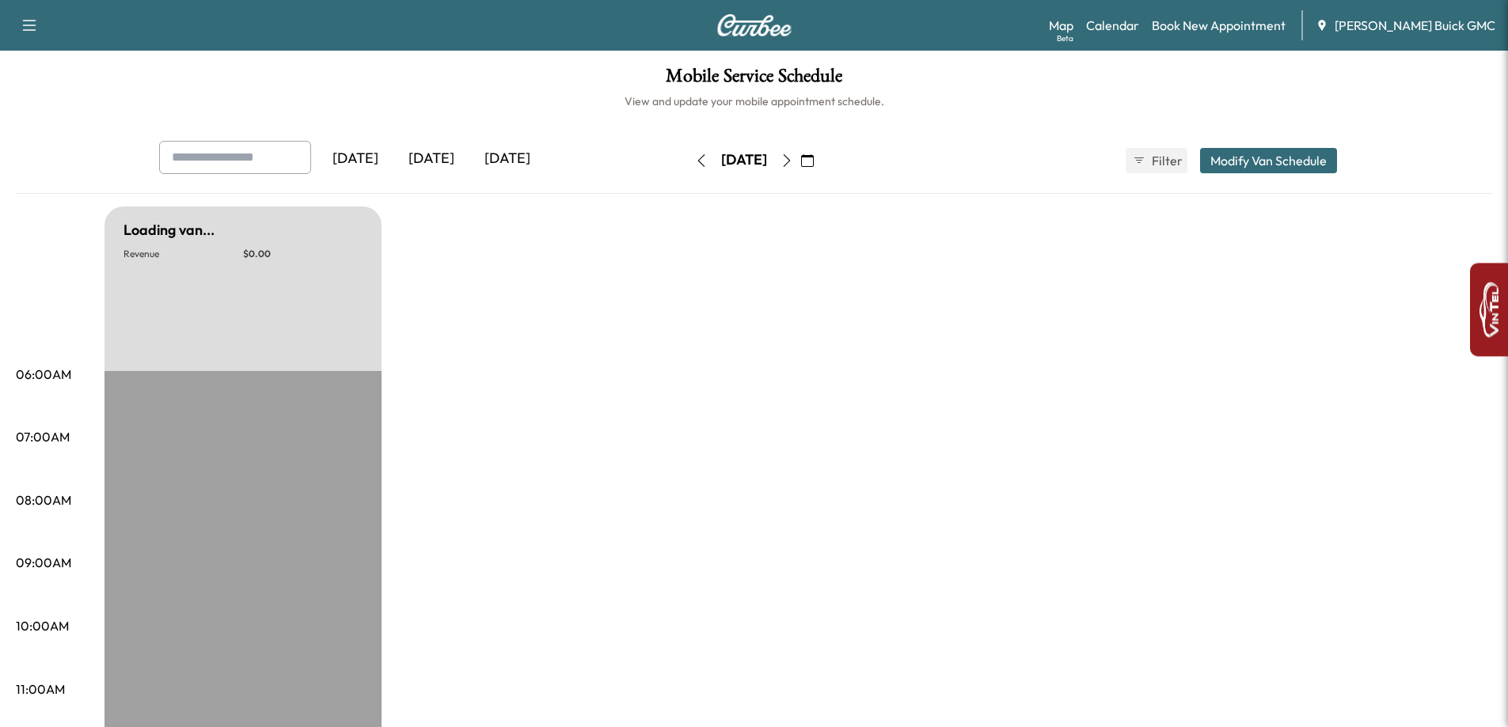
click at [688, 165] on button "button" at bounding box center [701, 160] width 27 height 25
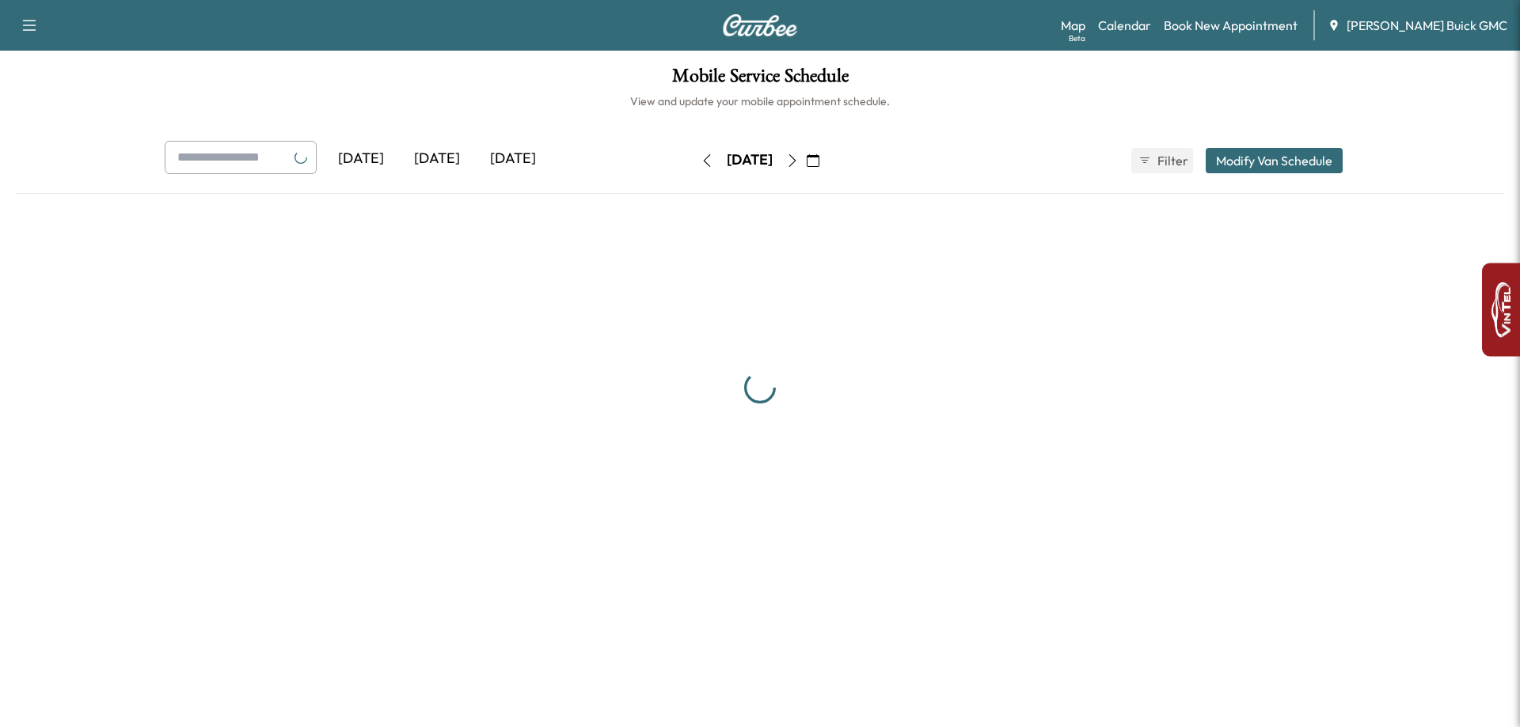
click at [701, 162] on icon "button" at bounding box center [707, 160] width 13 height 13
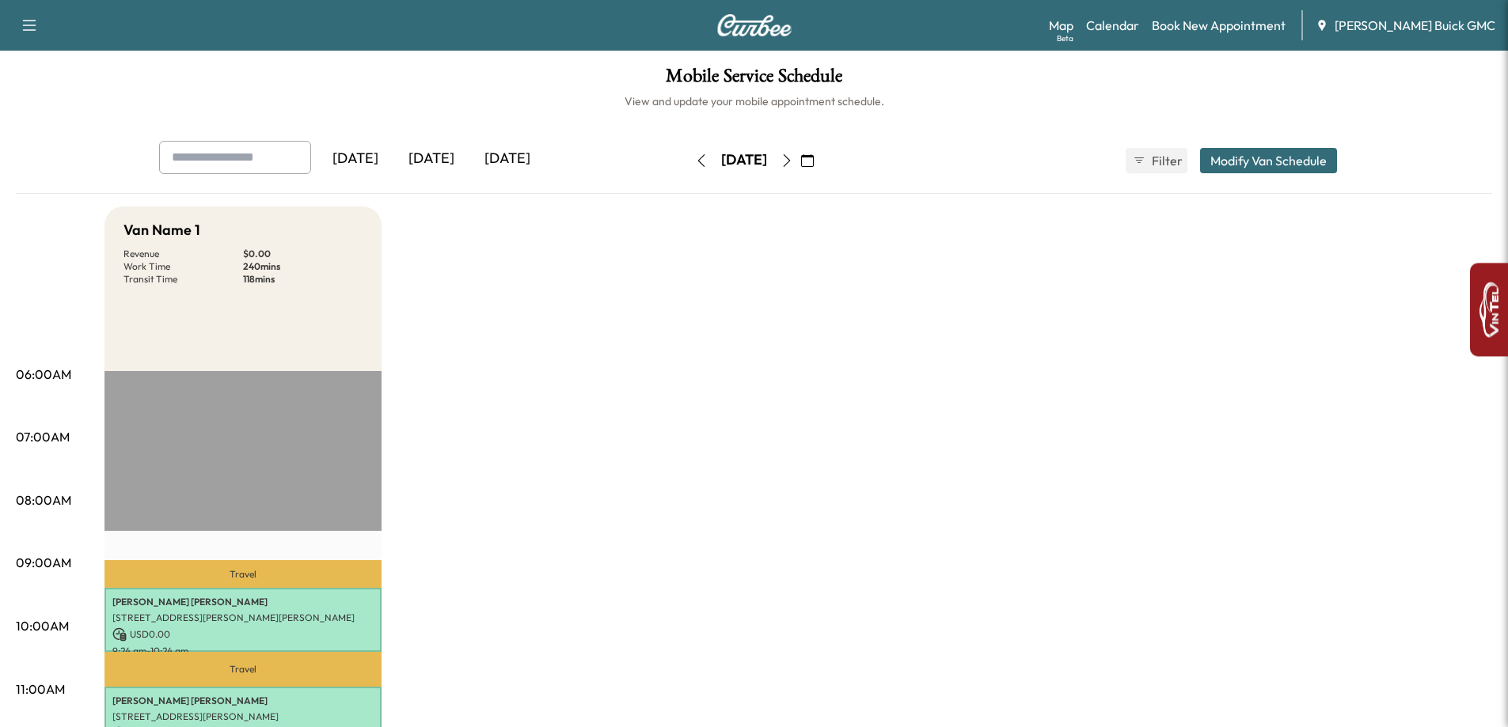
click at [793, 159] on icon "button" at bounding box center [787, 160] width 13 height 13
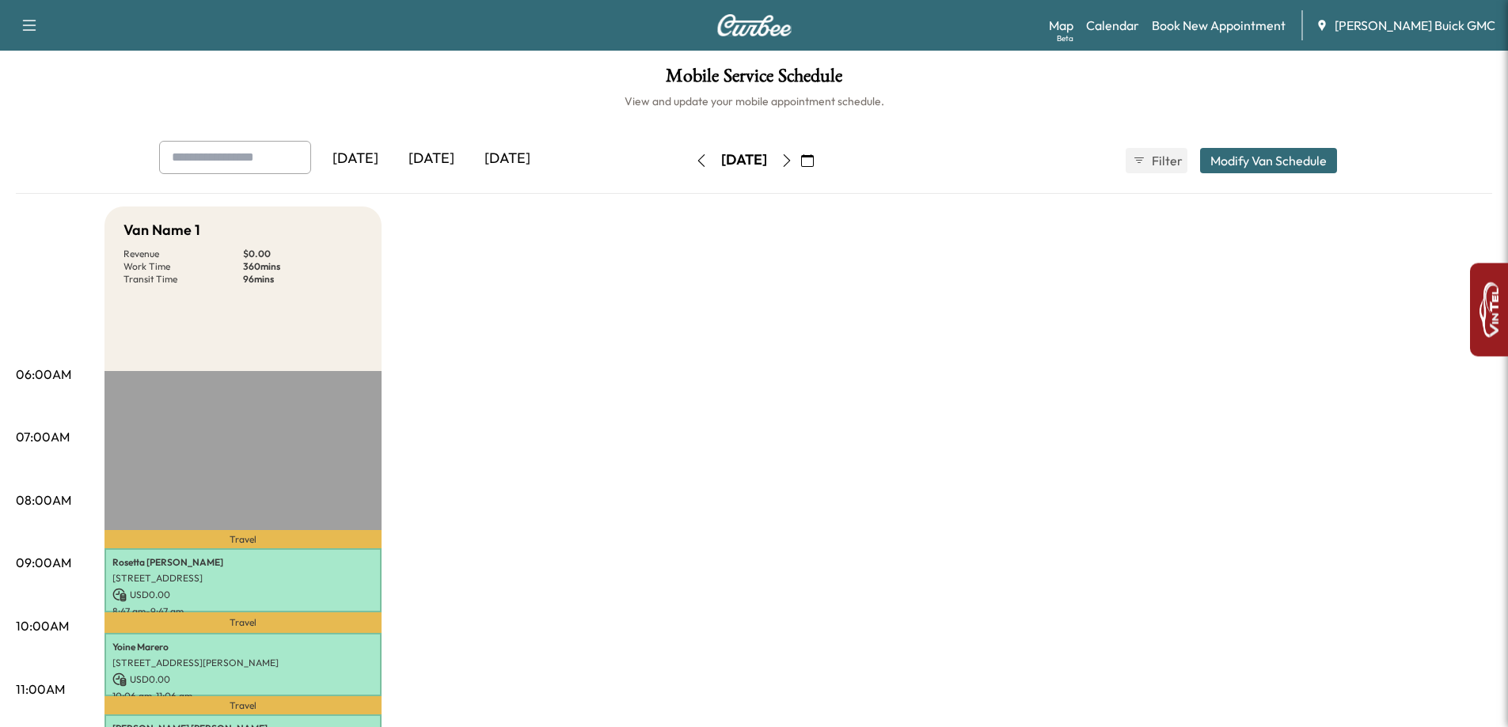
click at [821, 159] on button "button" at bounding box center [807, 160] width 27 height 25
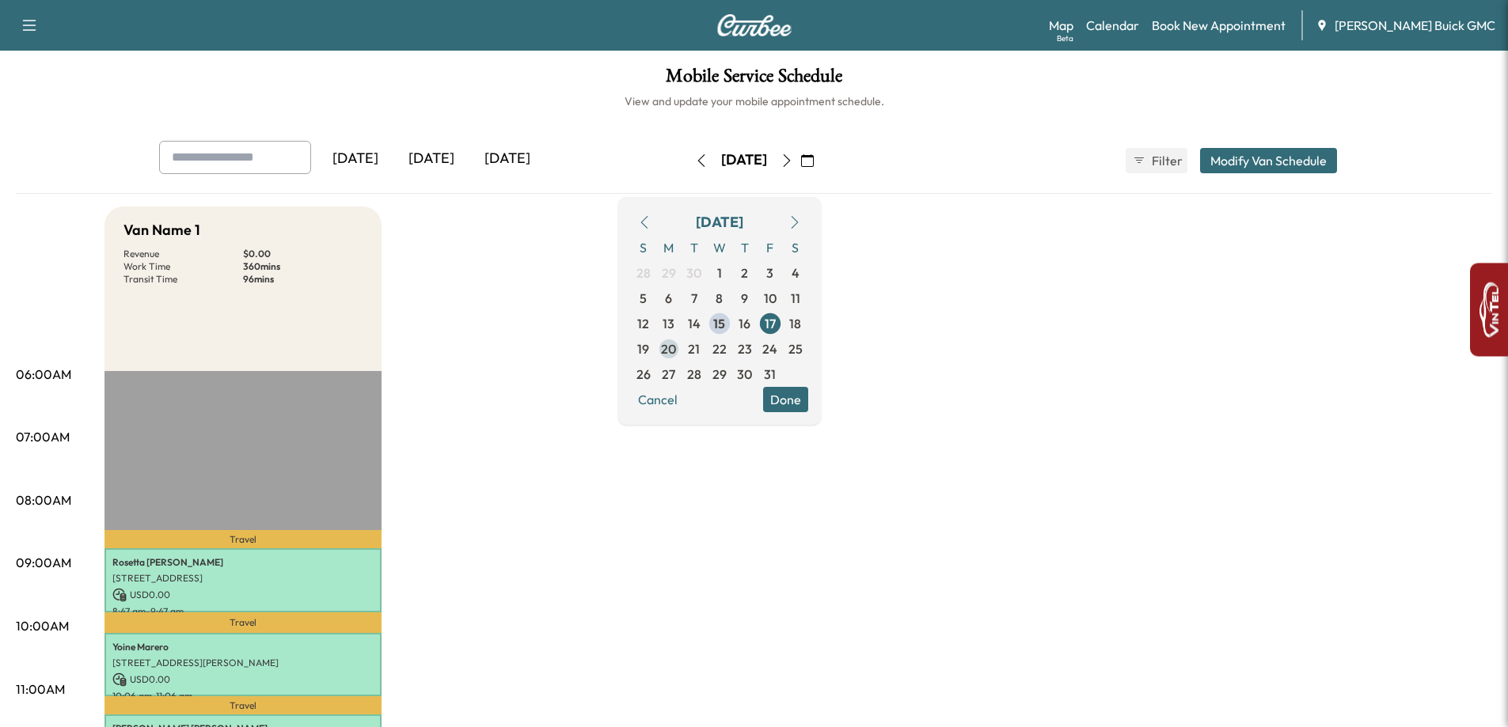
click at [676, 355] on span "20" at bounding box center [668, 349] width 15 height 19
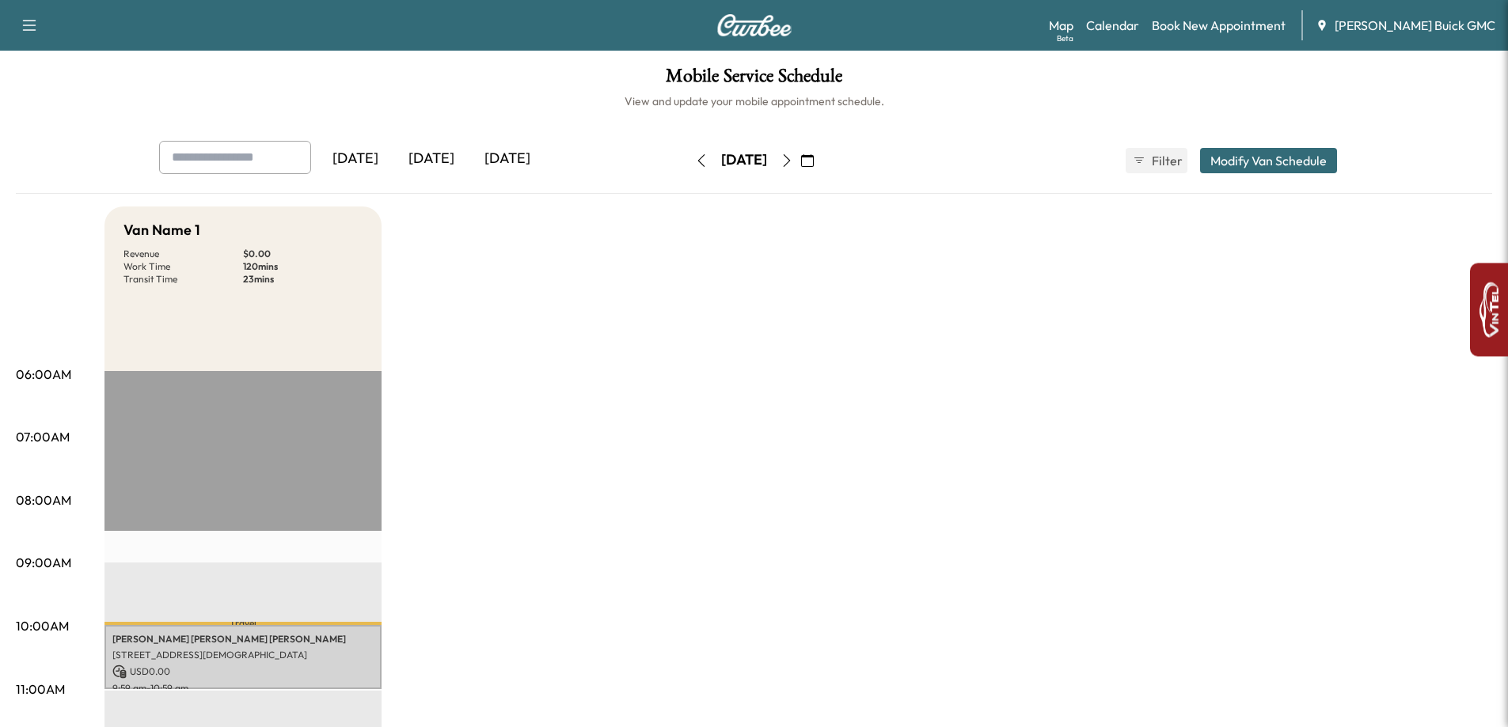
click at [688, 166] on button "button" at bounding box center [701, 160] width 27 height 25
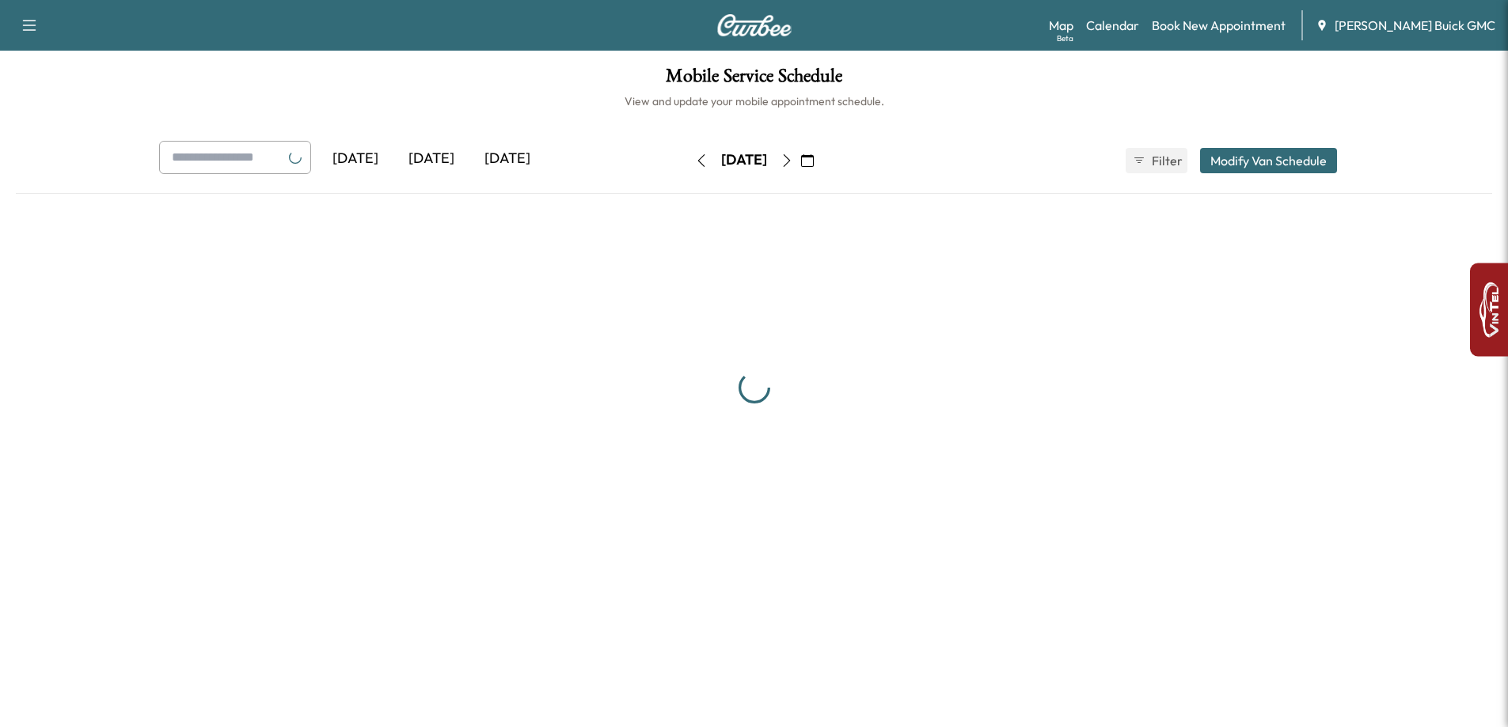
click at [697, 166] on icon "button" at bounding box center [700, 160] width 7 height 13
click at [704, 166] on icon "button" at bounding box center [707, 160] width 7 height 13
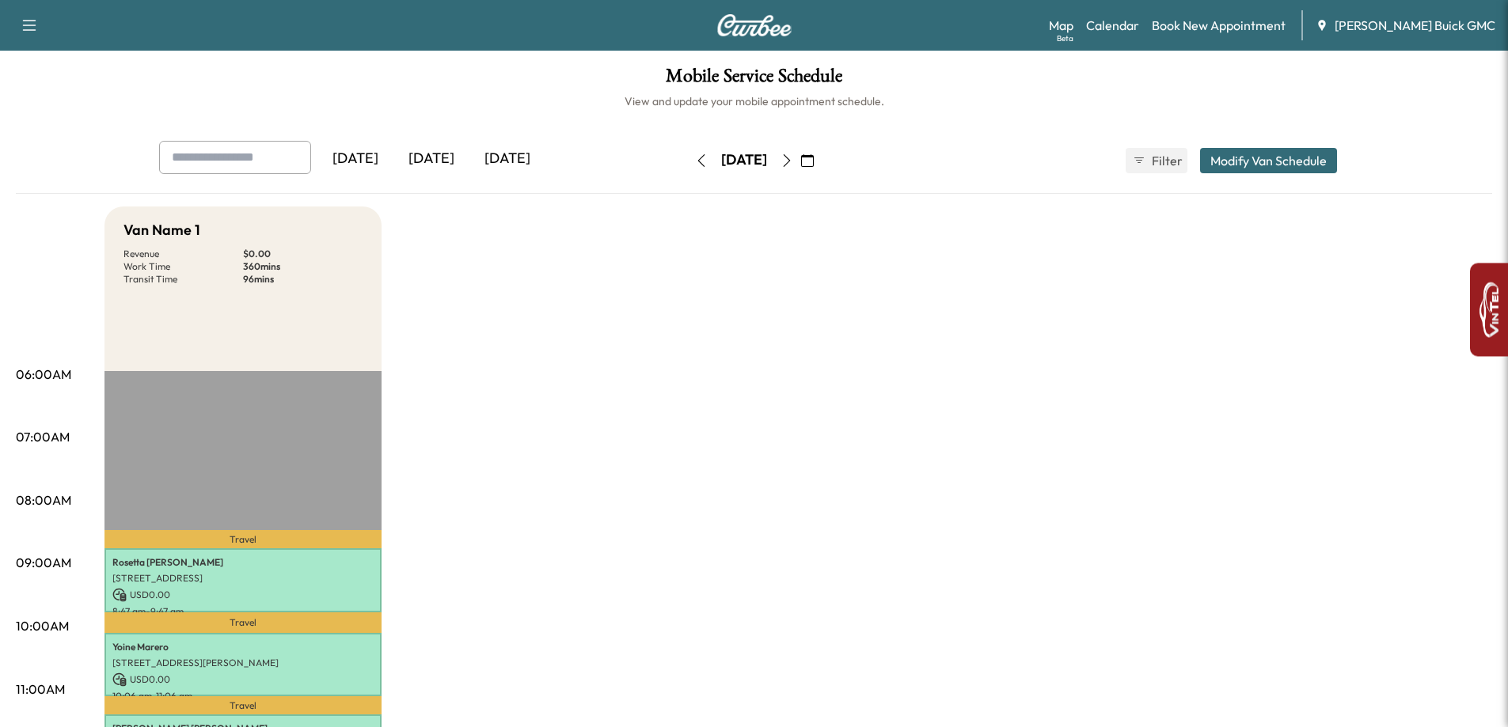
click at [793, 162] on icon "button" at bounding box center [787, 160] width 13 height 13
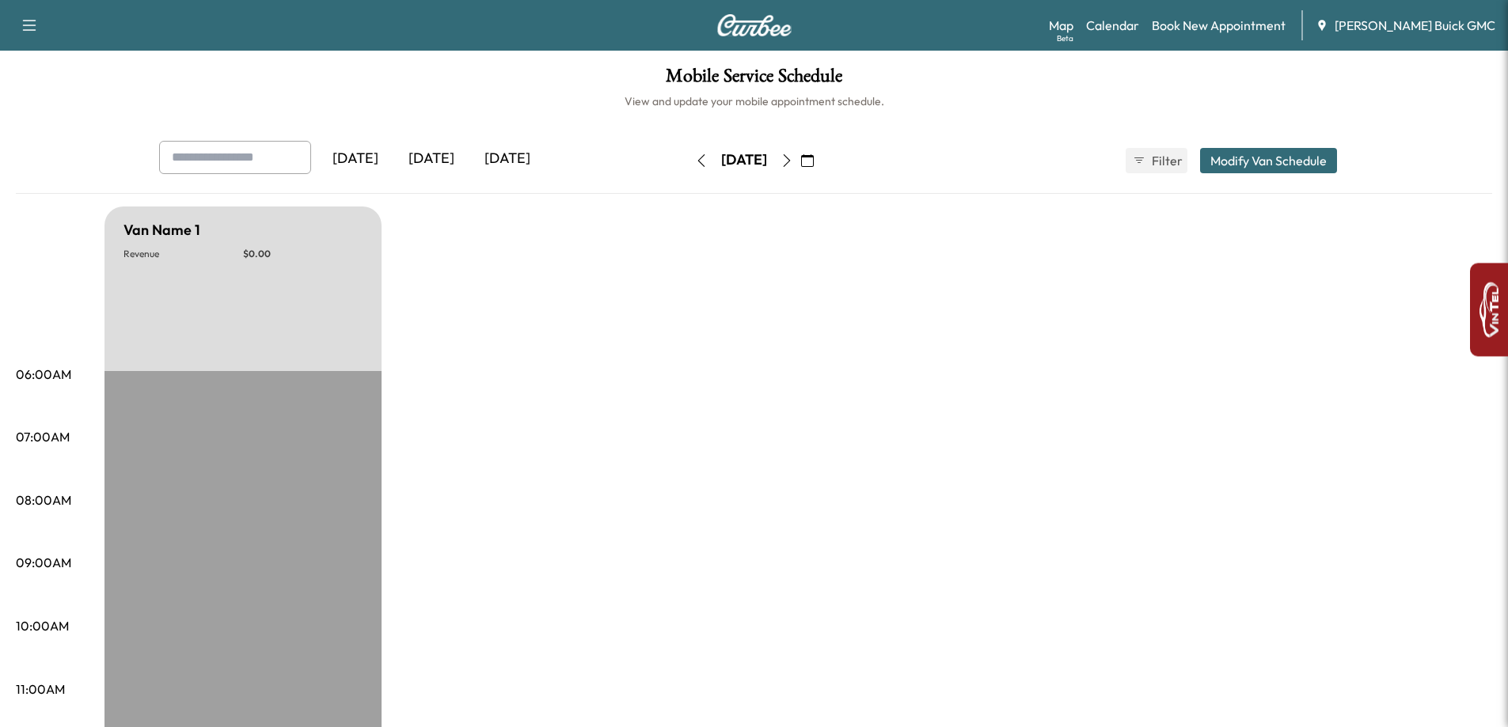
click at [793, 161] on icon "button" at bounding box center [787, 160] width 13 height 13
click at [793, 165] on icon "button" at bounding box center [787, 160] width 13 height 13
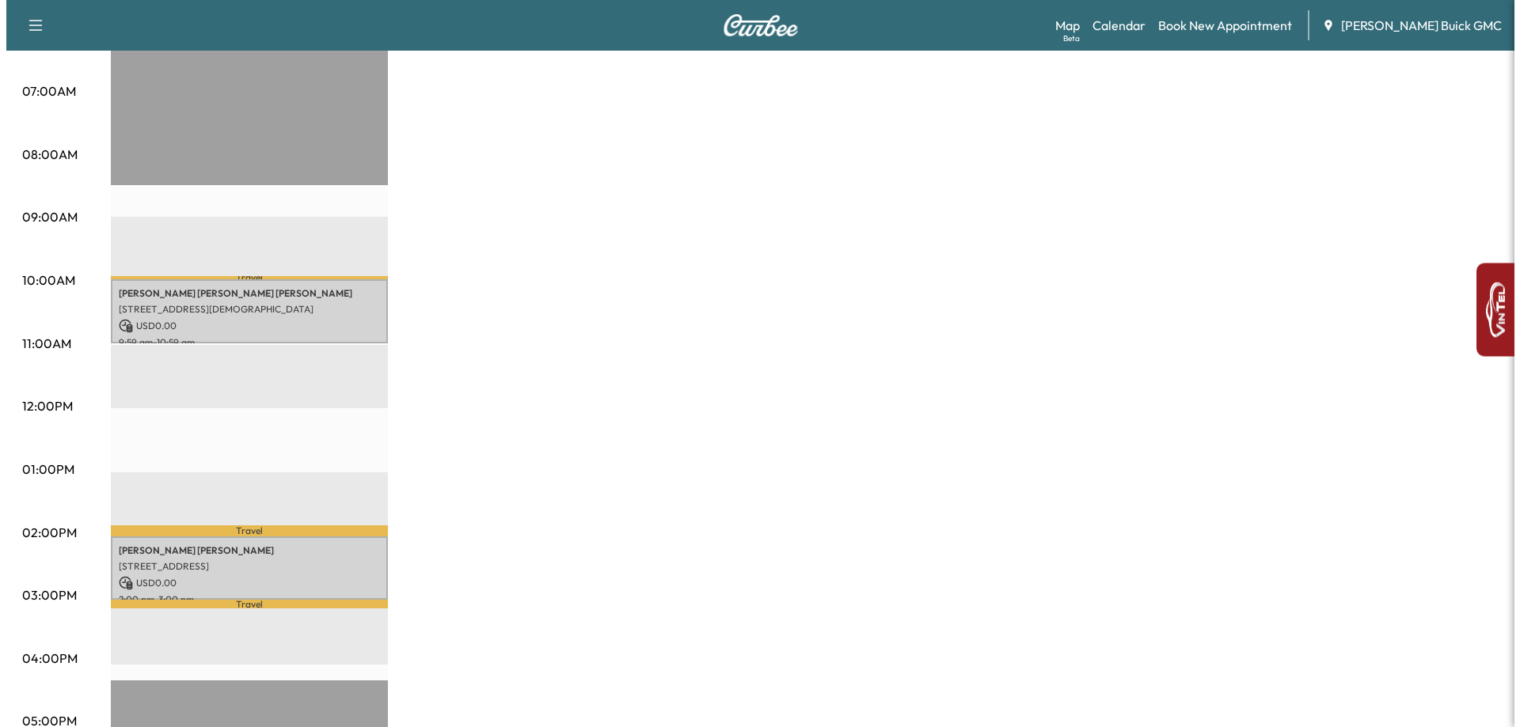
scroll to position [396, 0]
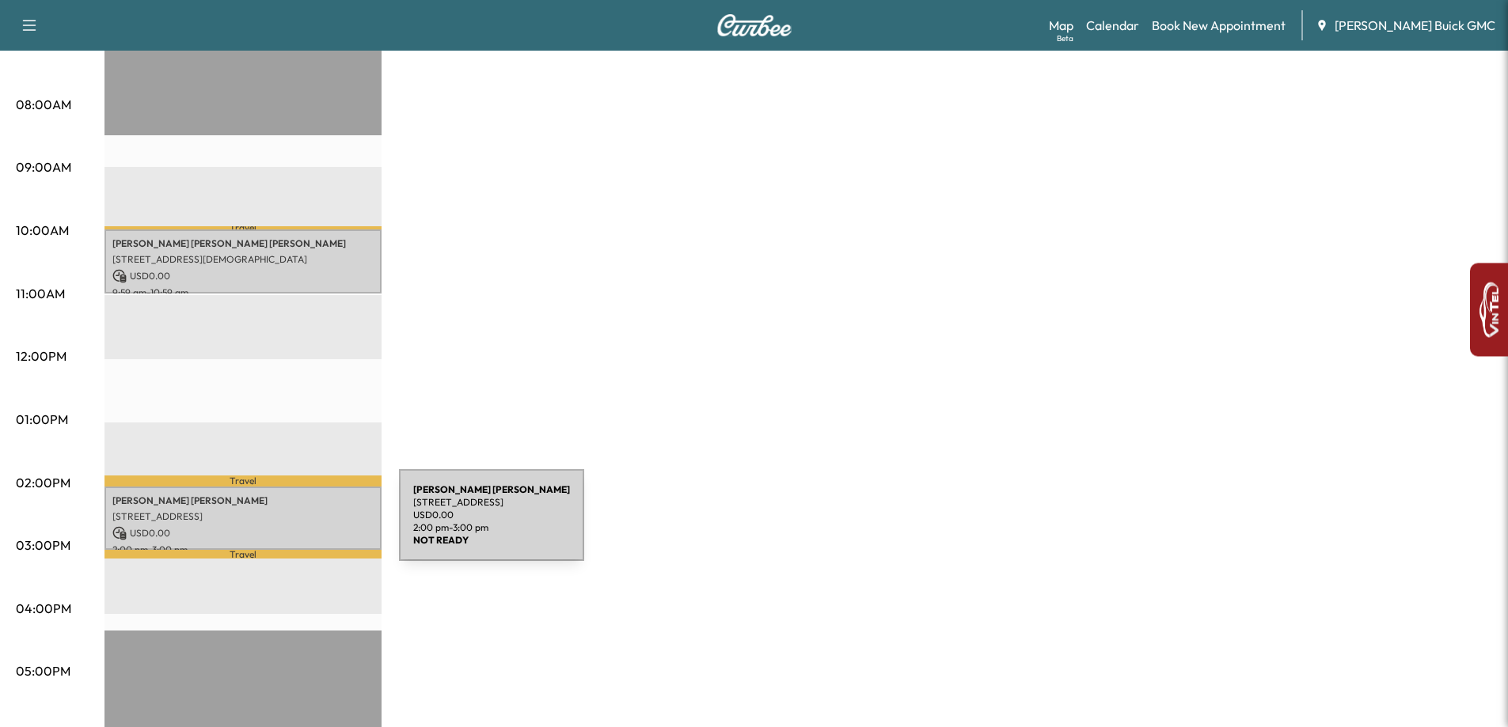
click at [301, 513] on p "[STREET_ADDRESS]" at bounding box center [242, 517] width 261 height 13
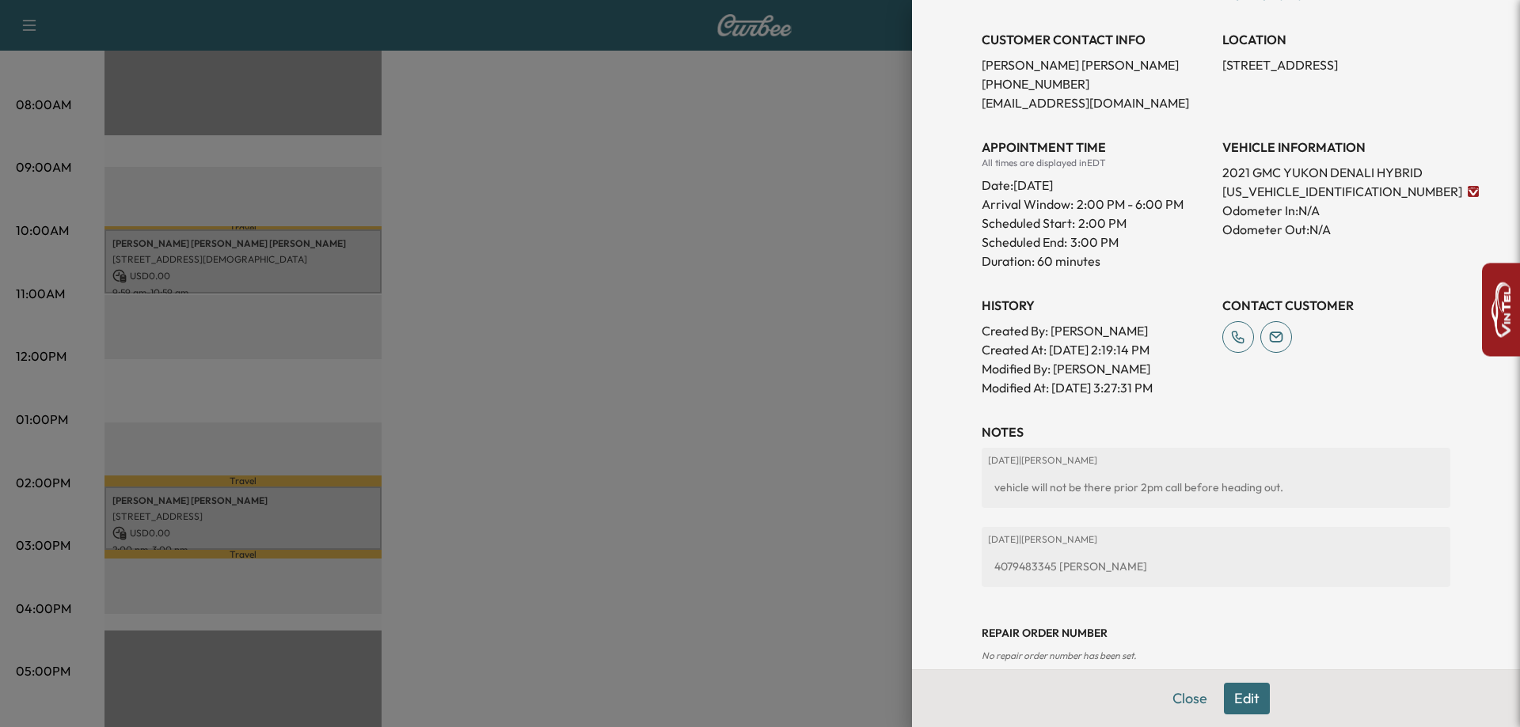
scroll to position [340, 0]
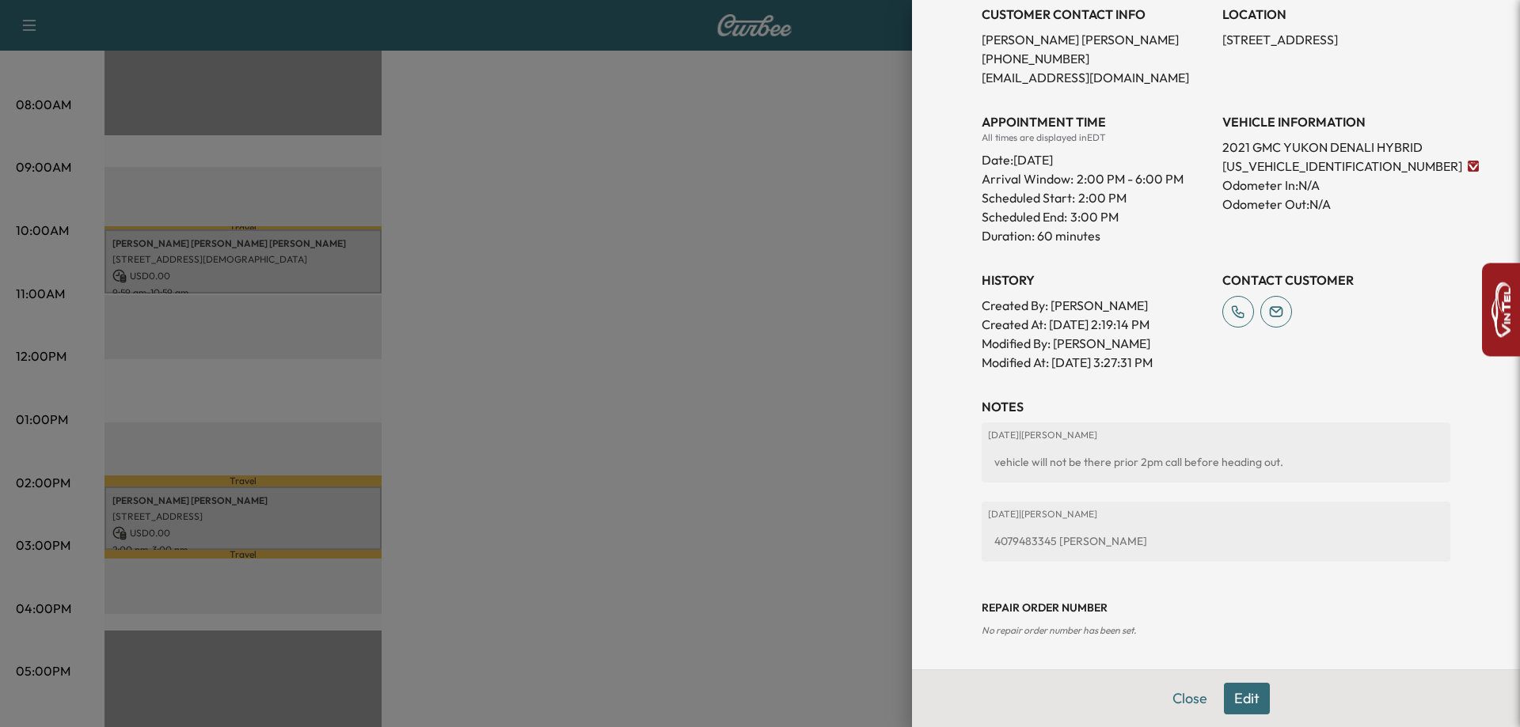
click at [255, 291] on div at bounding box center [760, 363] width 1520 height 727
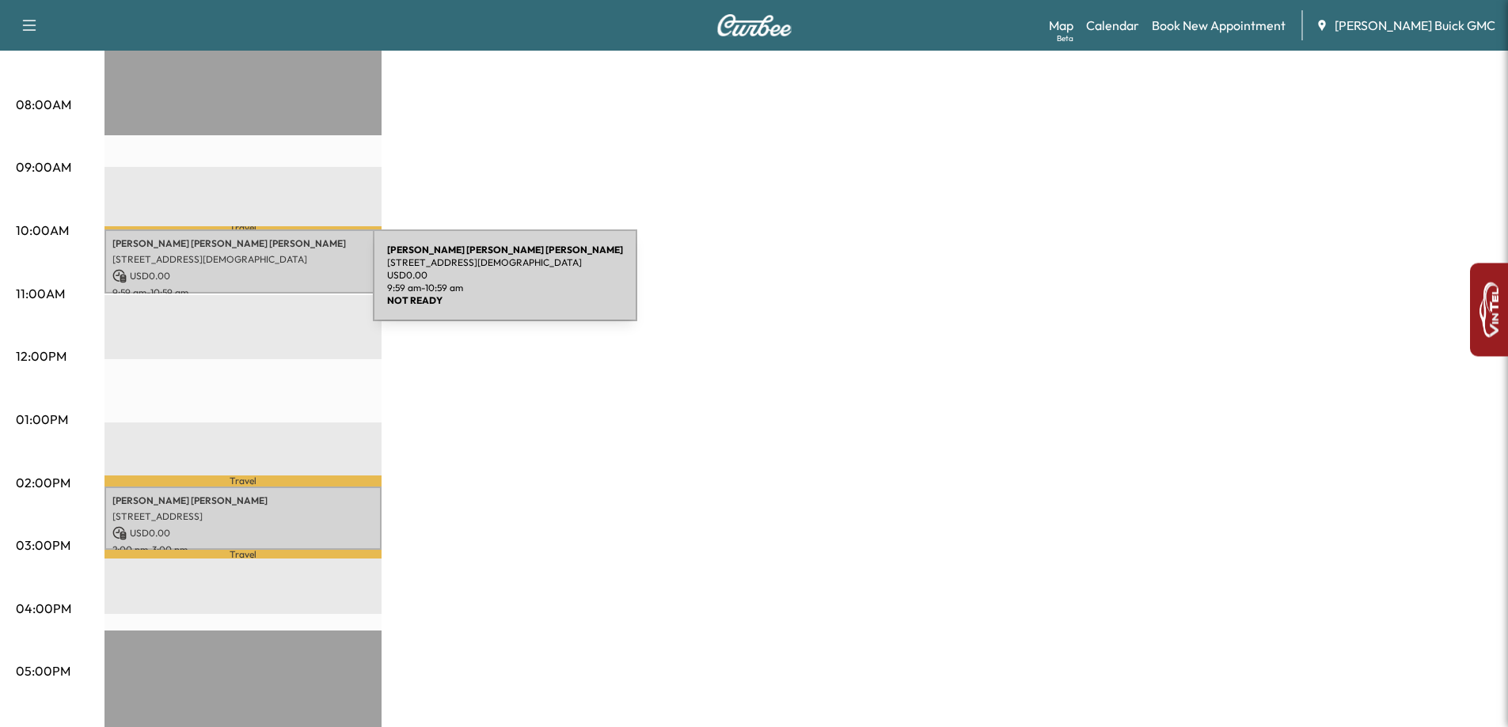
click at [254, 278] on p "USD 0.00" at bounding box center [242, 276] width 261 height 14
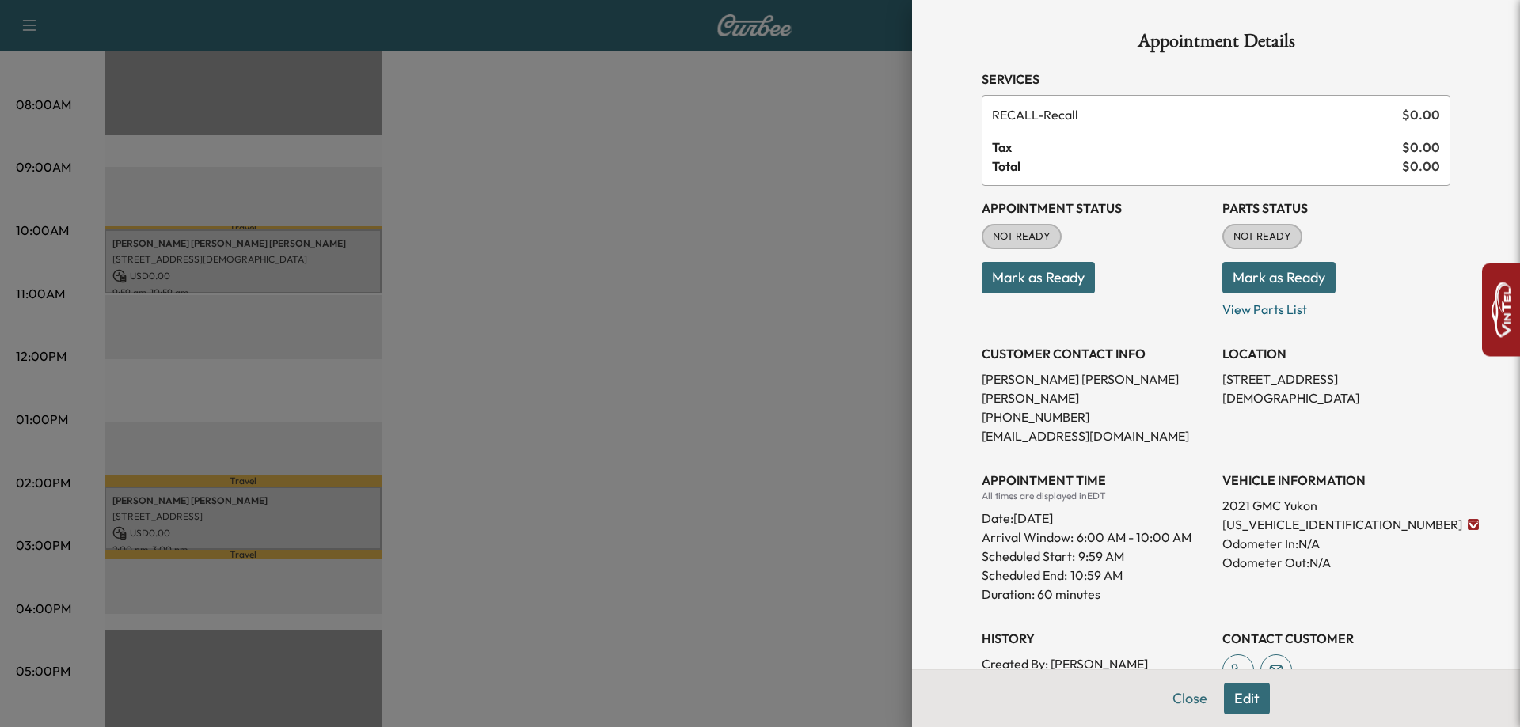
scroll to position [222, 0]
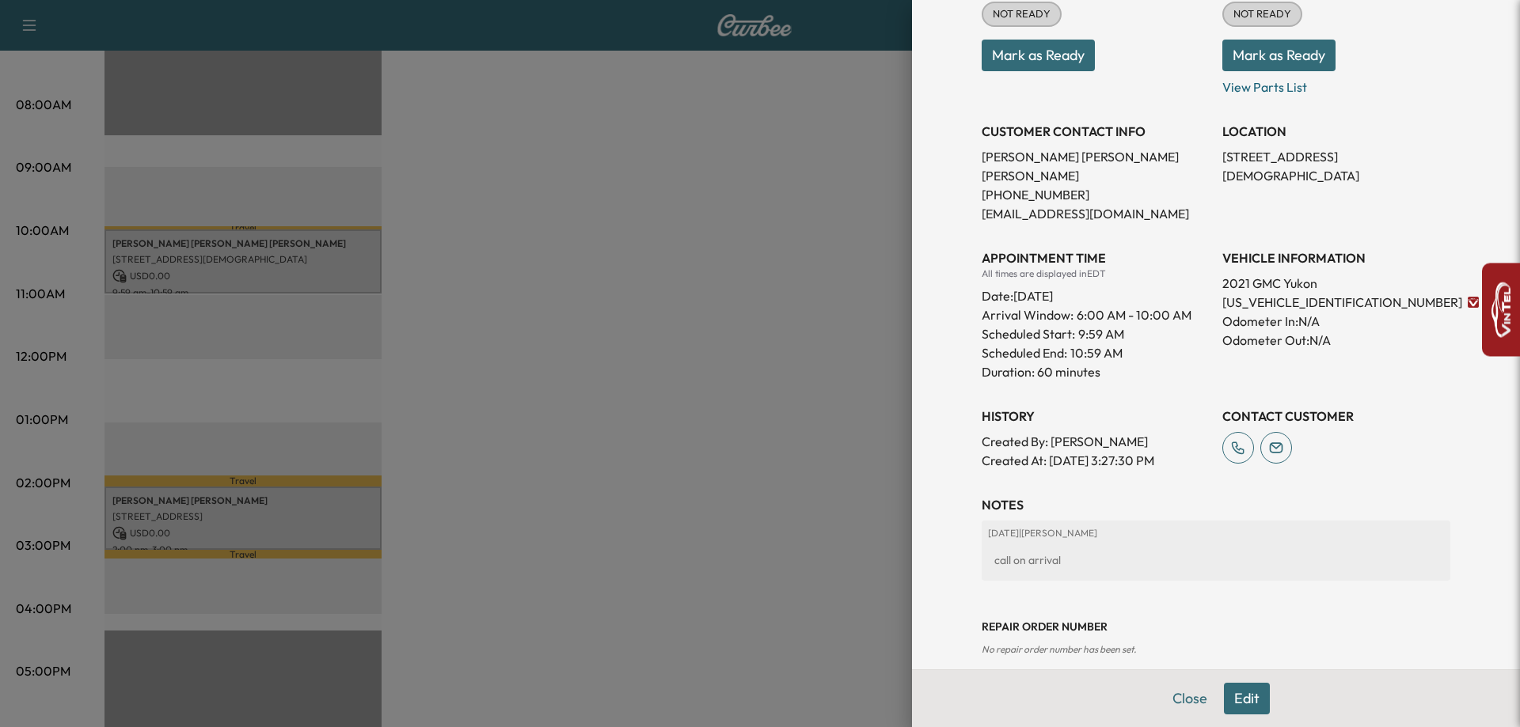
drag, startPoint x: 490, startPoint y: 317, endPoint x: 481, endPoint y: 321, distance: 9.6
click at [486, 318] on div at bounding box center [760, 363] width 1520 height 727
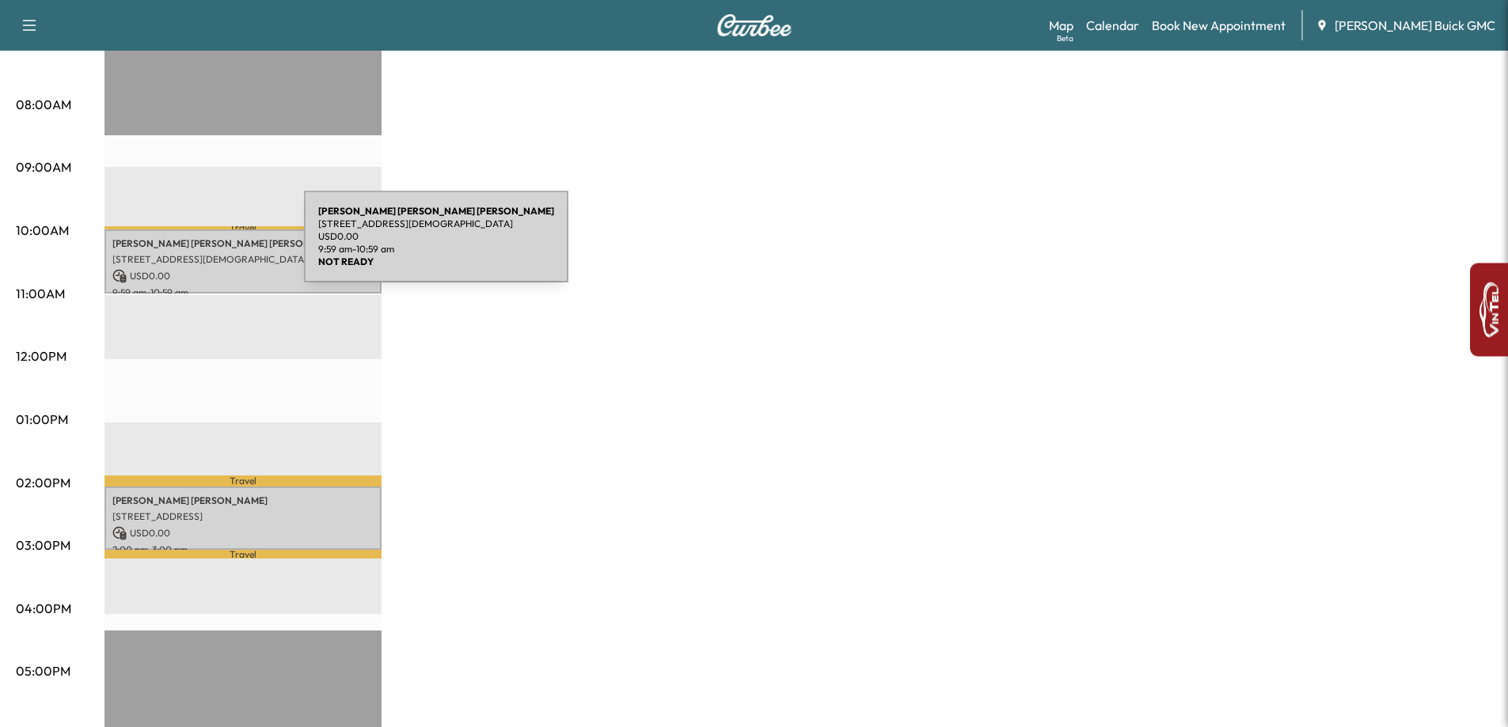
click at [185, 246] on p "[PERSON_NAME]" at bounding box center [242, 243] width 261 height 13
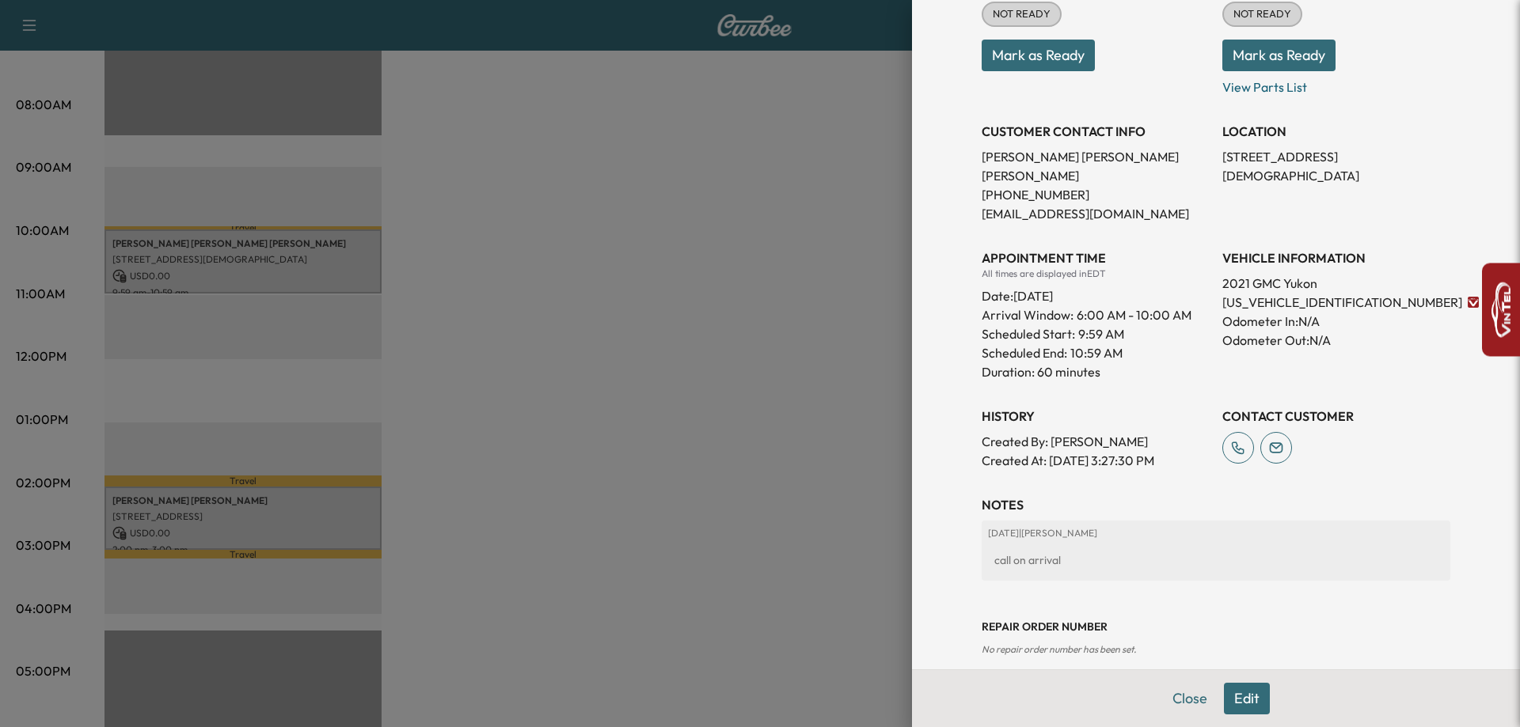
click at [526, 259] on div at bounding box center [760, 363] width 1520 height 727
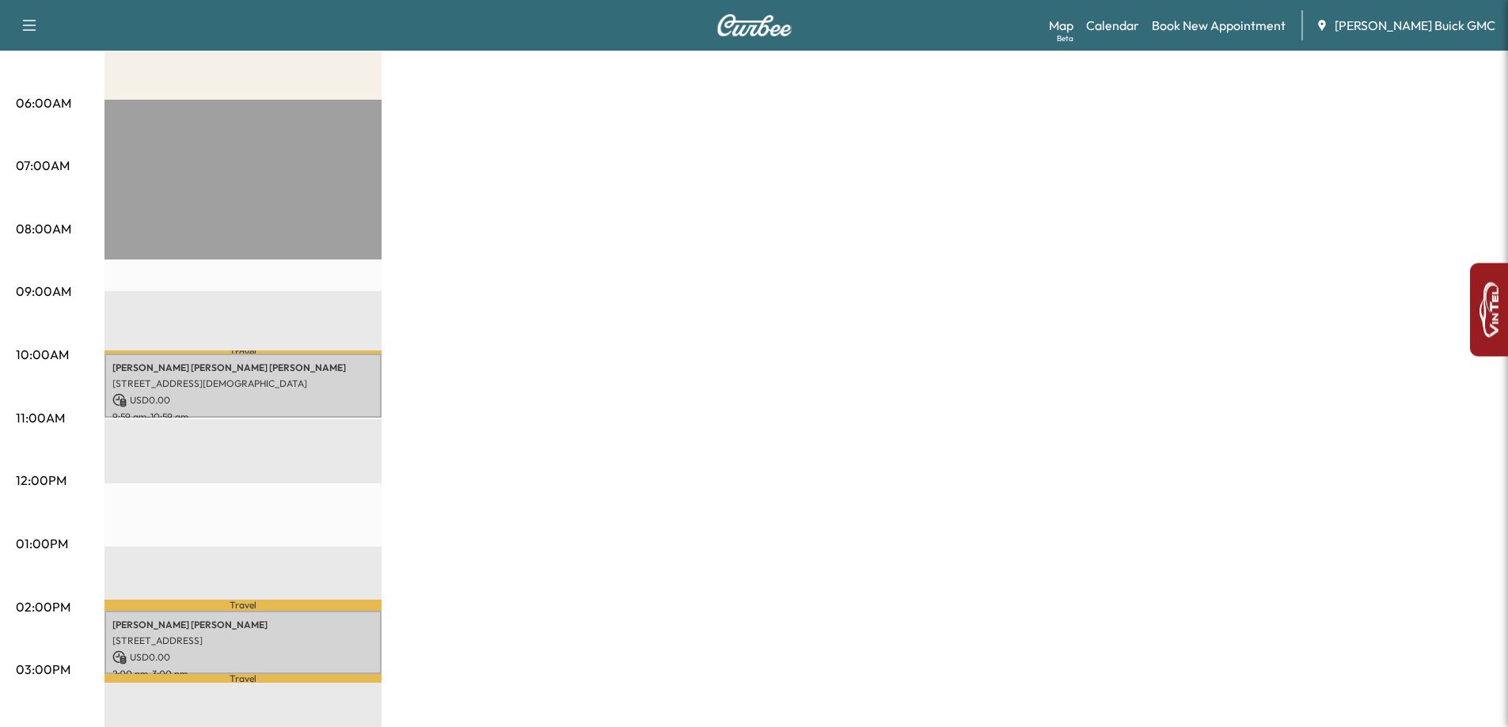
scroll to position [0, 0]
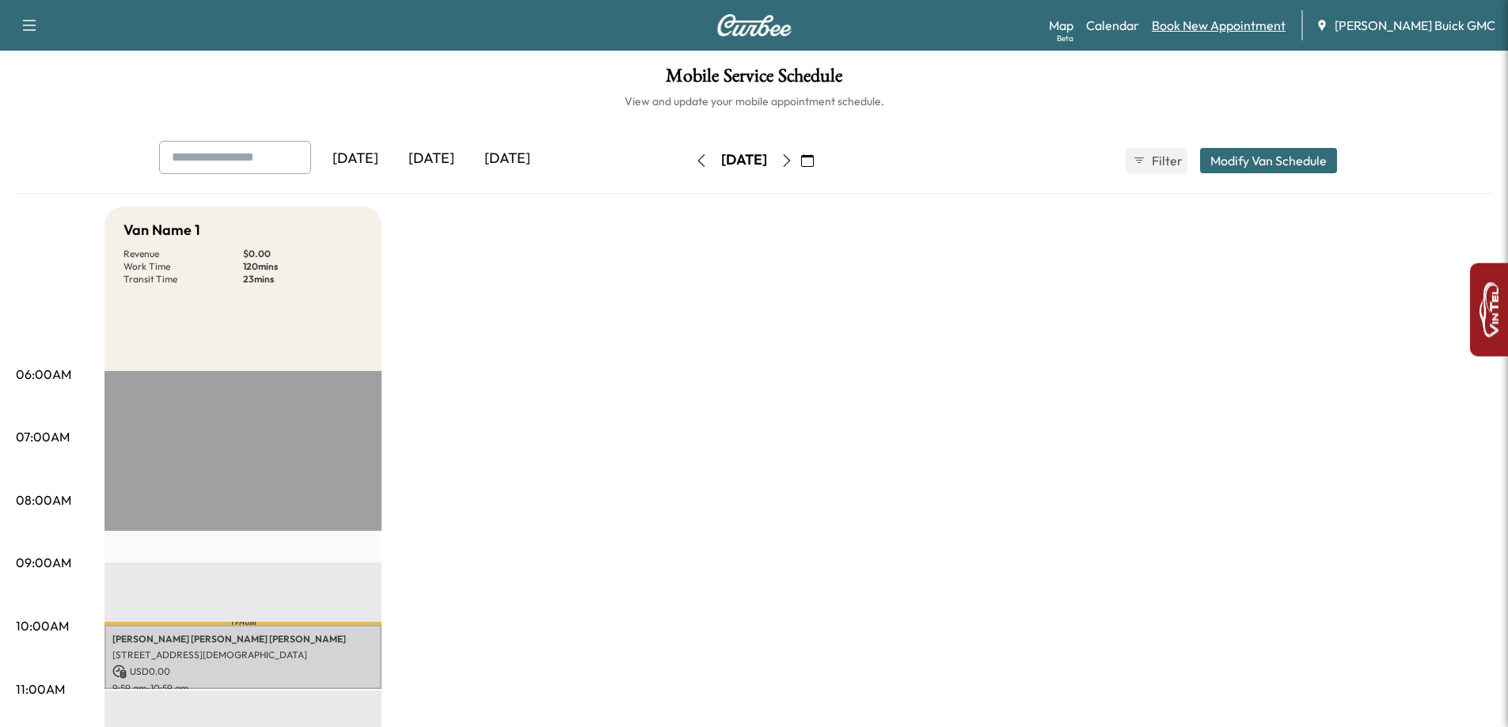
click at [1245, 21] on link "Book New Appointment" at bounding box center [1219, 25] width 134 height 19
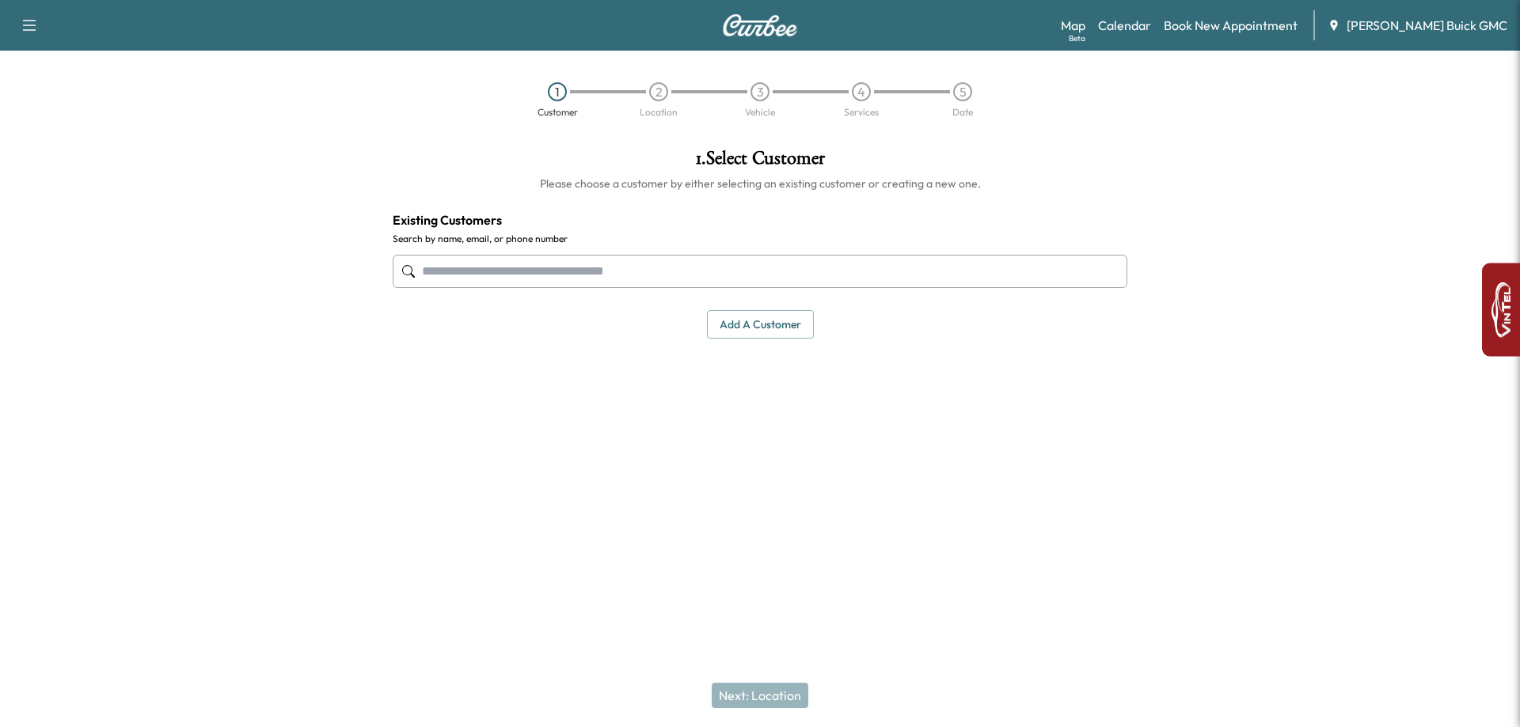
click at [433, 281] on input "text" at bounding box center [760, 271] width 735 height 33
paste input "**********"
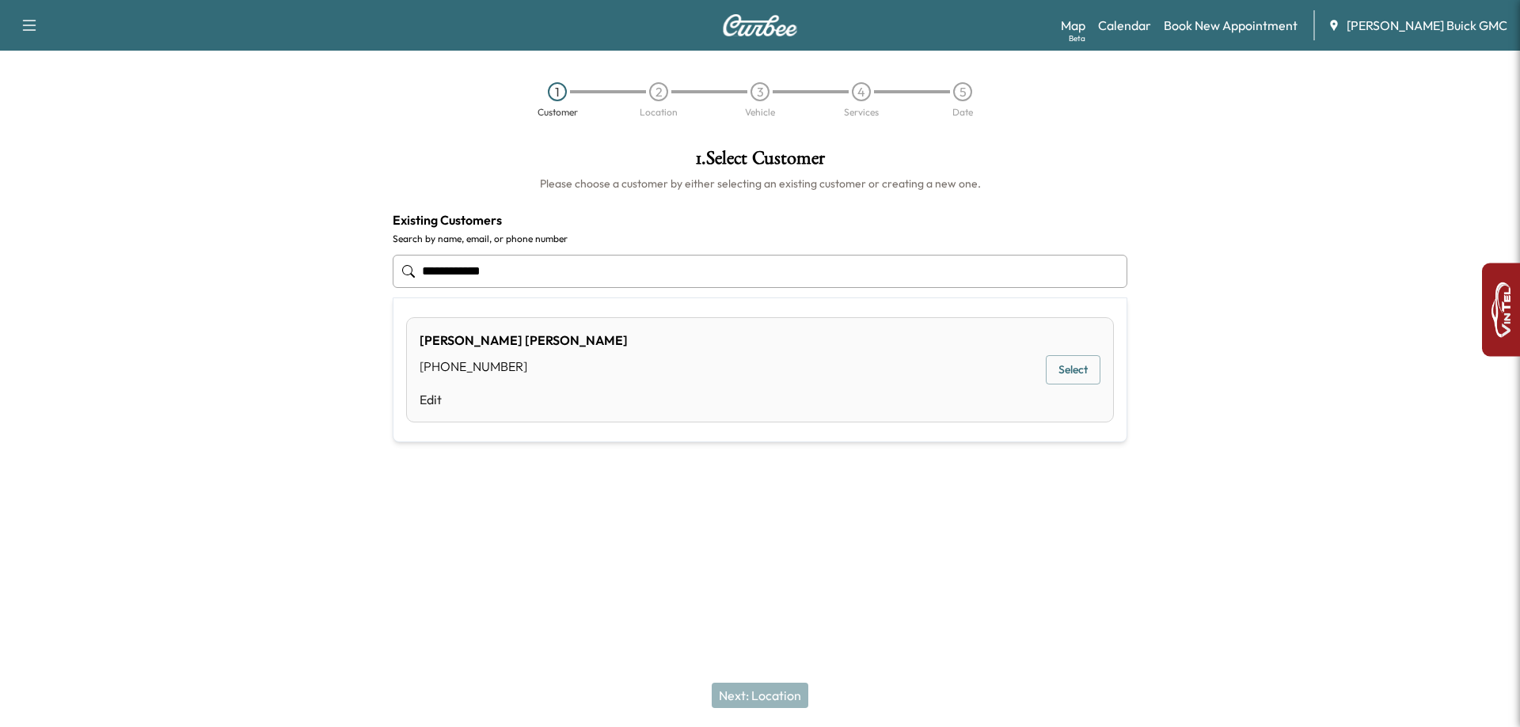
type input "**********"
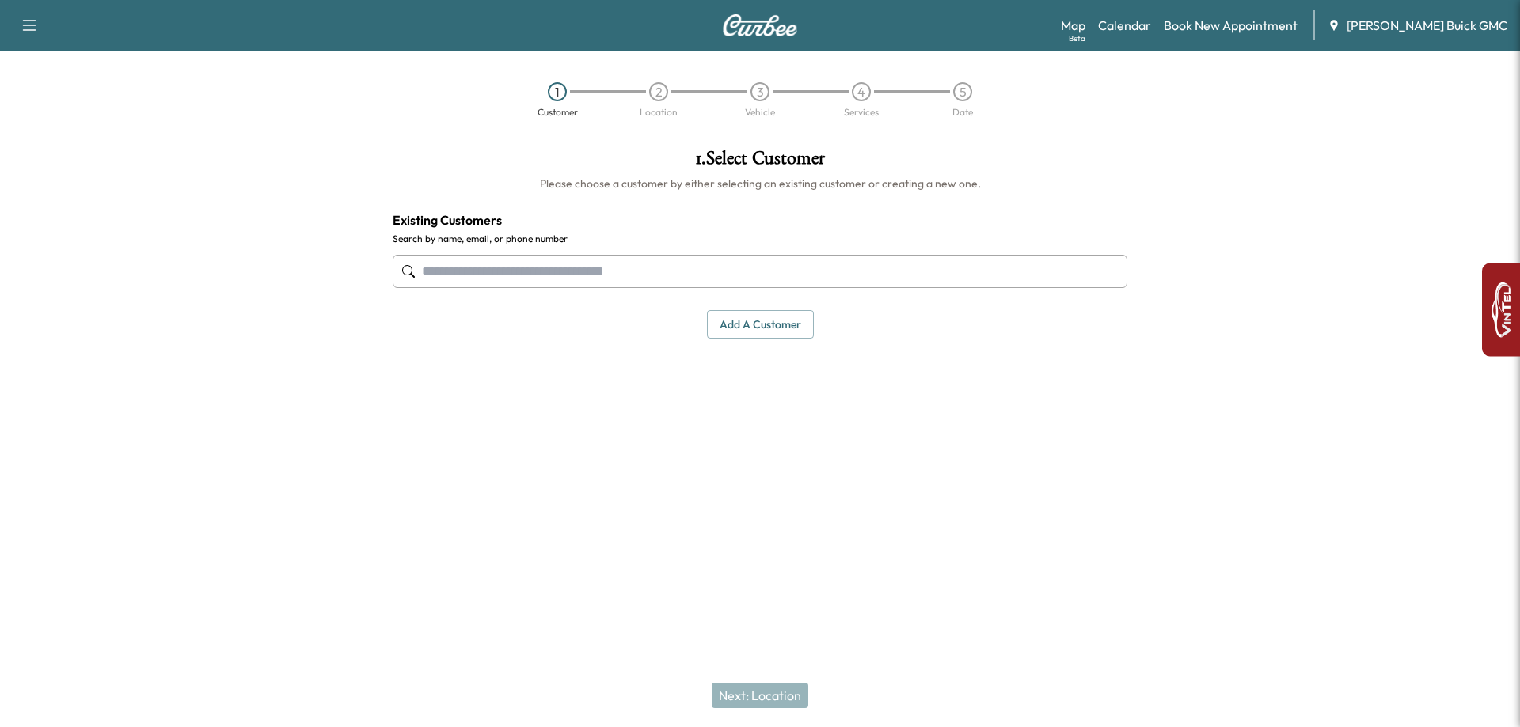
click at [518, 268] on input "text" at bounding box center [760, 271] width 735 height 33
paste input "**********"
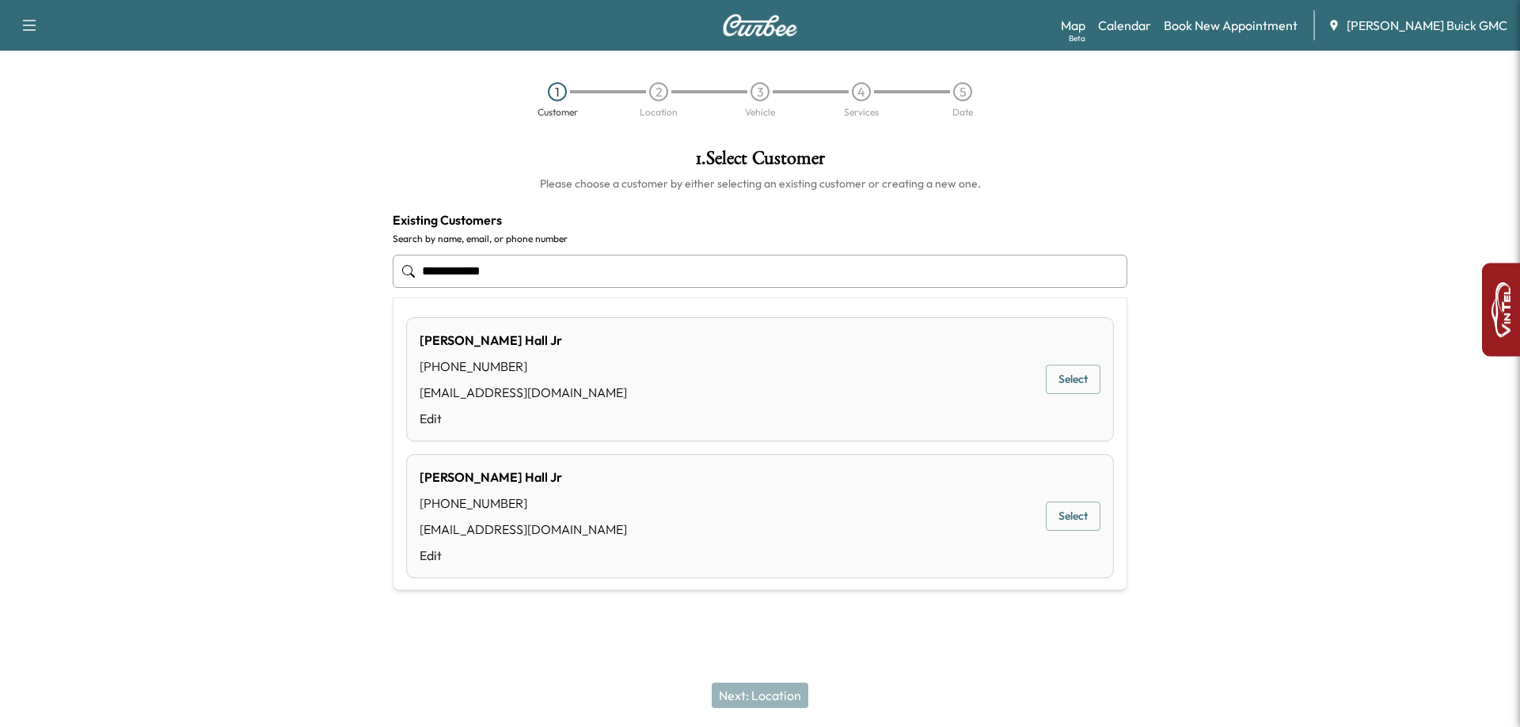
type input "**********"
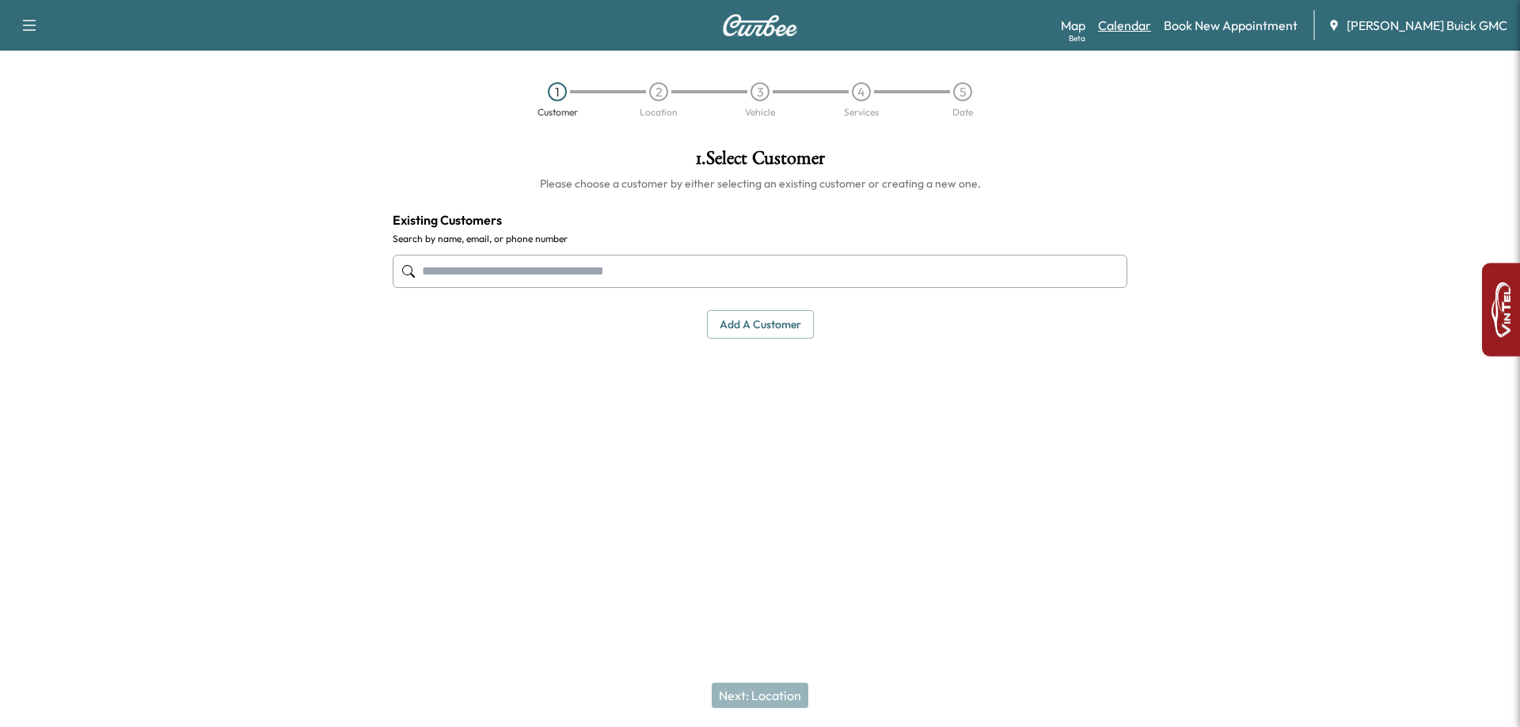
click at [1151, 19] on link "Calendar" at bounding box center [1124, 25] width 53 height 19
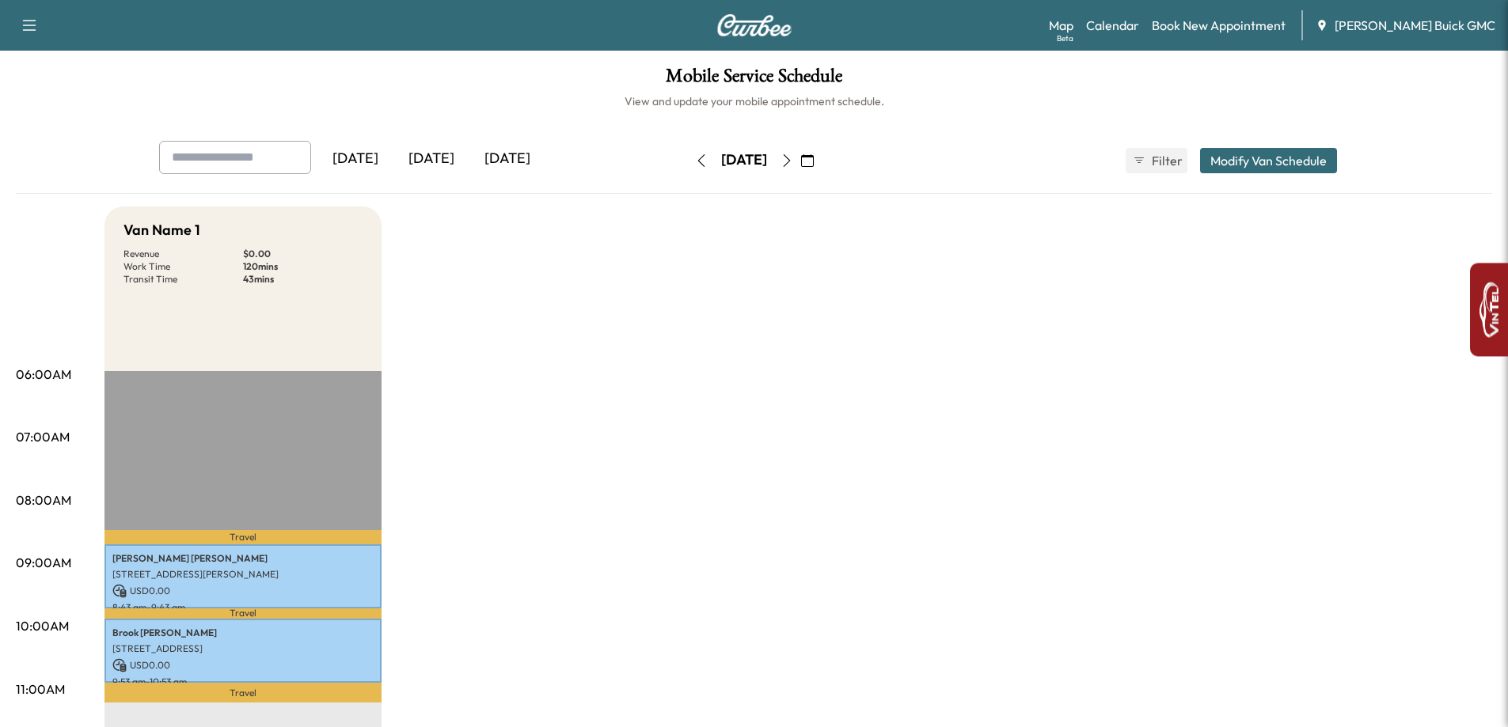
click at [793, 161] on icon "button" at bounding box center [787, 160] width 13 height 13
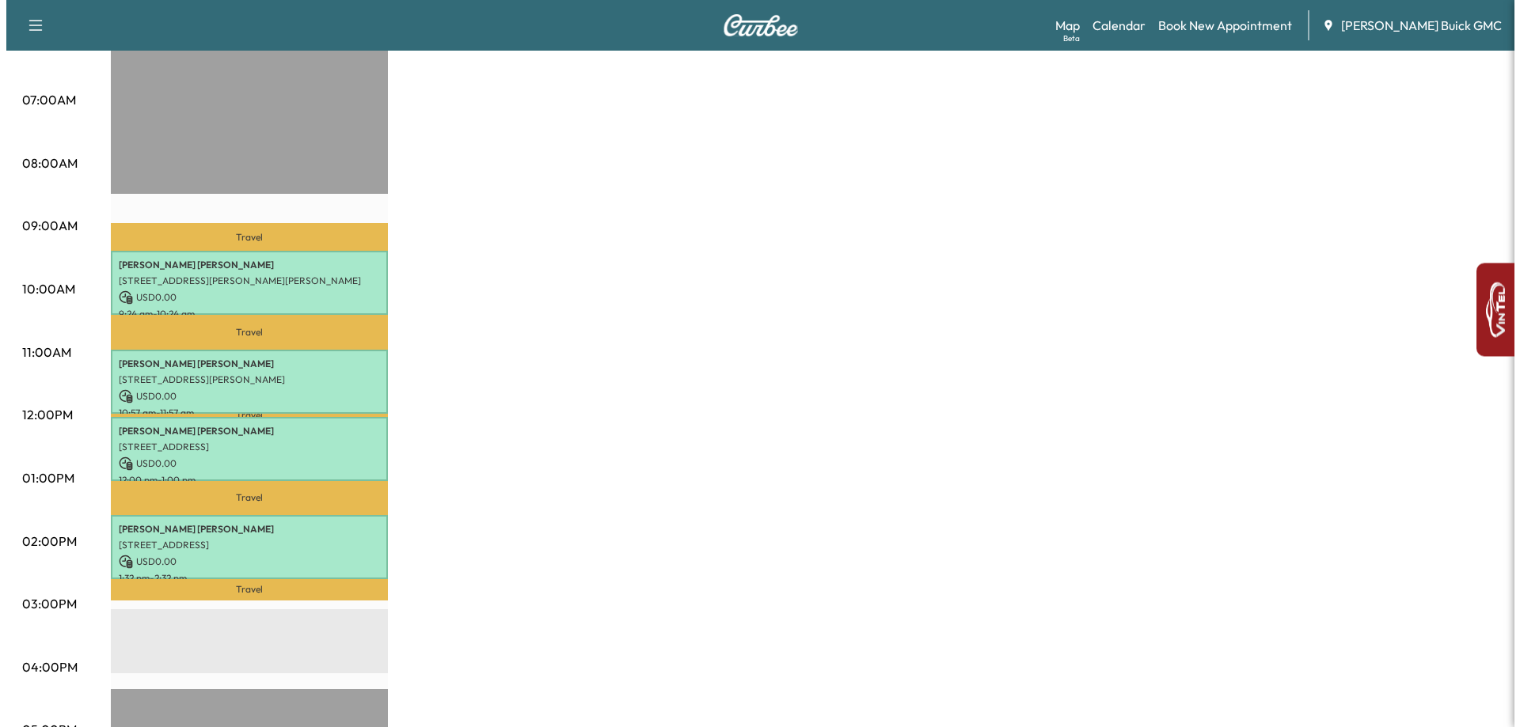
scroll to position [396, 0]
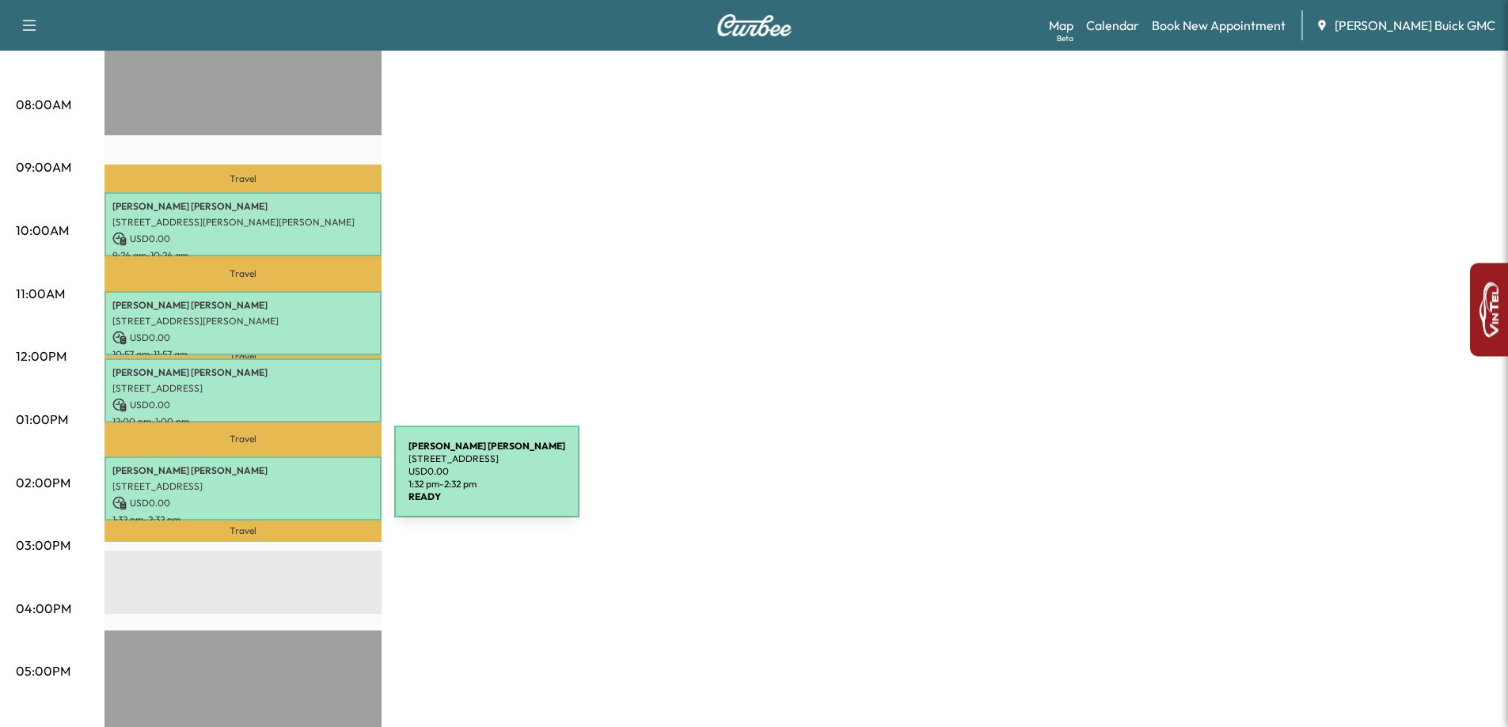
click at [275, 481] on p "[STREET_ADDRESS]" at bounding box center [242, 487] width 261 height 13
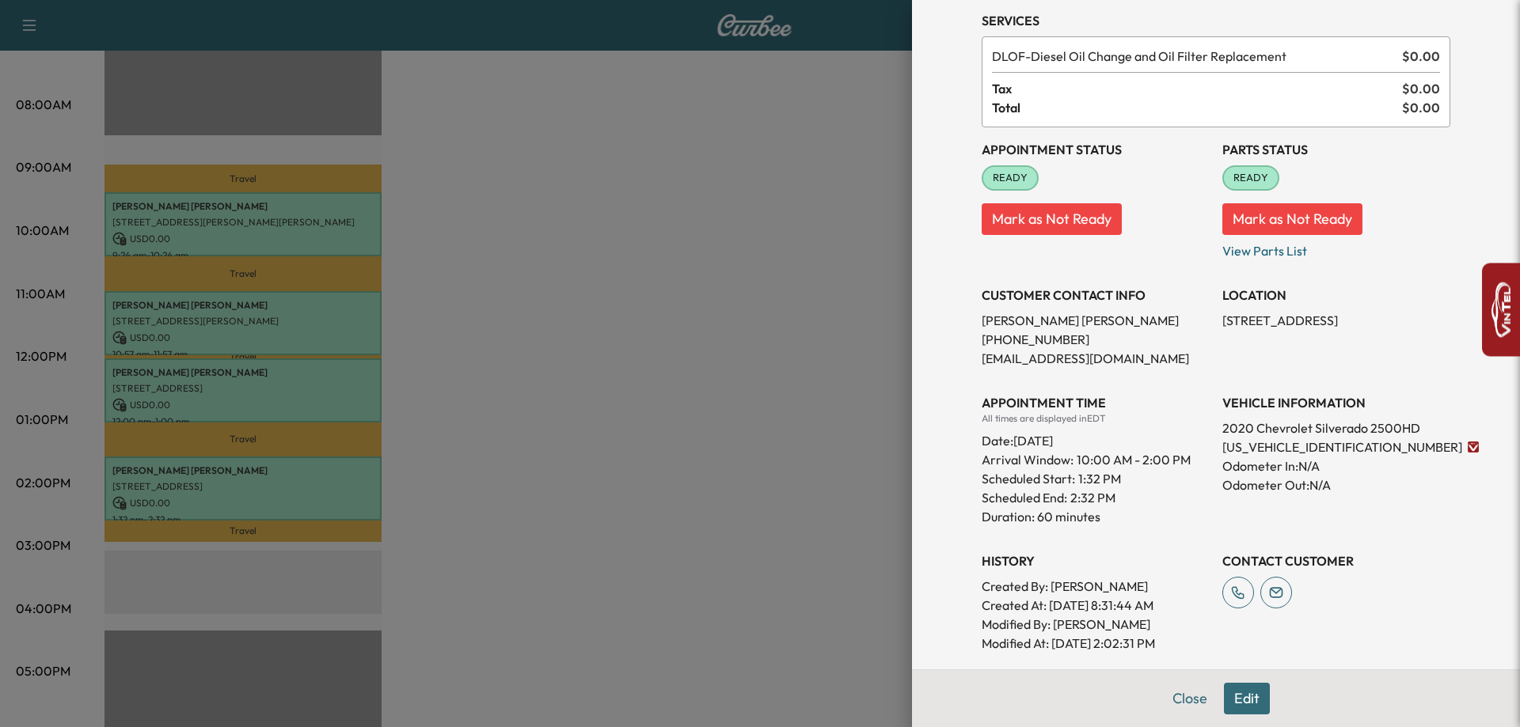
scroll to position [200, 0]
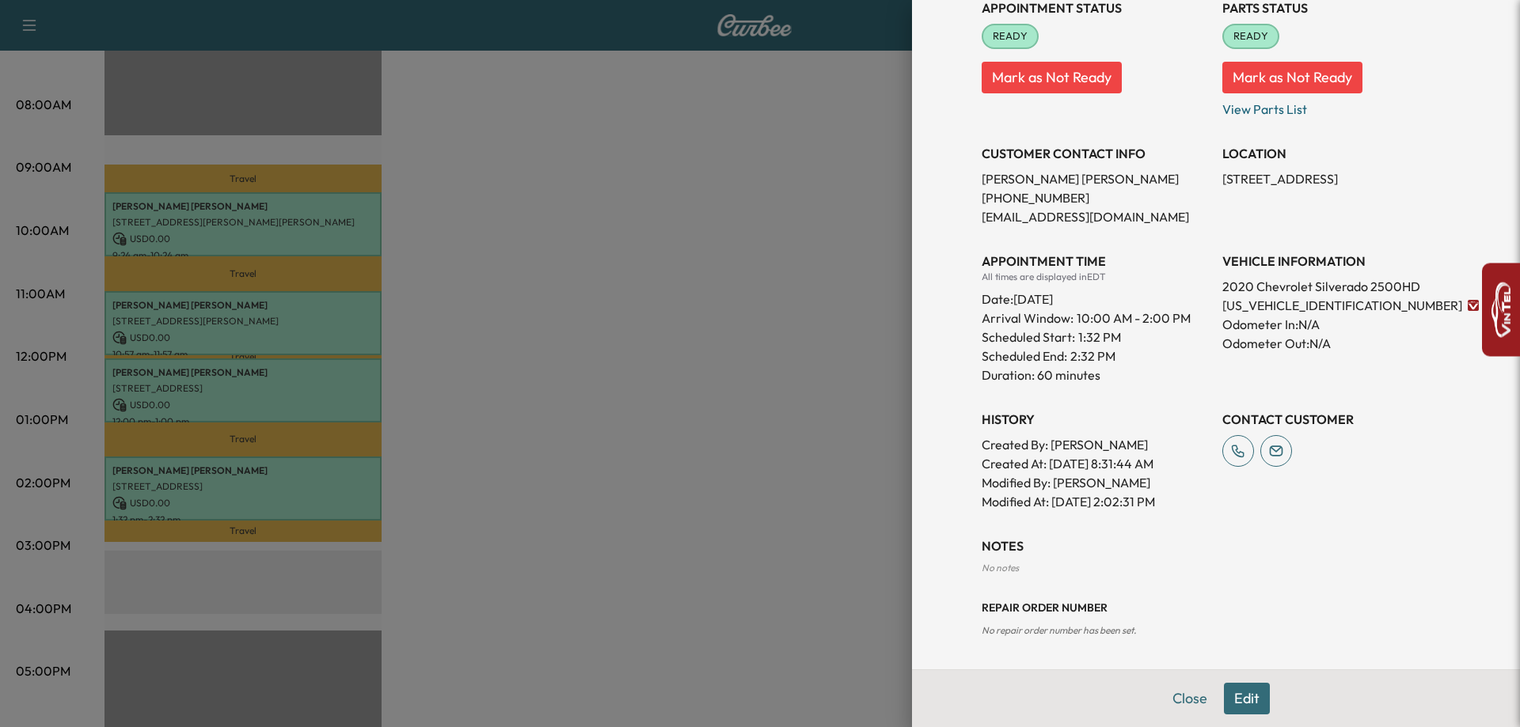
click at [329, 545] on div at bounding box center [760, 363] width 1520 height 727
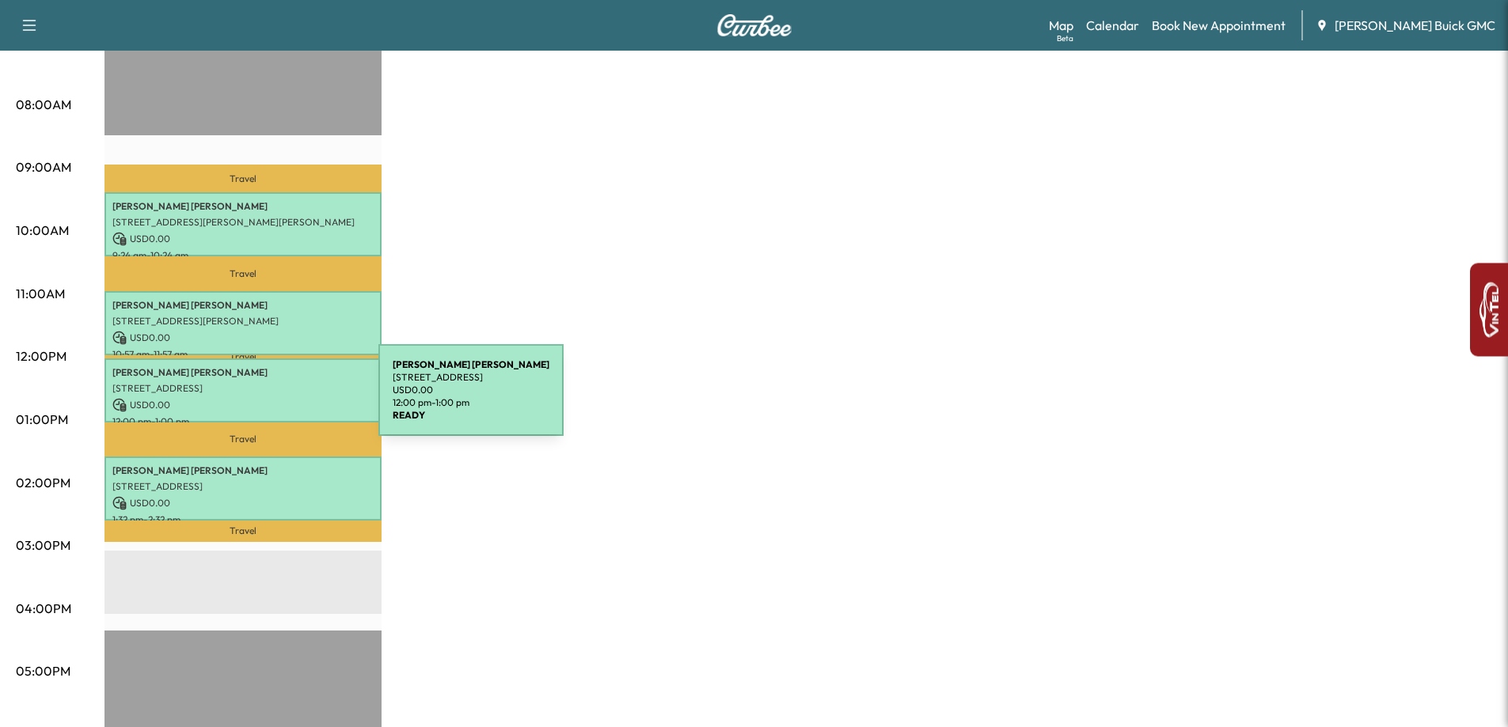
click at [260, 400] on p "USD 0.00" at bounding box center [242, 405] width 261 height 14
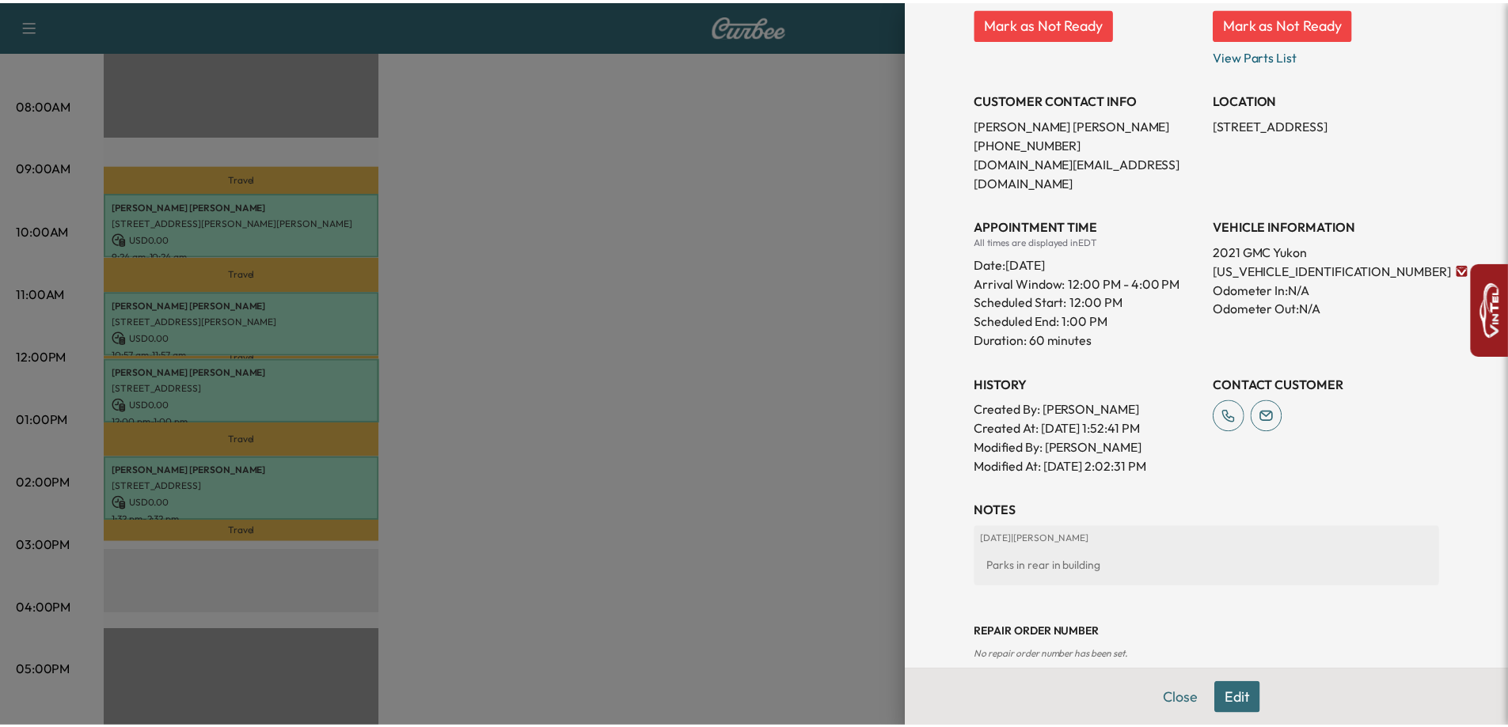
scroll to position [260, 0]
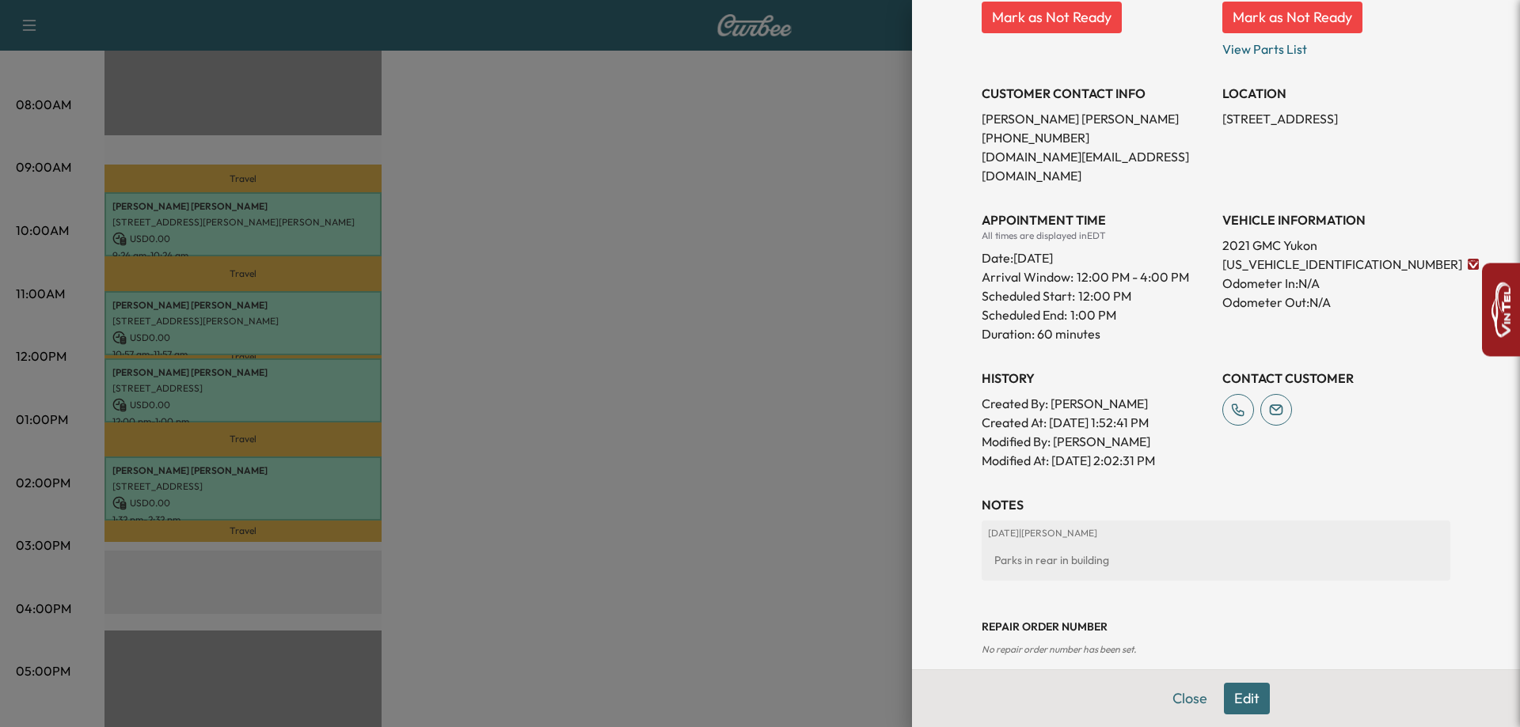
click at [772, 462] on div at bounding box center [760, 363] width 1520 height 727
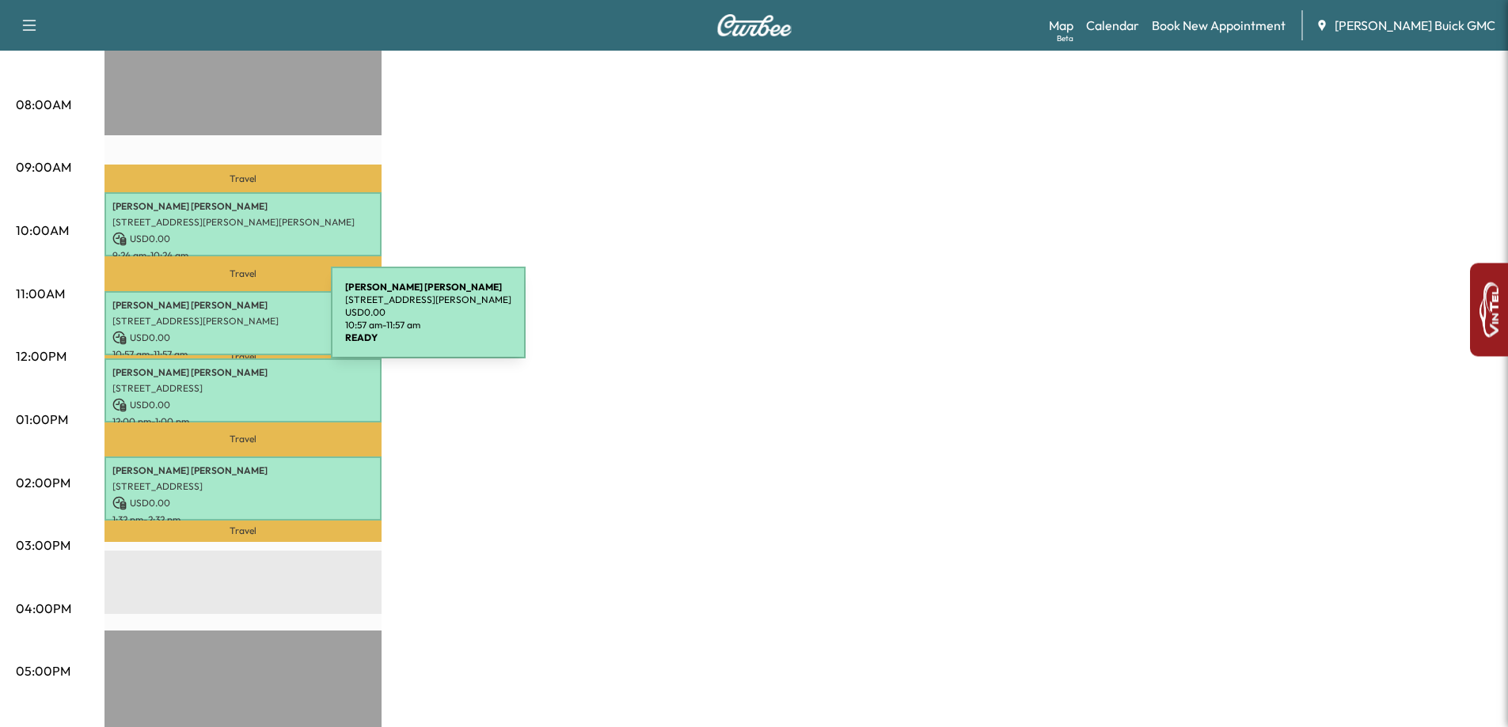
click at [212, 322] on p "[STREET_ADDRESS][PERSON_NAME]" at bounding box center [242, 321] width 261 height 13
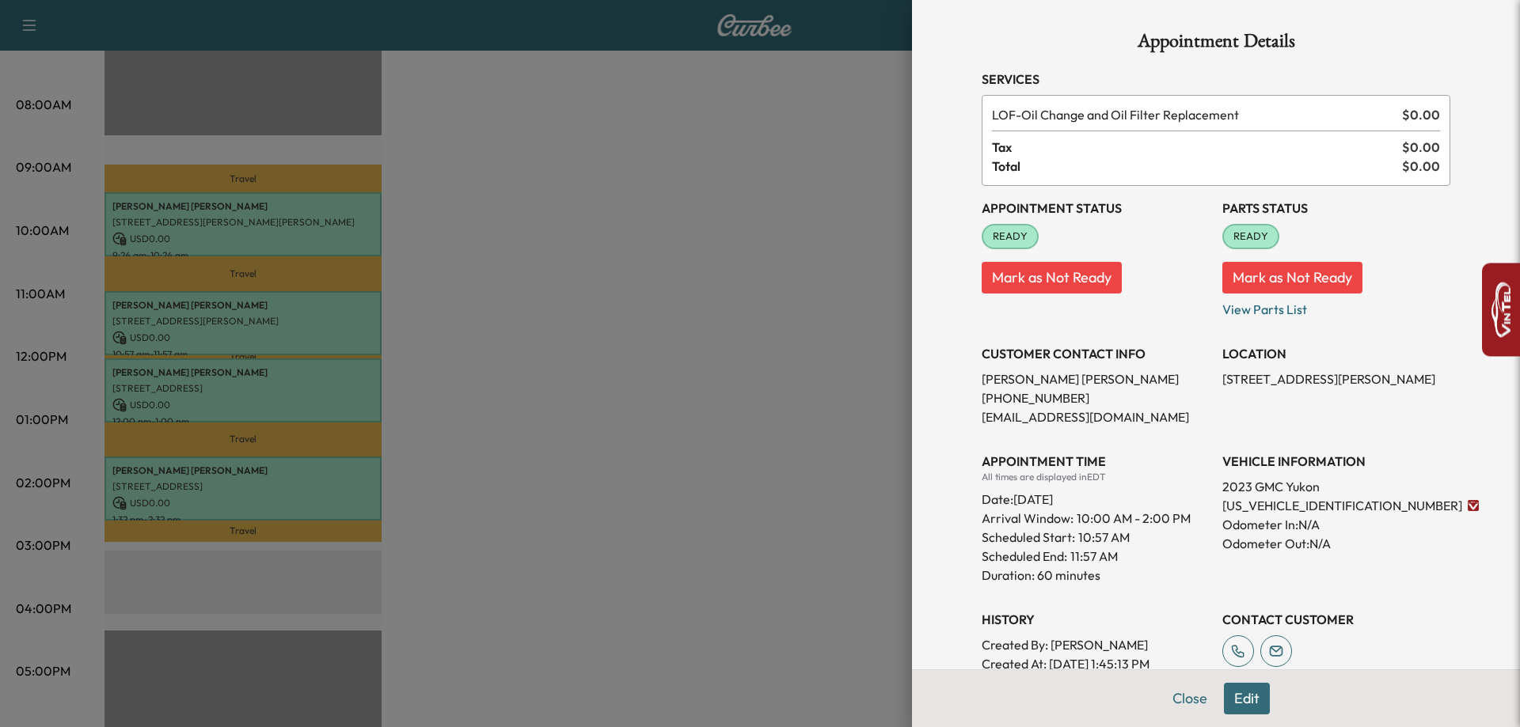
click at [246, 325] on div at bounding box center [760, 363] width 1520 height 727
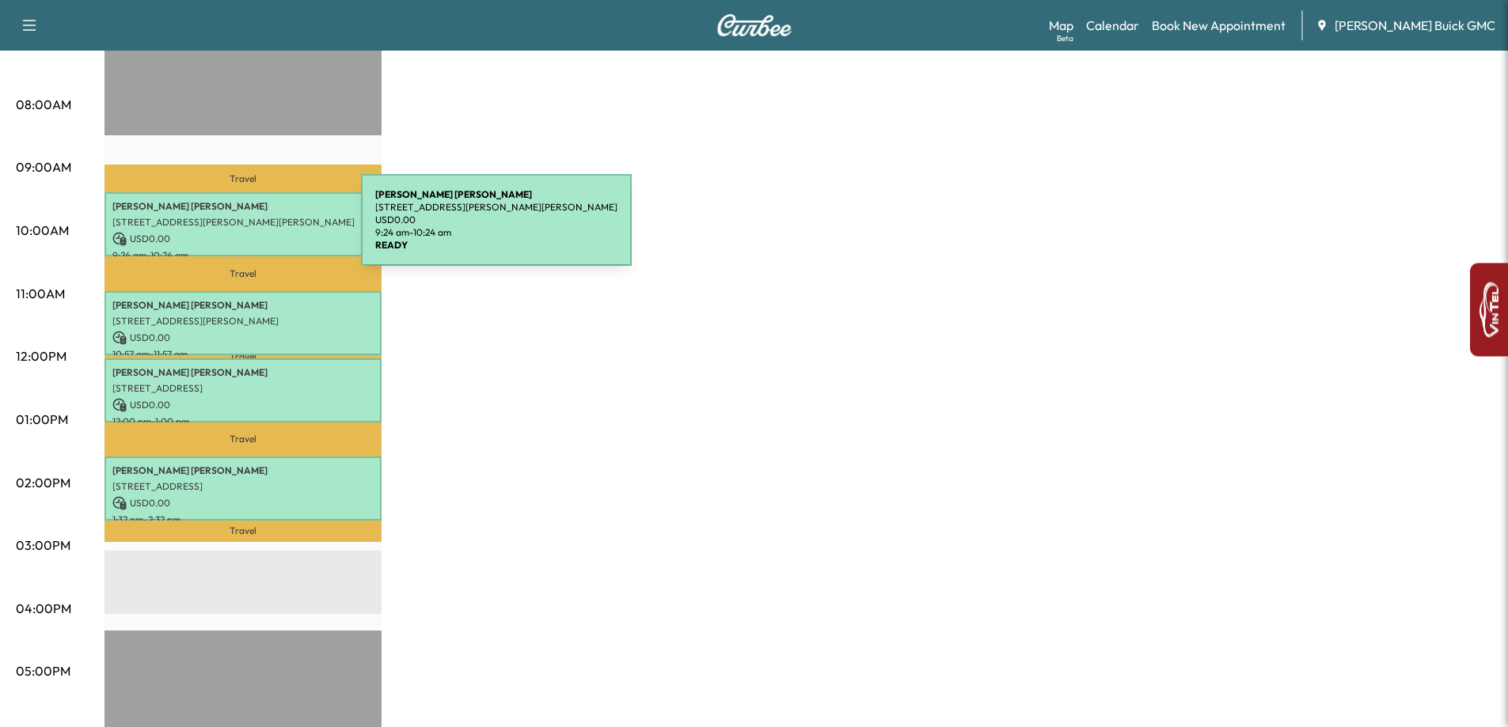
click at [243, 222] on p "[STREET_ADDRESS][PERSON_NAME][PERSON_NAME]" at bounding box center [242, 222] width 261 height 13
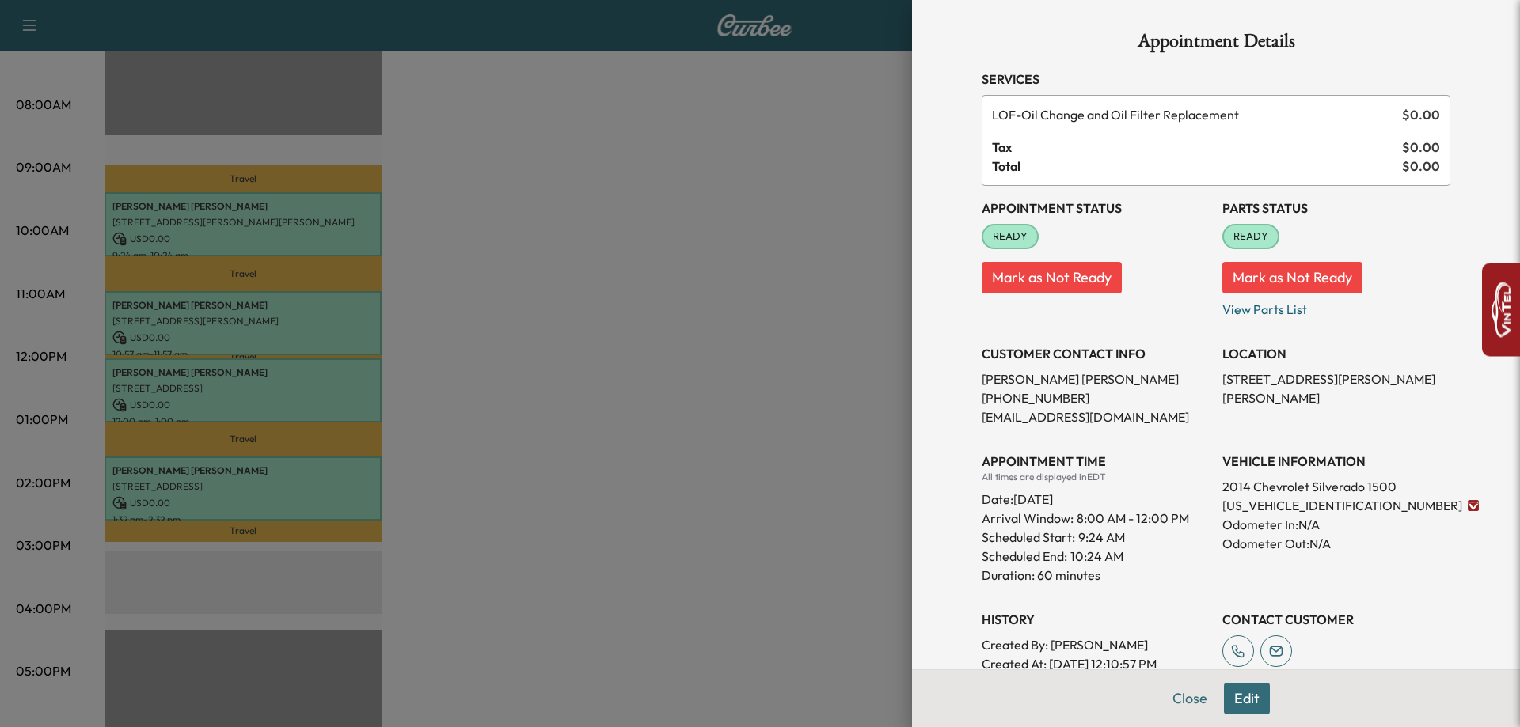
drag, startPoint x: 746, startPoint y: 401, endPoint x: 707, endPoint y: 400, distance: 39.6
click at [746, 401] on div at bounding box center [760, 363] width 1520 height 727
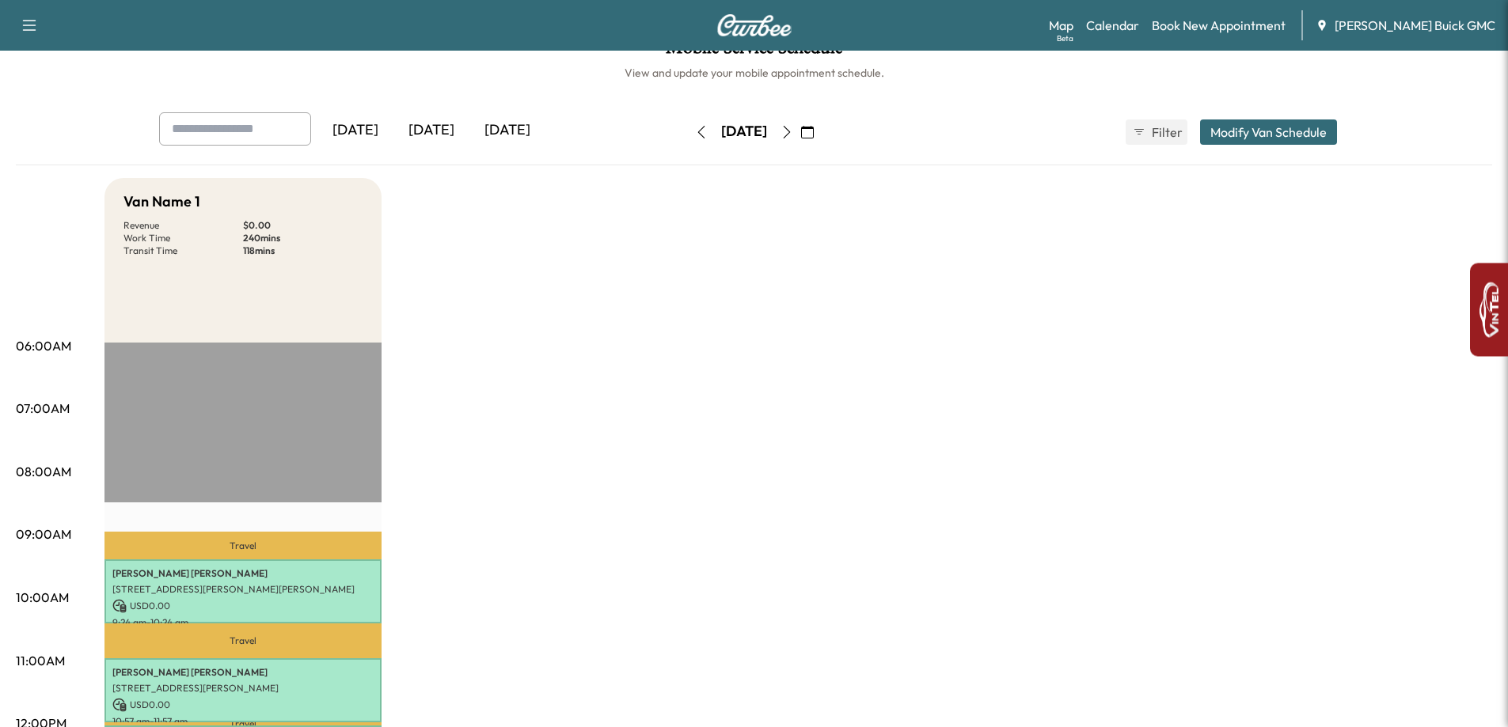
scroll to position [0, 0]
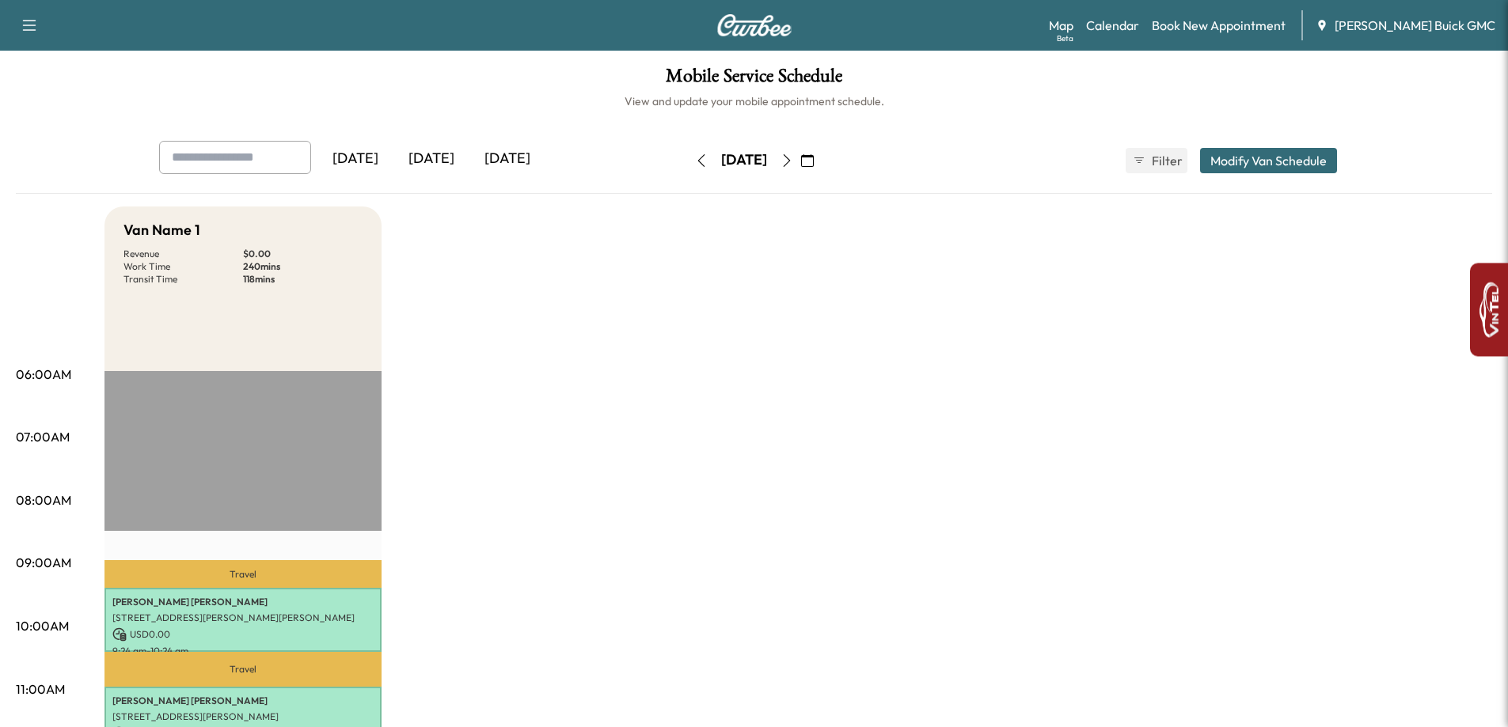
click at [688, 155] on button "button" at bounding box center [701, 160] width 27 height 25
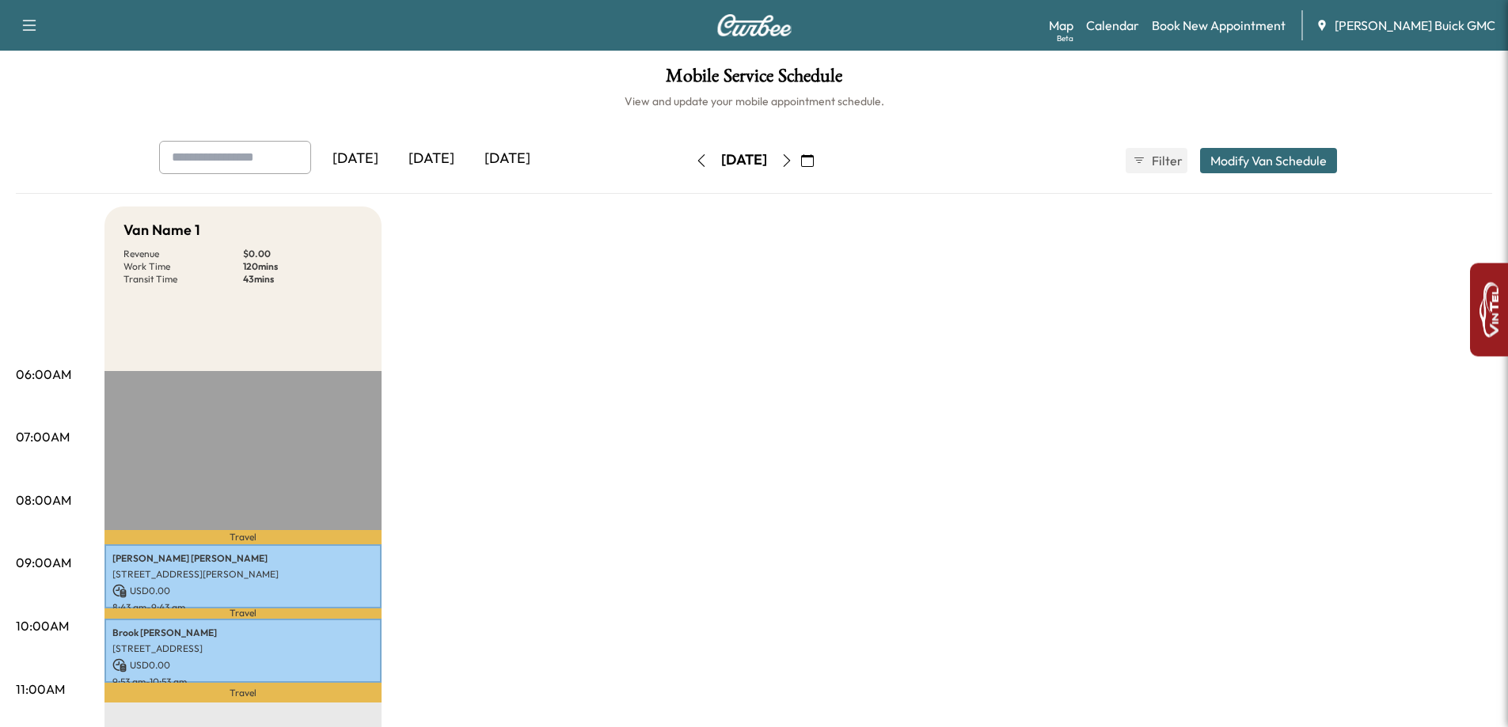
click at [793, 161] on icon "button" at bounding box center [787, 160] width 13 height 13
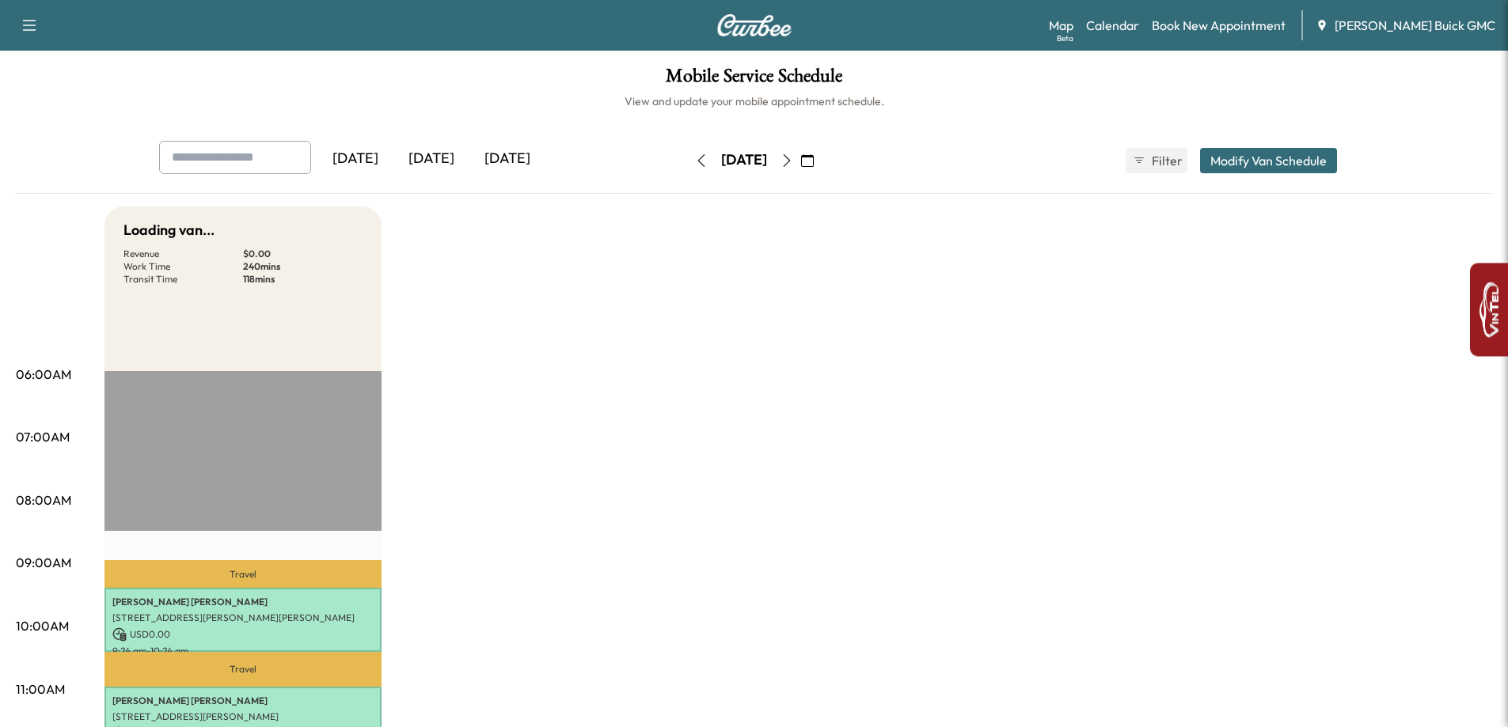
click at [821, 161] on button "button" at bounding box center [807, 160] width 27 height 25
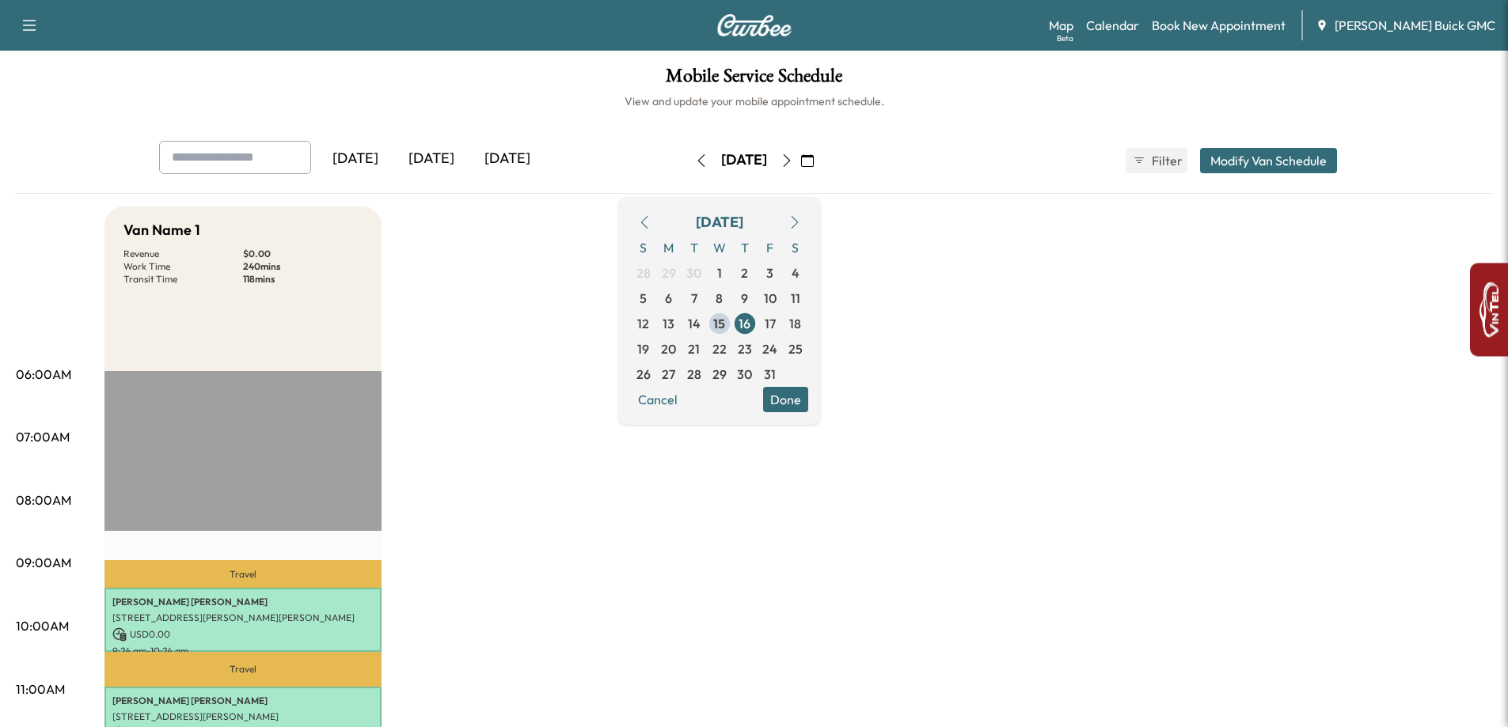
click at [697, 165] on icon "button" at bounding box center [700, 160] width 7 height 13
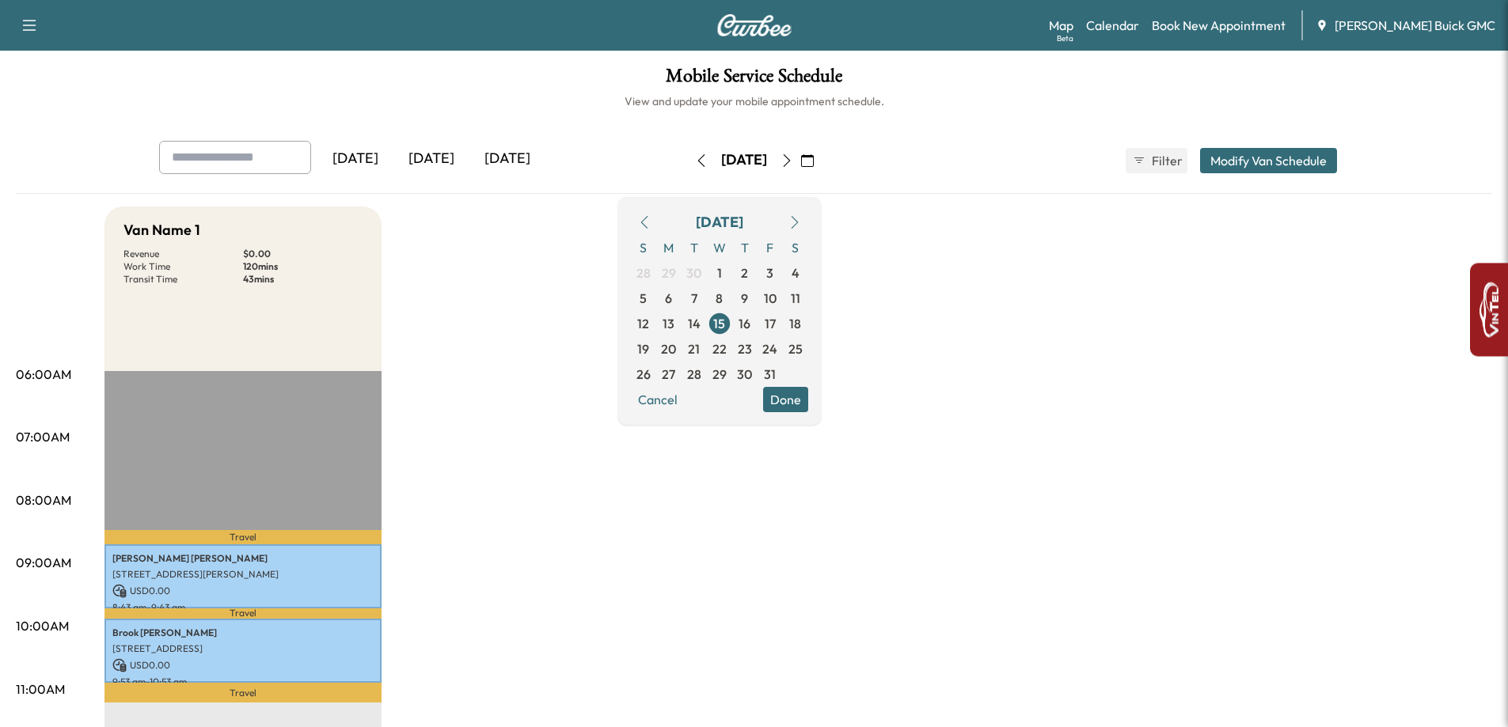
click at [800, 168] on button "button" at bounding box center [786, 160] width 27 height 25
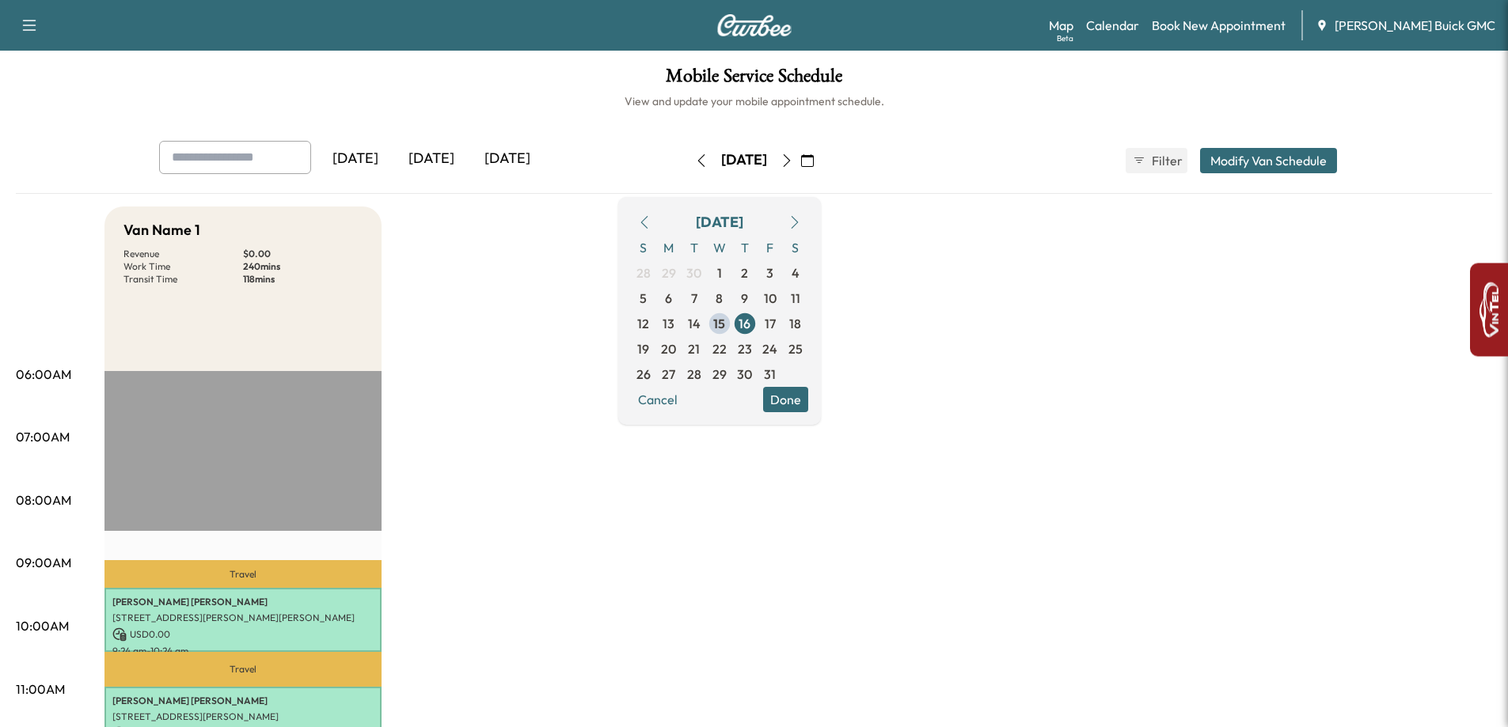
click at [800, 167] on button "button" at bounding box center [786, 160] width 27 height 25
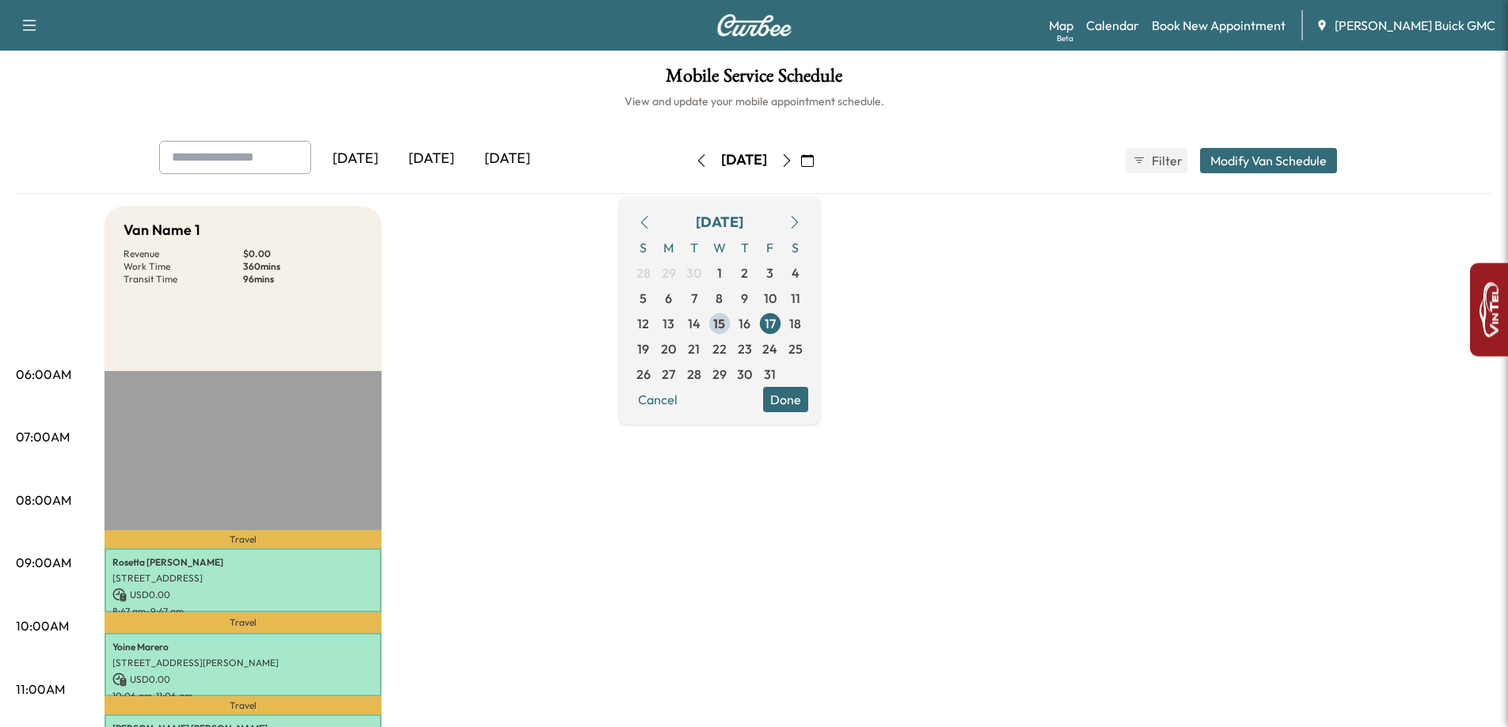
click at [793, 154] on icon "button" at bounding box center [787, 160] width 13 height 13
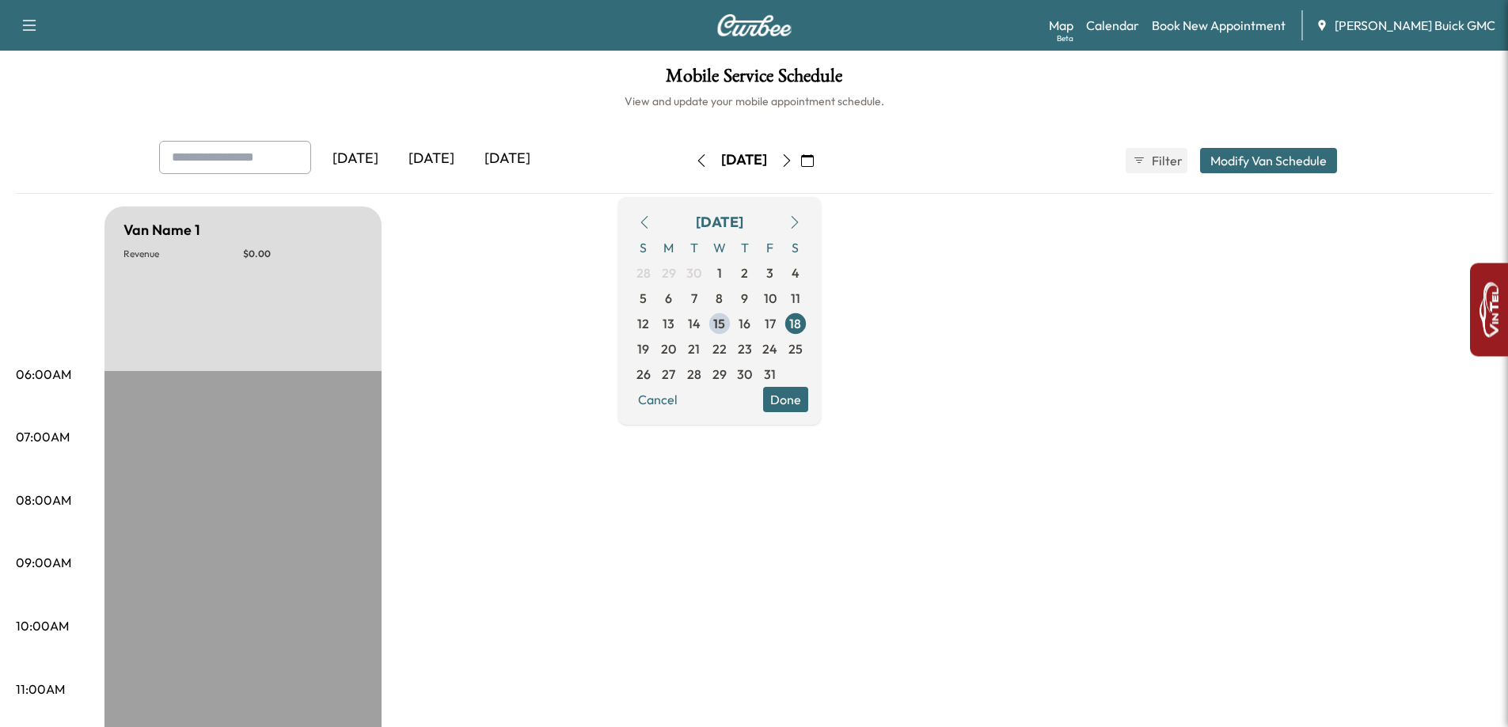
click at [442, 167] on div "[DATE]" at bounding box center [431, 159] width 76 height 36
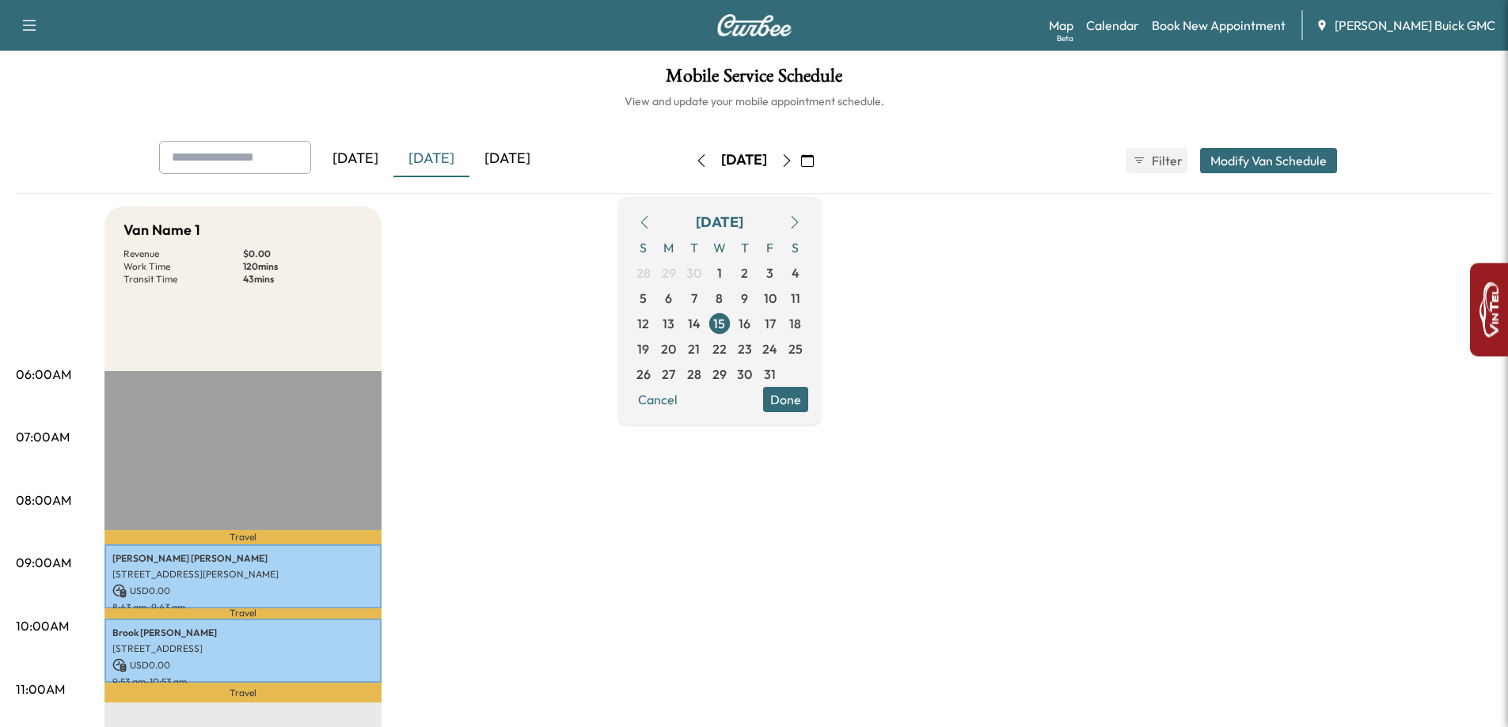
click at [496, 163] on div "[DATE]" at bounding box center [507, 159] width 76 height 36
